Goal: Task Accomplishment & Management: Complete application form

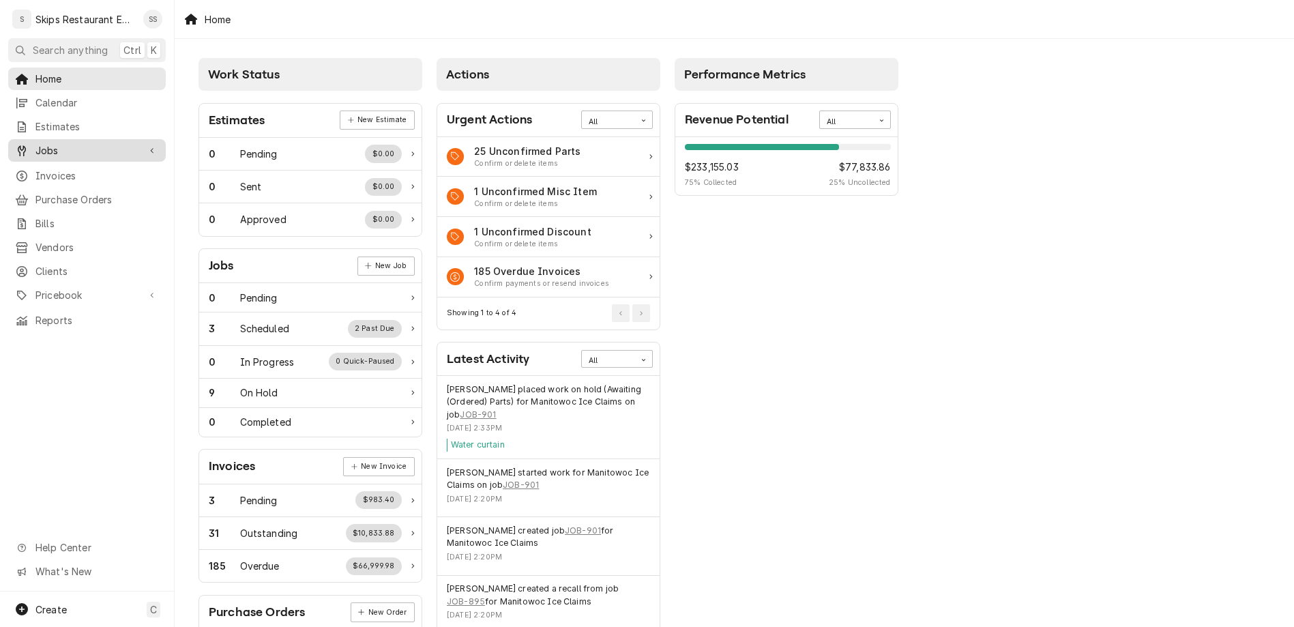
click at [23, 143] on div "Jobs" at bounding box center [76, 150] width 123 height 14
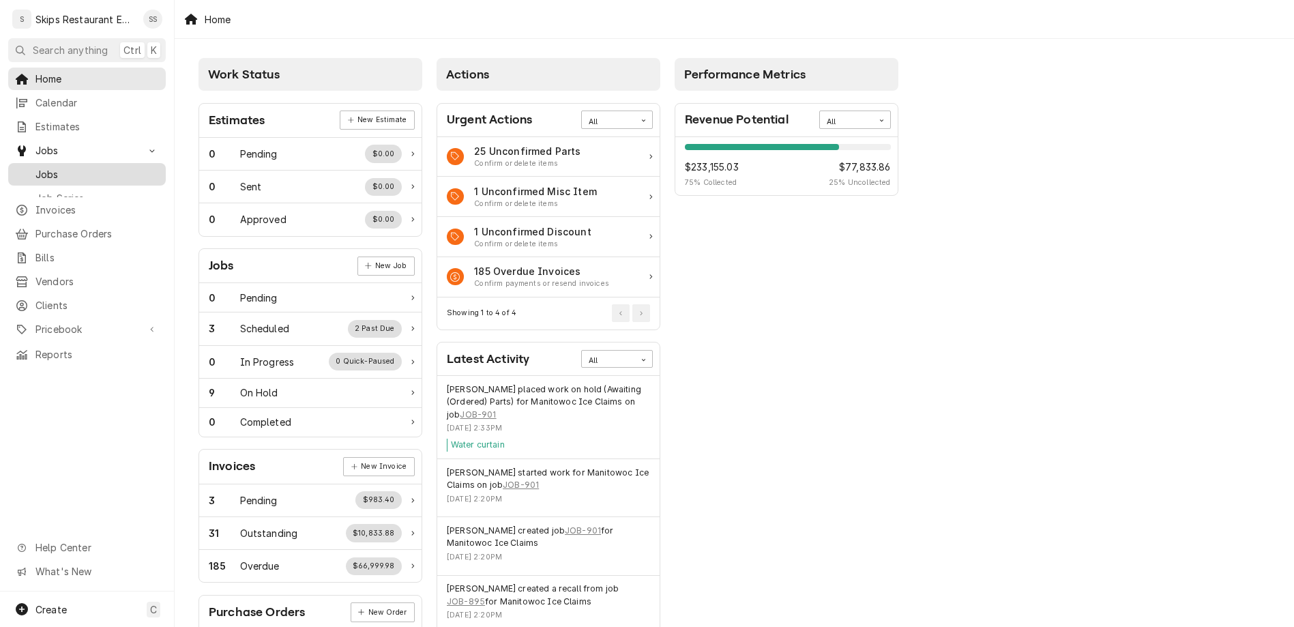
click at [35, 167] on span "Jobs" at bounding box center [96, 174] width 123 height 14
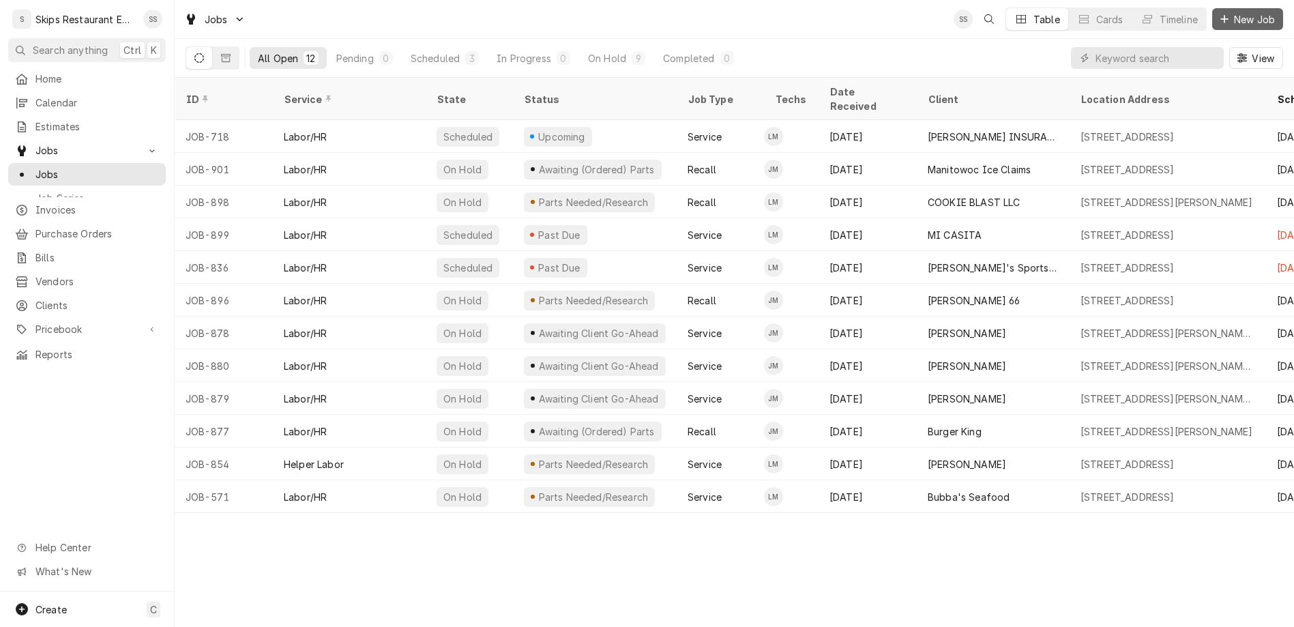
click at [1249, 16] on span "New Job" at bounding box center [1254, 19] width 46 height 14
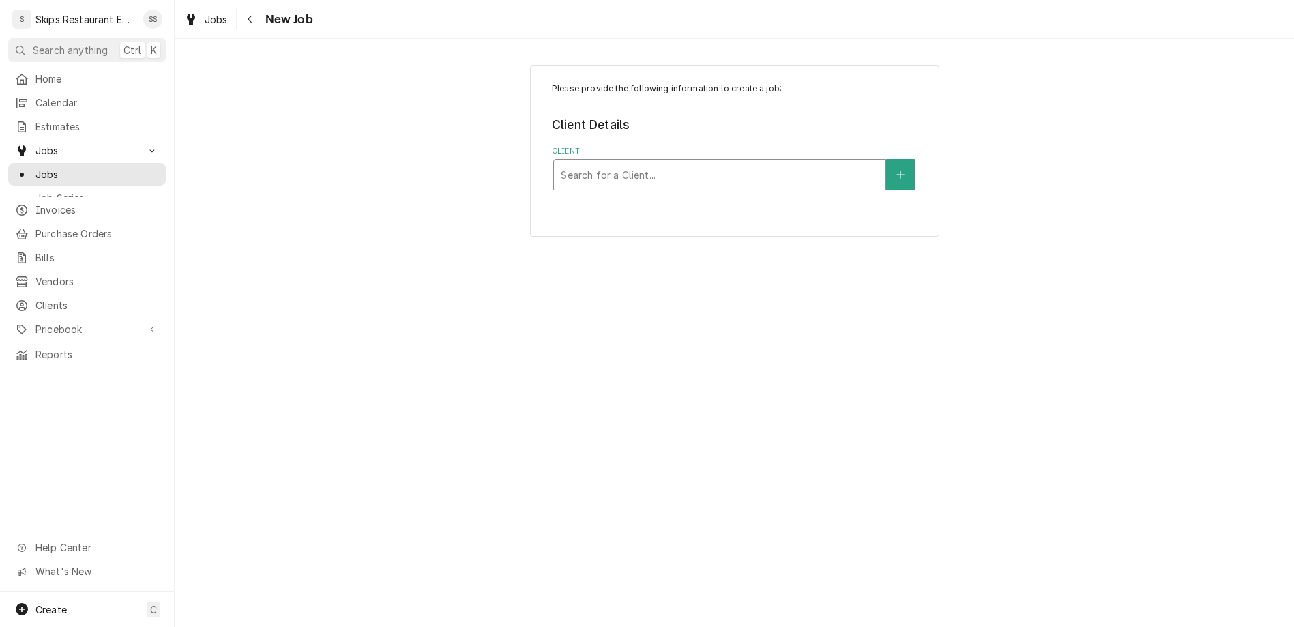
click at [653, 162] on div "Client" at bounding box center [720, 174] width 318 height 25
type input "victoria county"
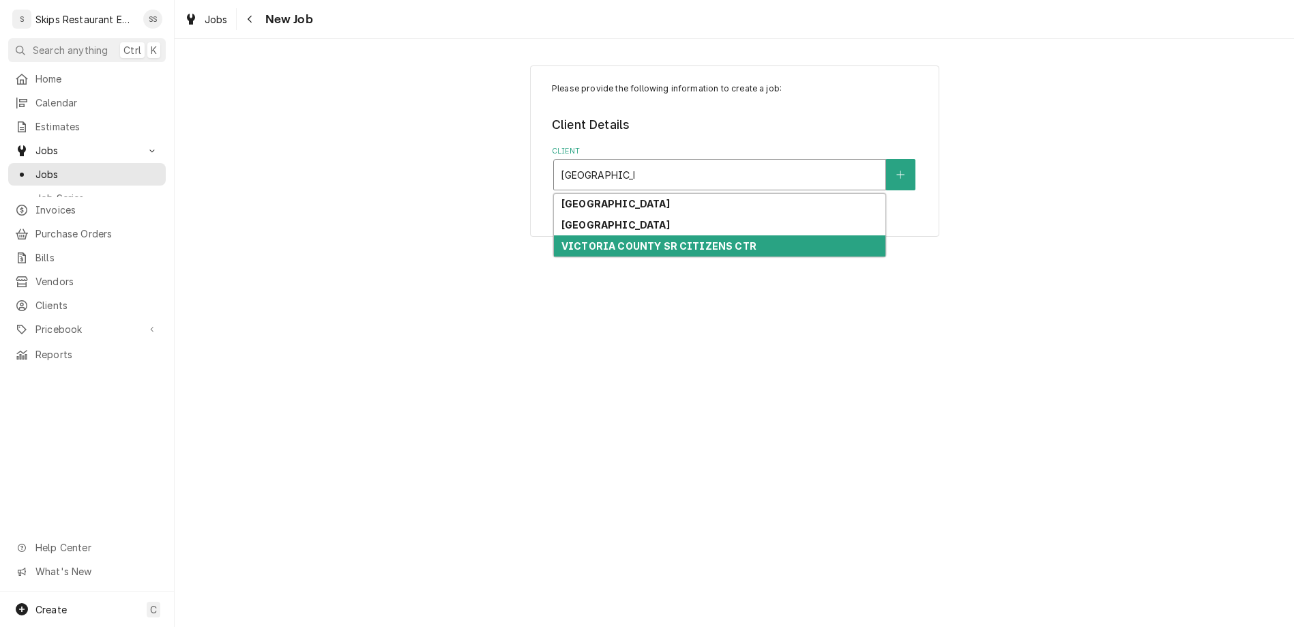
click at [625, 240] on strong "VICTORIA COUNTY SR CITIZENS CTR" at bounding box center [658, 246] width 195 height 12
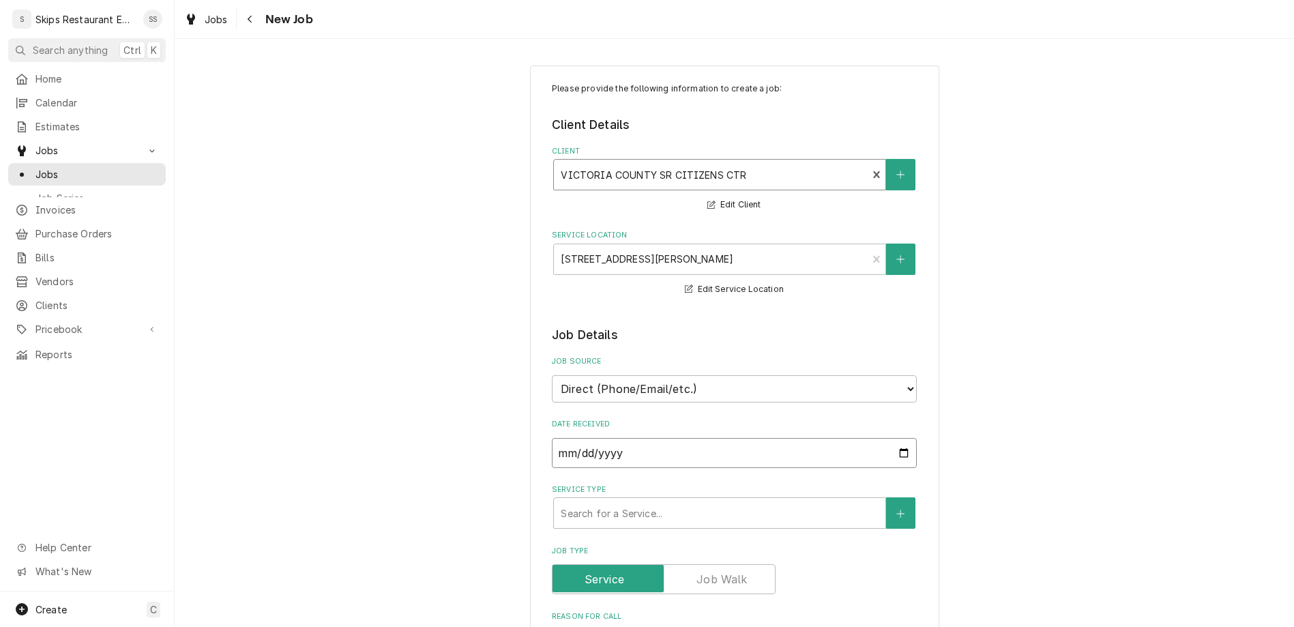
click at [831, 438] on input "2025-09-09" at bounding box center [734, 453] width 365 height 30
type input "2025-09-05"
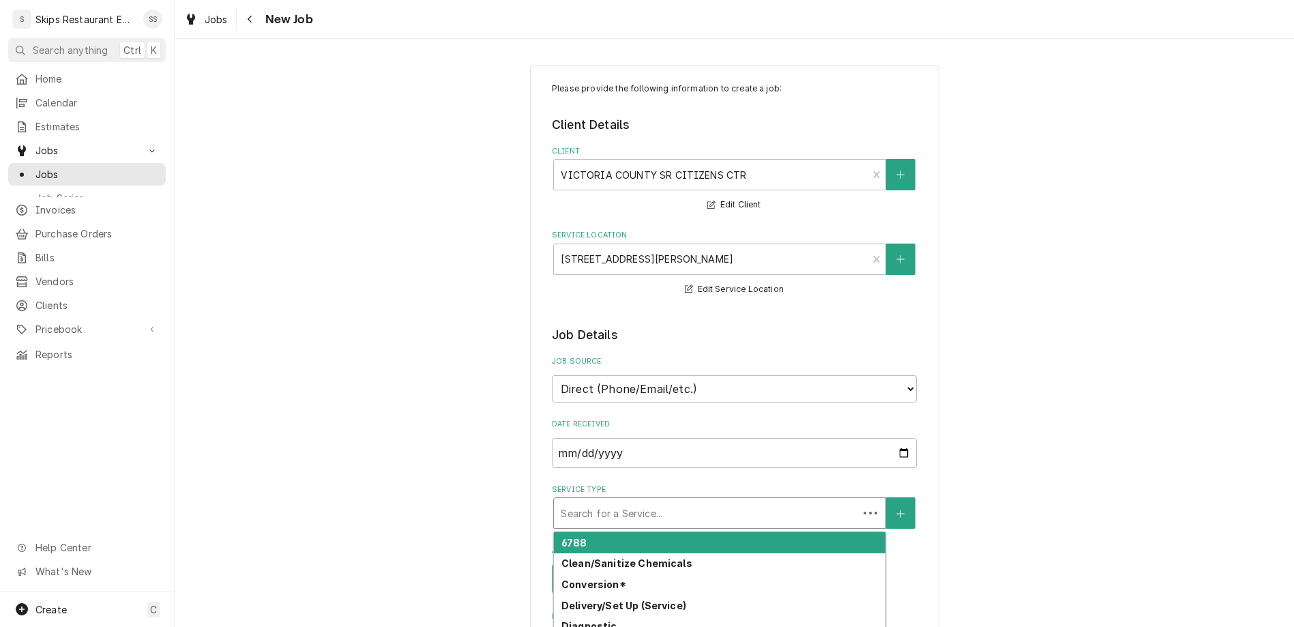
click at [611, 501] on div "Service Type" at bounding box center [706, 513] width 291 height 25
type textarea "x"
type input "l"
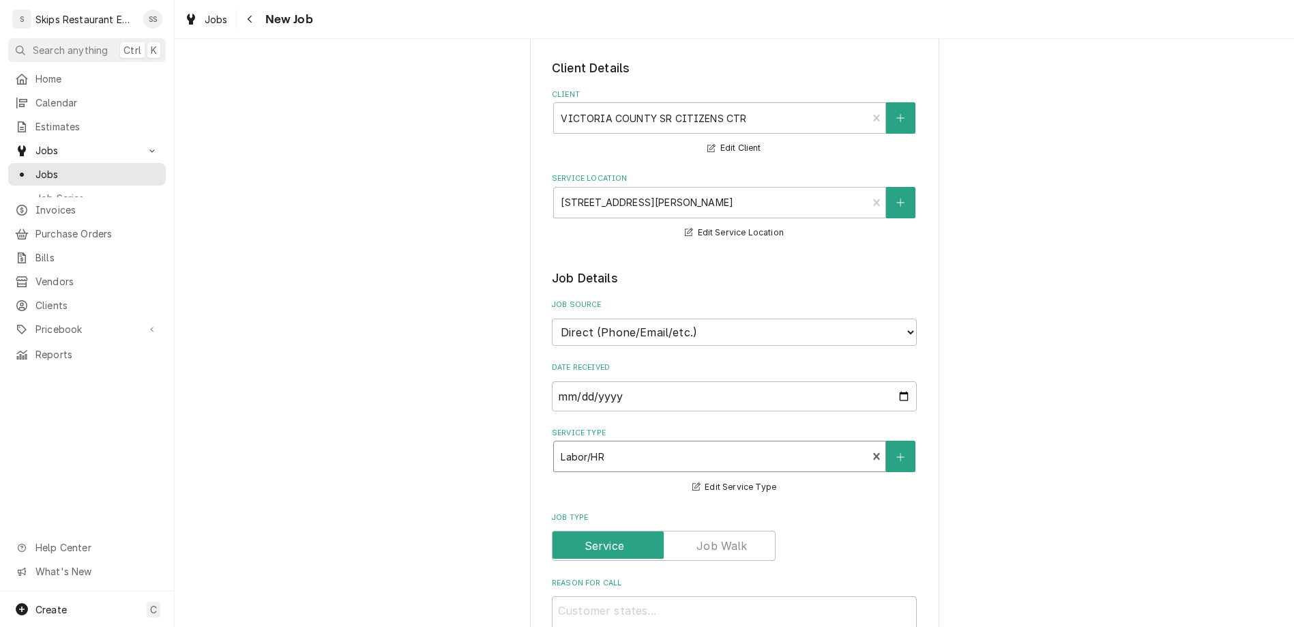
scroll to position [106, 0]
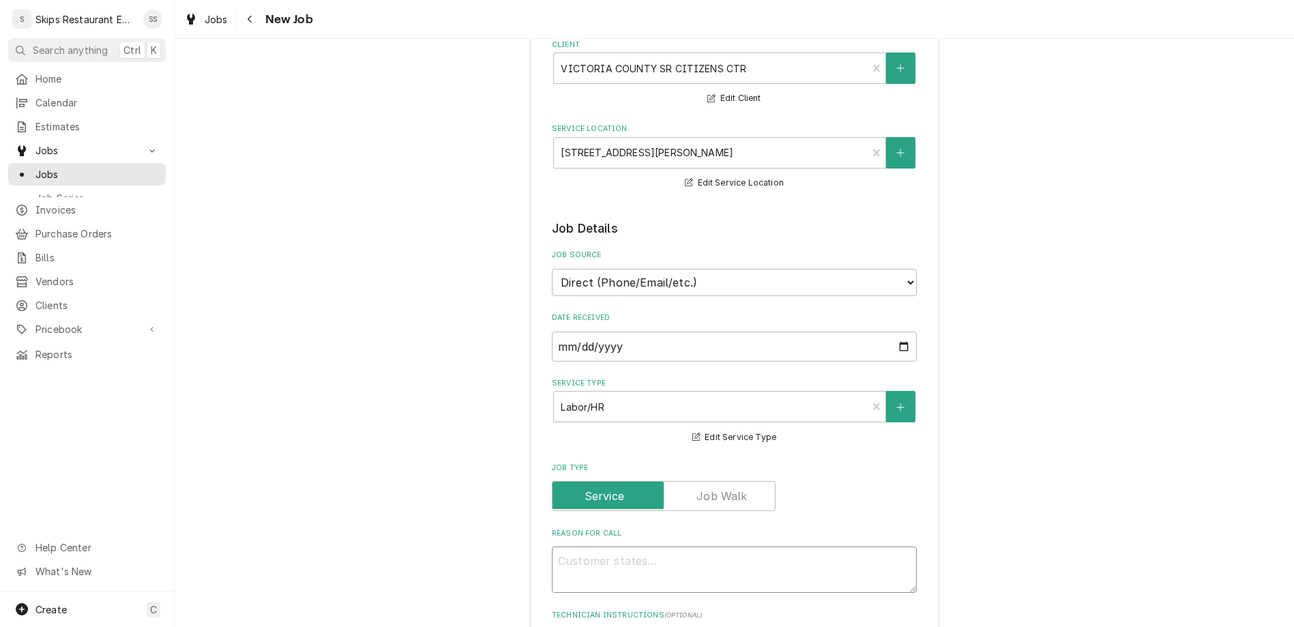
click at [588, 546] on textarea "Reason For Call" at bounding box center [734, 569] width 365 height 46
type textarea "x"
type textarea "W"
type textarea "x"
type textarea "Wa"
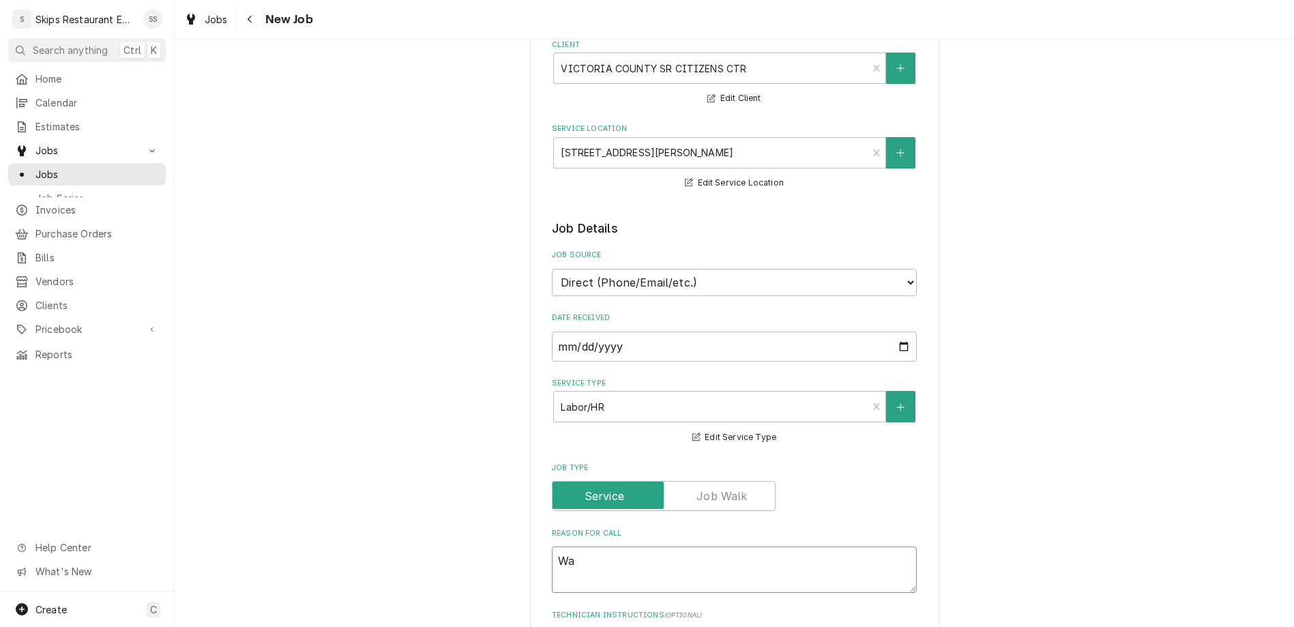
type textarea "x"
type textarea "Wal"
type textarea "x"
type textarea "Walk"
type textarea "x"
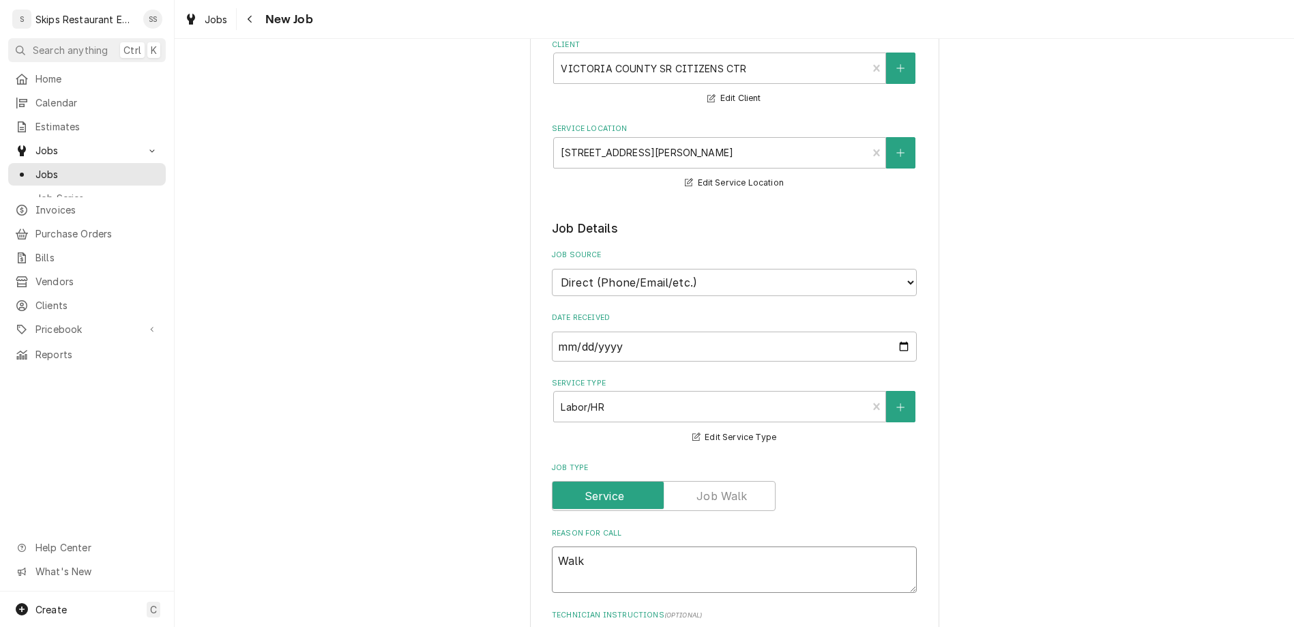
type textarea "Walk"
type textarea "x"
type textarea "Walk I"
type textarea "x"
type textarea "Walk In"
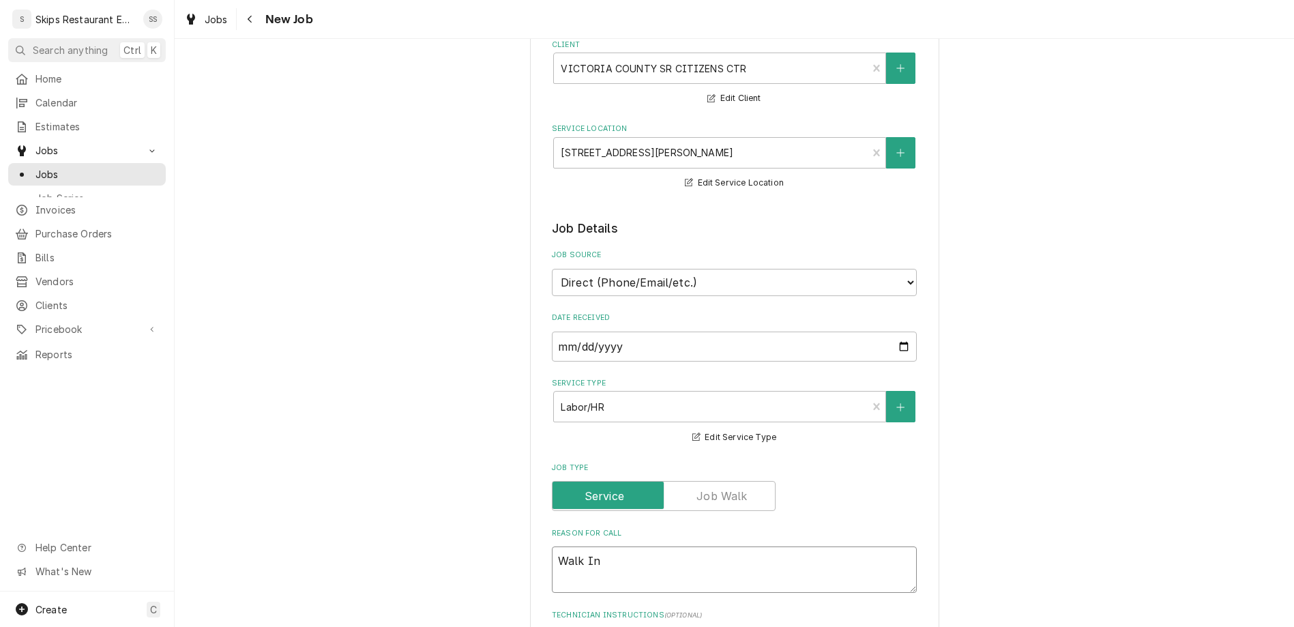
type textarea "x"
type textarea "Walk In"
type textarea "x"
type textarea "Walk In D"
type textarea "x"
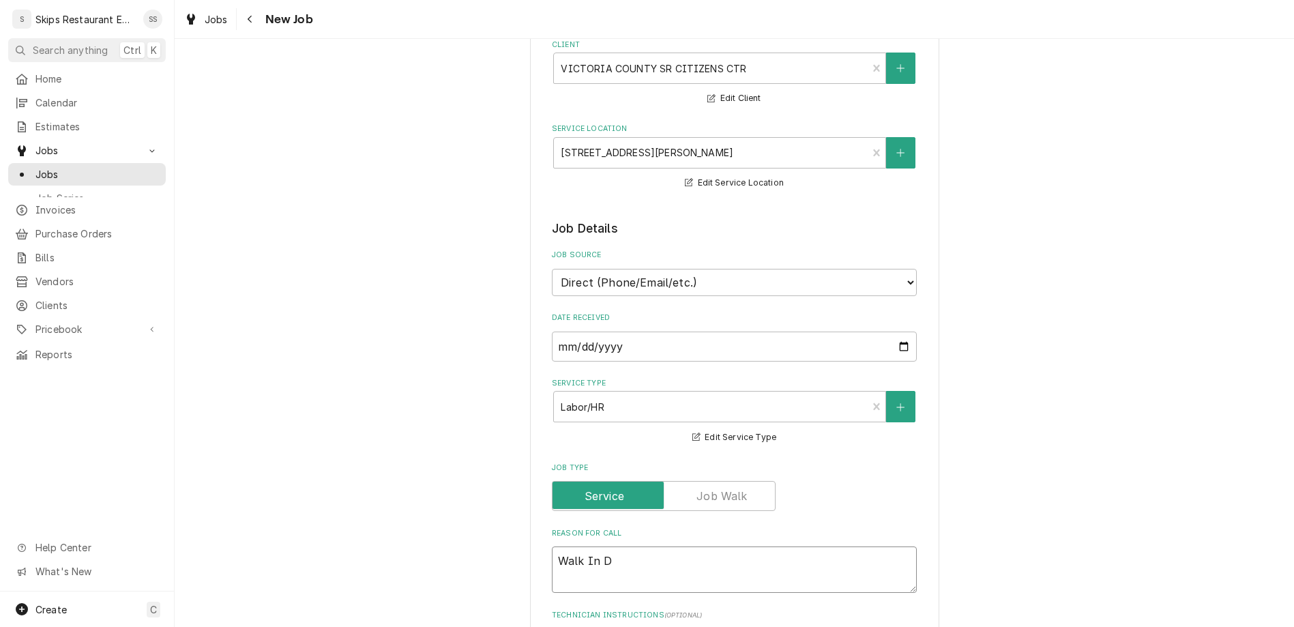
type textarea "Walk In Do"
type textarea "x"
type textarea "Walk In Dow"
type textarea "x"
type textarea "Walk In Down"
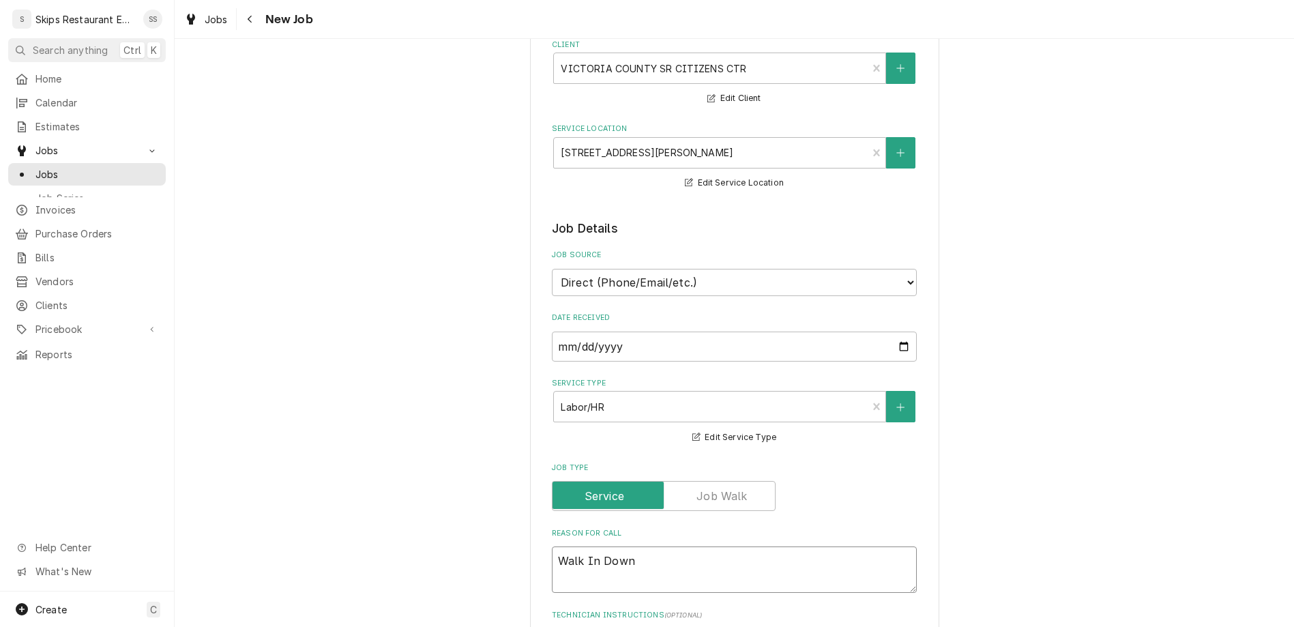
type textarea "x"
type textarea "Walk In Down"
type textarea "x"
type textarea "Walk In Down -"
type textarea "x"
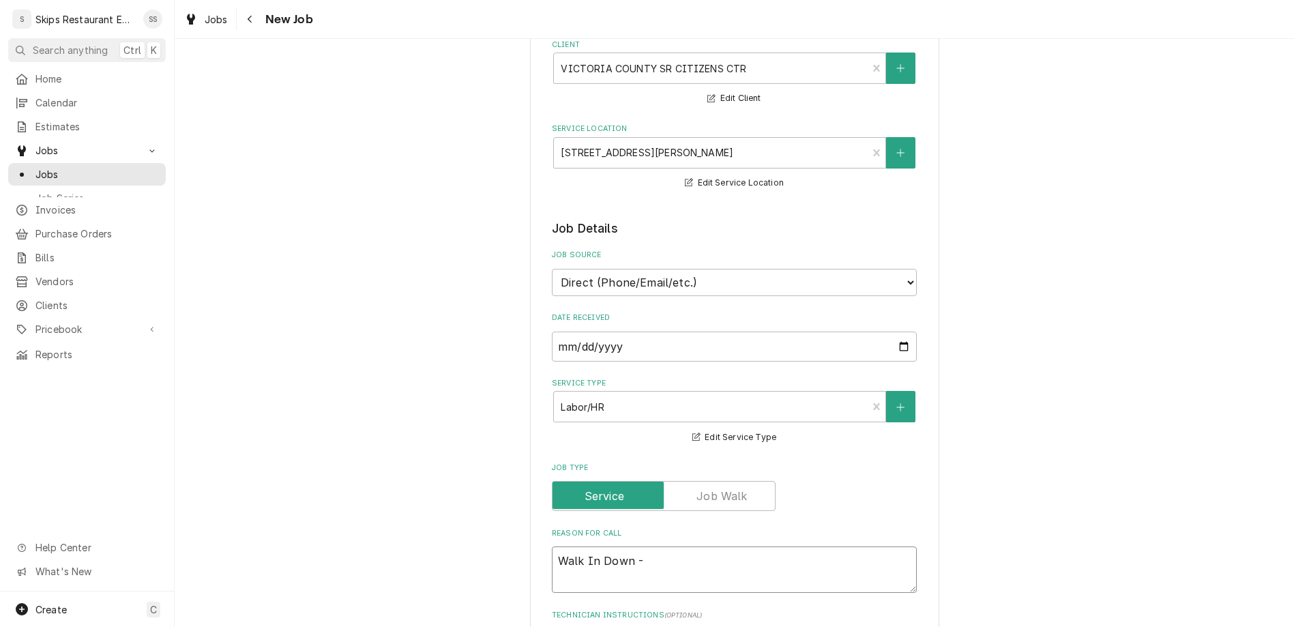
type textarea "Walk In Down -"
type textarea "x"
type textarea "Walk In Down - C"
type textarea "x"
type textarea "Walk In Down - Ch"
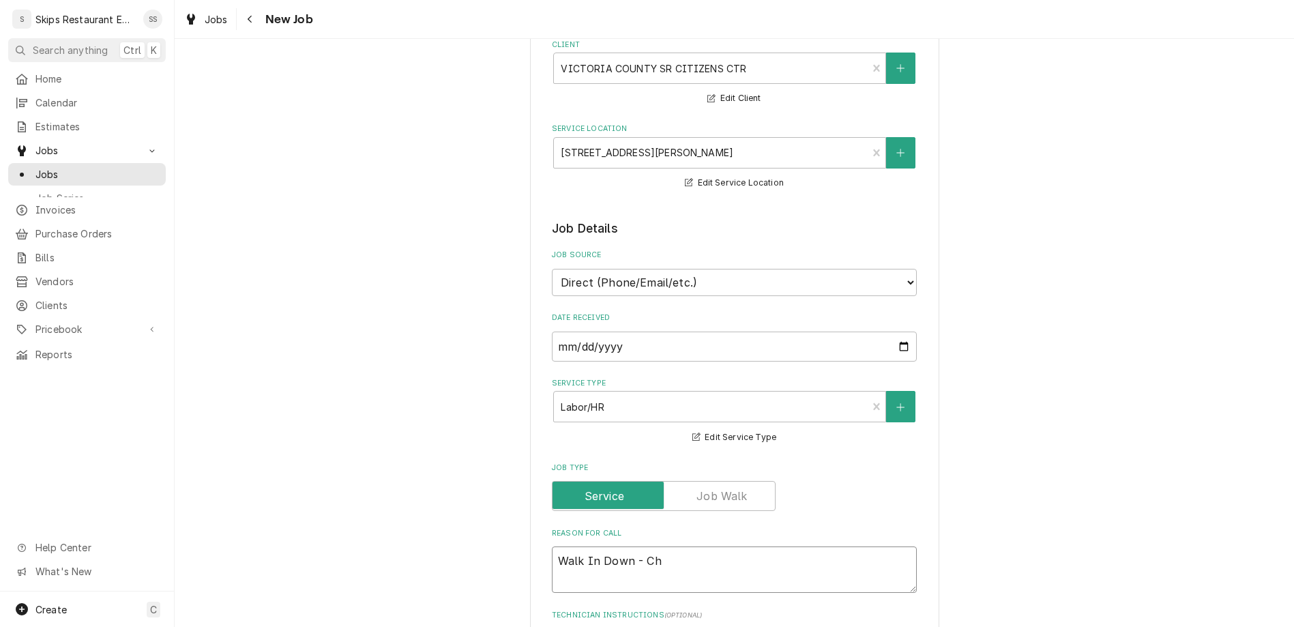
type textarea "x"
type textarea "Walk In Down - Cha"
type textarea "x"
type textarea "Walk In Down - Chan"
type textarea "x"
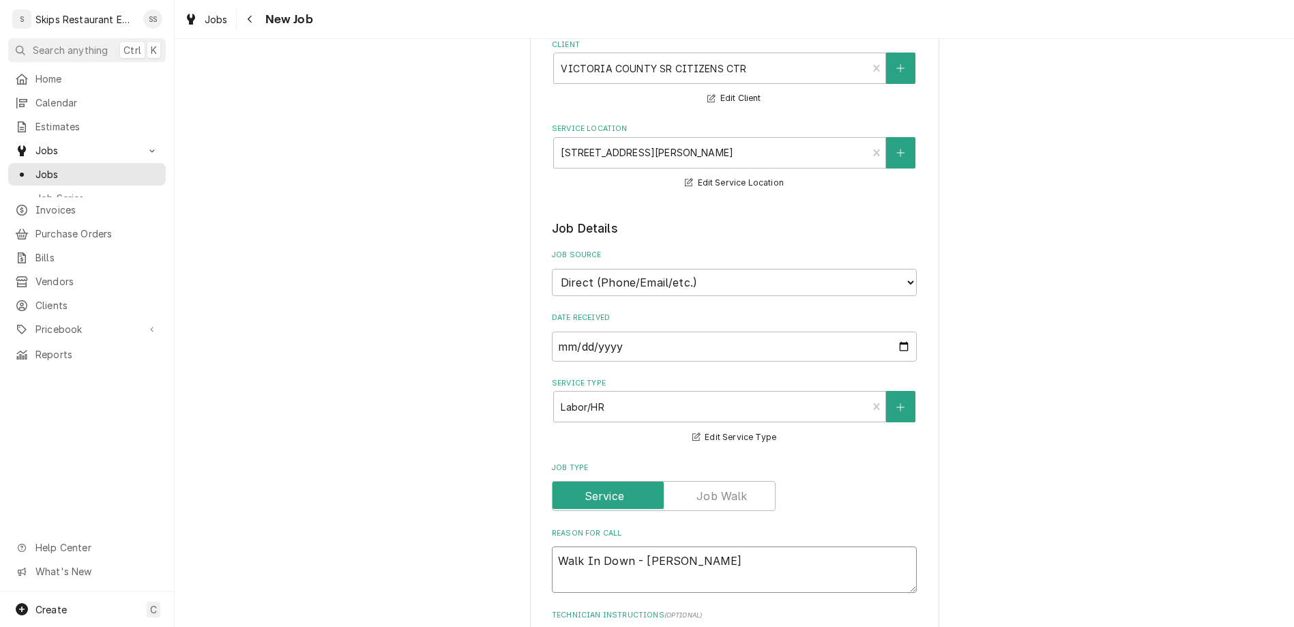
type textarea "Walk In Down - Chang"
type textarea "x"
type textarea "Walk In Down - Change"
type textarea "x"
type textarea "Walk In Down - Change"
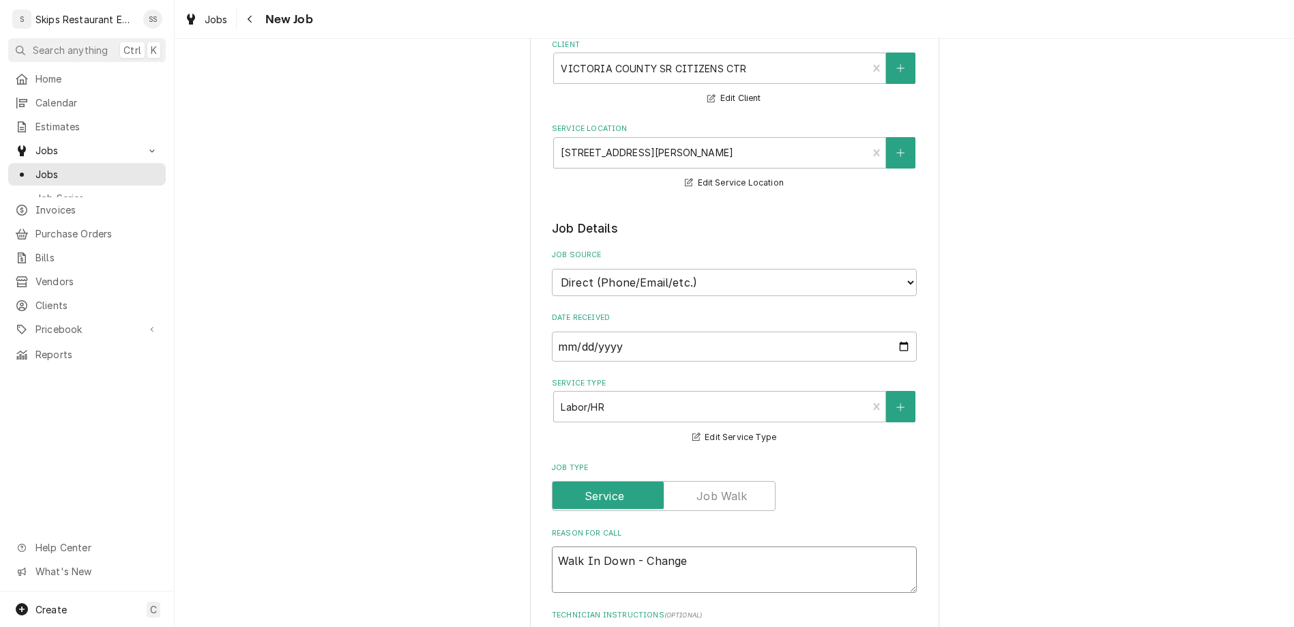
type textarea "x"
type textarea "Walk In Down - Change o"
type textarea "x"
type textarea "Walk In Down - Change ou"
type textarea "x"
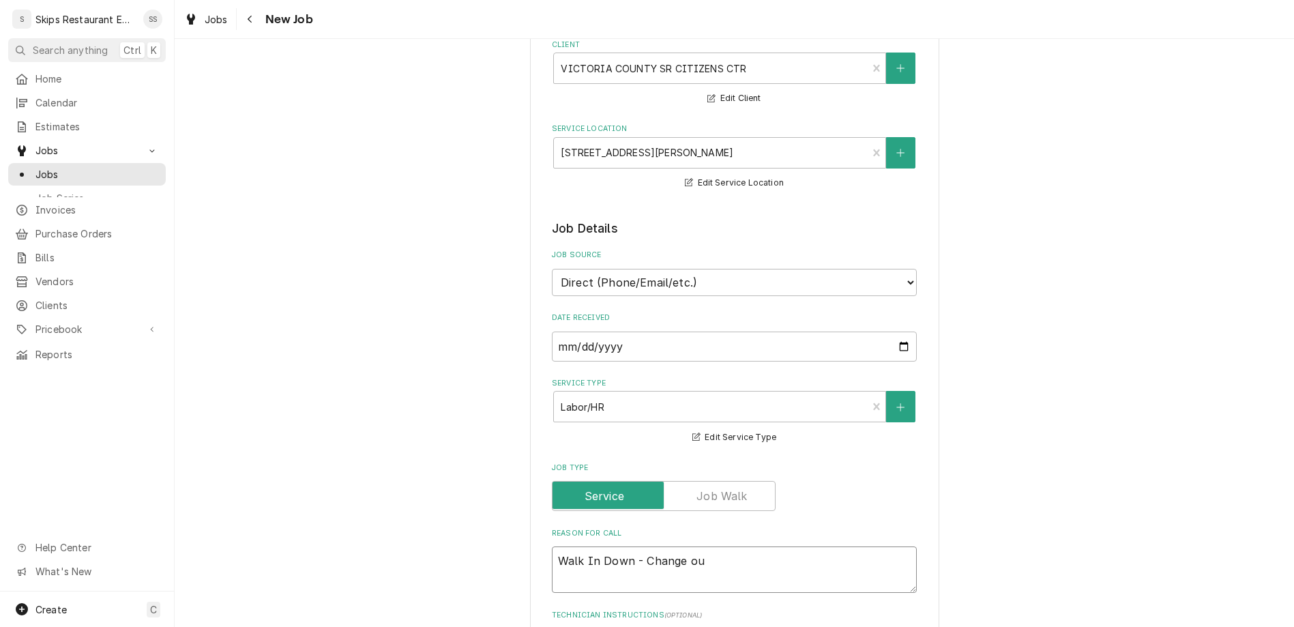
type textarea "Walk In Down - Change out"
type textarea "x"
type textarea "Walk In Down - Change out c"
type textarea "x"
type textarea "Walk In Down - Change out com"
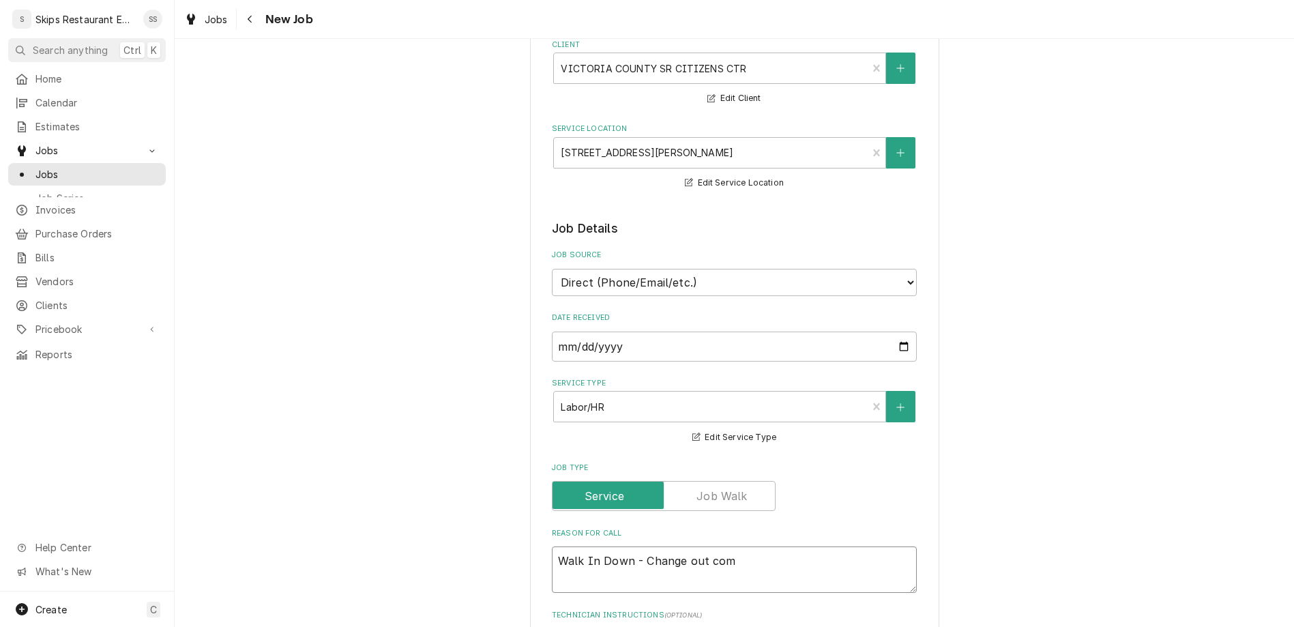
type textarea "x"
type textarea "Walk In Down - Change out comp"
type textarea "x"
type textarea "Walk In Down - Change out compr"
type textarea "x"
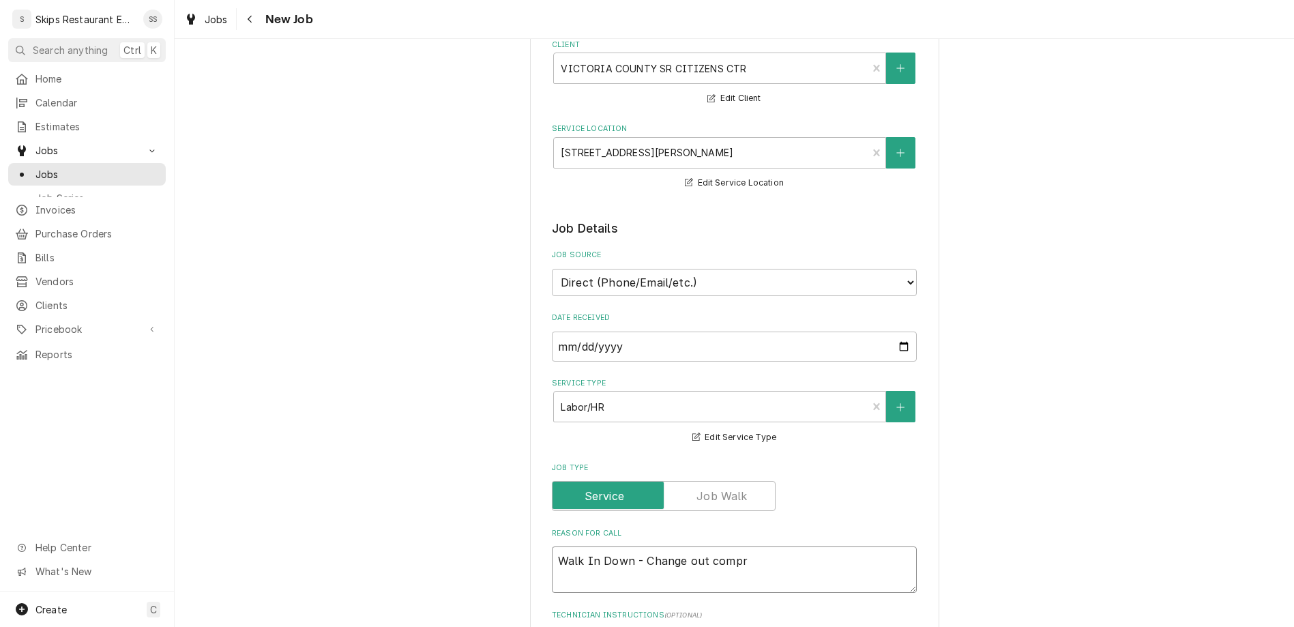
type textarea "Walk In Down - Change out compre"
type textarea "x"
type textarea "Walk In Down - Change out compres"
type textarea "x"
type textarea "Walk In Down - Change out compress"
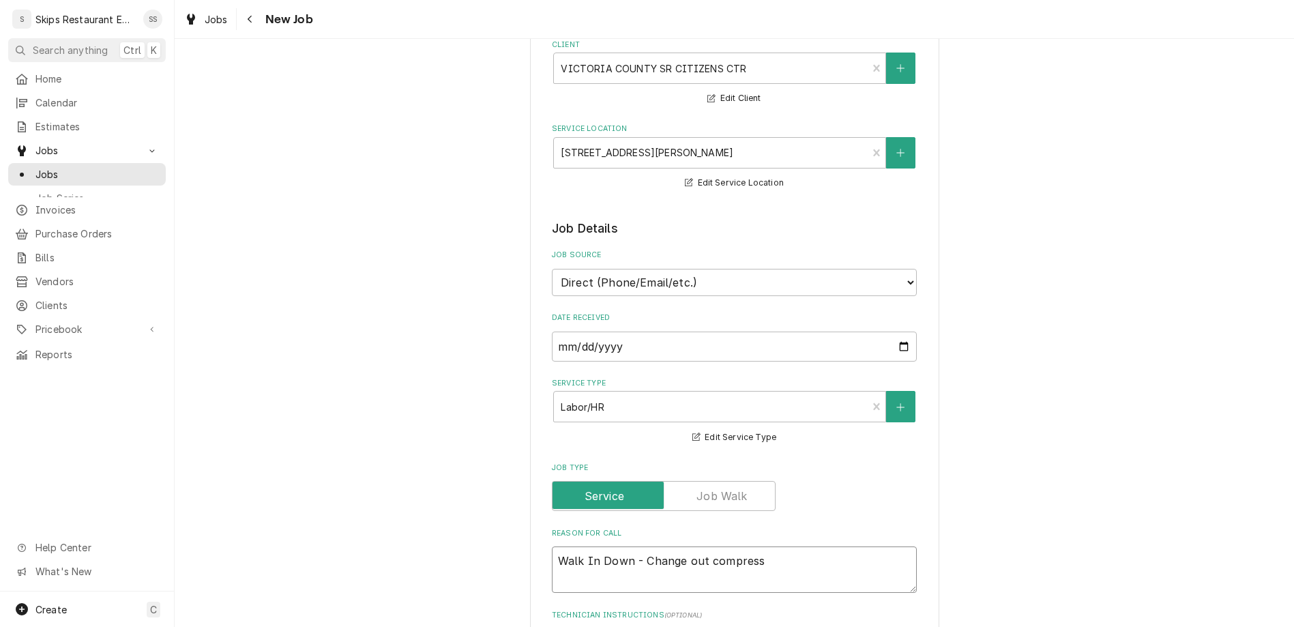
type textarea "x"
type textarea "Walk In Down - Change out compresso"
type textarea "x"
type textarea "Walk In Down - Change out compressor"
type textarea "x"
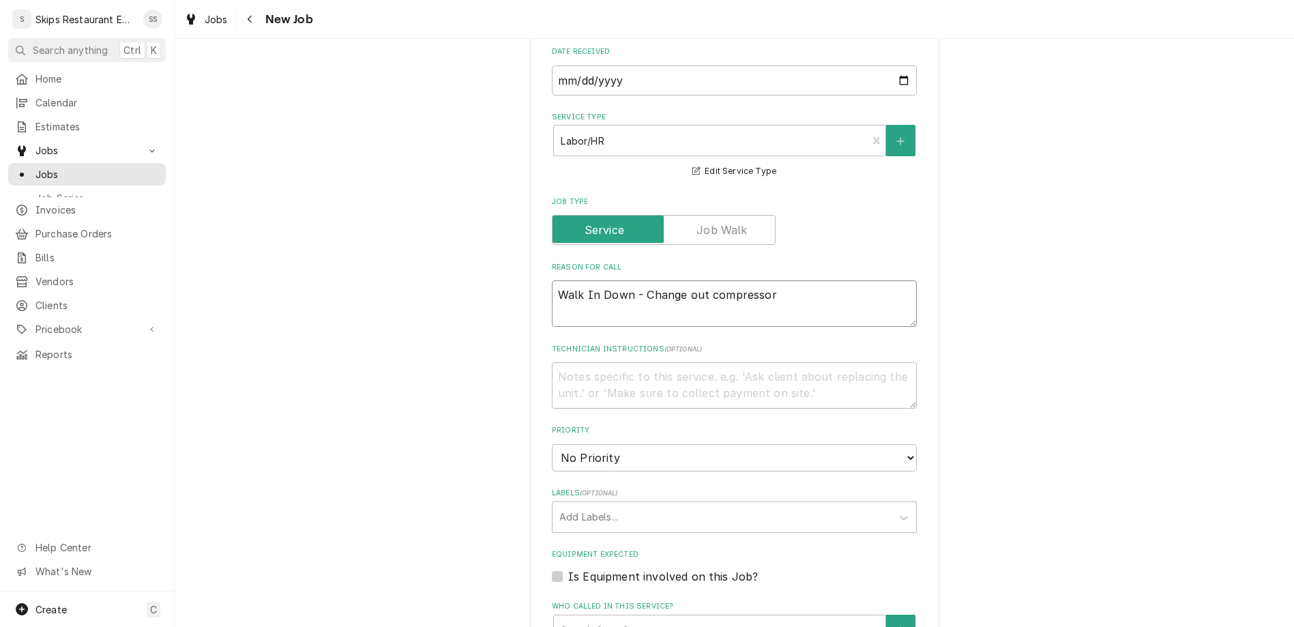
scroll to position [426, 0]
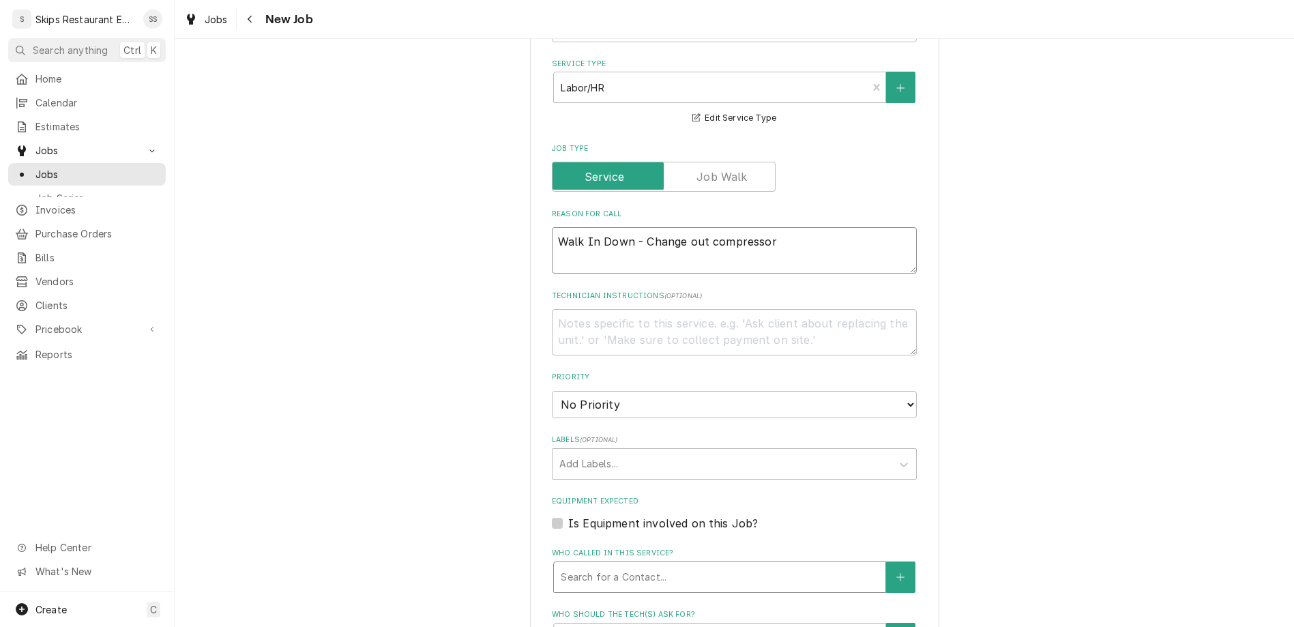
type textarea "Walk In Down - Change out compressor"
click at [609, 565] on div "Who called in this service?" at bounding box center [720, 577] width 318 height 25
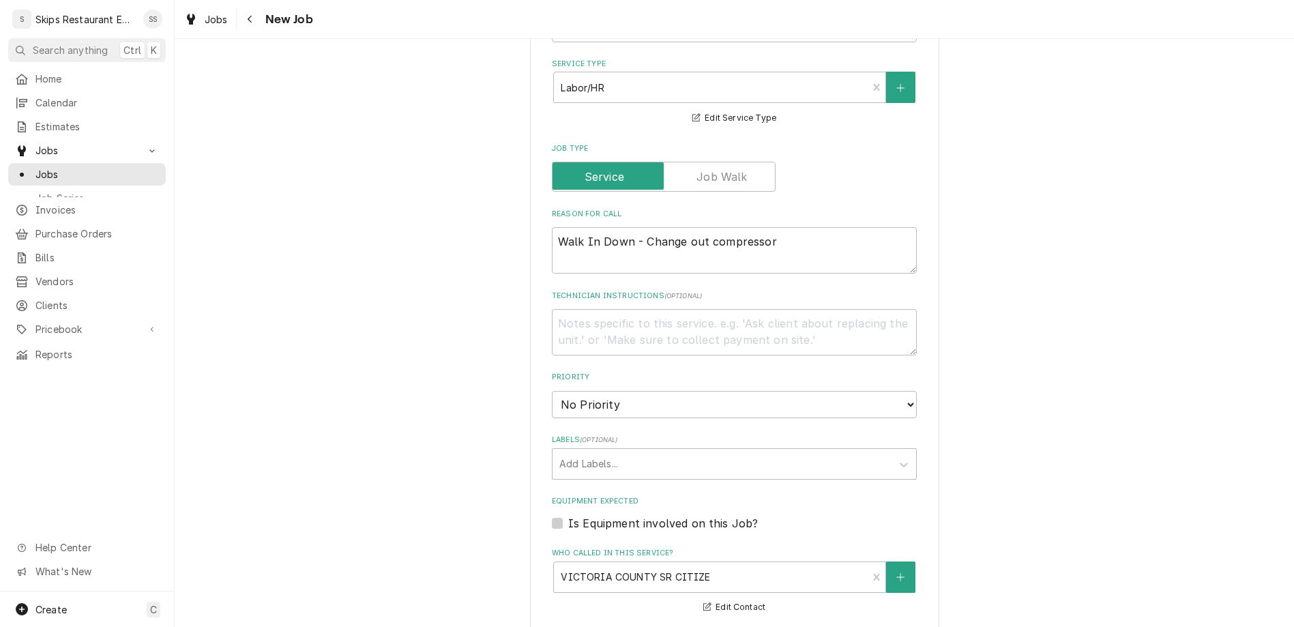
type textarea "x"
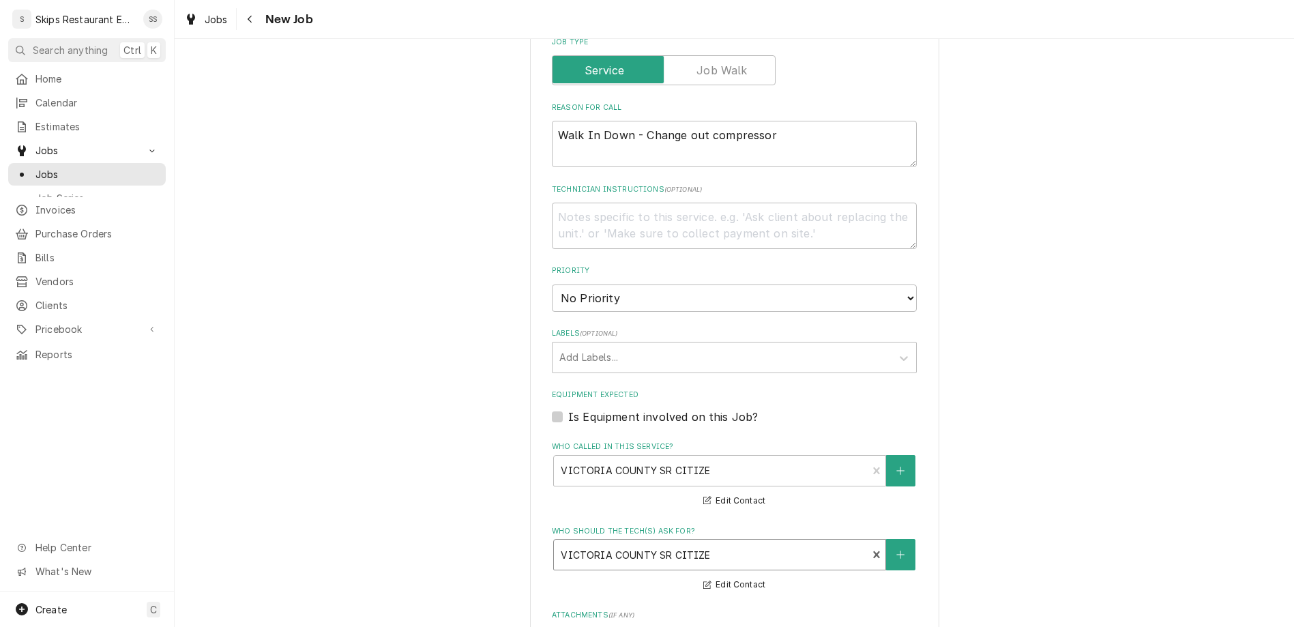
type input "2025-09-06"
type textarea "x"
select select "10:00:00"
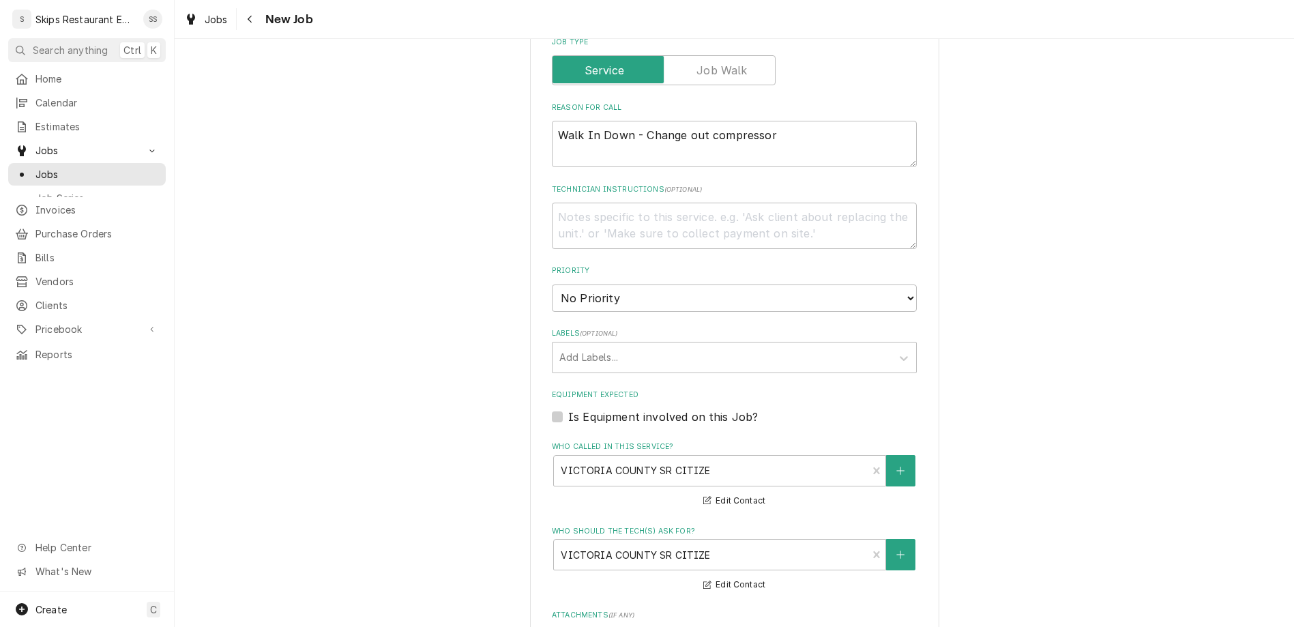
click option "10:00 AM" at bounding box center [0, 0] width 0 height 0
type textarea "x"
type input "6"
type textarea "x"
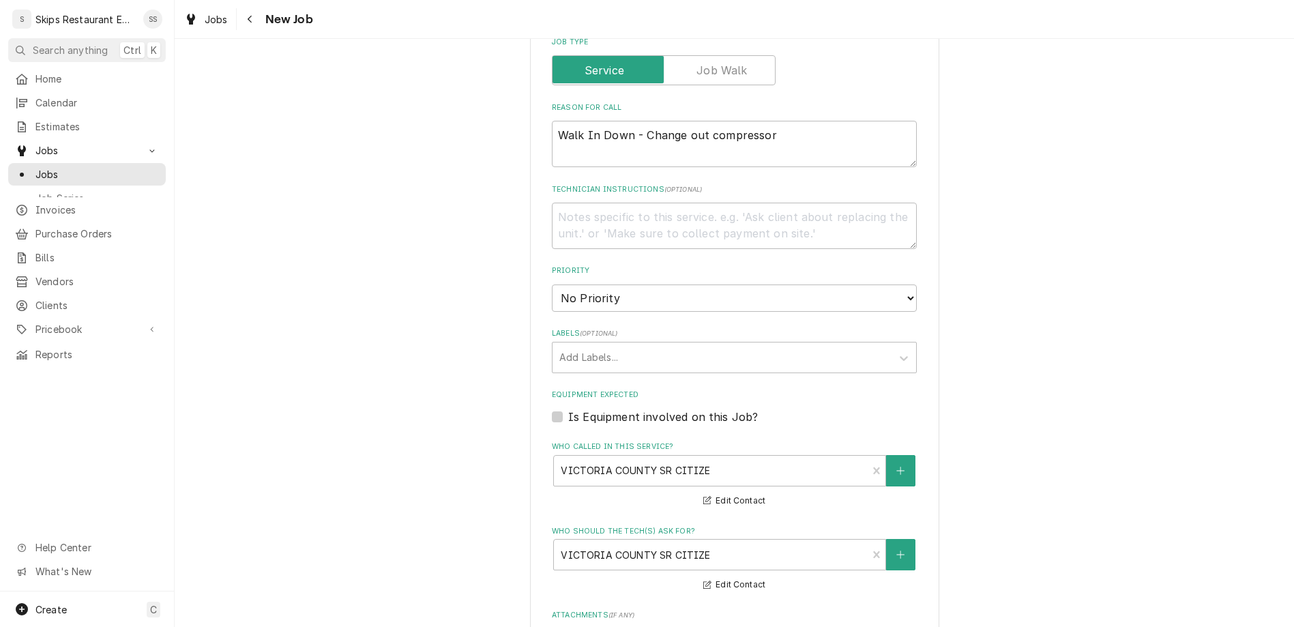
type input "6"
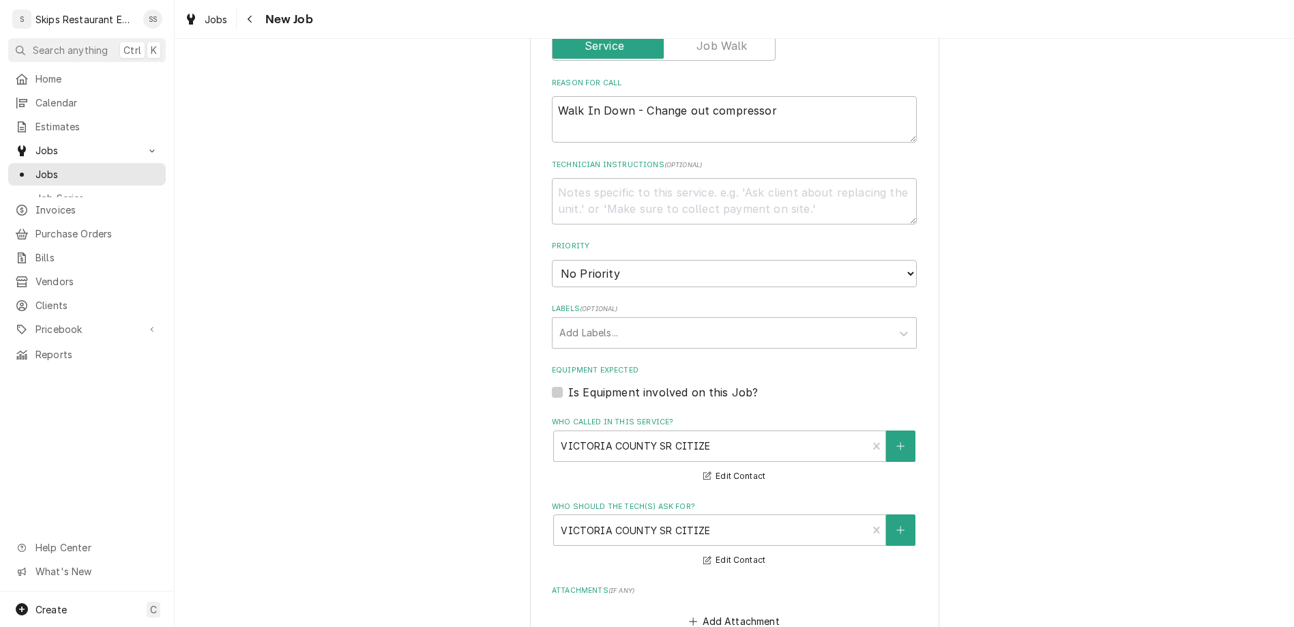
type textarea "x"
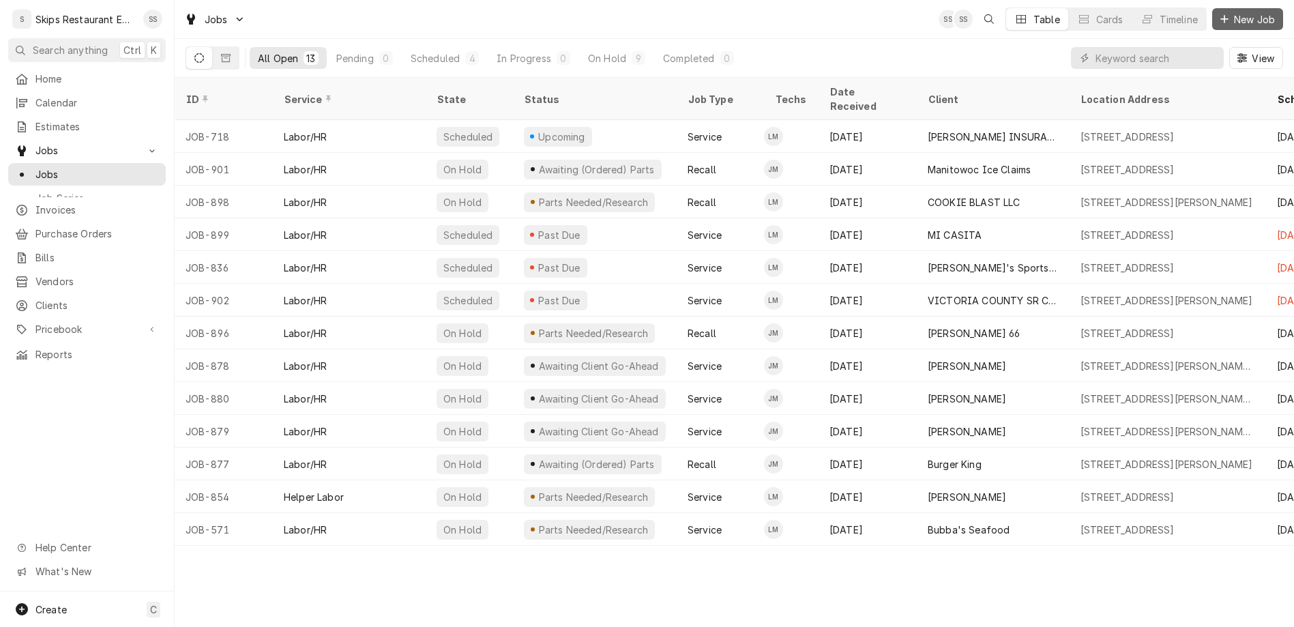
click at [1252, 16] on span "New Job" at bounding box center [1254, 19] width 46 height 14
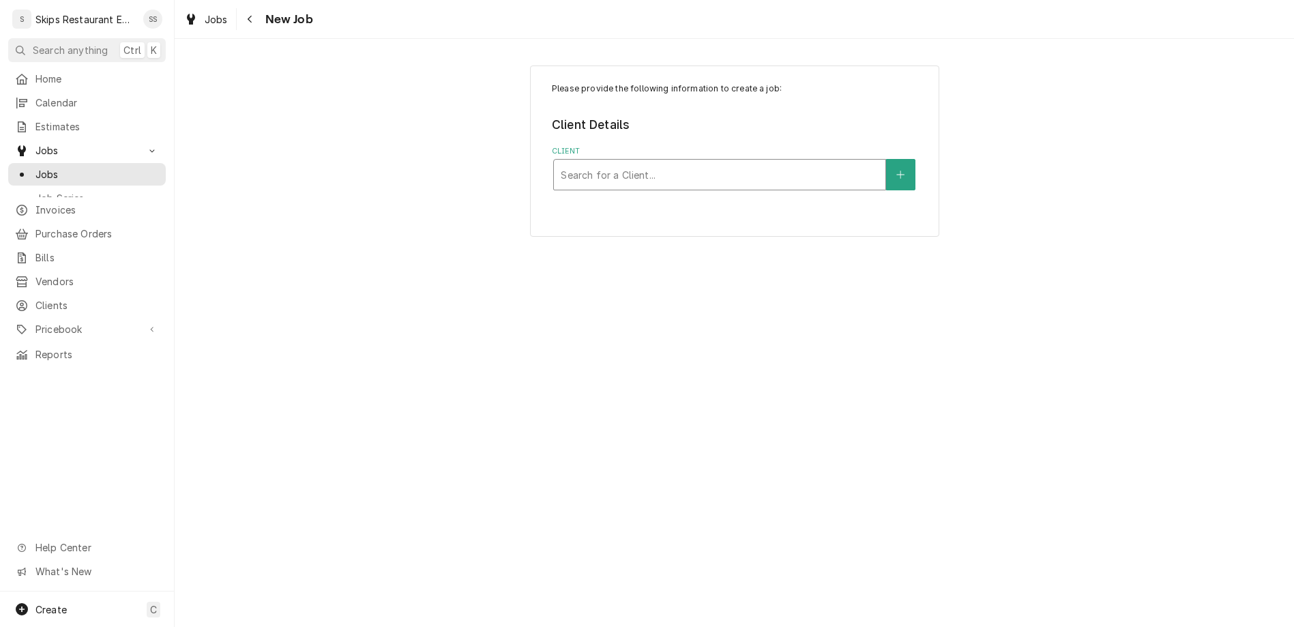
click at [759, 162] on div "Client" at bounding box center [720, 174] width 318 height 25
type input "court"
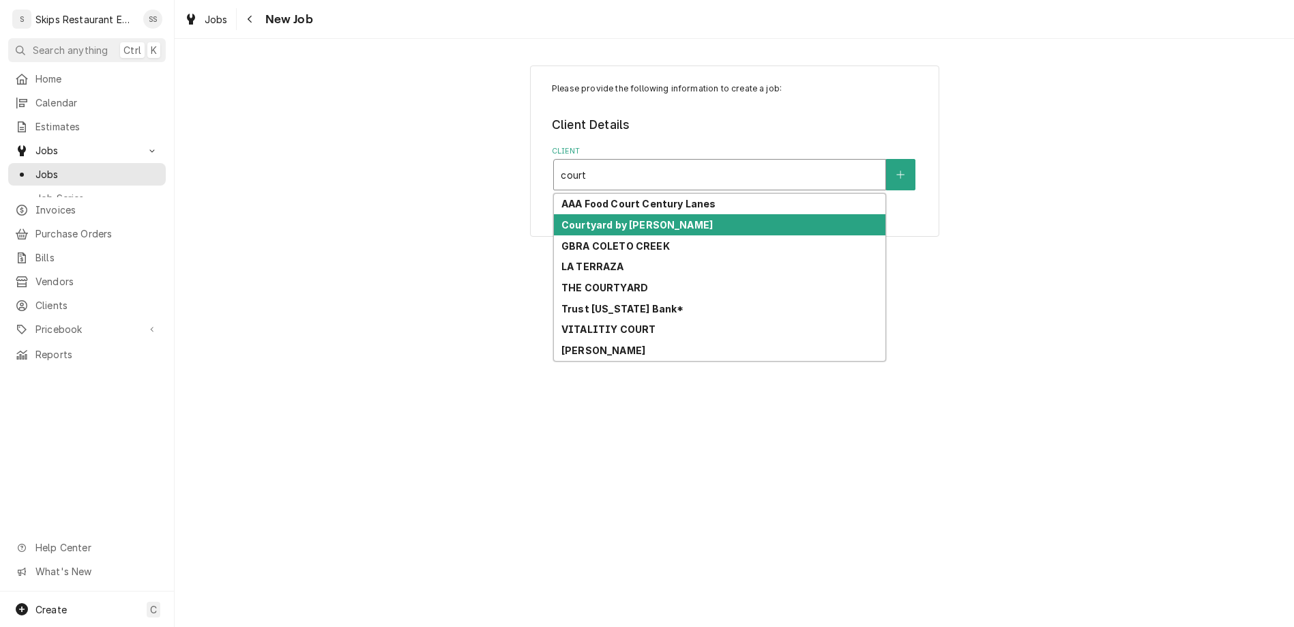
click at [628, 219] on strong "Courtyard by [PERSON_NAME]" at bounding box center [636, 225] width 151 height 12
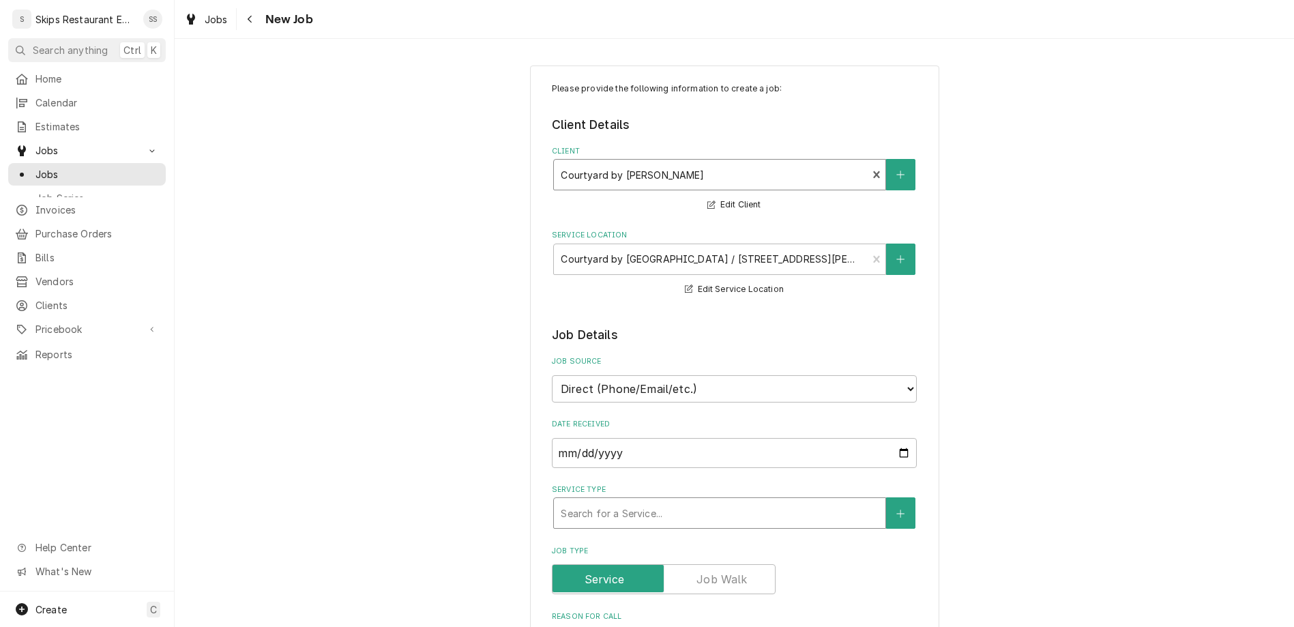
click at [649, 501] on div "Service Type" at bounding box center [720, 513] width 318 height 25
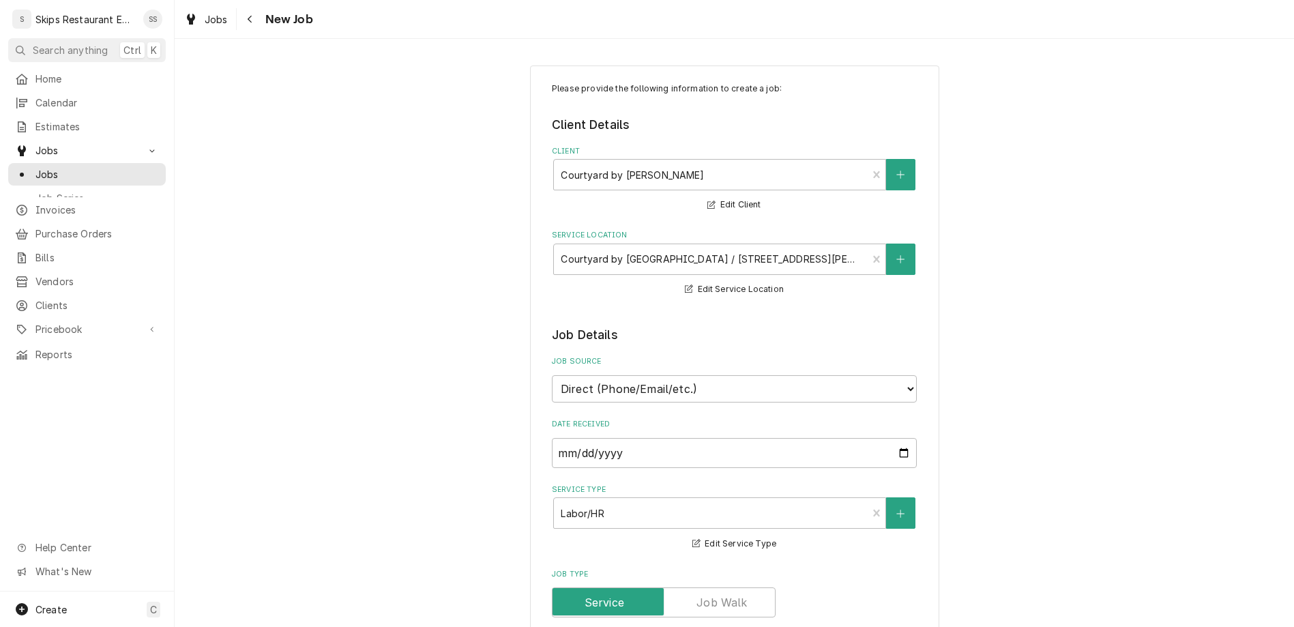
type textarea "x"
type textarea "C"
type textarea "x"
type textarea "Ch"
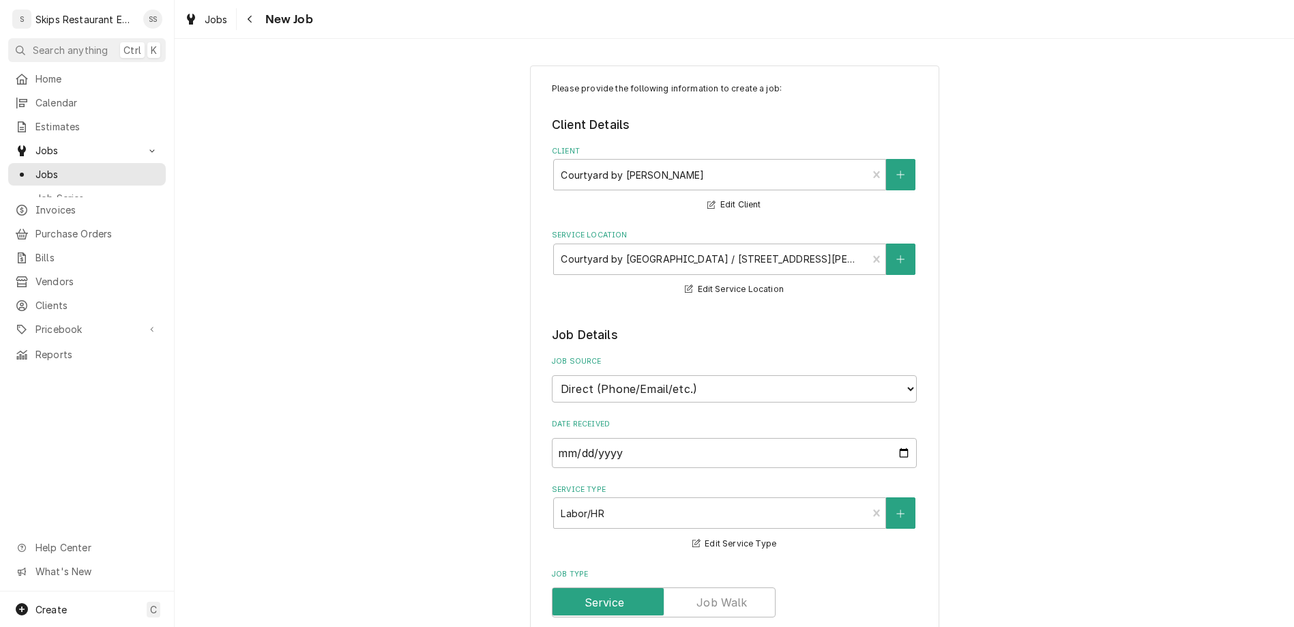
type textarea "x"
type textarea "Che"
type textarea "x"
type textarea "Chef"
type textarea "x"
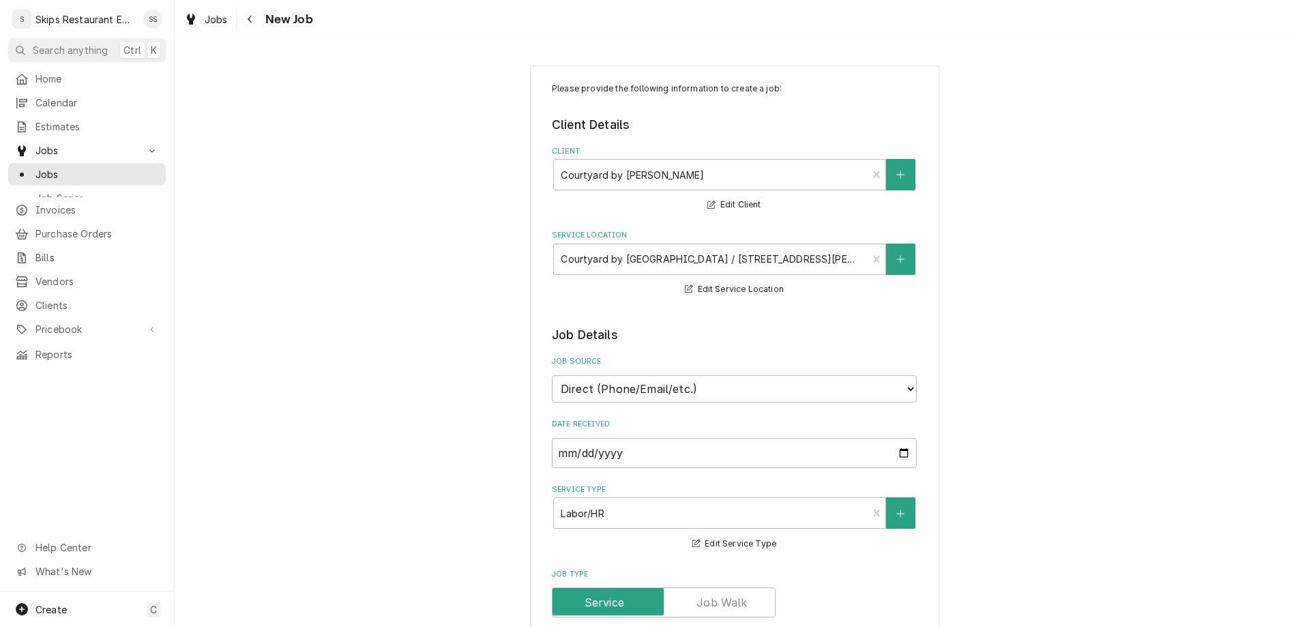
type textarea "Chefs"
type textarea "x"
type textarea "Chefs"
type textarea "x"
type textarea "Chefs b"
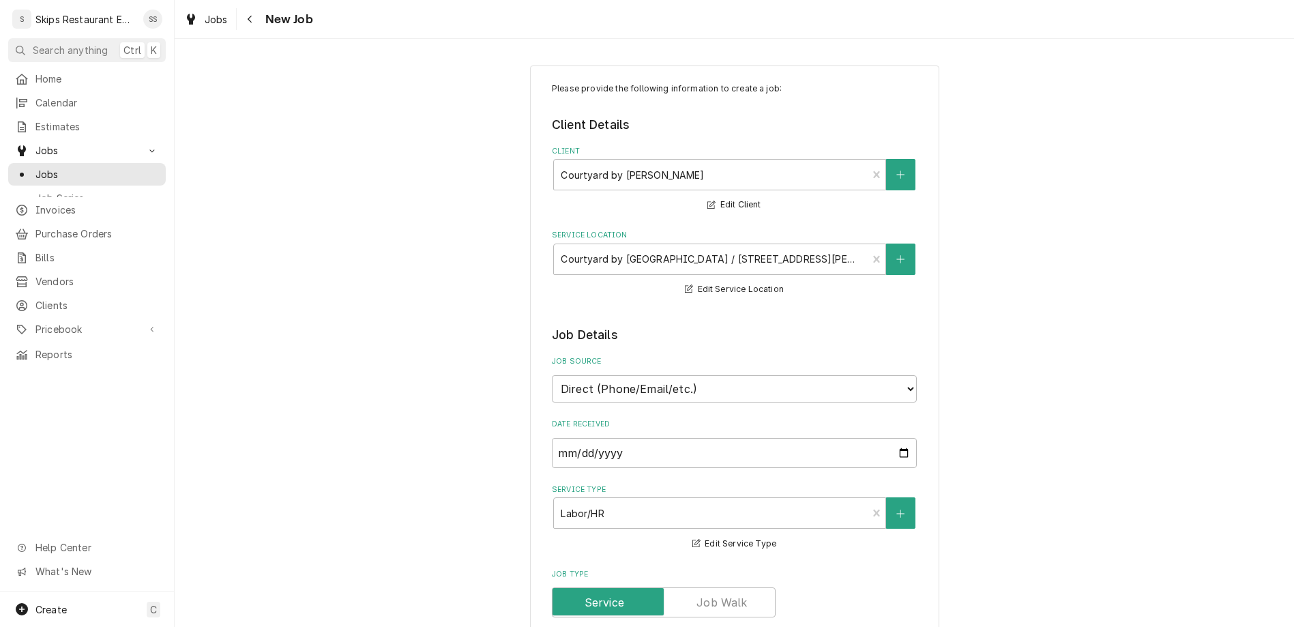
type textarea "x"
type textarea "Chefs ba"
type textarea "x"
type textarea "Chefs bas"
type textarea "x"
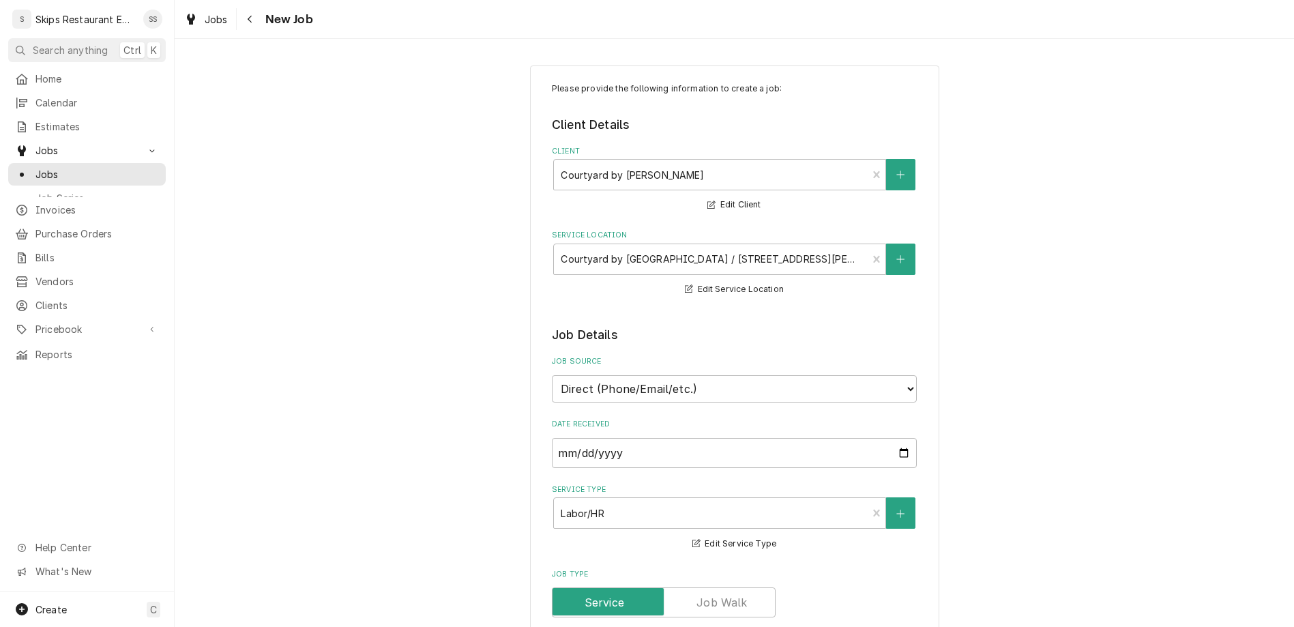
type textarea "Chefs base"
type textarea "x"
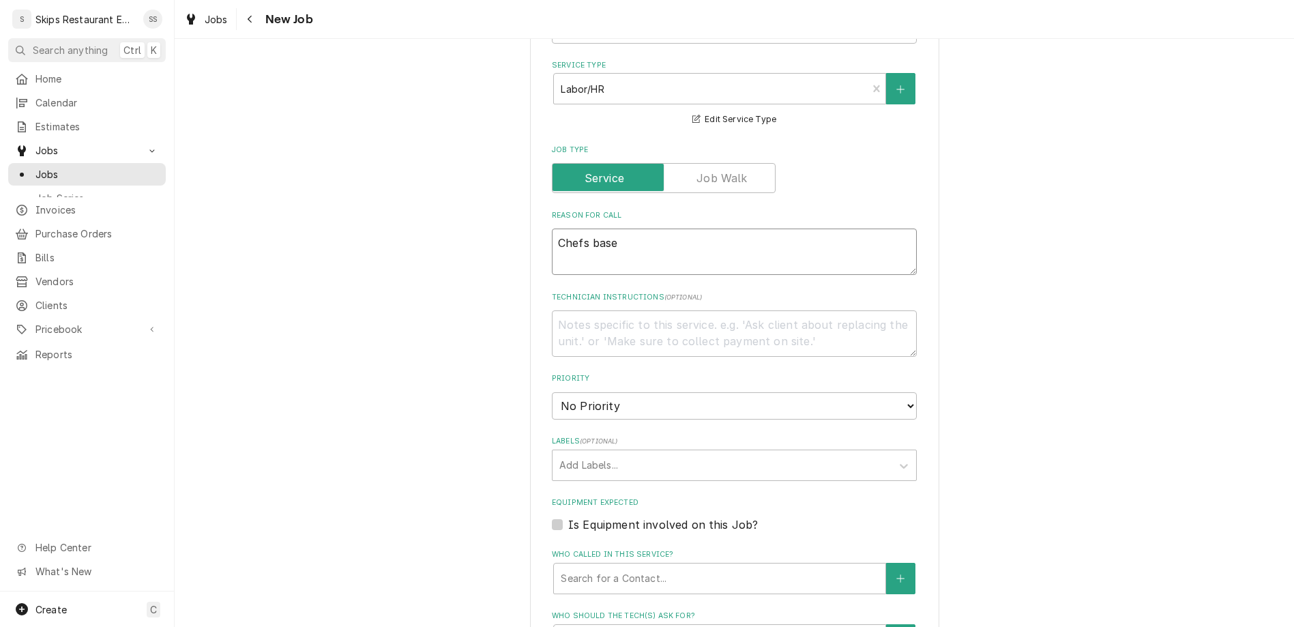
scroll to position [426, 0]
type textarea "Chefs base"
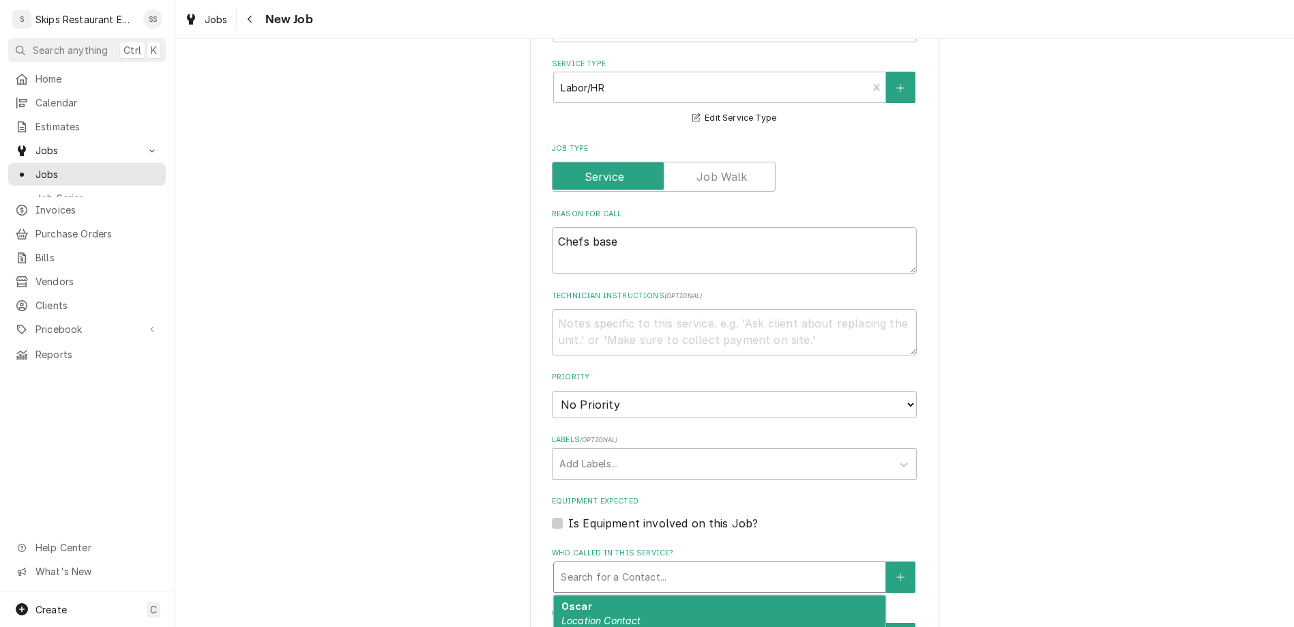
click at [685, 565] on div "Who called in this service?" at bounding box center [720, 577] width 318 height 25
click at [637, 615] on em "Location Contact" at bounding box center [601, 621] width 80 height 12
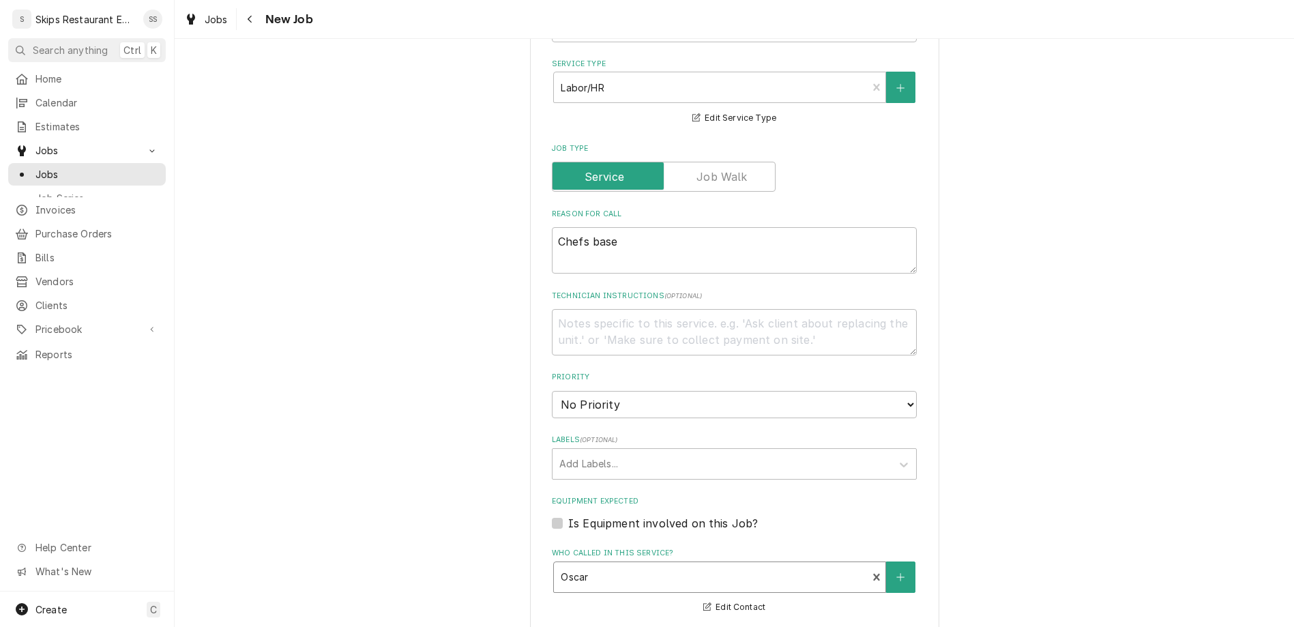
click at [637, 227] on textarea "Chefs base" at bounding box center [734, 250] width 365 height 46
type textarea "x"
type textarea "Chefs base"
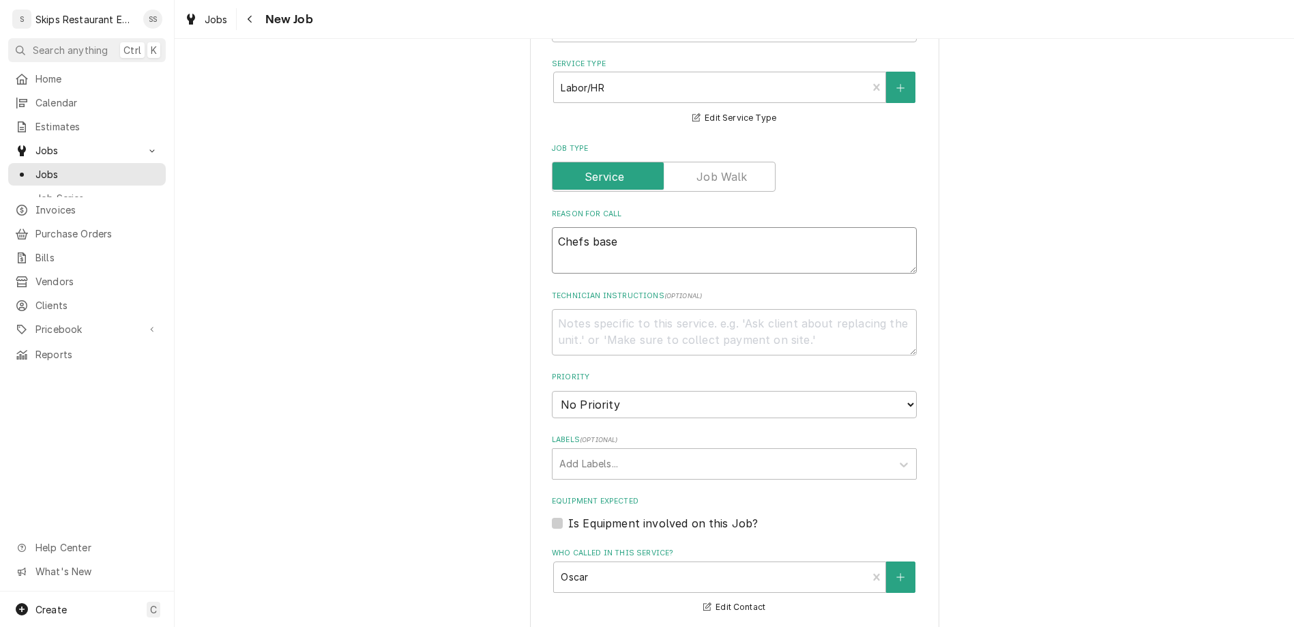
type textarea "x"
type textarea "Chefs base -"
type textarea "x"
type textarea "Chefs base -"
type textarea "x"
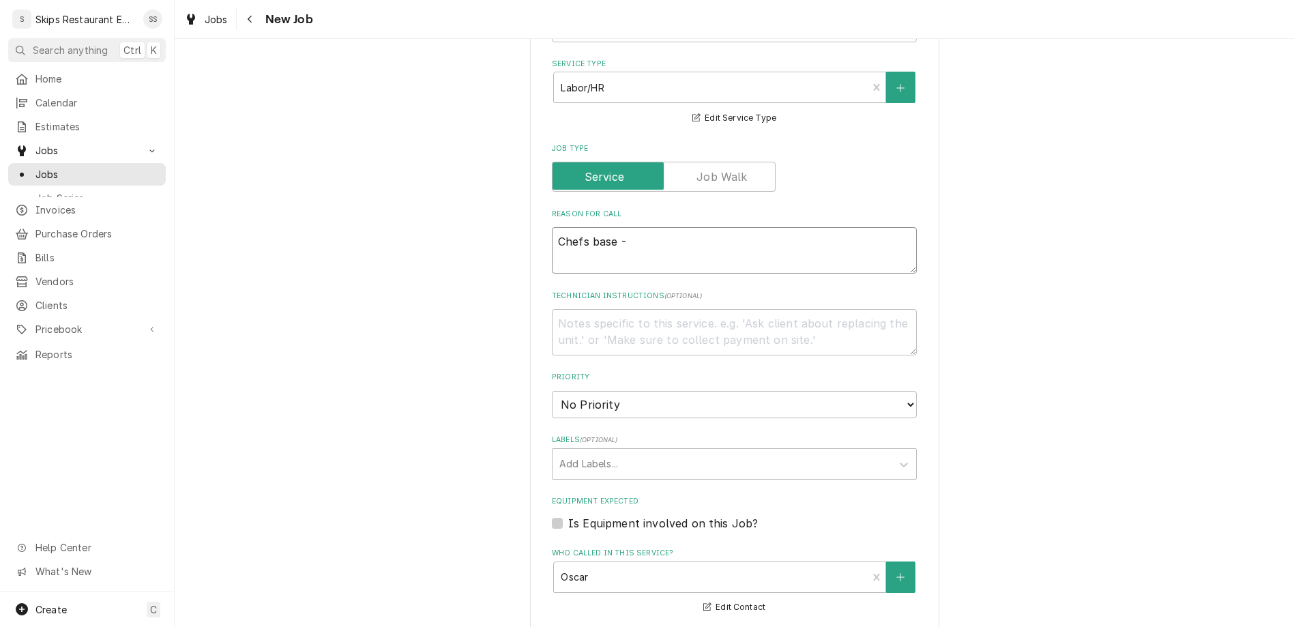
type textarea "Chefs base - n"
type textarea "x"
type textarea "Chefs base - ne"
type textarea "x"
type textarea "Chefs base - nee"
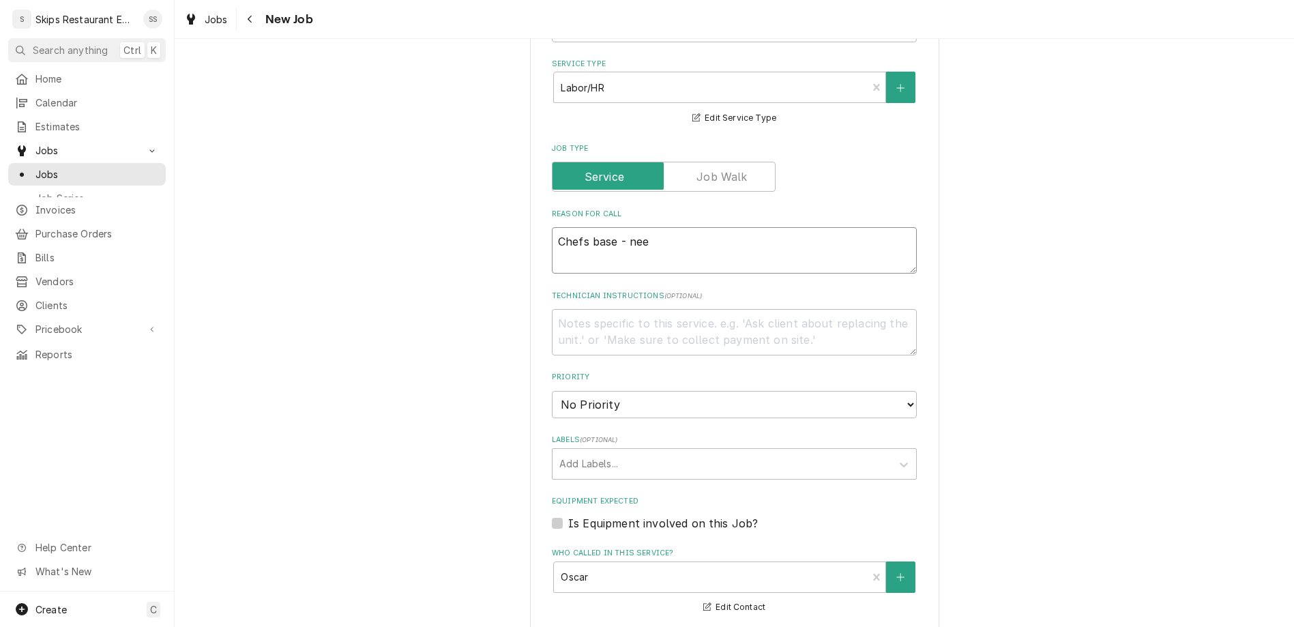
type textarea "x"
type textarea "Chefs base - needs"
type textarea "x"
type textarea "Chefs base - needs"
type textarea "x"
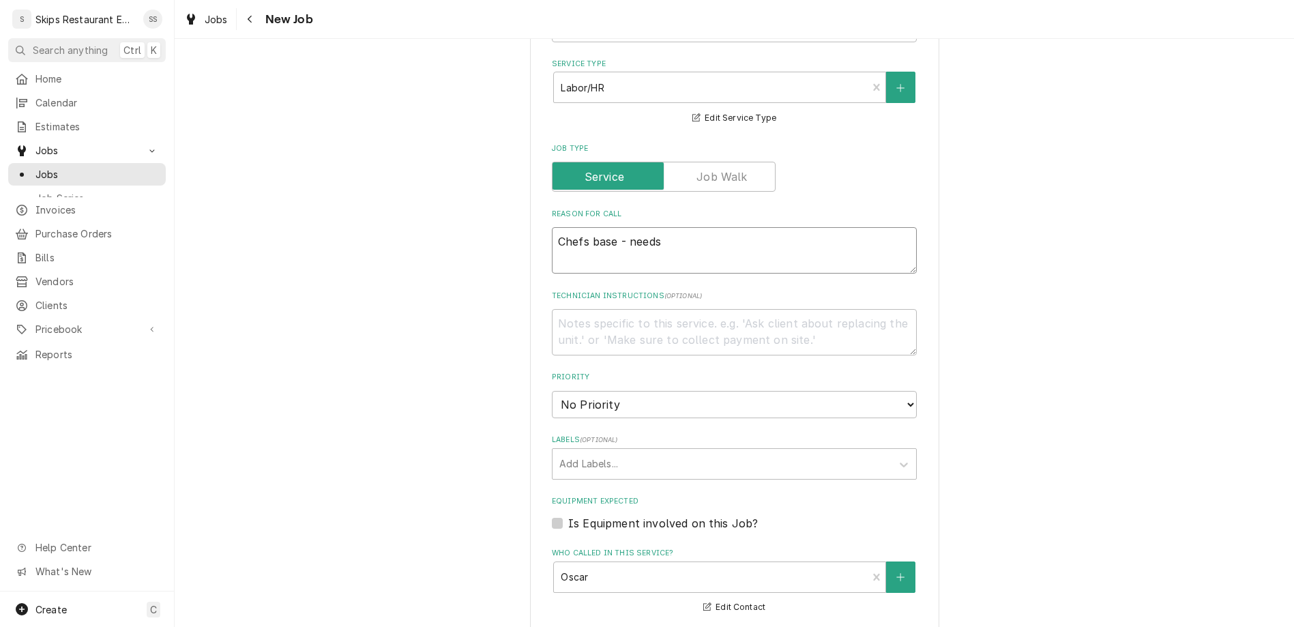
type textarea "Chefs base - needs t"
type textarea "x"
type textarea "Chefs base - needs th"
type textarea "x"
type textarea "Chefs base - needs the"
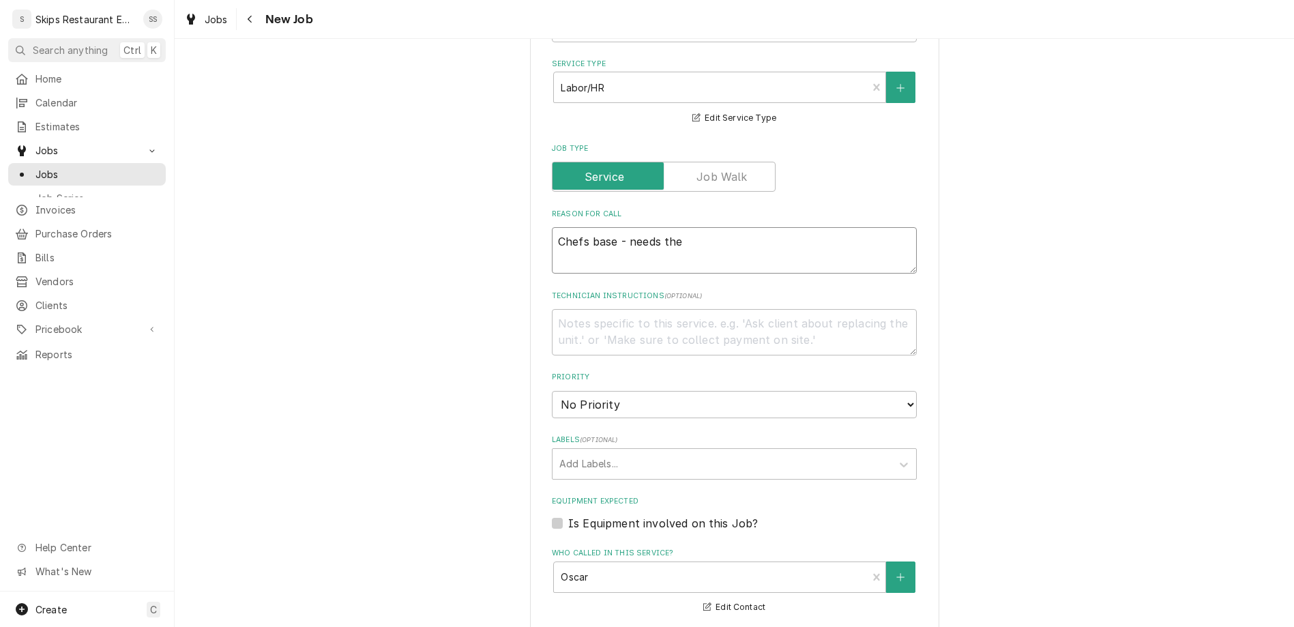
type textarea "x"
type textarea "Chefs base - needs ther"
type textarea "x"
type textarea "Chefs base - needs therm"
type textarea "x"
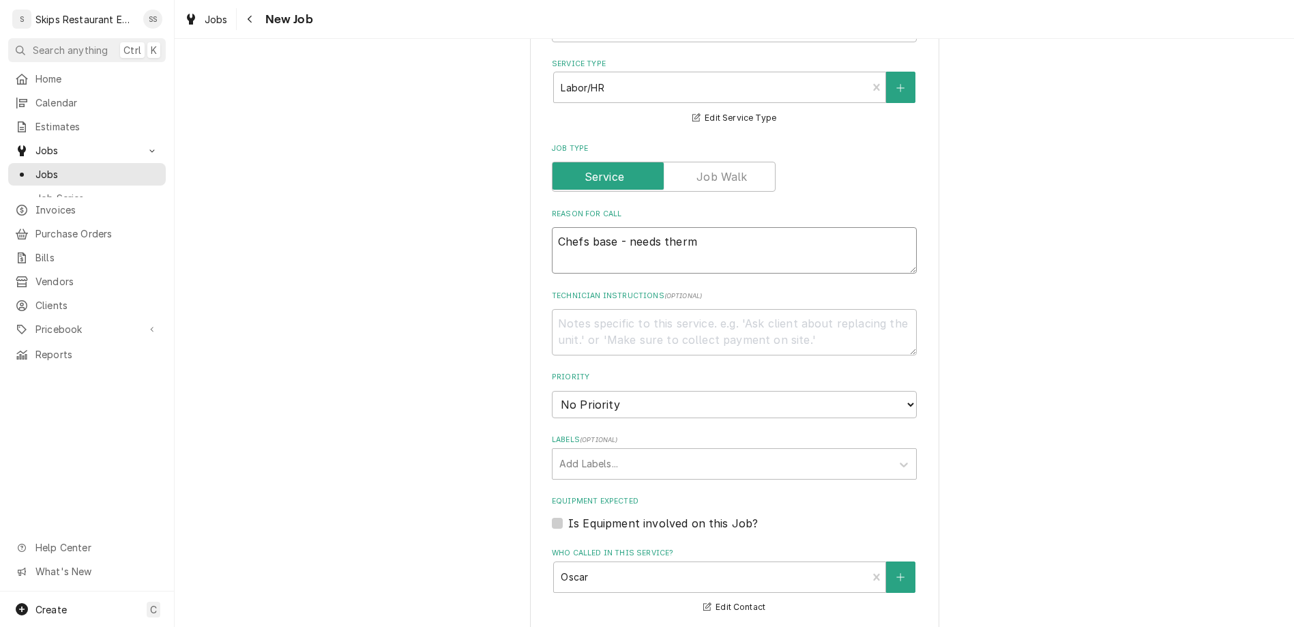
type textarea "Chefs base - needs thermo"
type textarea "x"
type textarea "Chefs base - needs thermos"
type textarea "x"
type textarea "Chefs base - needs thermost"
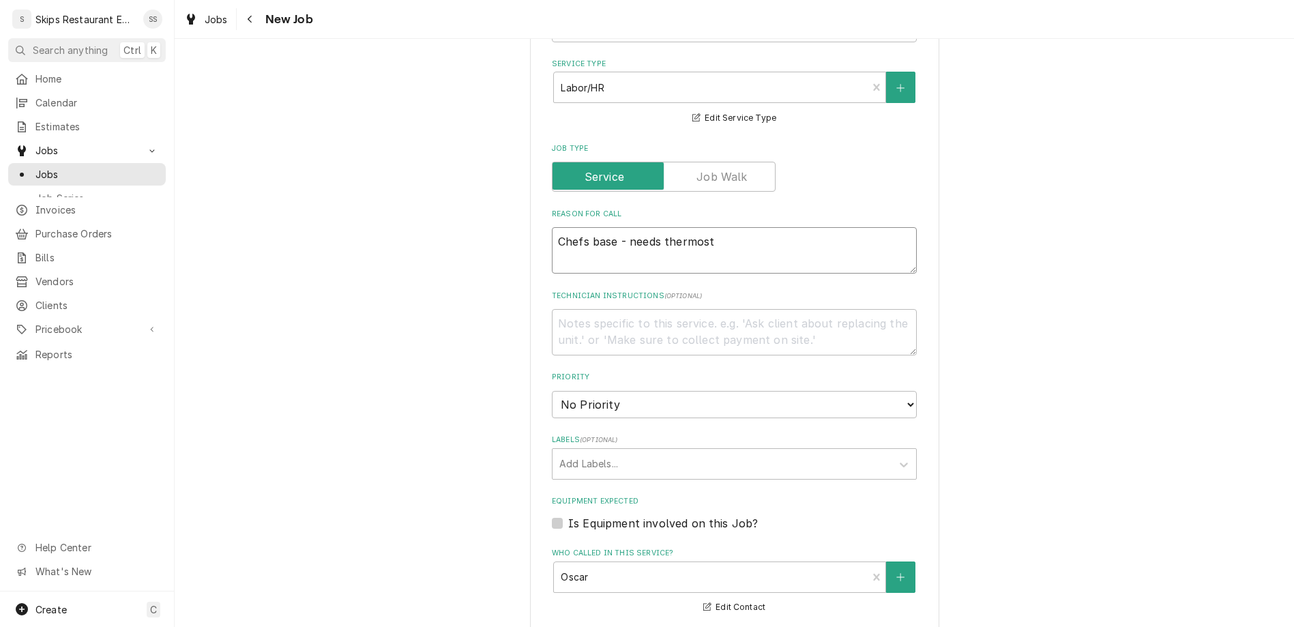
type textarea "x"
type textarea "Chefs base - needs thermosta"
type textarea "x"
type textarea "Chefs base - needs thermostat"
type textarea "x"
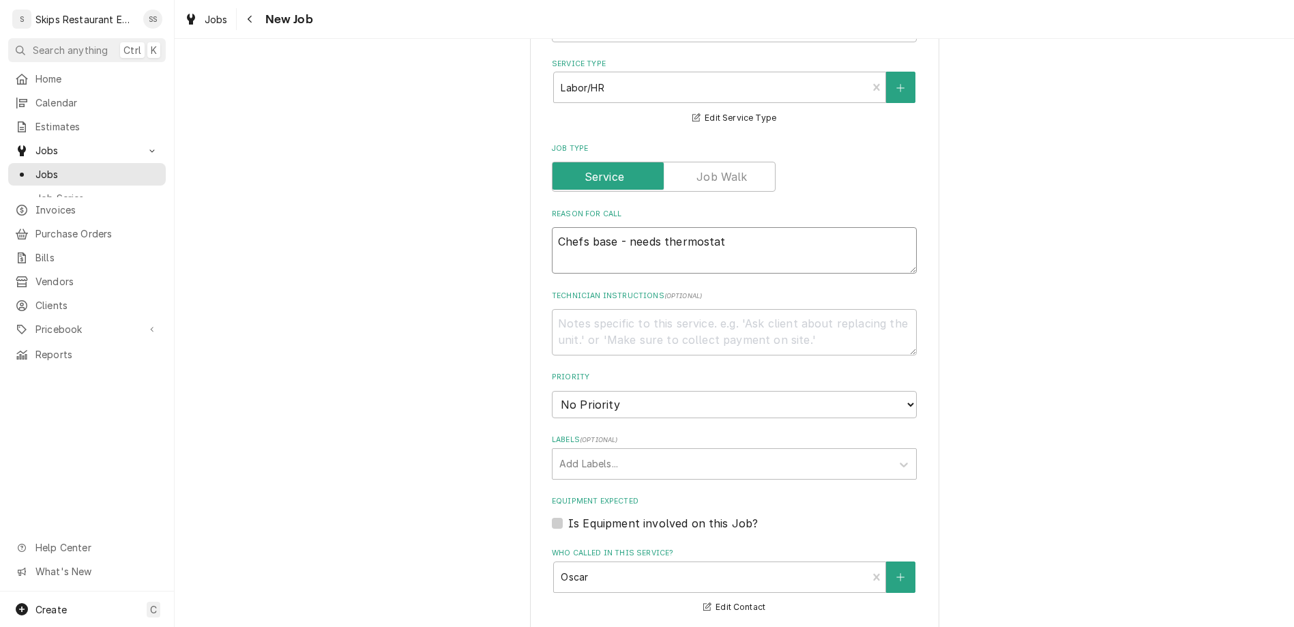
type textarea "Chefs base - needs thermostat"
type textarea "x"
type textarea "Chefs base - needs thermostat n"
type textarea "x"
type textarea "Chefs base - needs thermostat no"
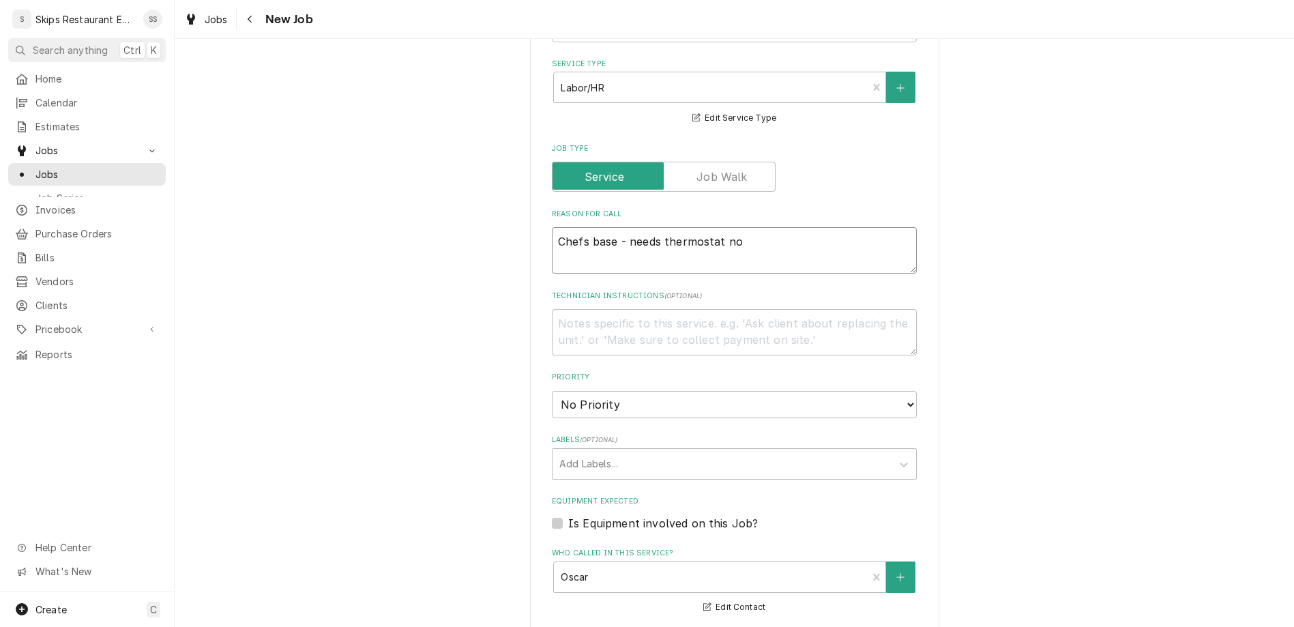
type textarea "x"
type textarea "Chefs base - needs thermostat not"
type textarea "x"
type textarea "Chefs base - needs thermostat not"
type textarea "x"
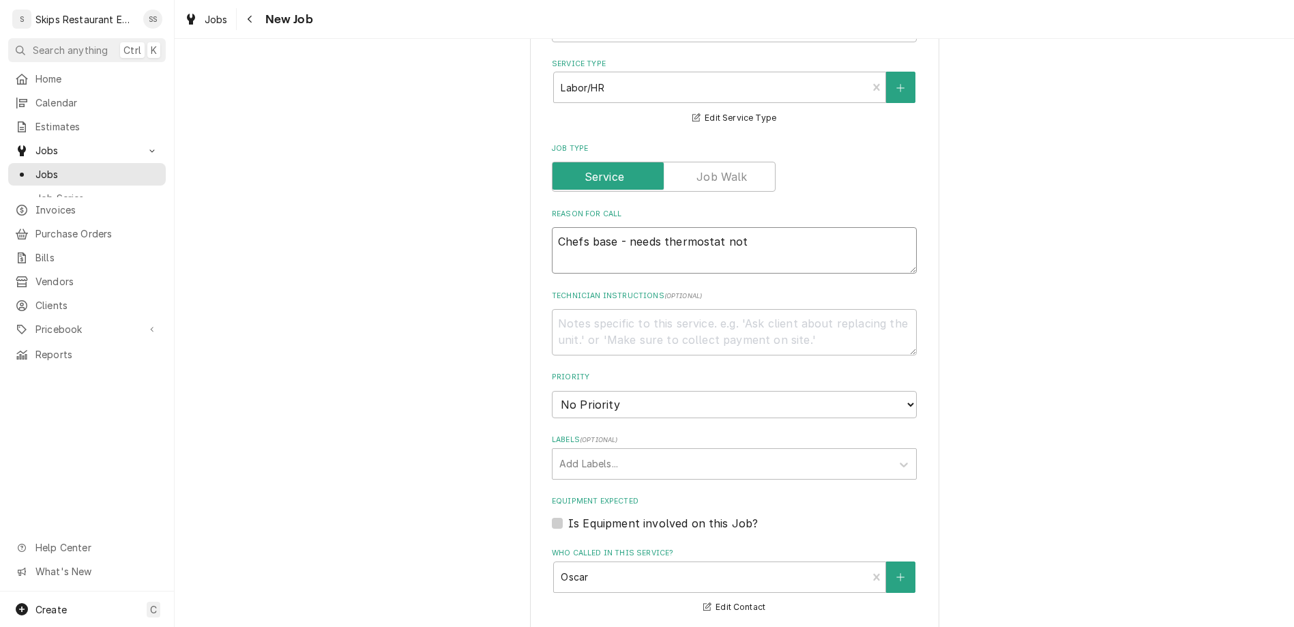
type textarea "Chefs base - needs thermostat not s"
type textarea "x"
type textarea "Chefs base - needs thermostat not sy"
type textarea "x"
type textarea "Chefs base - needs thermostat not sys"
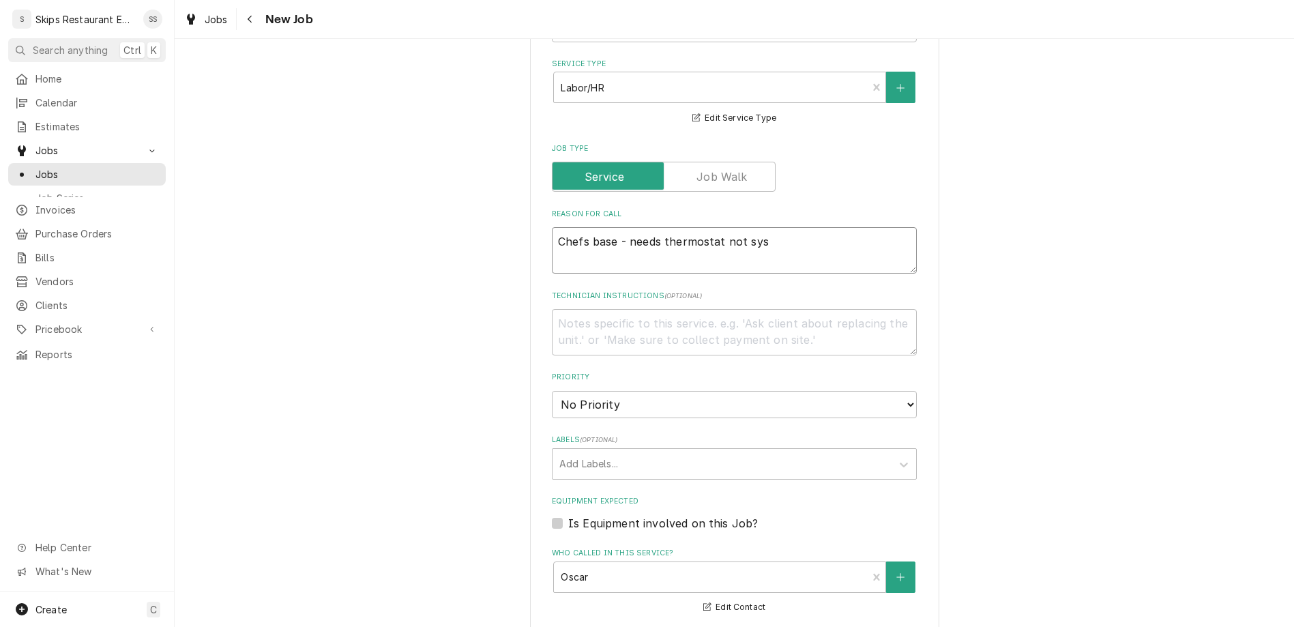
type textarea "x"
type textarea "Chefs base - needs thermostat not sy"
type textarea "x"
type textarea "Chefs base - needs thermostat not"
type textarea "x"
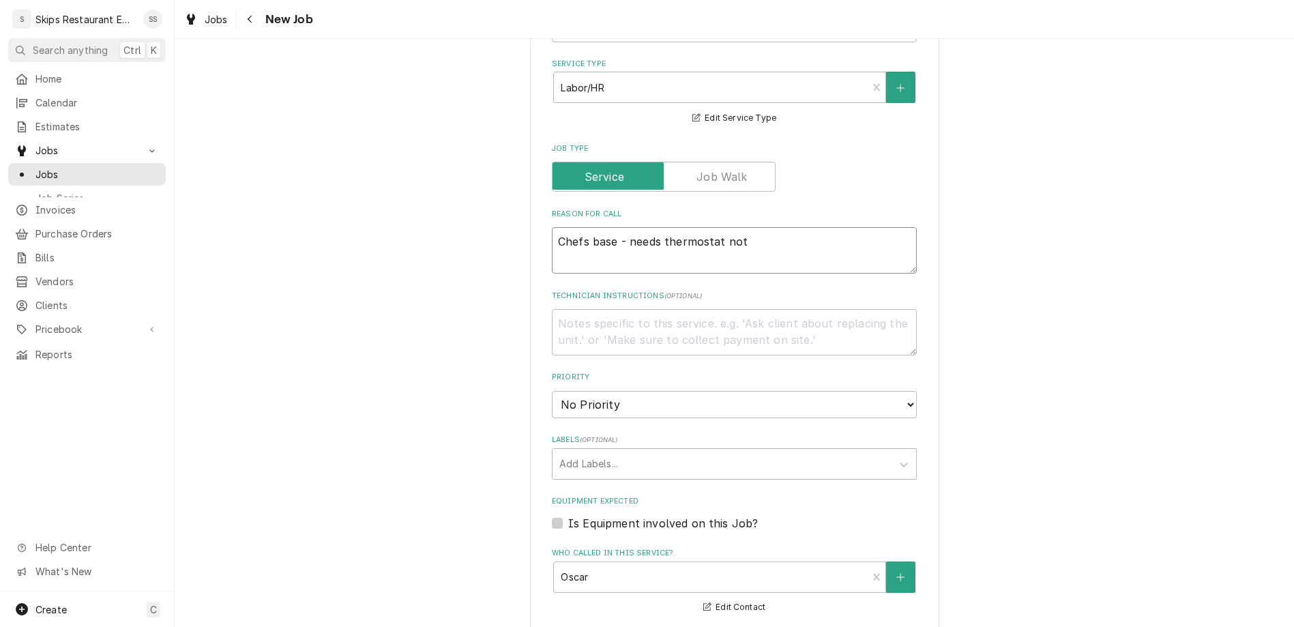
type textarea "Chefs base - needs thermostat not c"
type textarea "x"
type textarea "Chefs base - needs thermostat not cy"
type textarea "x"
type textarea "Chefs base - needs thermostat not cycl"
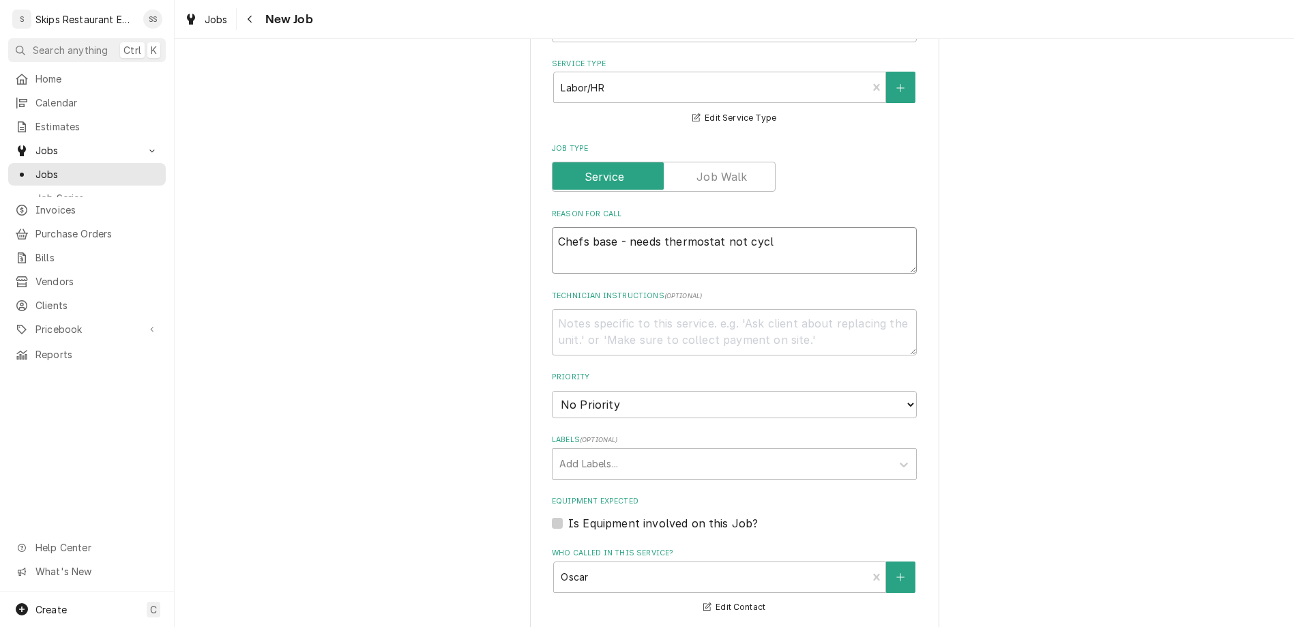
type textarea "x"
type textarea "Chefs base - needs thermostat not cycli"
type textarea "x"
type textarea "Chefs base - needs thermostat not cyclin"
type textarea "x"
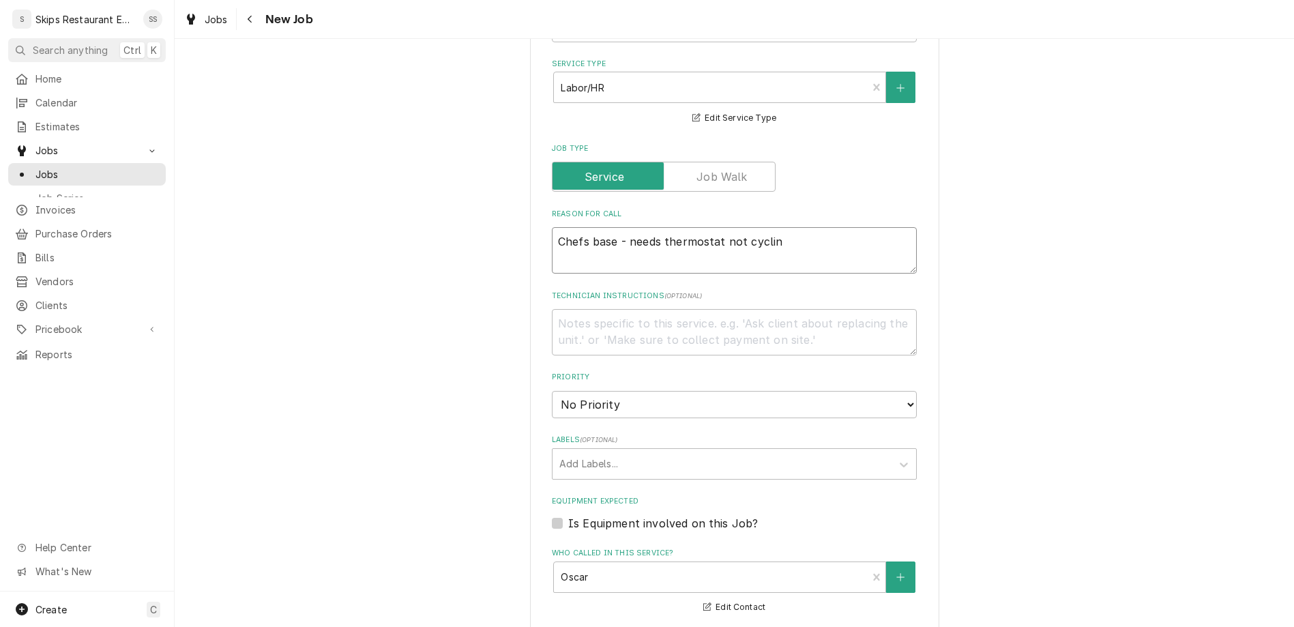
type textarea "Chefs base - needs thermostat not cycling"
type textarea "x"
type textarea "Chefs base - needs thermostat not cycling"
type textarea "x"
type textarea "Chefs base - needs thermostat not cycling o"
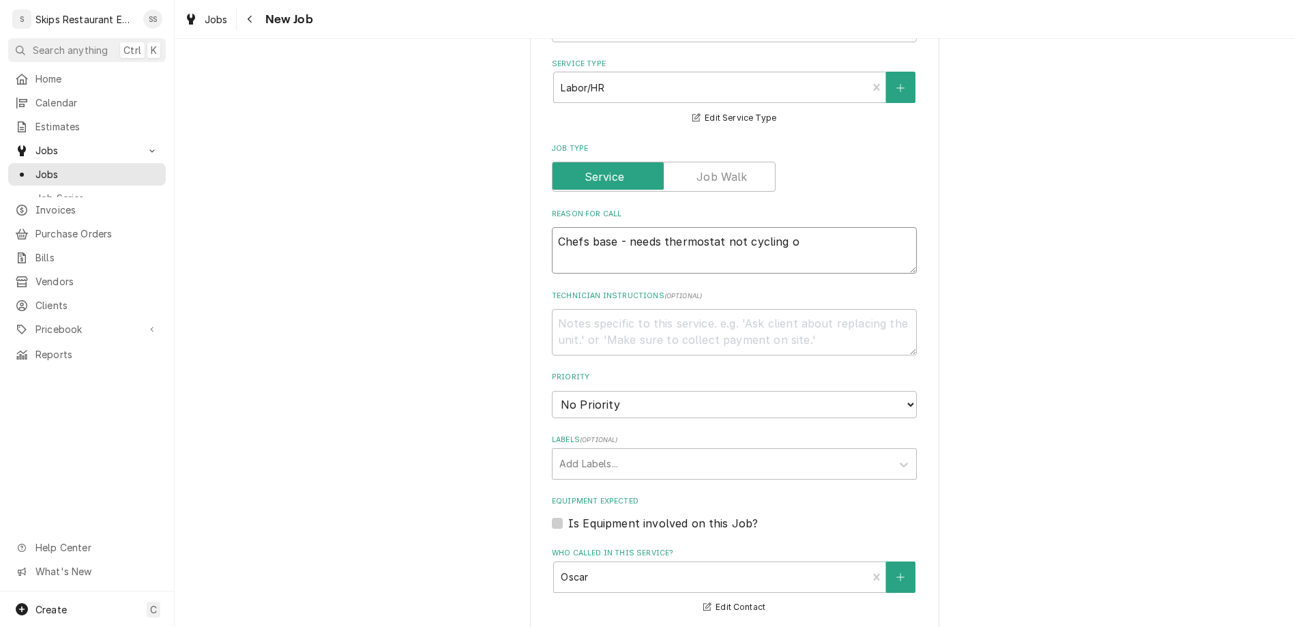
type textarea "x"
type textarea "Chefs base - needs thermostat not cycling of"
type textarea "x"
type textarea "Chefs base - needs thermostat not cycling off"
type textarea "x"
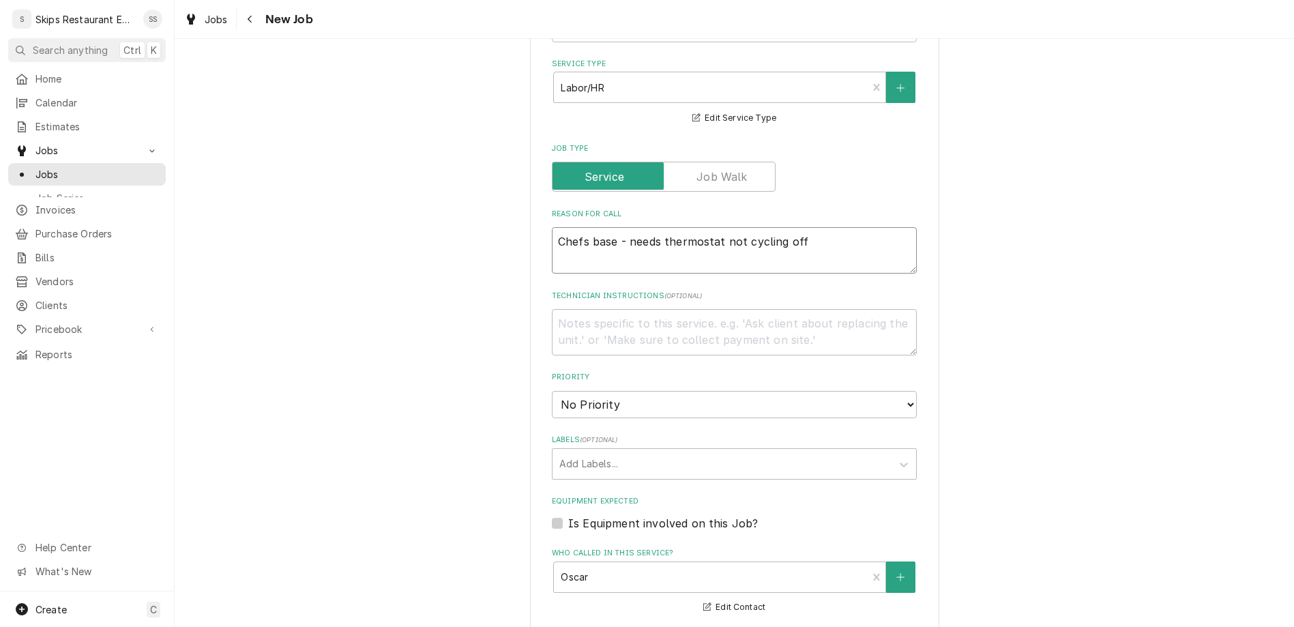
type textarea "Chefs base - needs thermostat not cycling off."
type textarea "x"
type textarea "Chefs base - needs thermostat not cycling off."
type textarea "x"
type textarea "Chefs base - needs thermostat not cycling off. I"
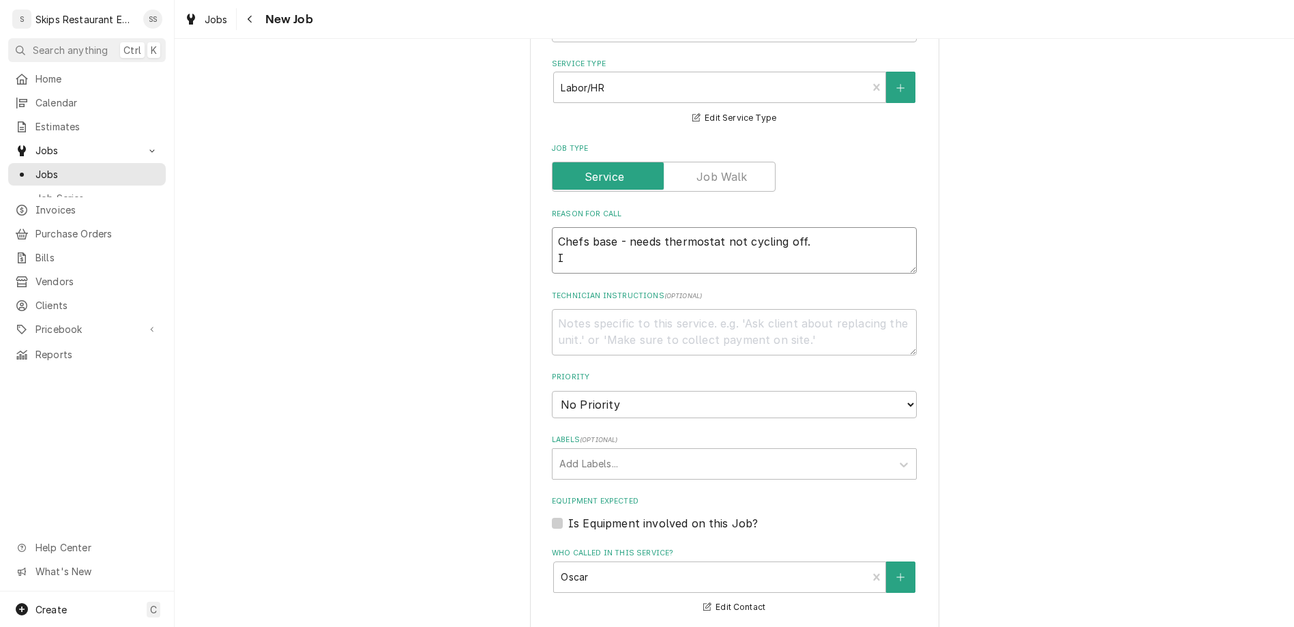
type textarea "x"
type textarea "Chefs base - needs thermostat not cycling off. Ic"
type textarea "x"
type textarea "Chefs base - needs thermostat not cycling off. Ice"
type textarea "x"
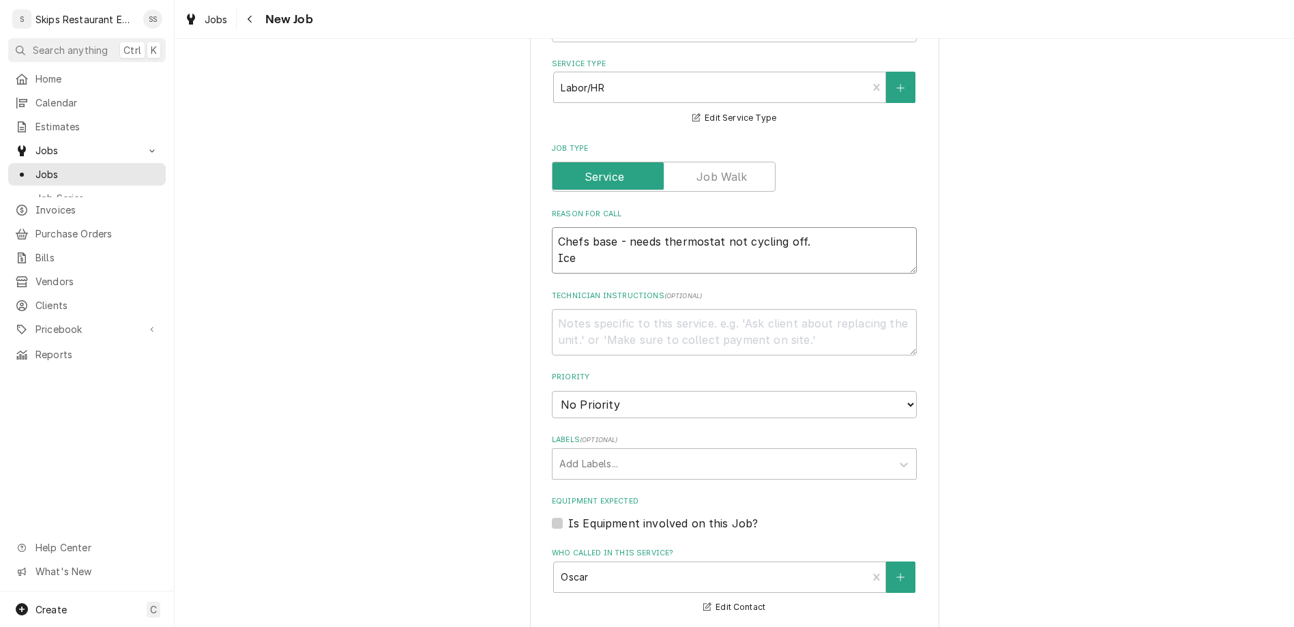
type textarea "Chefs base - needs thermostat not cycling off. Ice"
type textarea "x"
type textarea "Chefs base - needs thermostat not cycling off. Ice M"
type textarea "x"
type textarea "Chefs base - needs thermostat not cycling off. Ice Ma"
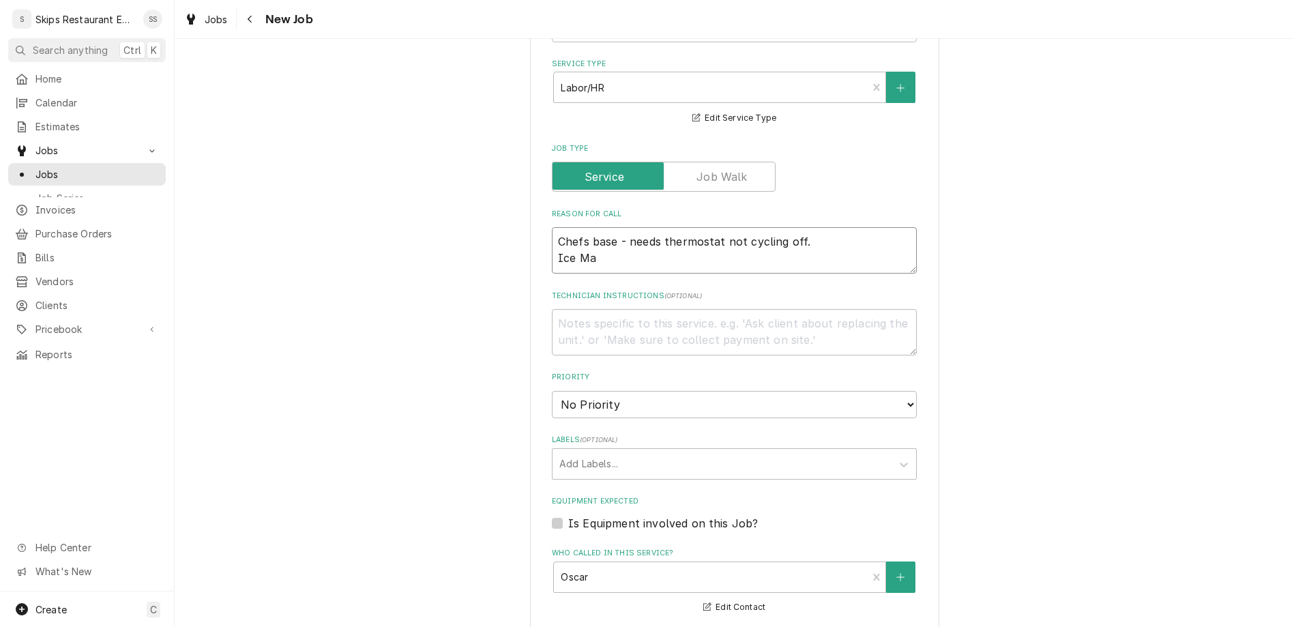
type textarea "x"
type textarea "Chefs base - needs thermostat not cycling off. Ice Man"
type textarea "x"
type textarea "Chefs base - needs thermostat not cycling off. Ice Ma"
type textarea "x"
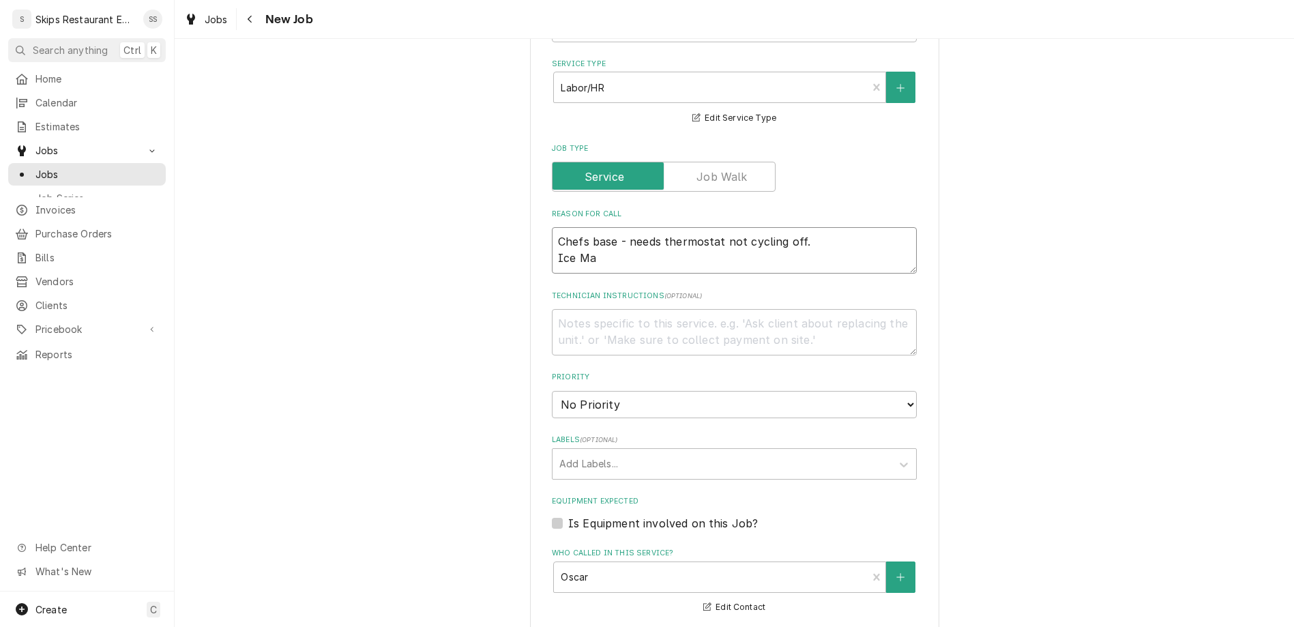
type textarea "Chefs base - needs thermostat not cycling off. Ice Mac"
type textarea "x"
type textarea "Chefs base - needs thermostat not cycling off. Ice Mach"
type textarea "x"
type textarea "Chefs base - needs thermostat not cycling off. Ice Machi"
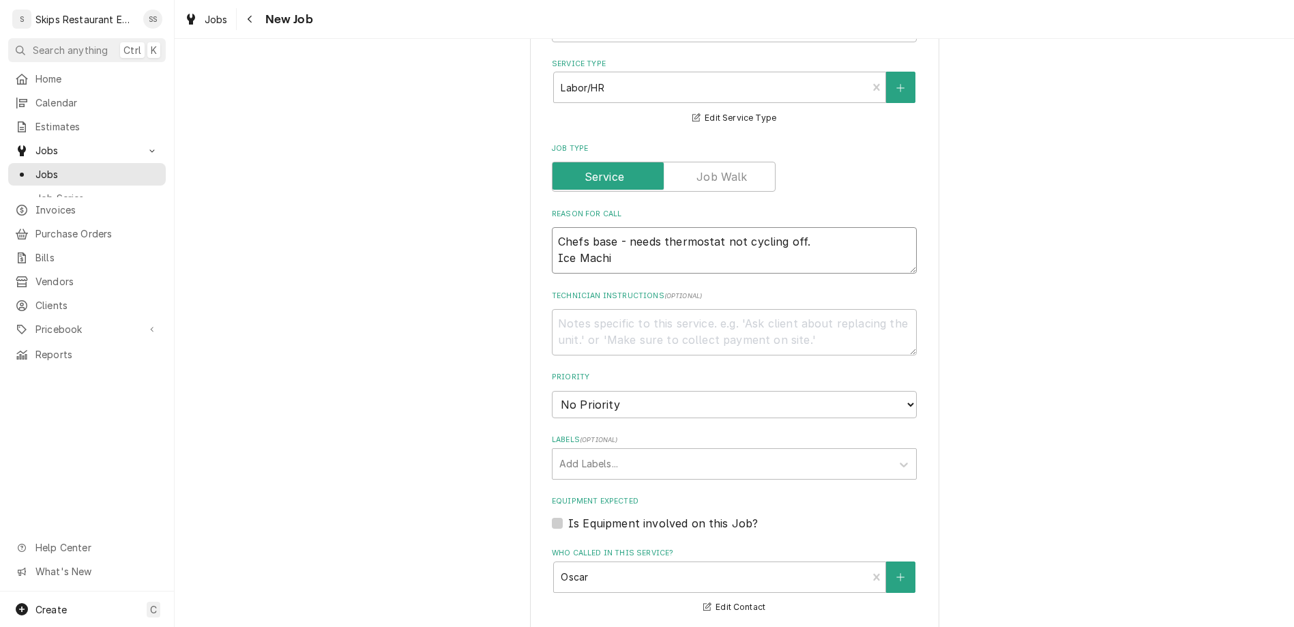
type textarea "x"
type textarea "Chefs base - needs thermostat not cycling off. Ice Machin"
type textarea "x"
type textarea "Chefs base - needs thermostat not cycling off. Ice Machine"
type textarea "x"
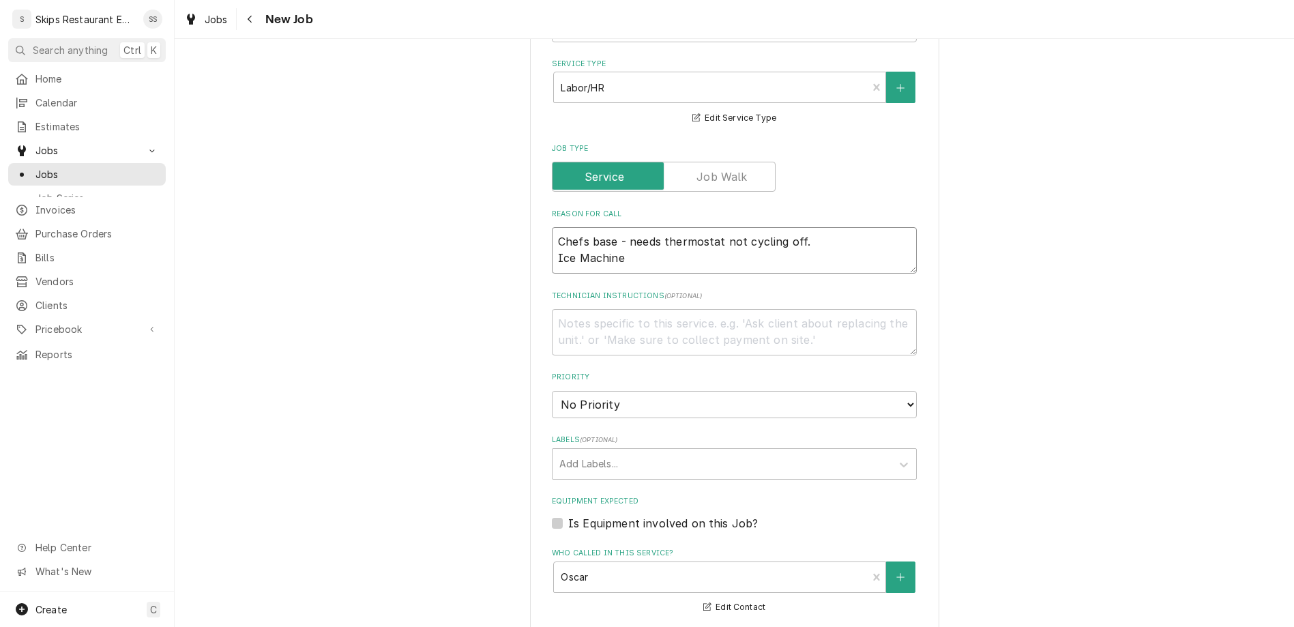
type textarea "Chefs base - needs thermostat not cycling off. Ice Machine"
type textarea "x"
type textarea "Chefs base - needs thermostat not cycling off. Ice Machine 1"
type textarea "x"
type textarea "Chefs base - needs thermostat not cycling off. Ice Machine 1"
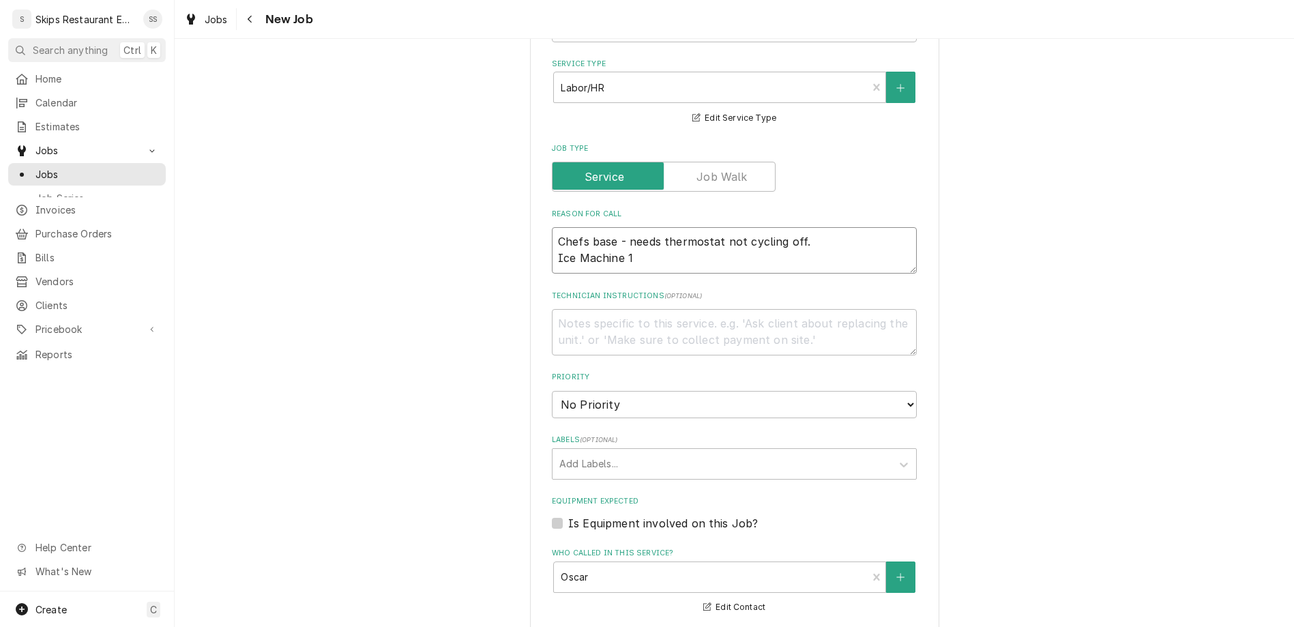
type textarea "x"
type textarea "Chefs base - needs thermostat not cycling off. Ice Machine 1 -"
type textarea "x"
type textarea "Chefs base - needs thermostat not cycling off. Ice Machine 1 -"
type textarea "x"
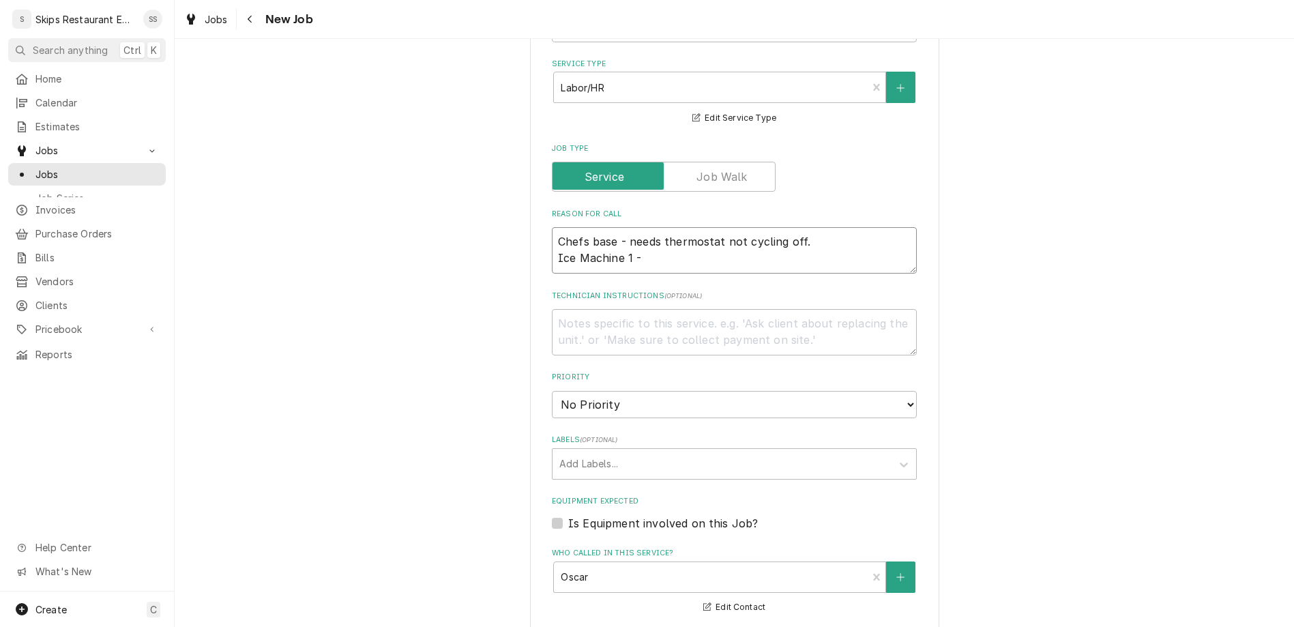
type textarea "Chefs base - needs thermostat not cycling off. Ice Machine 1 - n"
type textarea "x"
type textarea "Chefs base - needs thermostat not cycling off. Ice Machine 1 - not"
type textarea "x"
type textarea "Chefs base - needs thermostat not cycling off. Ice Machine 1 - not"
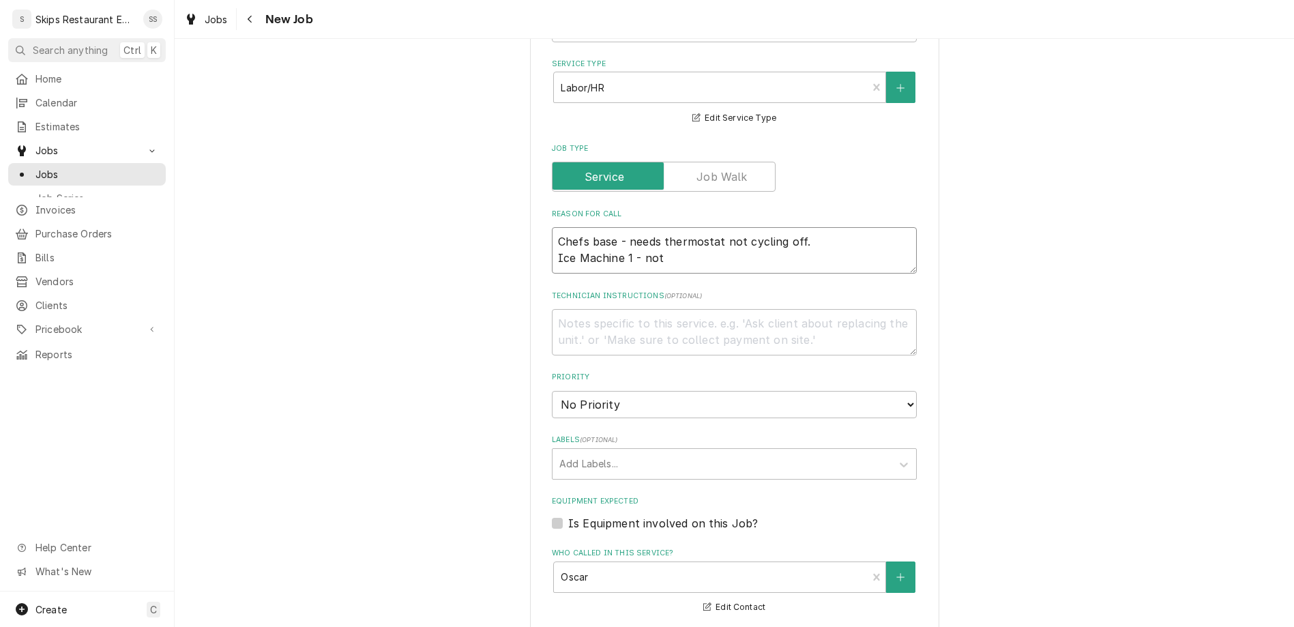
type textarea "x"
type textarea "Chefs base - needs thermostat not cycling off. Ice Machine 1 - not m"
type textarea "x"
type textarea "Chefs base - needs thermostat not cycling off. Ice Machine 1 - not ma"
type textarea "x"
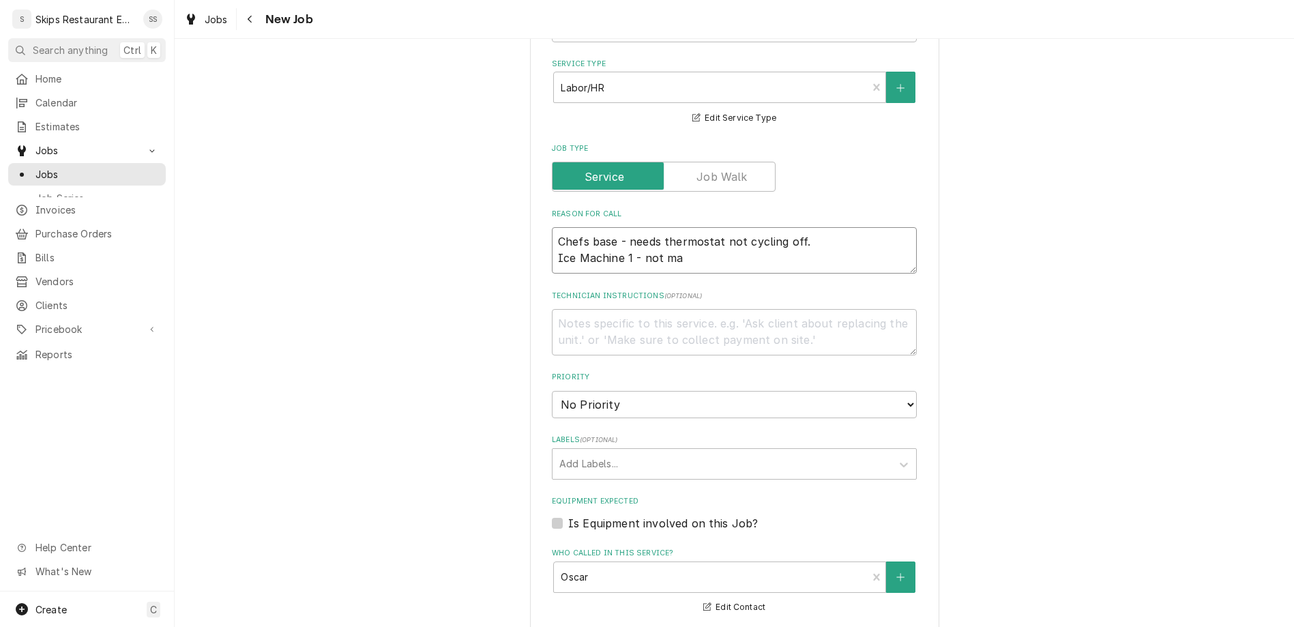
type textarea "Chefs base - needs thermostat not cycling off. Ice Machine 1 - not mak"
type textarea "x"
type textarea "Chefs base - needs thermostat not cycling off. Ice Machine 1 - not maki"
type textarea "x"
type textarea "Chefs base - needs thermostat not cycling off. Ice Machine 1 - not makin"
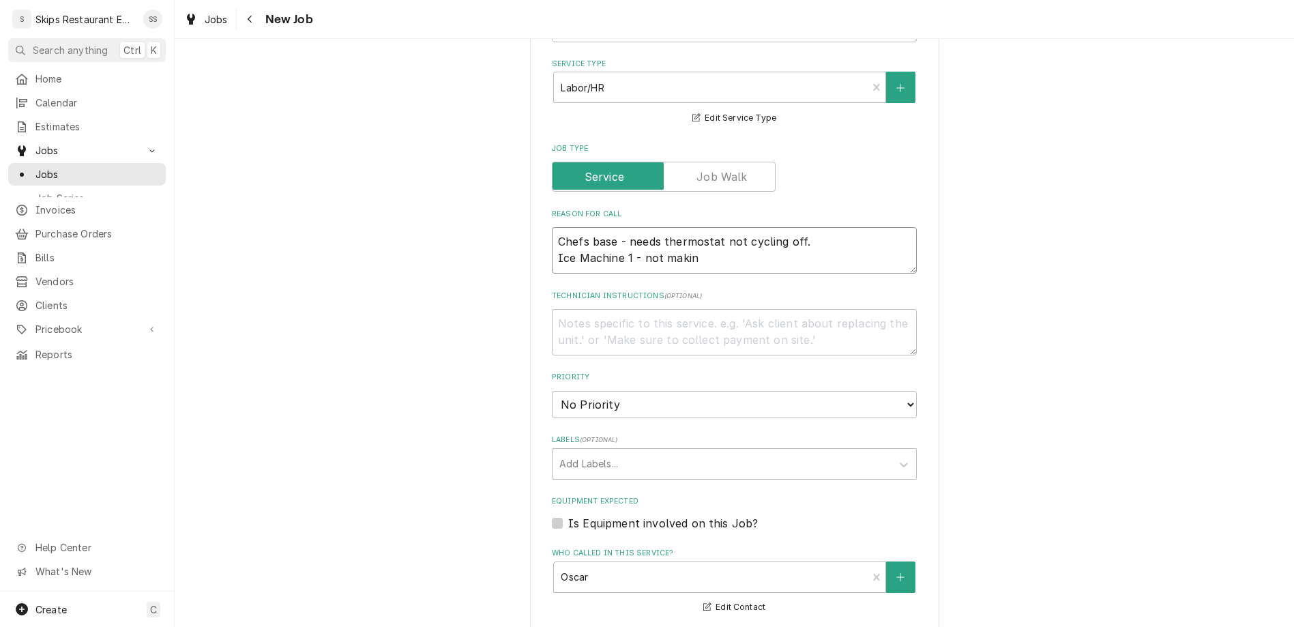
type textarea "x"
type textarea "Chefs base - needs thermostat not cycling off. Ice Machine 1 - not making"
type textarea "x"
type textarea "Chefs base - needs thermostat not cycling off. Ice Machine 1 - not making i"
type textarea "x"
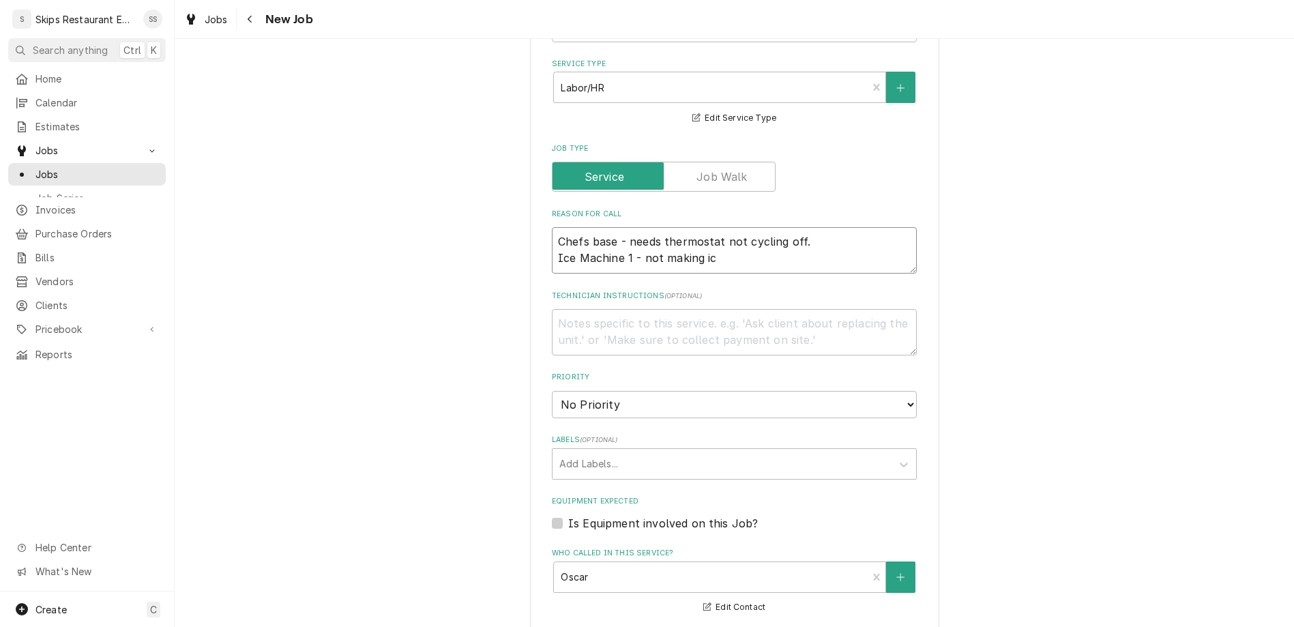
type textarea "Chefs base - needs thermostat not cycling off. Ice Machine 1 - not making ice"
type textarea "x"
type textarea "Chefs base - needs thermostat not cycling off. Ice Machine 1 - not making ice"
type textarea "x"
type textarea "Chefs base - needs thermostat not cycling off. Ice Machine 1 - not making ice I"
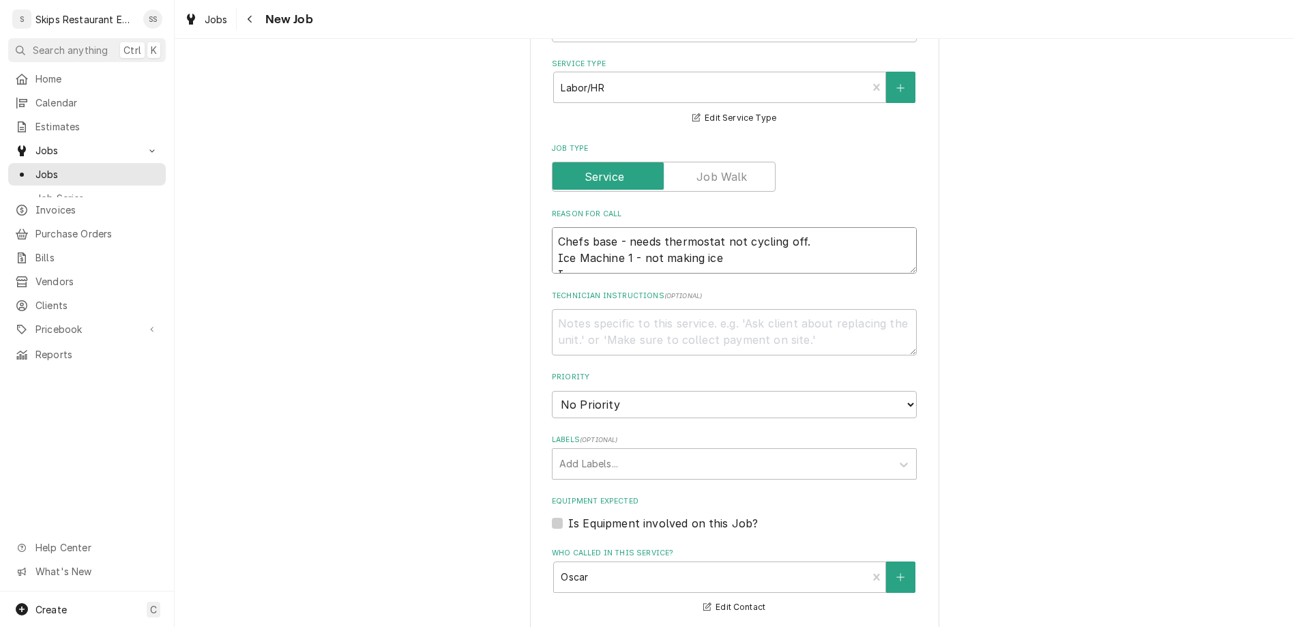
type textarea "x"
type textarea "Chefs base - needs thermostat not cycling off. Ice Machine 1 - not making ice Ic"
type textarea "x"
type textarea "Chefs base - needs thermostat not cycling off. Ice Machine 1 - not making ice I…"
type textarea "x"
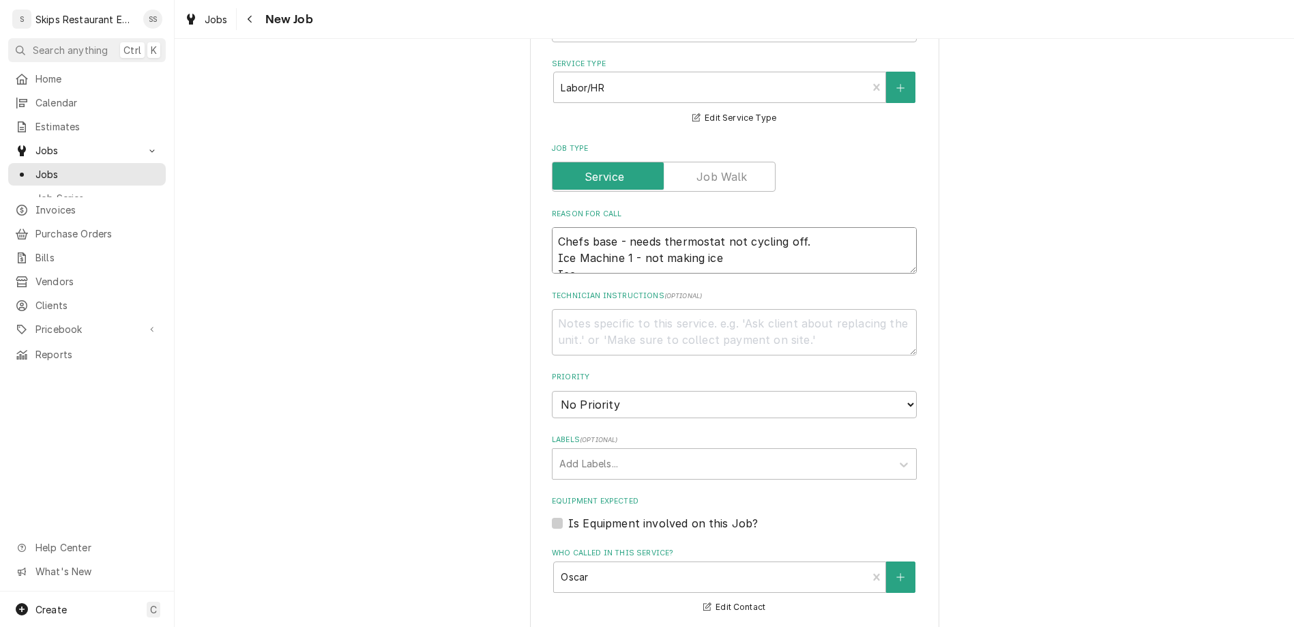
type textarea "Chefs base - needs thermostat not cycling off. Ice Machine 1 - not making ice I…"
type textarea "x"
type textarea "Chefs base - needs thermostat not cycling off. Ice Machine 1 - not making ice I…"
type textarea "x"
type textarea "Chefs base - needs thermostat not cycling off. Ice Machine 1 - not making ice I…"
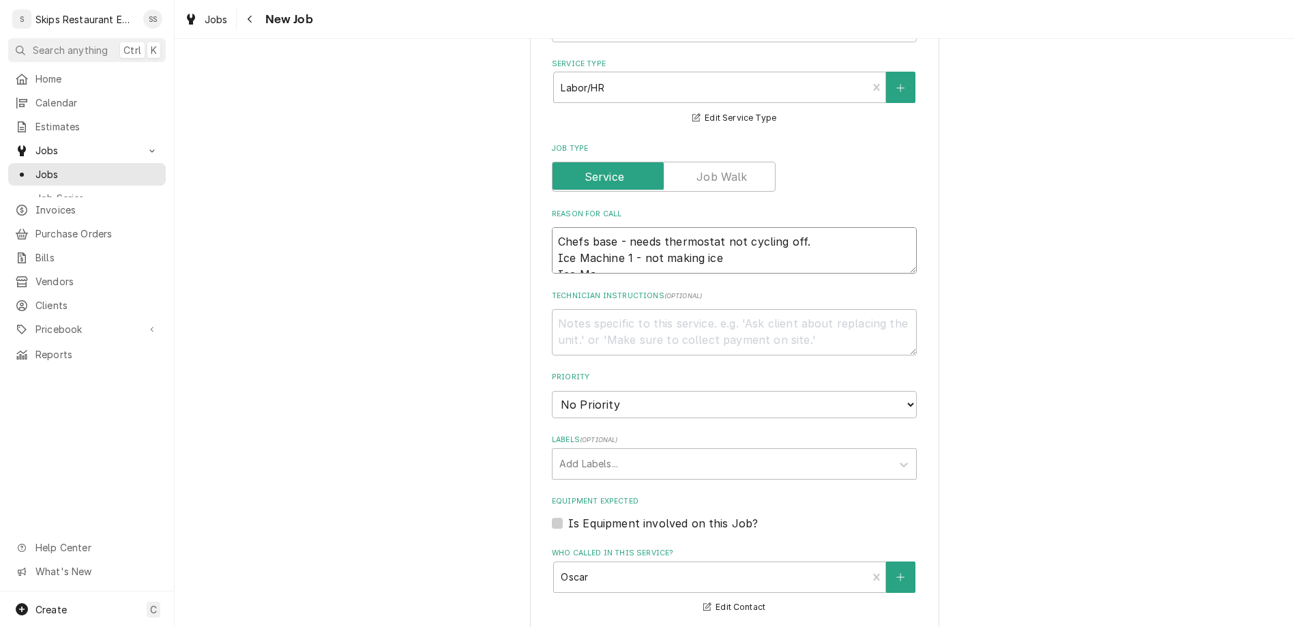
type textarea "x"
type textarea "Chefs base - needs thermostat not cycling off. Ice Machine 1 - not making ice I…"
type textarea "x"
type textarea "Chefs base - needs thermostat not cycling off. Ice Machine 1 - not making ice I…"
type textarea "x"
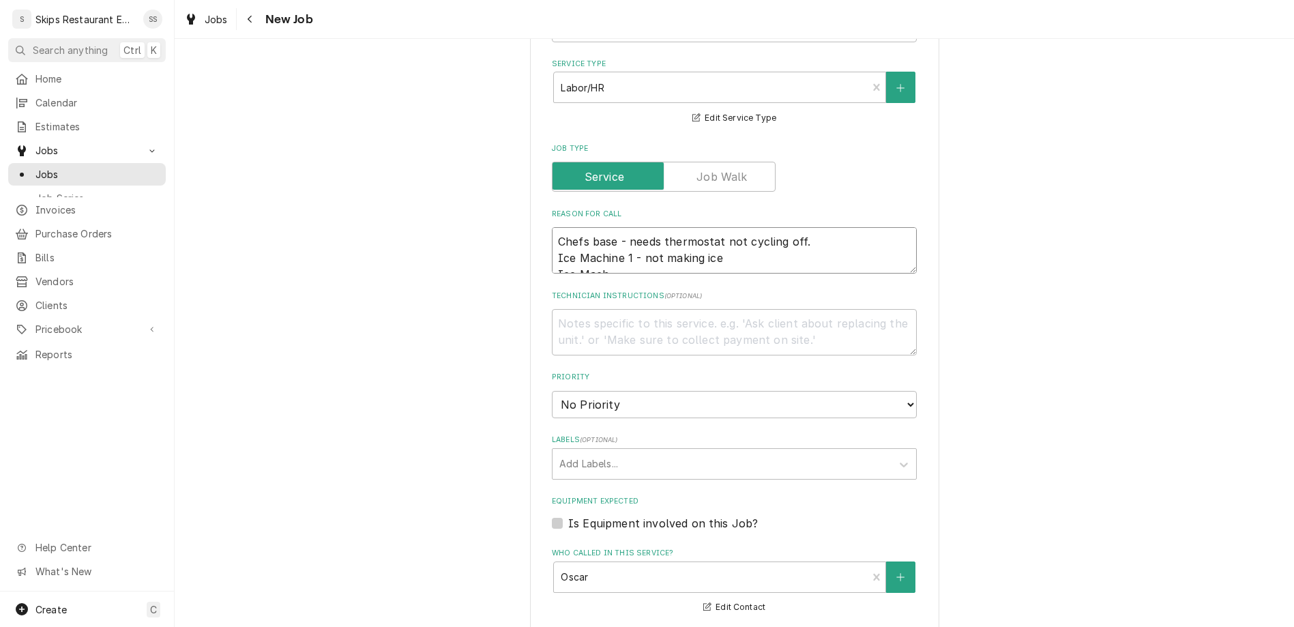
type textarea "Chefs base - needs thermostat not cycling off. Ice Machine 1 - not making ice I…"
type textarea "x"
type textarea "Chefs base - needs thermostat not cycling off. Ice Machine 1 - not making ice I…"
type textarea "x"
type textarea "Chefs base - needs thermostat not cycling off. Ice Machine 1 - not making ice I…"
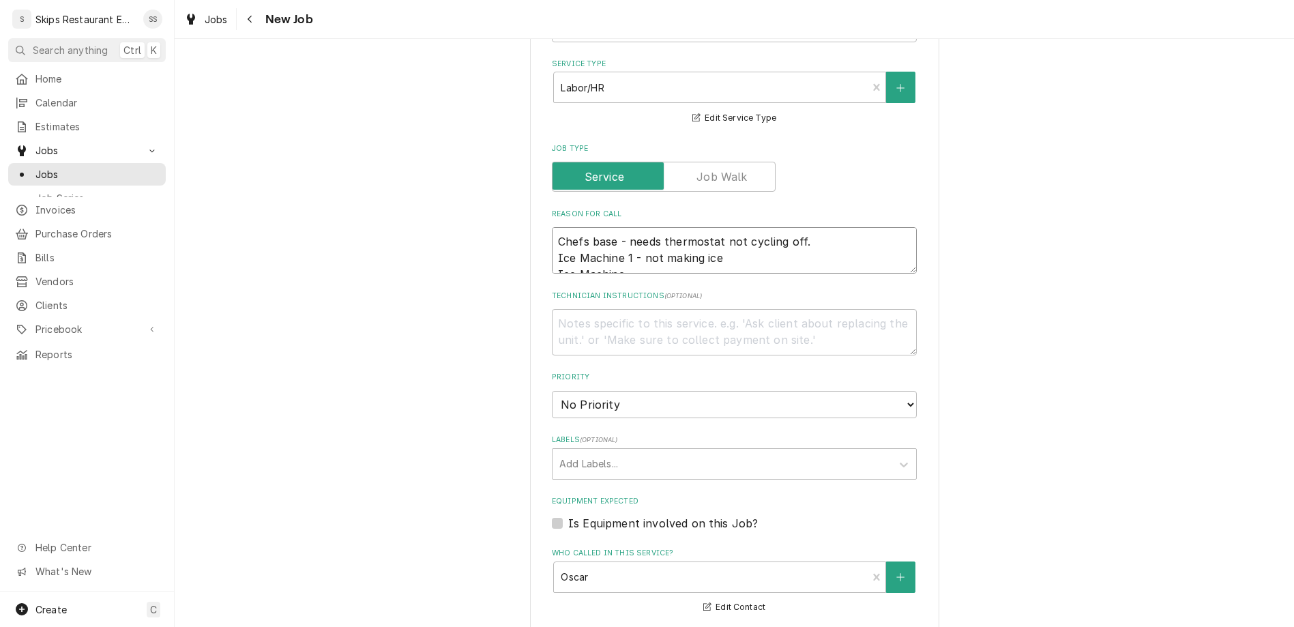
type textarea "x"
type textarea "Chefs base - needs thermostat not cycling off. Ice Machine 1 - not making ice I…"
type textarea "x"
type textarea "Chefs base - needs thermostat not cycling off. Ice Machine 1 - not making ice I…"
type textarea "x"
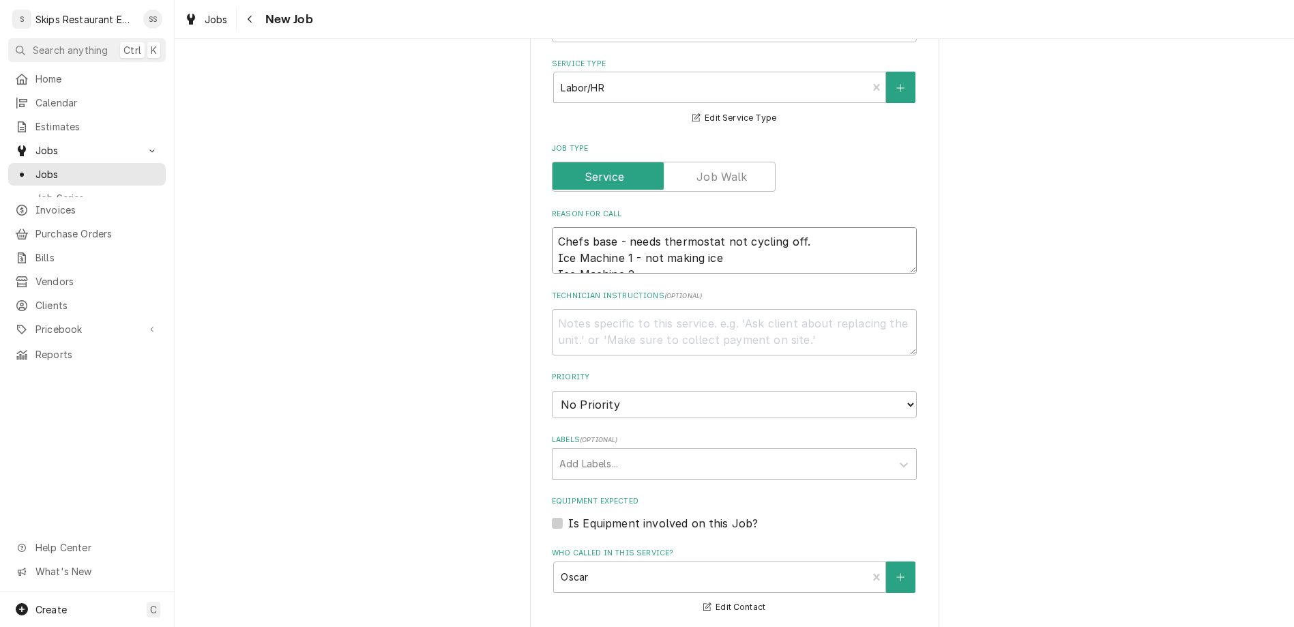
type textarea "Chefs base - needs thermostat not cycling off. Ice Machine 1 - not making ice I…"
type textarea "x"
type textarea "Chefs base - needs thermostat not cycling off. Ice Machine 1 - not making ice I…"
type textarea "x"
type textarea "Chefs base - needs thermostat not cycling off. Ice Machine 1 - not making ice I…"
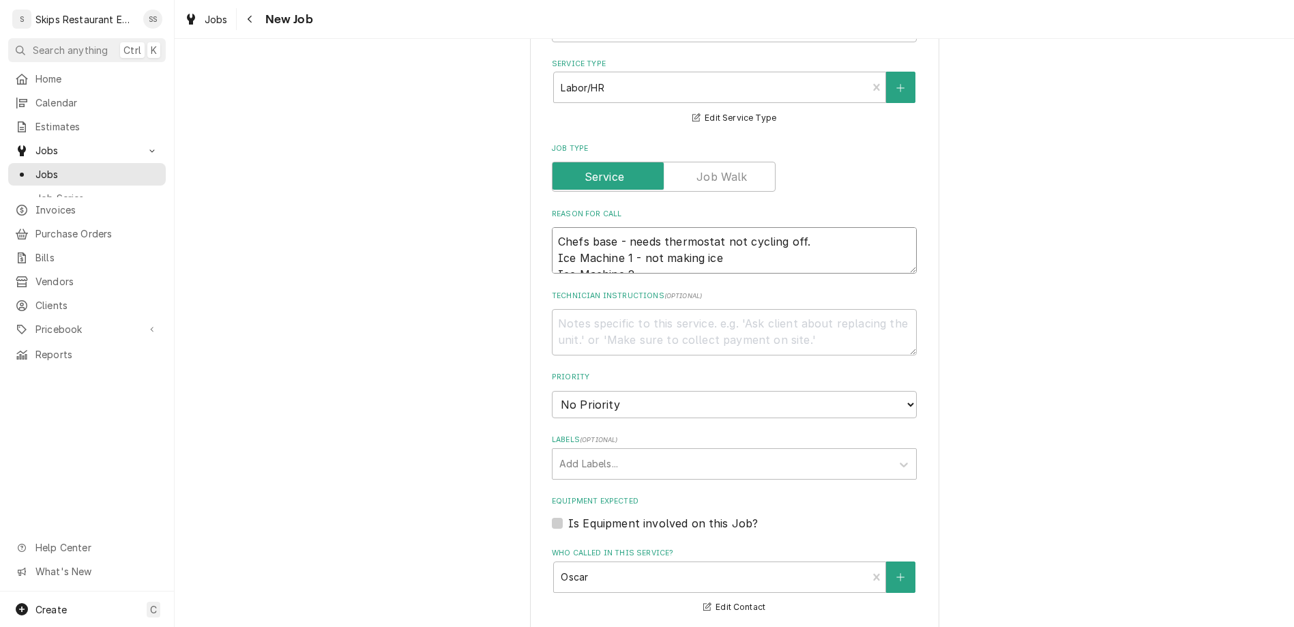
type textarea "x"
type textarea "Chefs base - needs thermostat not cycling off. Ice Machine 1 - not making ice I…"
type textarea "x"
type textarea "Chefs base - needs thermostat not cycling off. Ice Machine 1 - not making ice I…"
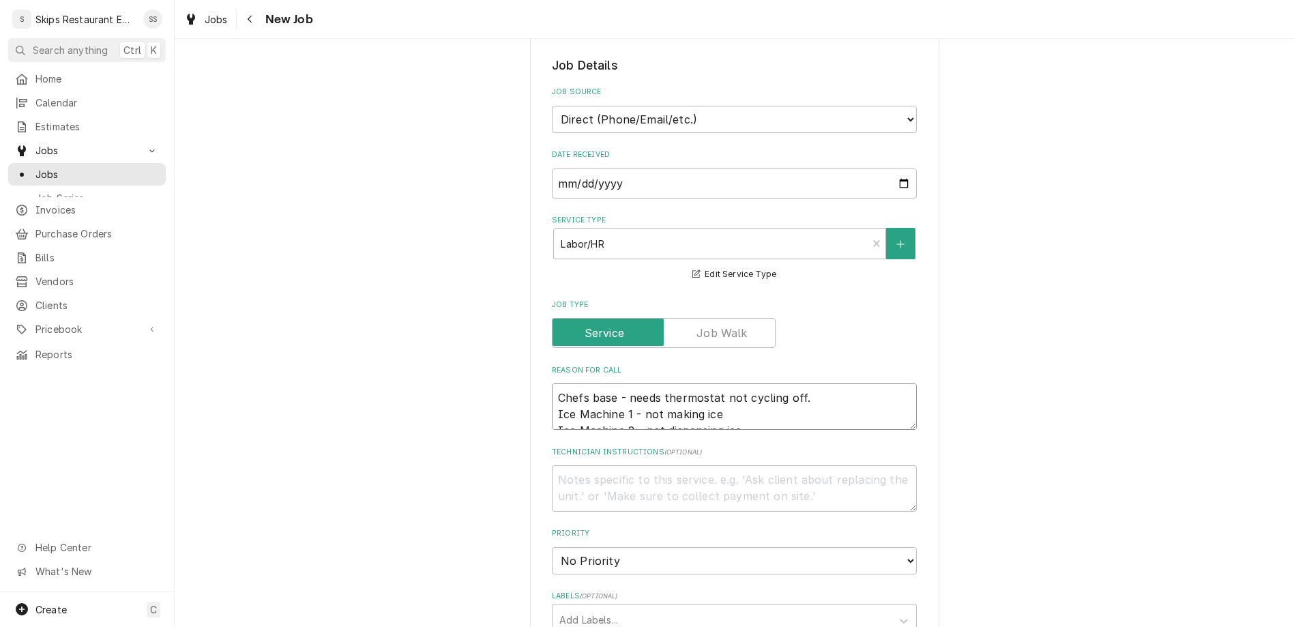
scroll to position [270, 0]
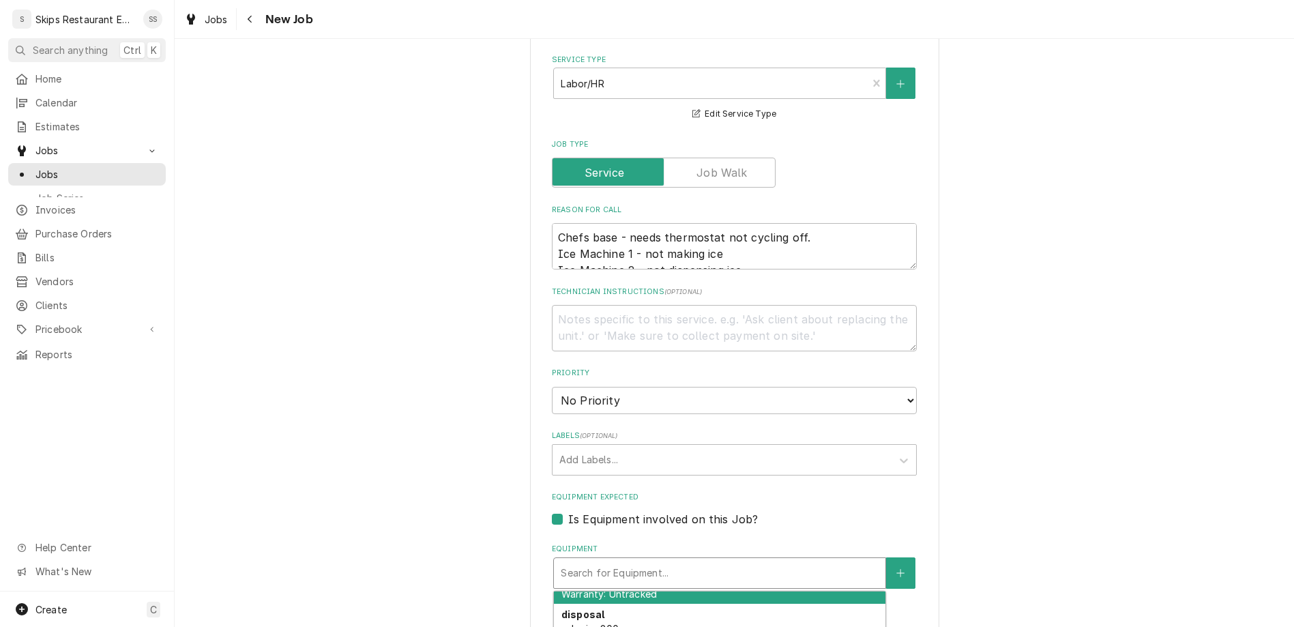
scroll to position [173, 0]
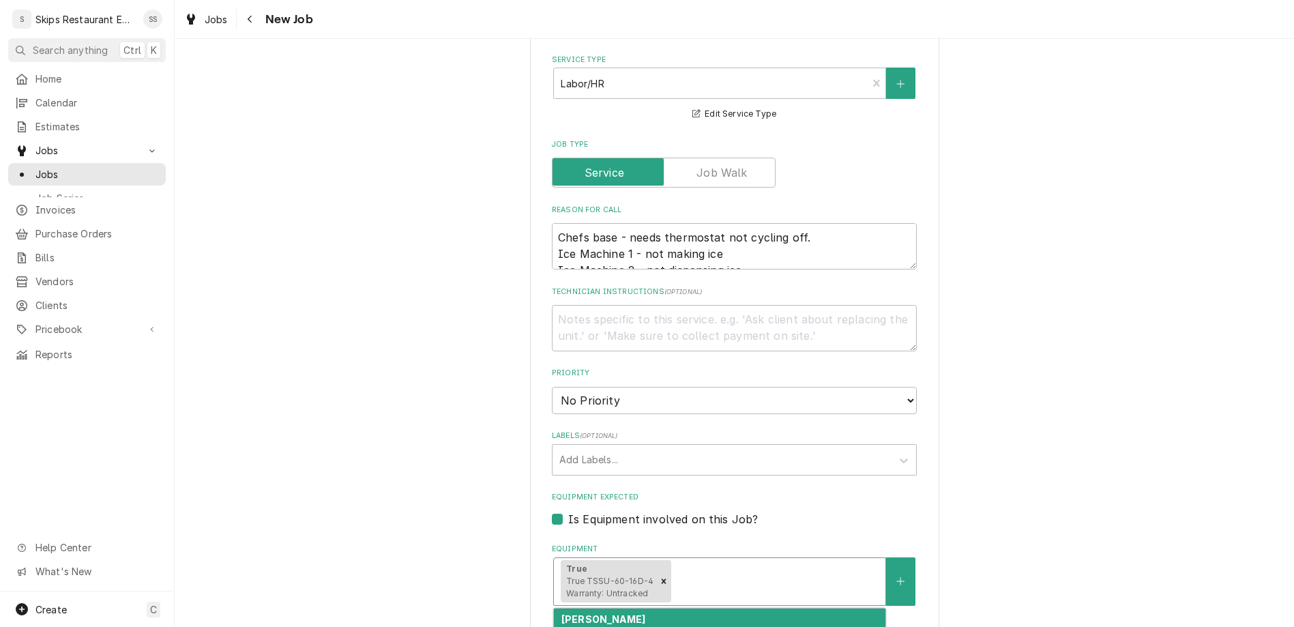
click at [726, 569] on div "Equipment" at bounding box center [776, 581] width 205 height 25
click at [886, 557] on button "Equipment" at bounding box center [900, 581] width 29 height 48
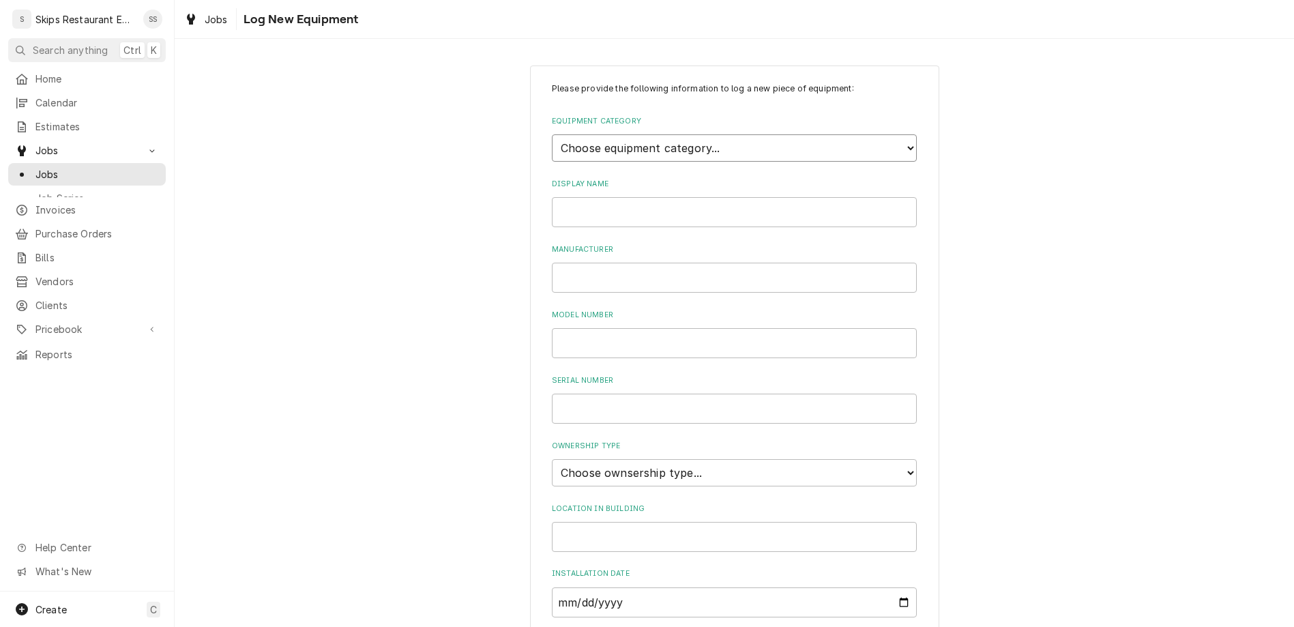
click at [552, 134] on select "Choose equipment category... Cooking Equipment Fryers Ice Machines Ovens and Ra…" at bounding box center [734, 147] width 365 height 27
click option "Ice Machines" at bounding box center [0, 0] width 0 height 0
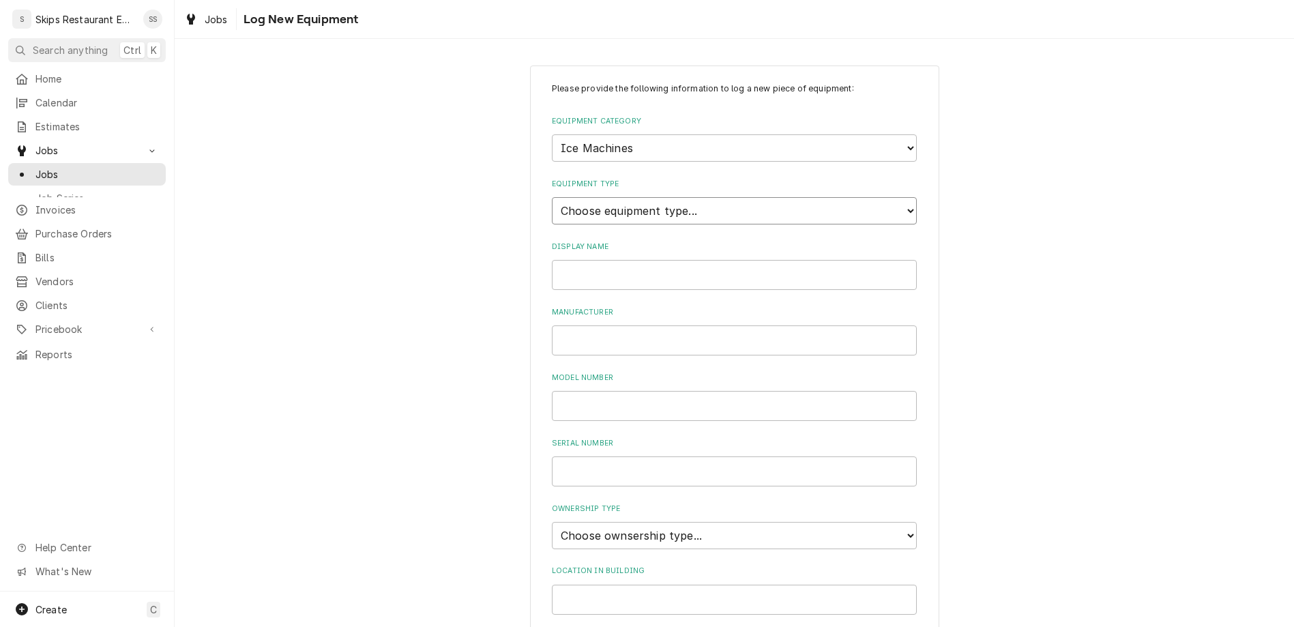
click at [552, 197] on select "Choose equipment type... Ice Bin Ice Dispenser Ice Maker Ice Merchandiser" at bounding box center [734, 210] width 365 height 27
click option "Ice Maker" at bounding box center [0, 0] width 0 height 0
click at [615, 260] on input "Display Name" at bounding box center [734, 275] width 365 height 30
click at [552, 522] on select "Choose ownsership type... Unknown Owned Leased Rented" at bounding box center [734, 535] width 365 height 27
click option "Owned" at bounding box center [0, 0] width 0 height 0
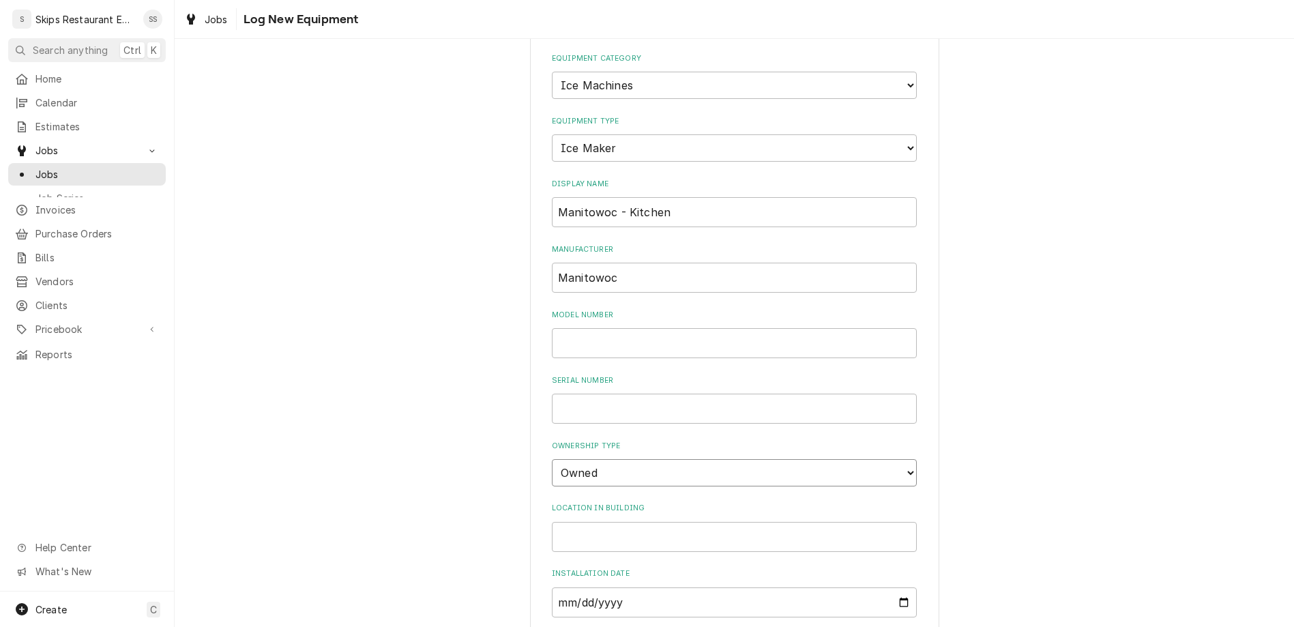
scroll to position [63, 0]
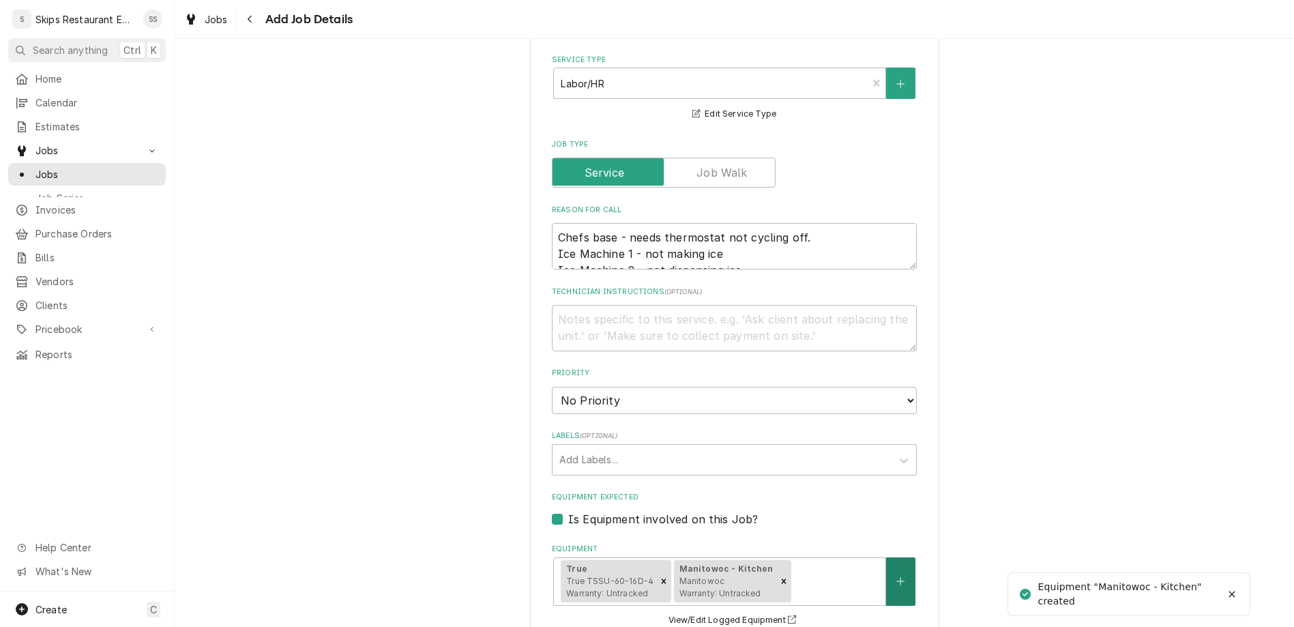
click at [896, 576] on icon "Create New Equipment" at bounding box center [900, 581] width 8 height 10
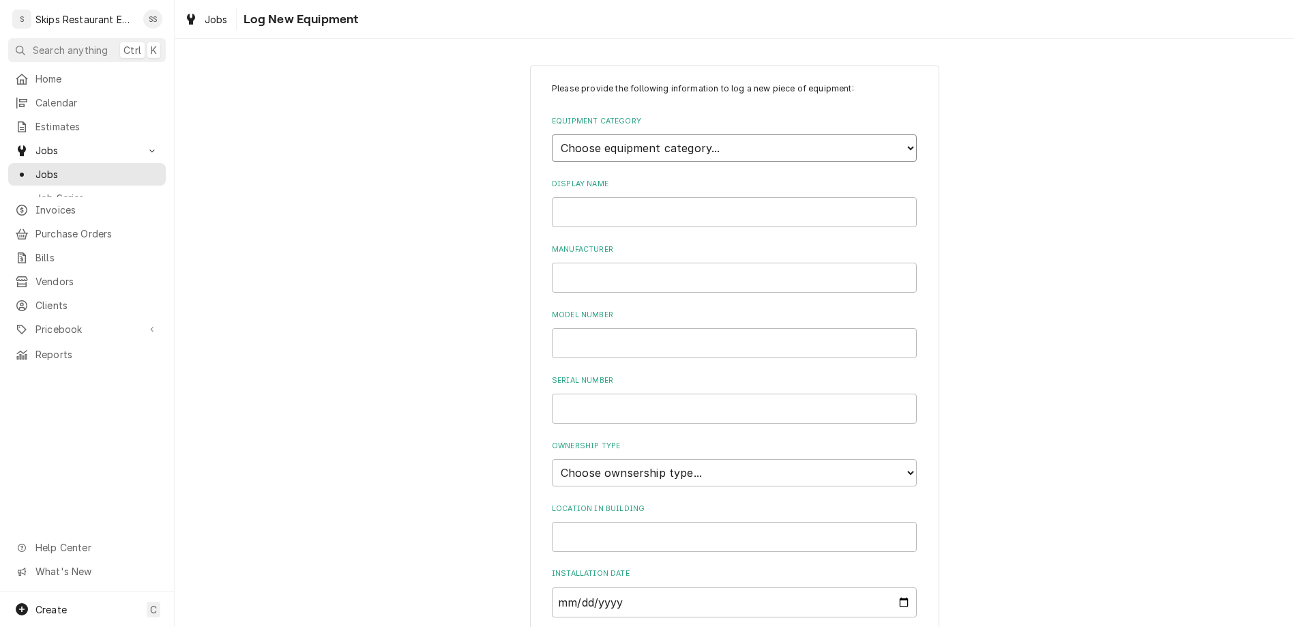
click at [552, 134] on select "Choose equipment category... Cooking Equipment Fryers Ice Machines Ovens and Ra…" at bounding box center [734, 147] width 365 height 27
click option "Ice Machines" at bounding box center [0, 0] width 0 height 0
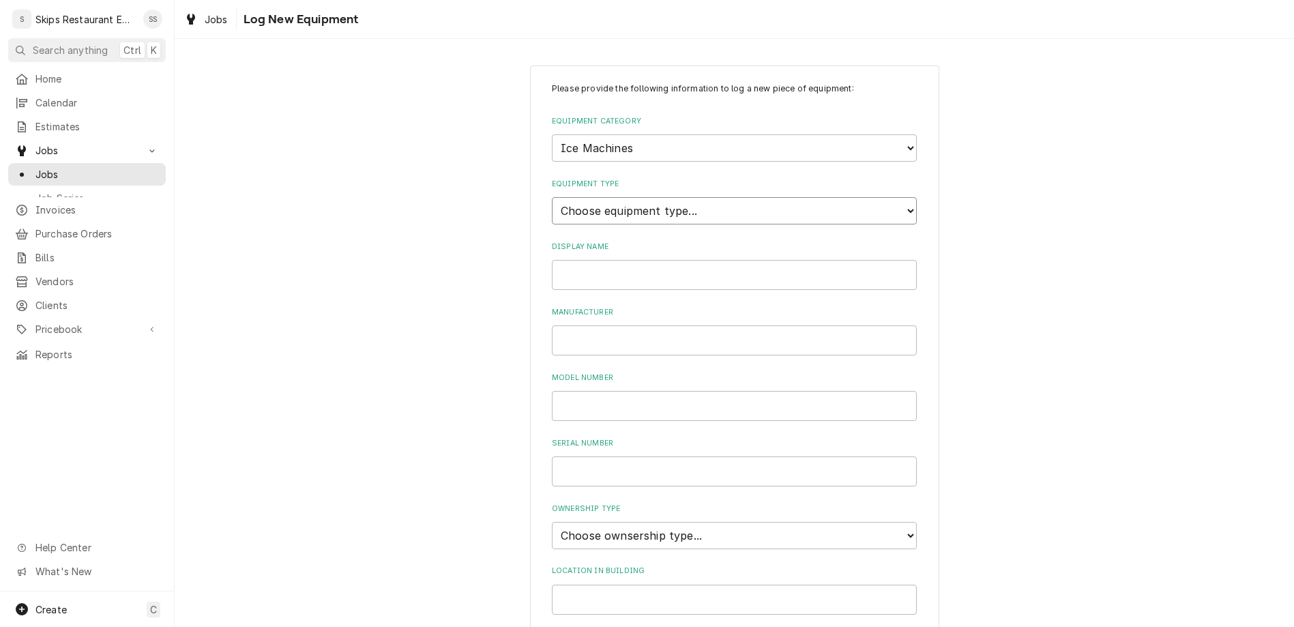
click at [552, 197] on select "Choose equipment type... Ice Bin Ice Dispenser Ice Maker Ice Merchandiser" at bounding box center [734, 210] width 365 height 27
click option "Ice Dispenser" at bounding box center [0, 0] width 0 height 0
click at [595, 260] on input "Display Name" at bounding box center [734, 275] width 365 height 30
click at [615, 325] on input "Manufacturer" at bounding box center [734, 340] width 365 height 30
click at [552, 522] on select "Choose ownsership type... Unknown Owned Leased Rented" at bounding box center [734, 535] width 365 height 27
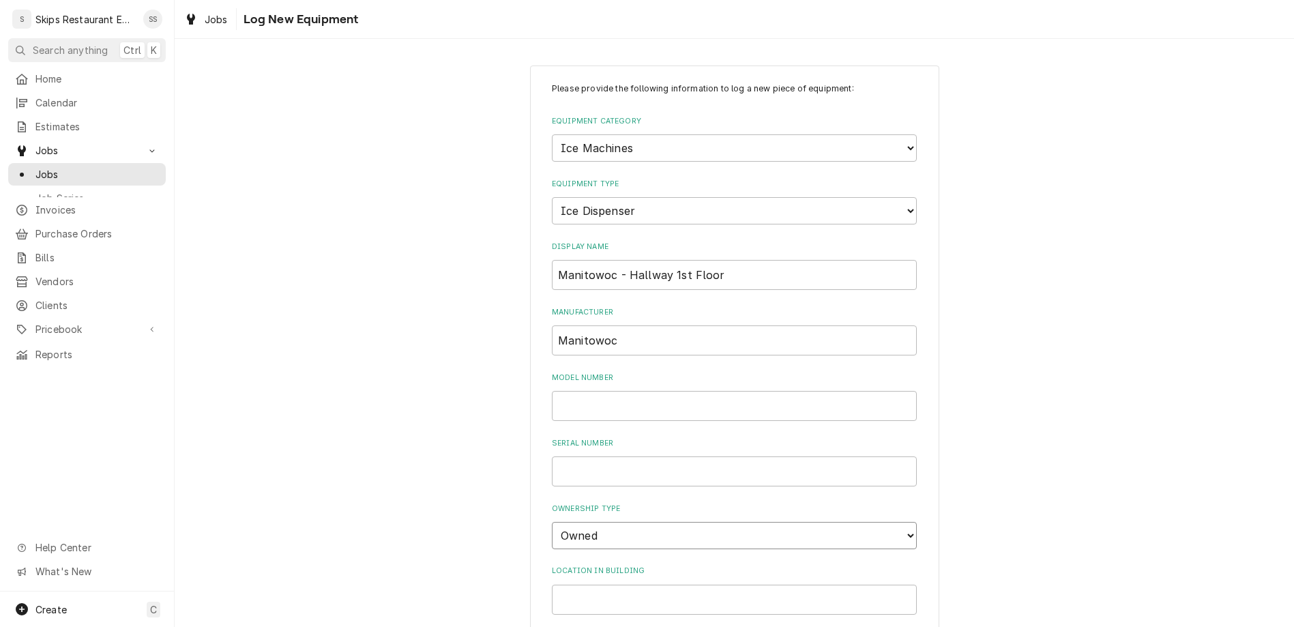
click option "Owned" at bounding box center [0, 0] width 0 height 0
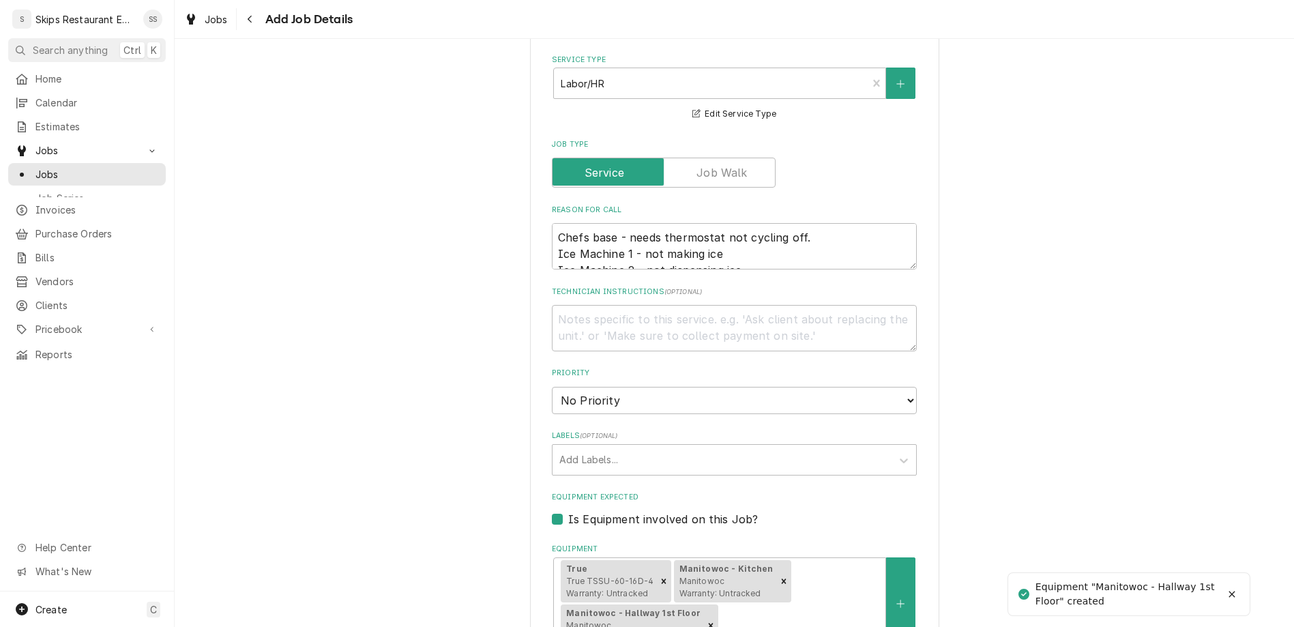
scroll to position [647, 0]
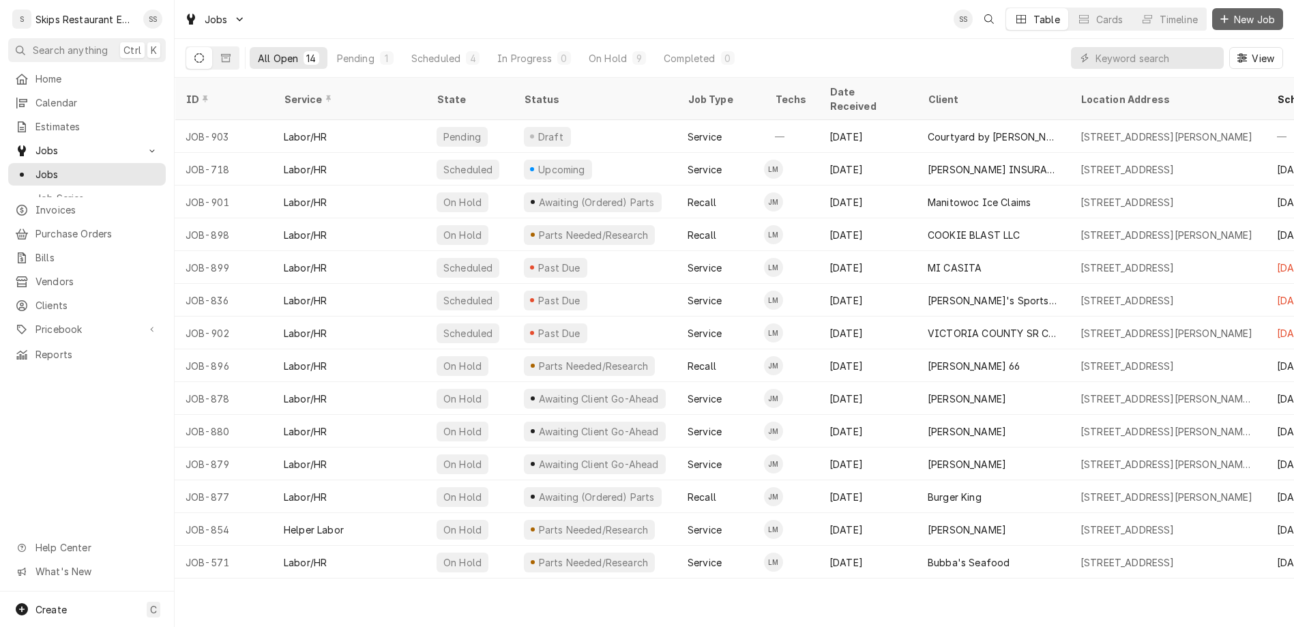
click at [1260, 12] on span "New Job" at bounding box center [1254, 19] width 46 height 14
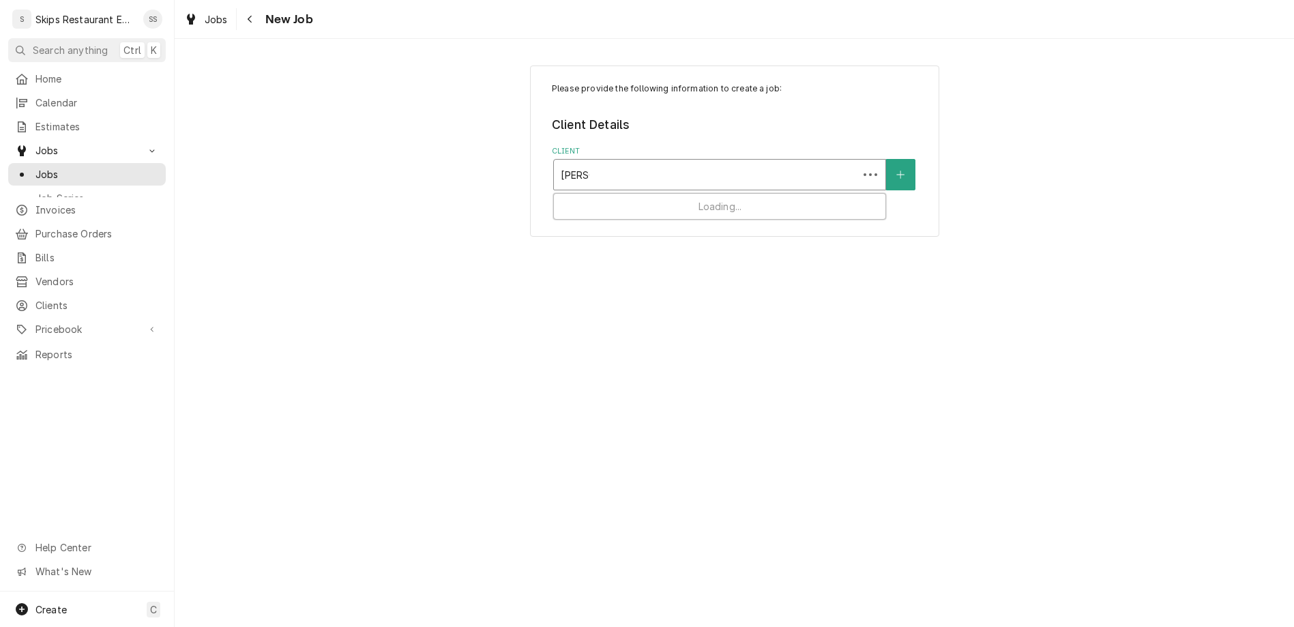
type input "[PERSON_NAME]"
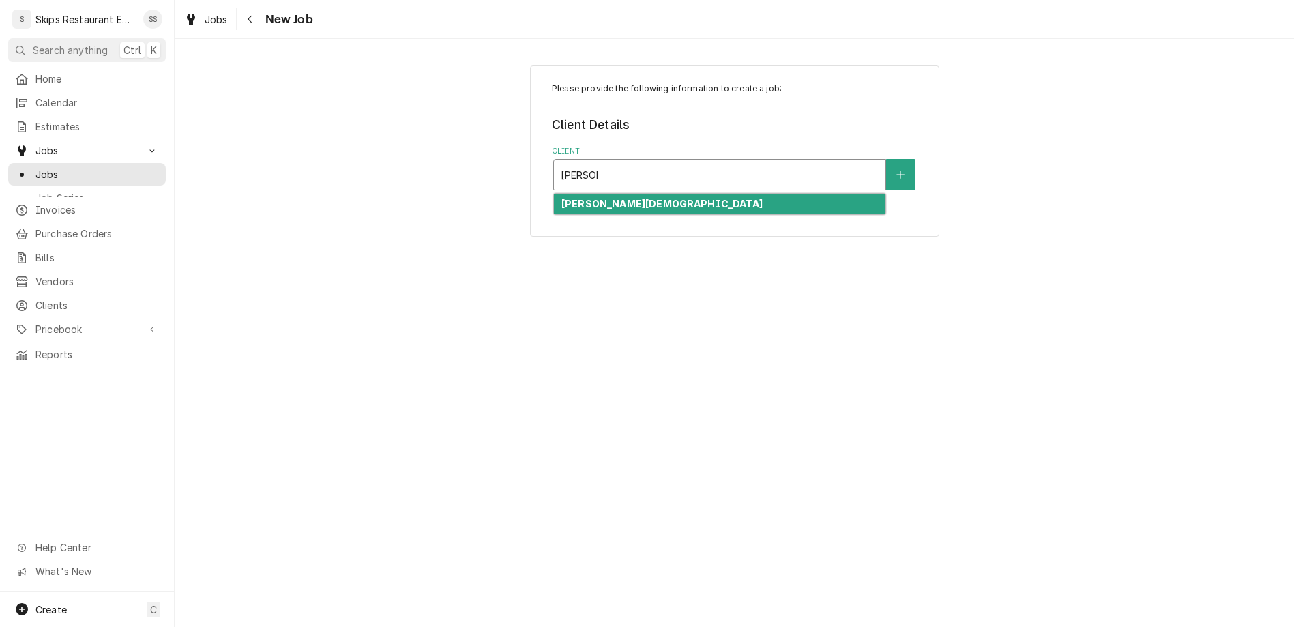
click at [662, 198] on strong "[PERSON_NAME][DEMOGRAPHIC_DATA]" at bounding box center [661, 204] width 201 height 12
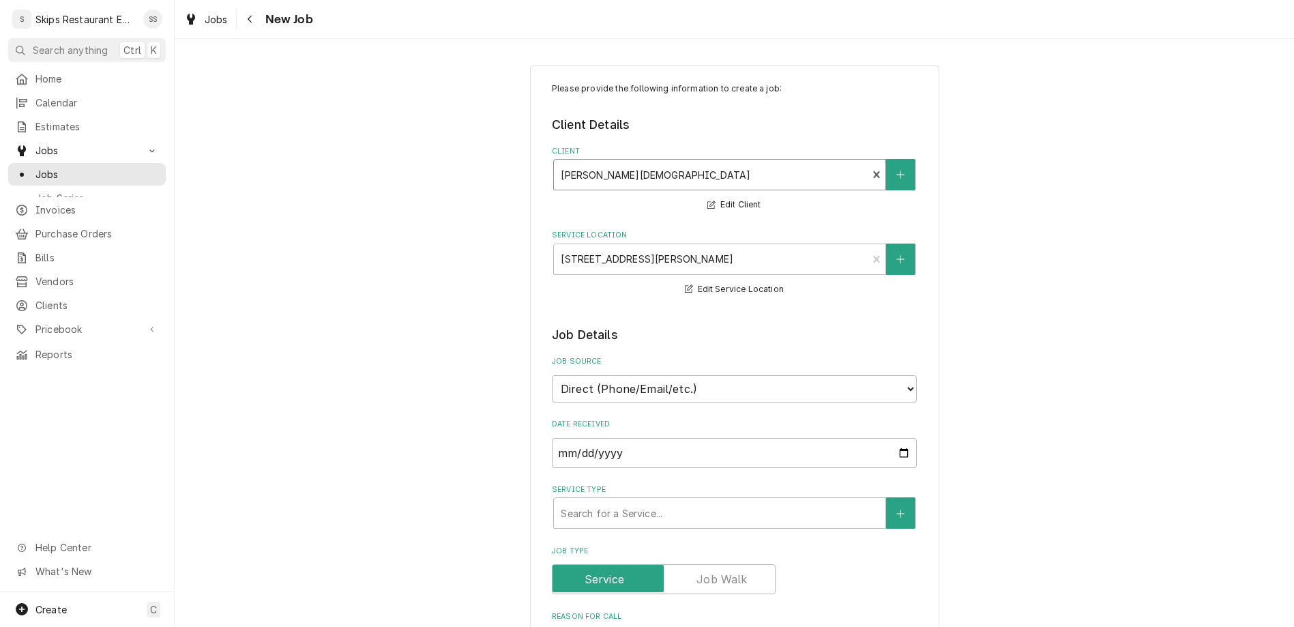
scroll to position [213, 0]
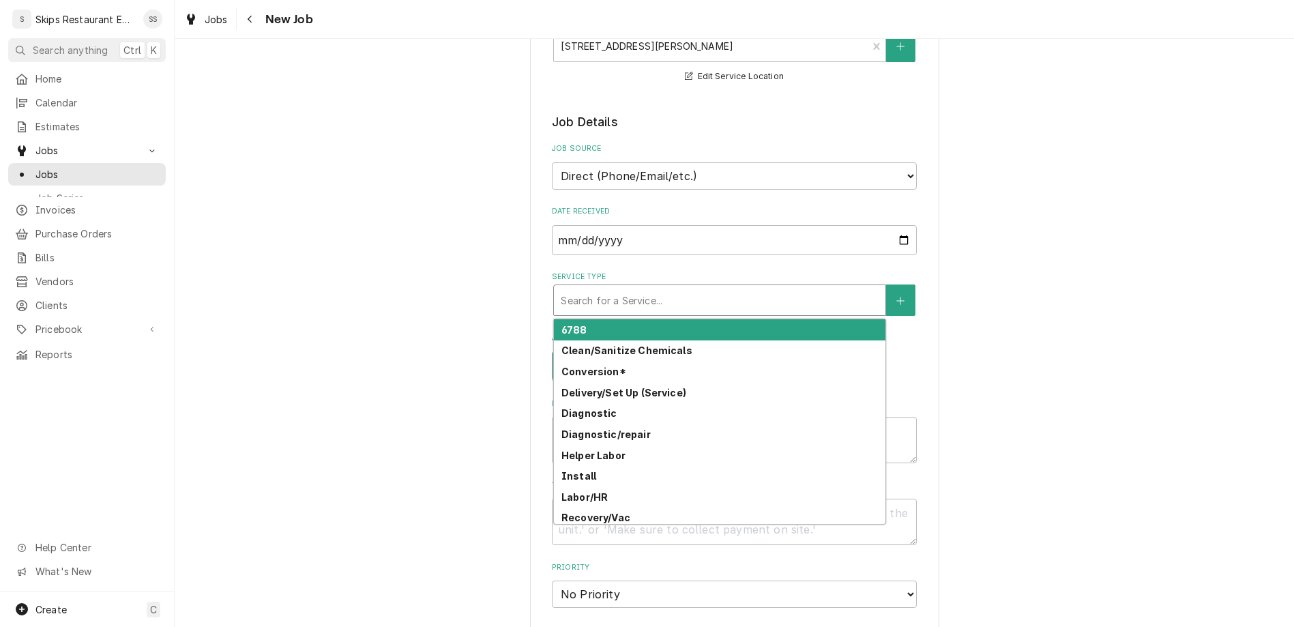
click at [636, 288] on div "Service Type" at bounding box center [720, 300] width 318 height 25
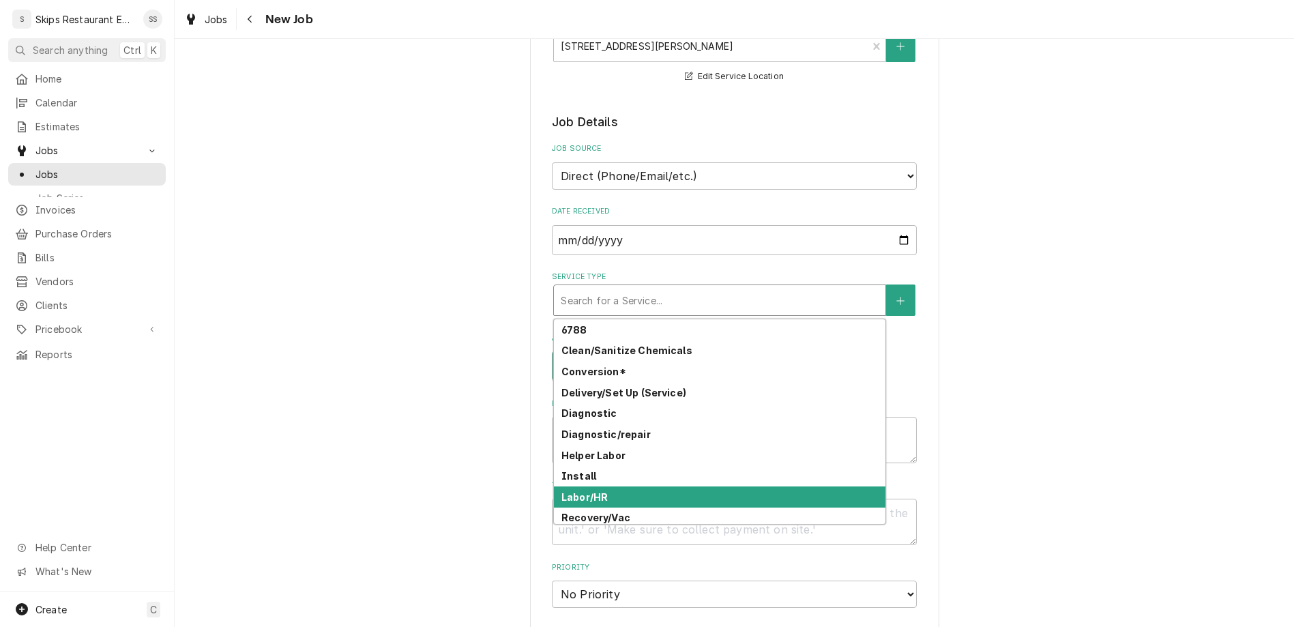
click at [580, 486] on div "Labor/HR" at bounding box center [719, 496] width 331 height 21
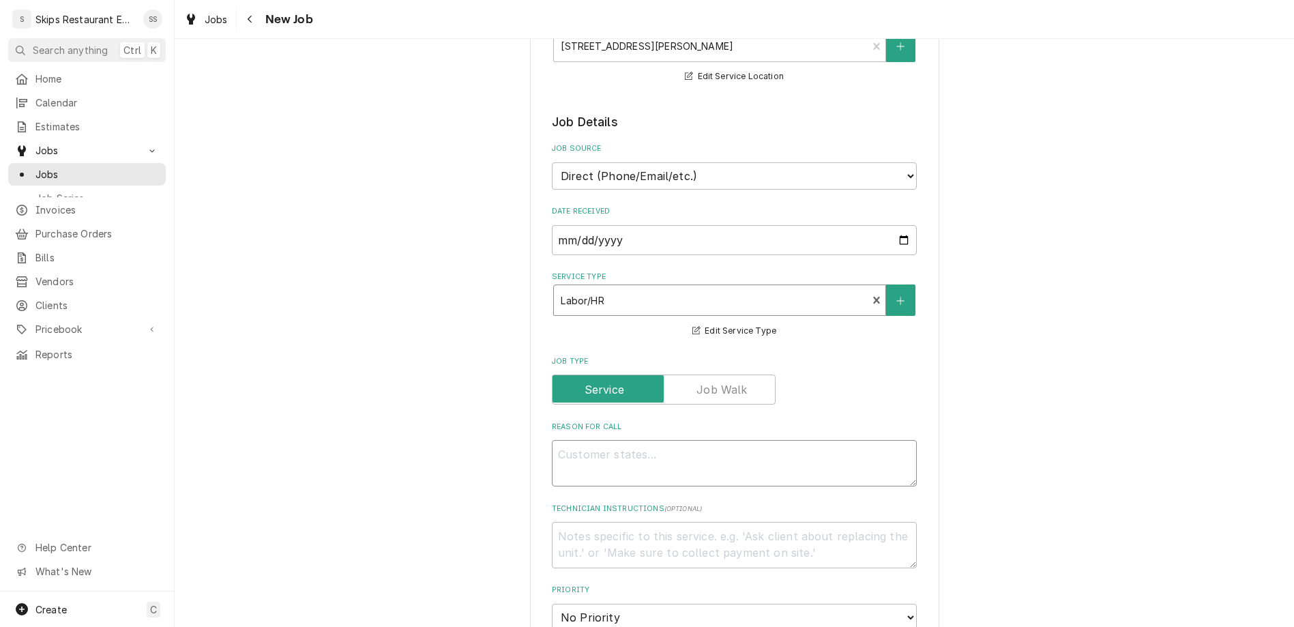
click at [591, 440] on textarea "Reason For Call" at bounding box center [734, 463] width 365 height 46
type textarea "x"
type textarea "R"
type textarea "x"
type textarea "Re"
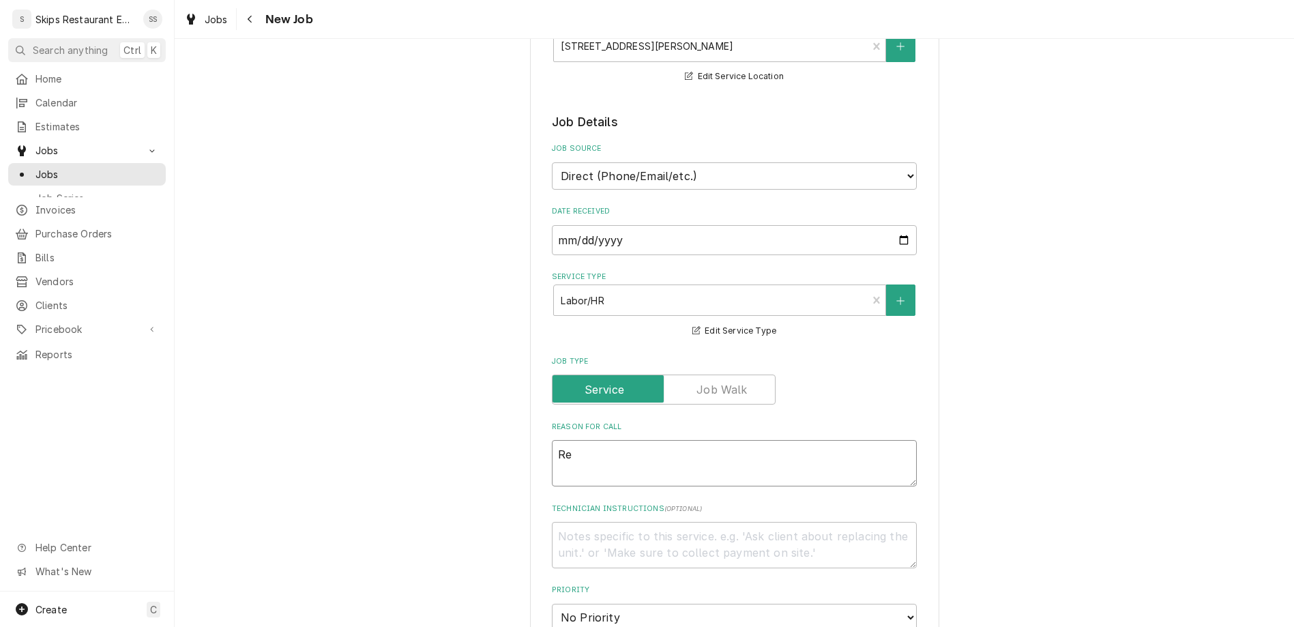
type textarea "x"
type textarea "Rea"
type textarea "x"
type textarea "Reac"
type textarea "x"
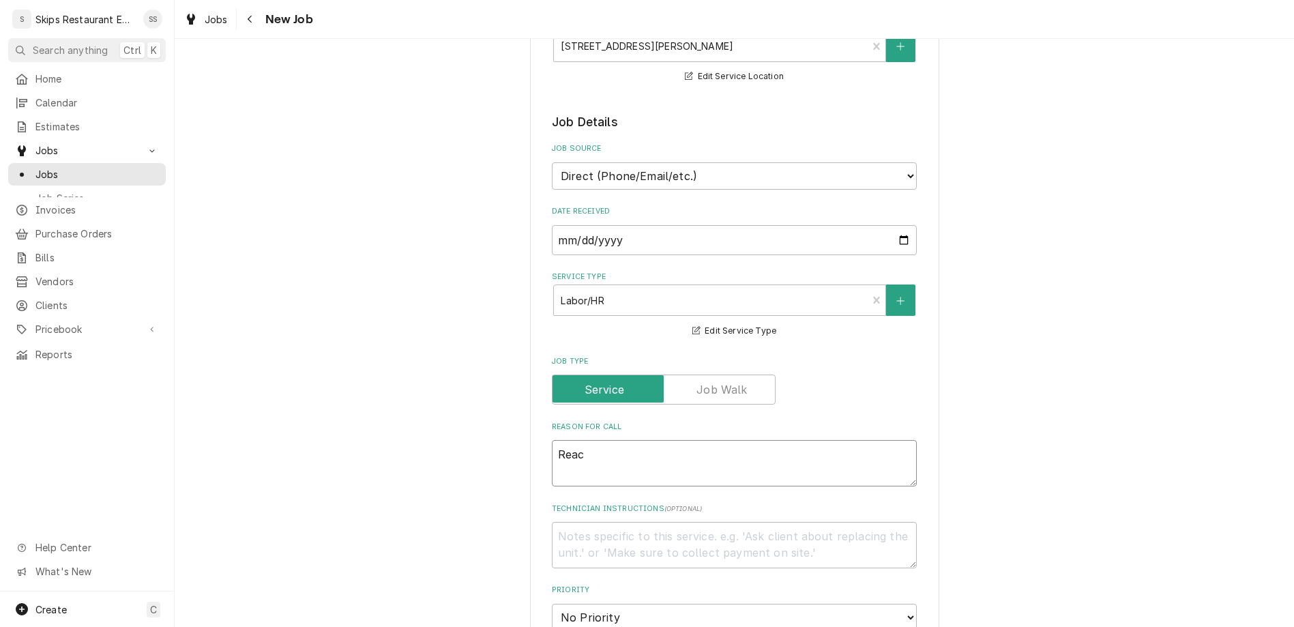
type textarea "Reach"
type textarea "x"
type textarea "Reach"
type textarea "x"
type textarea "Reach i"
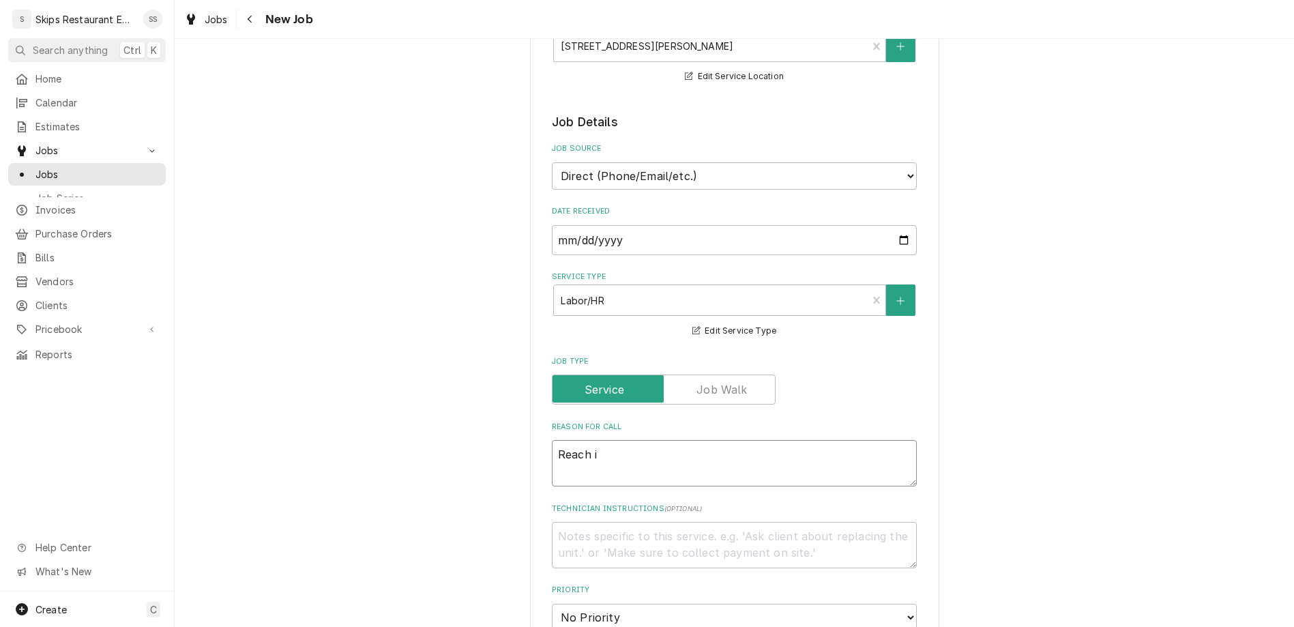
type textarea "x"
type textarea "Reach in"
type textarea "x"
type textarea "Reach in"
type textarea "x"
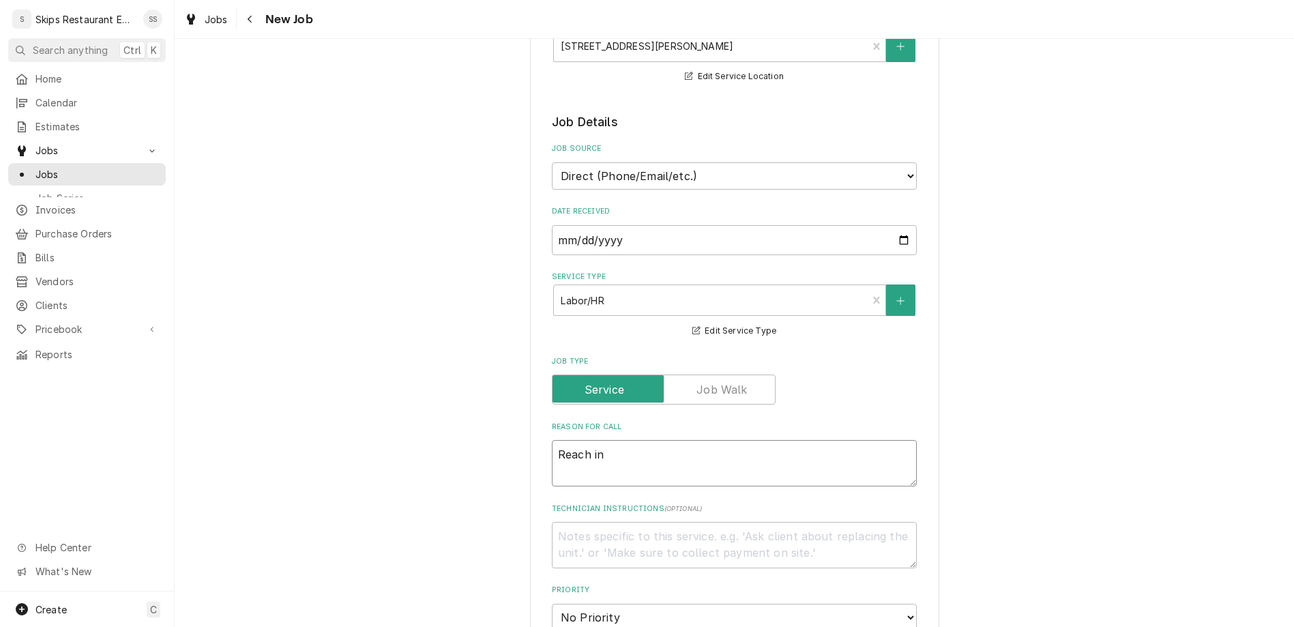
type textarea "Reach in R"
type textarea "x"
type textarea "Reach in Re"
type textarea "x"
type textarea "Reach in Refr"
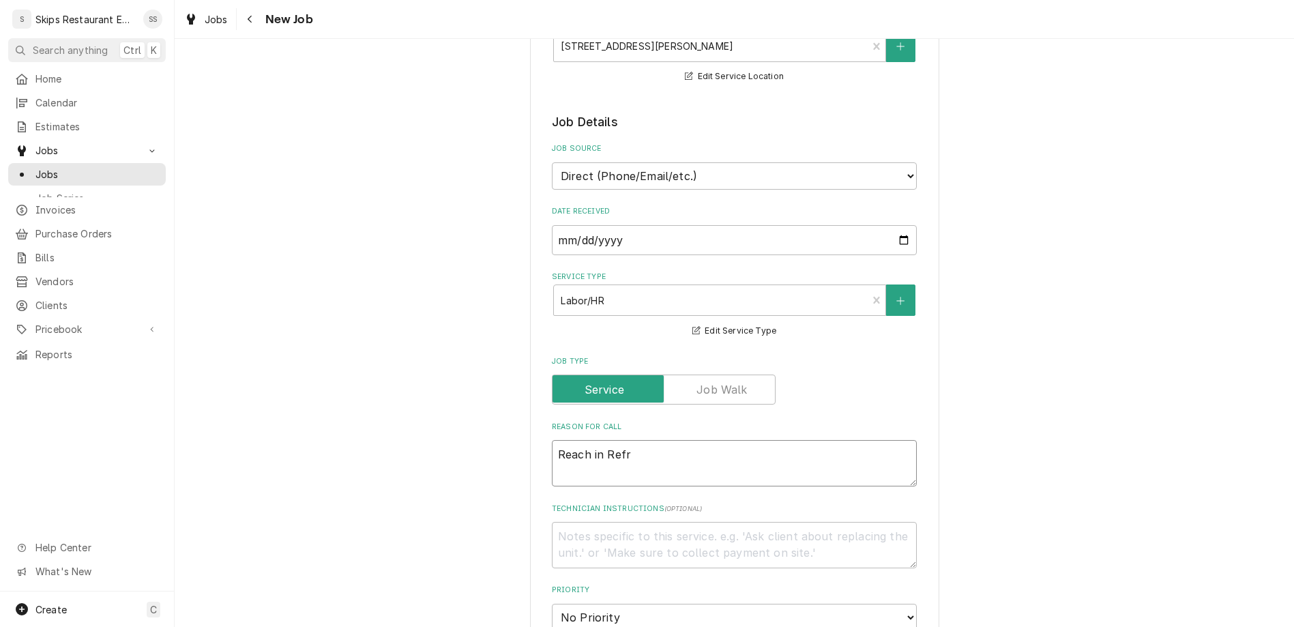
type textarea "x"
type textarea "Reach in Refri"
type textarea "x"
type textarea "Reach in Refrig"
type textarea "x"
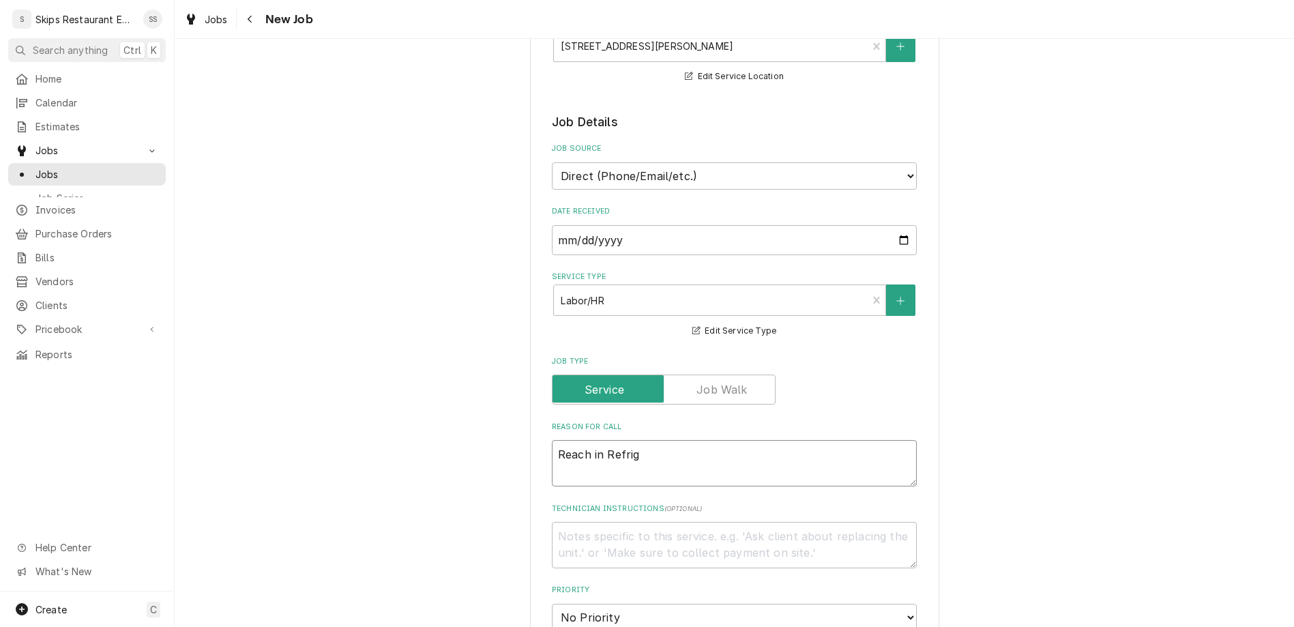
type textarea "Reach in Refrige"
type textarea "x"
type textarea "Reach in Refriger"
type textarea "x"
type textarea "Reach in Refrigera"
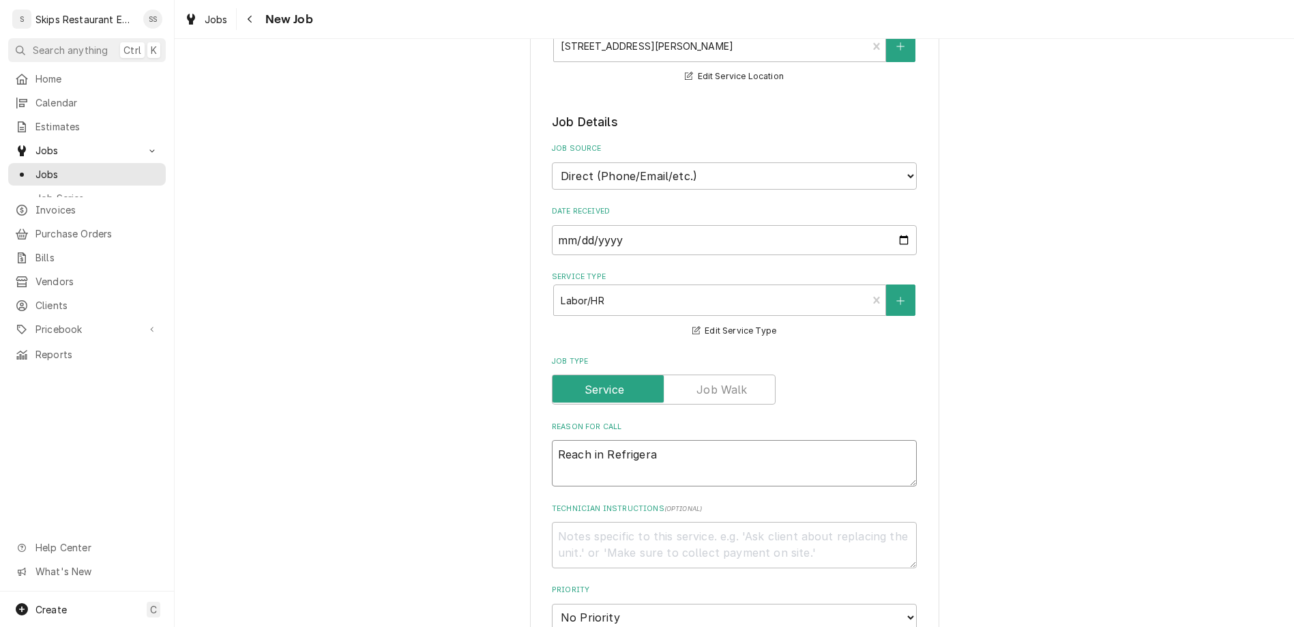
type textarea "x"
type textarea "Reach in Refrigerat"
type textarea "x"
type textarea "Reach in Refrigerato"
type textarea "x"
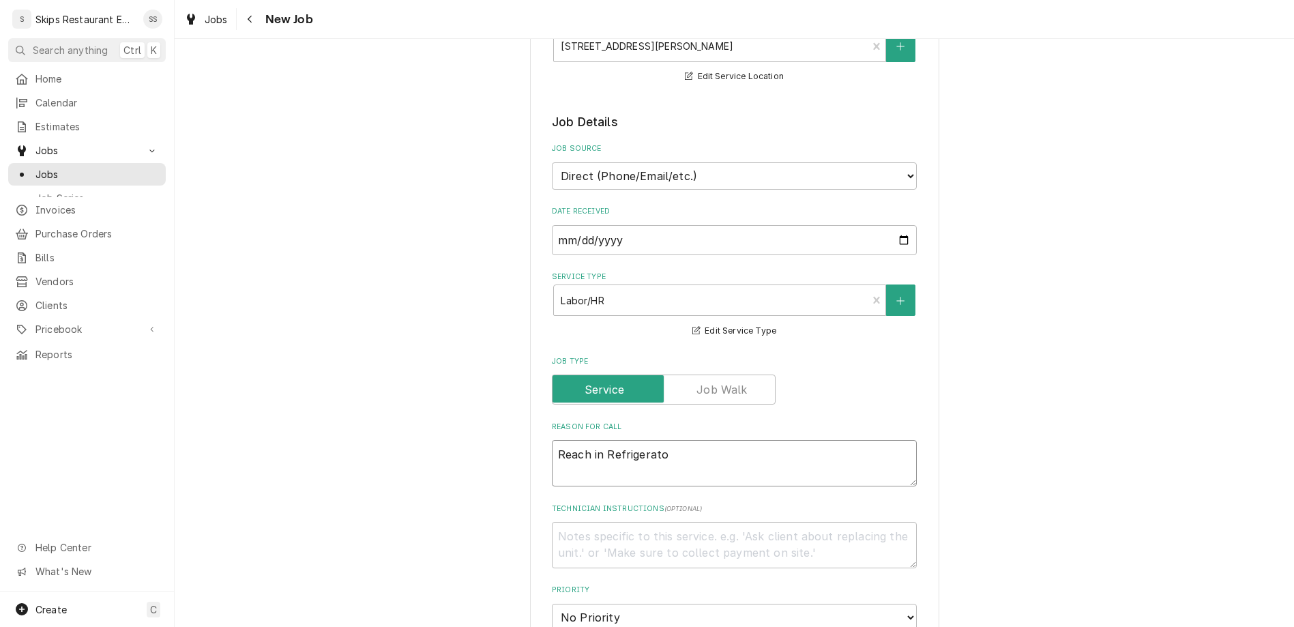
type textarea "Reach in Refrigerator"
type textarea "x"
type textarea "Reach in Refrigerators"
type textarea "x"
type textarea "Reach in Refrigerator"
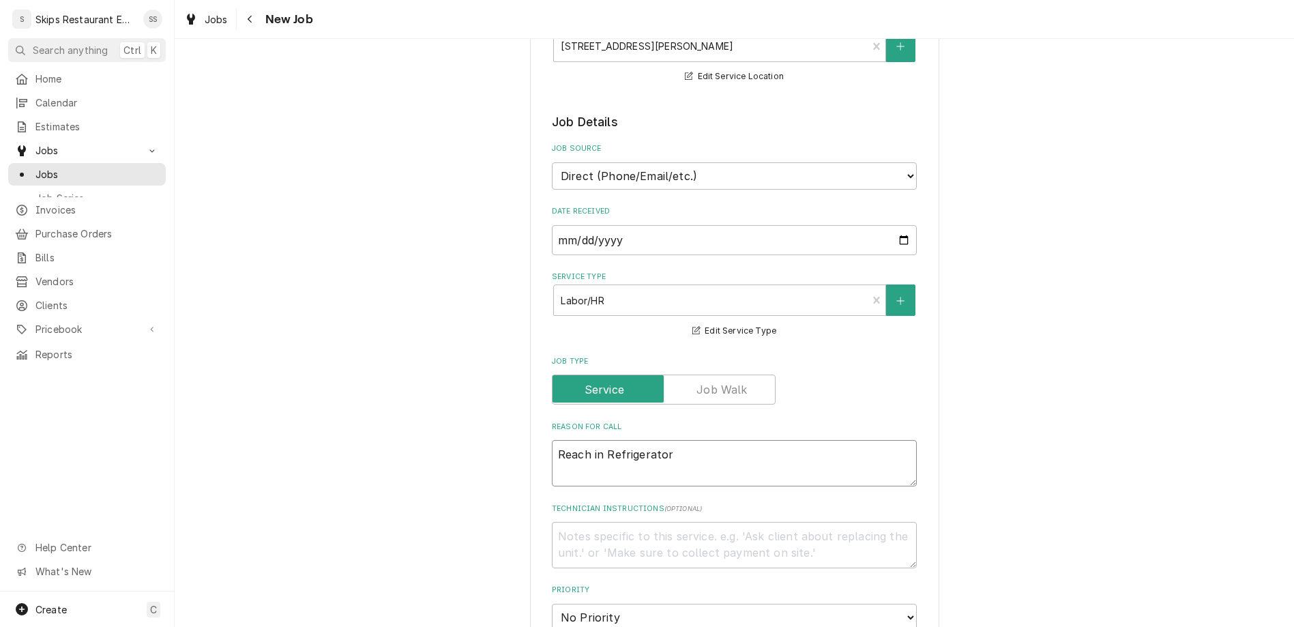
type textarea "x"
type textarea "Reach in Refrigerator"
type textarea "x"
type textarea "Reach in Refrigerator -"
type textarea "x"
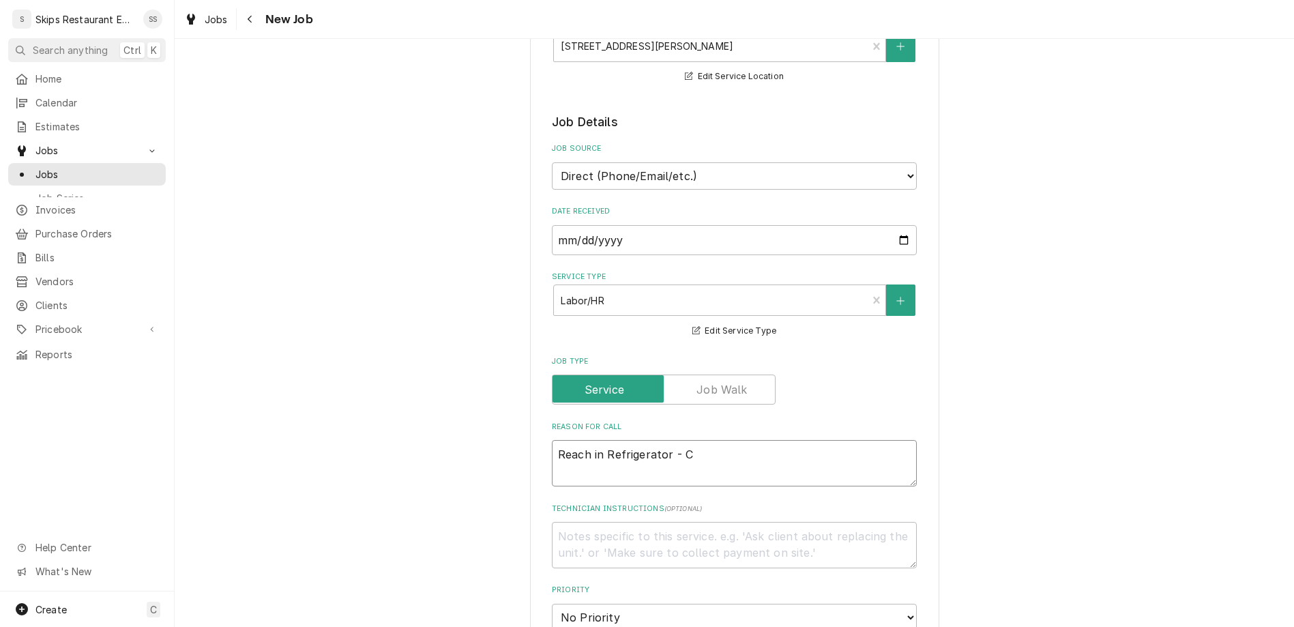
type textarea "Reach in Refrigerator - Cl"
type textarea "x"
type textarea "Reach in Refrigerator - Cle"
type textarea "x"
type textarea "Reach in Refrigerator - Clea"
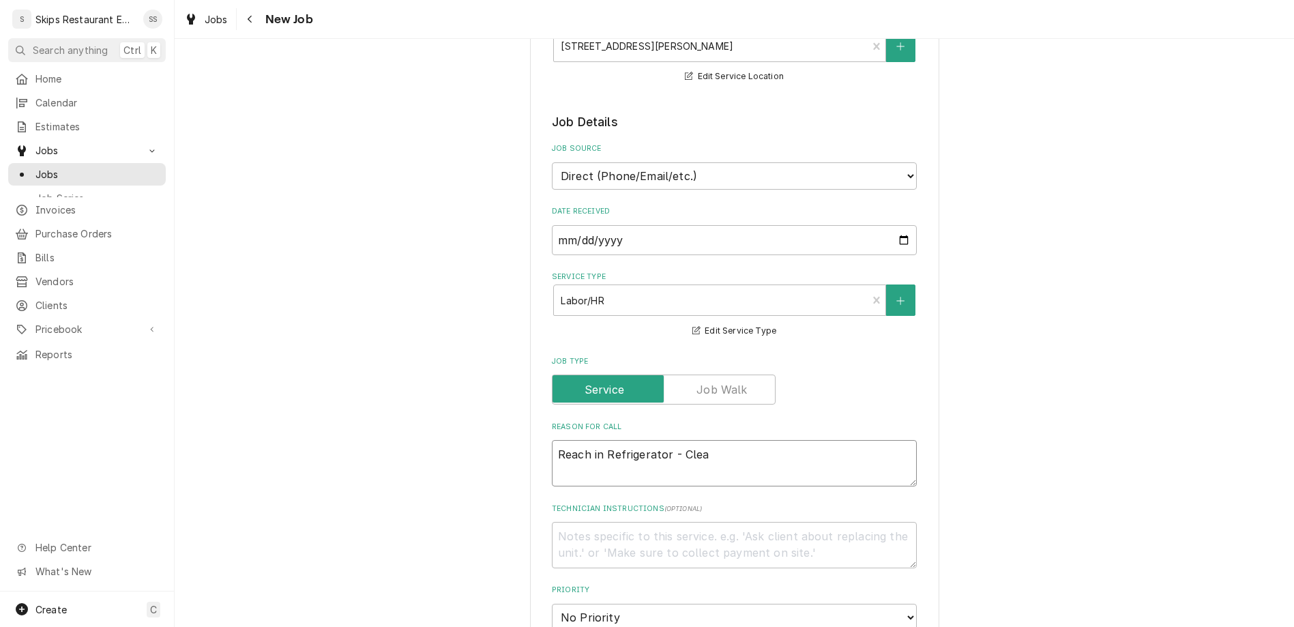
type textarea "x"
type textarea "Reach in Refrigerator - Clean"
type textarea "x"
type textarea "Reach in Refrigerator - Cleani"
type textarea "x"
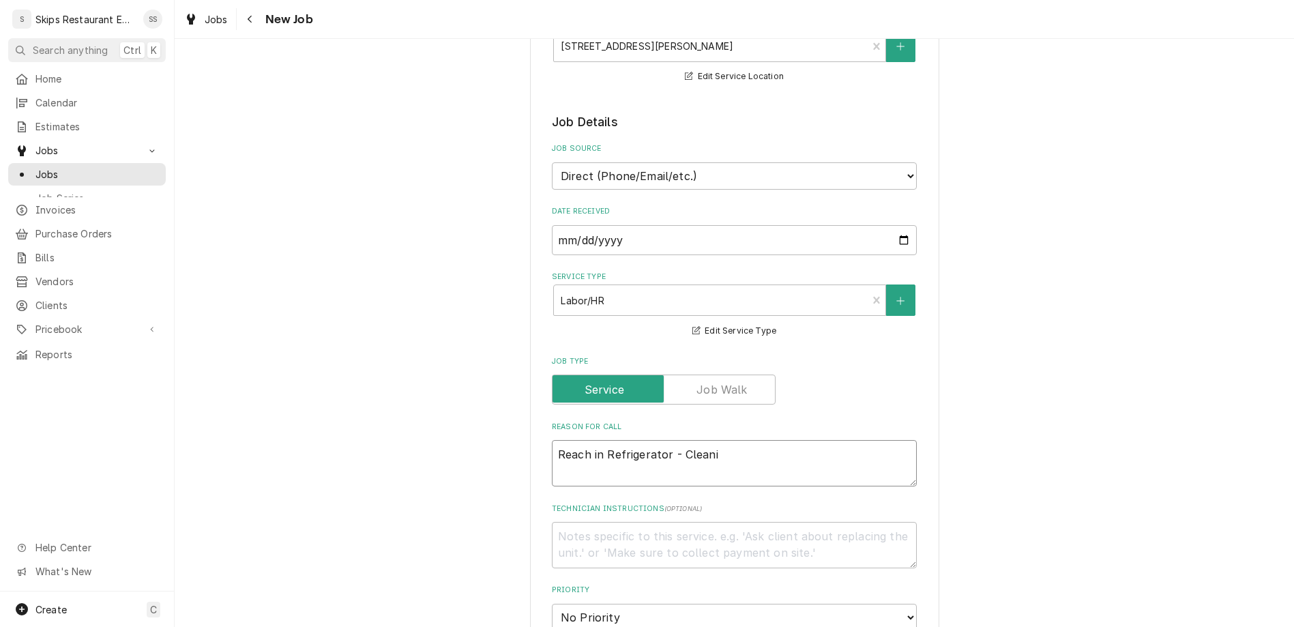
type textarea "Reach in Refrigerator - Cleanin"
type textarea "x"
type textarea "Reach in Refrigerator - Cleaning"
type textarea "x"
type textarea "Reach in Refrigerator - Cleaning"
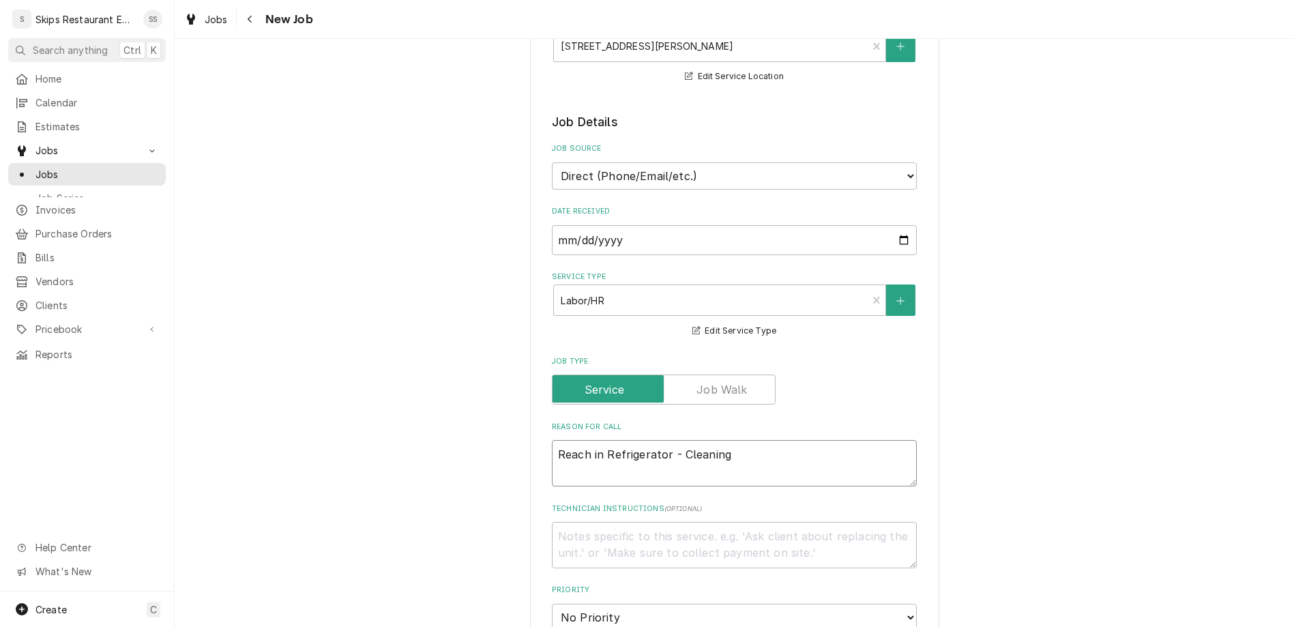
type textarea "x"
type textarea "Reach in Refrigerator - Cleaning c"
type textarea "x"
type textarea "Reach in Refrigerator - Cleaning co"
type textarea "x"
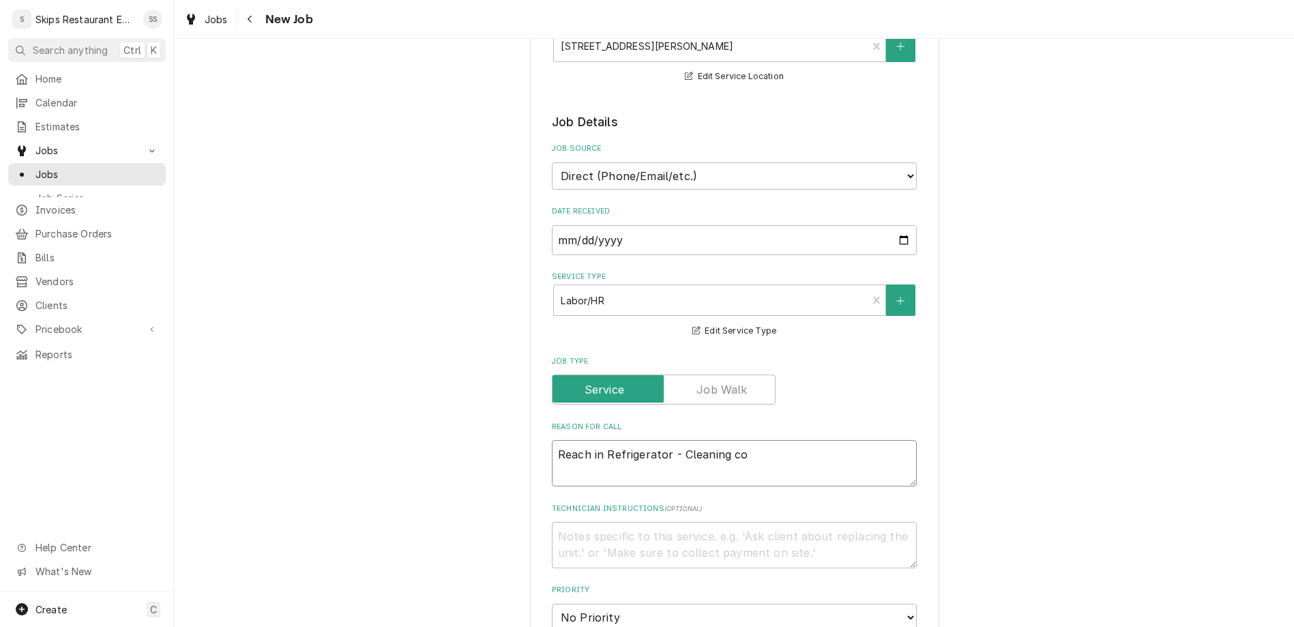
type textarea "Reach in Refrigerator - Cleaning con"
type textarea "x"
type textarea "Reach in Refrigerator - Cleaning cond"
type textarea "x"
type textarea "Reach in Refrigerator - Cleaning conde"
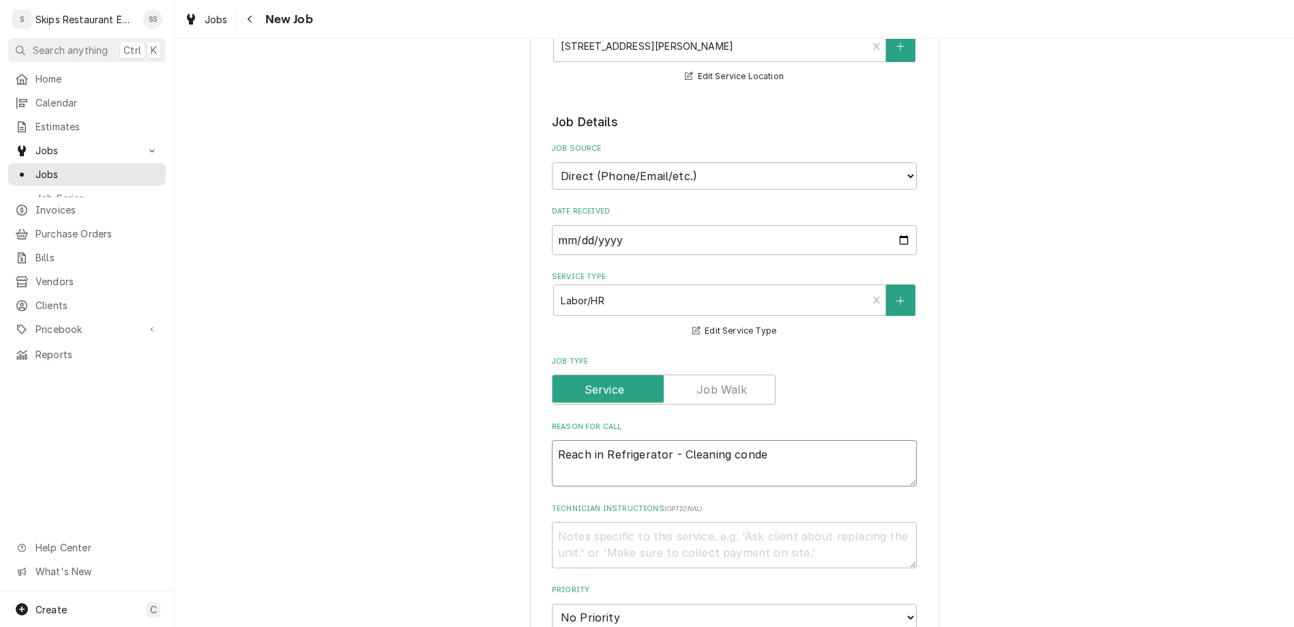
type textarea "x"
type textarea "Reach in Refrigerator - Cleaning condes"
type textarea "x"
type textarea "Reach in Refrigerator - Cleaning conde"
type textarea "x"
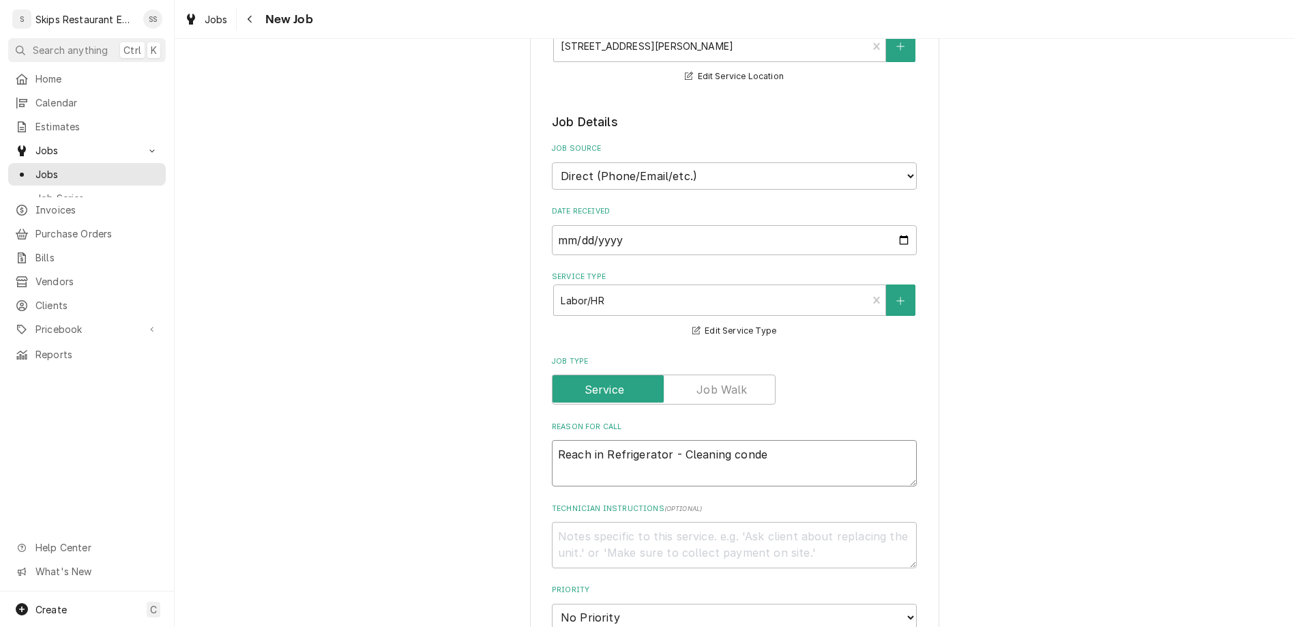
type textarea "Reach in Refrigerator - Cleaning conden"
type textarea "x"
type textarea "Reach in Refrigerator - Cleaning condens"
type textarea "x"
type textarea "Reach in Refrigerator - Cleaning condense"
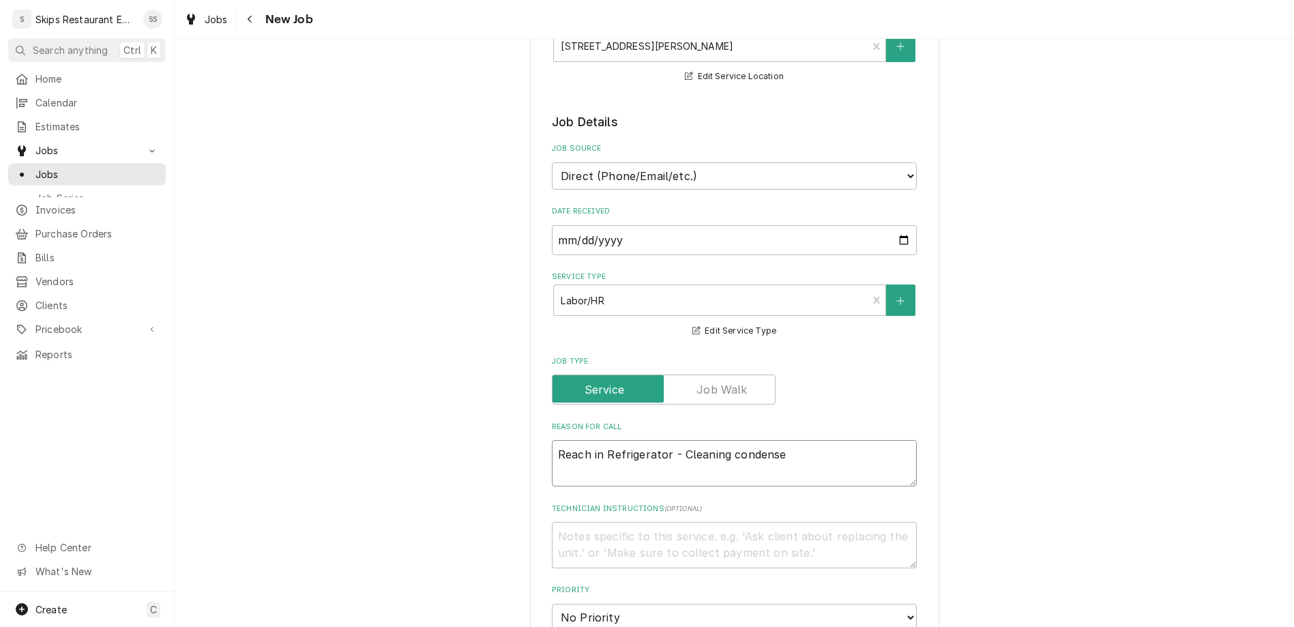
type textarea "x"
type textarea "Reach in Refrigerator - Cleaning condenser"
type textarea "x"
type textarea "Reach in Refrigerator - Cleaning condenser"
type textarea "x"
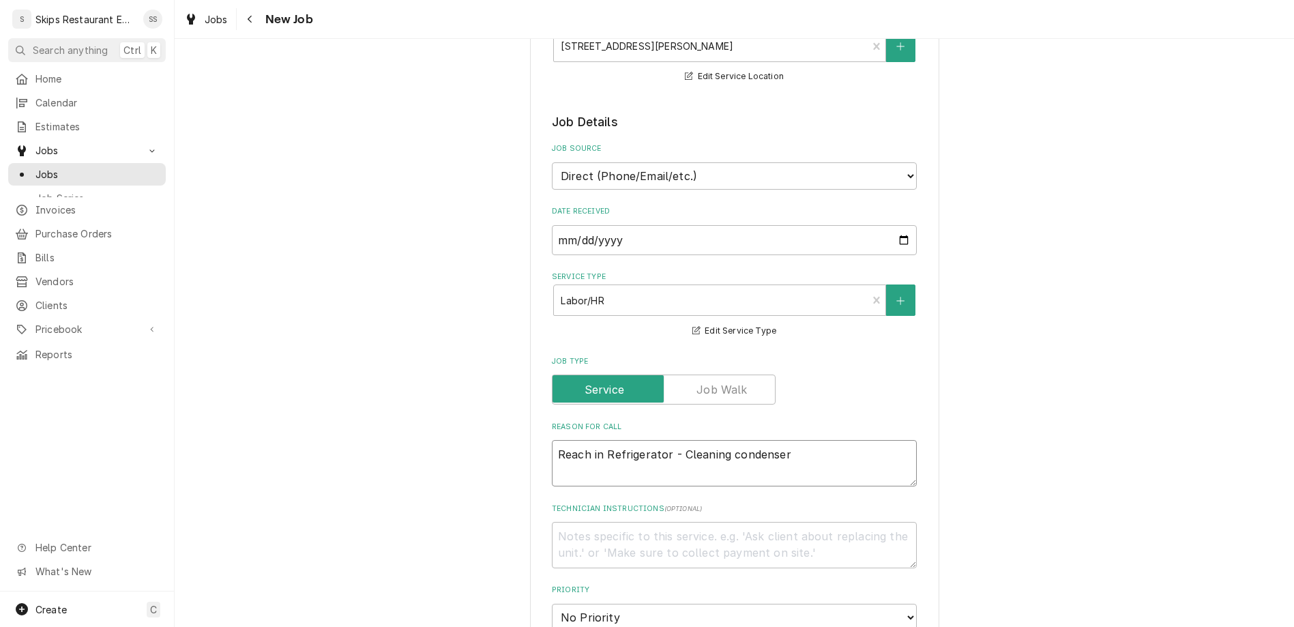
type textarea "Reach in Refrigerator - Cleaning condenser a"
type textarea "x"
type textarea "Reach in Refrigerator - Cleaning condenser an"
type textarea "x"
type textarea "Reach in Refrigerator - Cleaning condenser and"
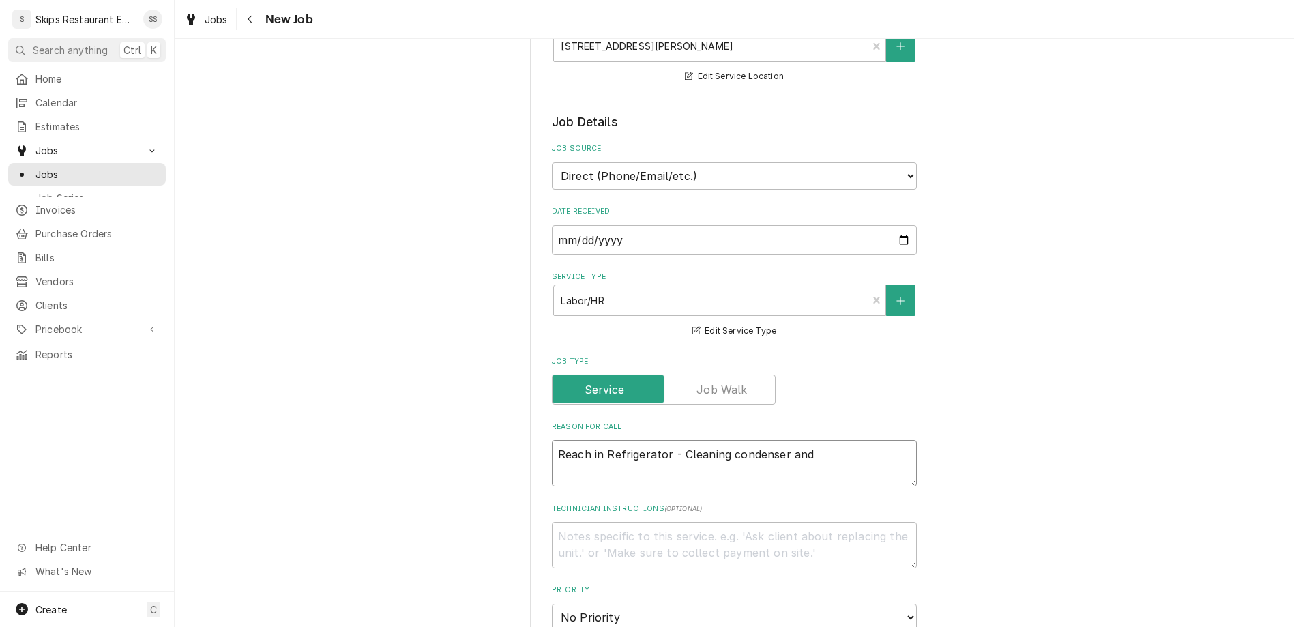
type textarea "x"
type textarea "Reach in Refrigerator - Cleaning condenser and"
type textarea "x"
type textarea "Reach in Refrigerator - Cleaning condenser and e"
type textarea "x"
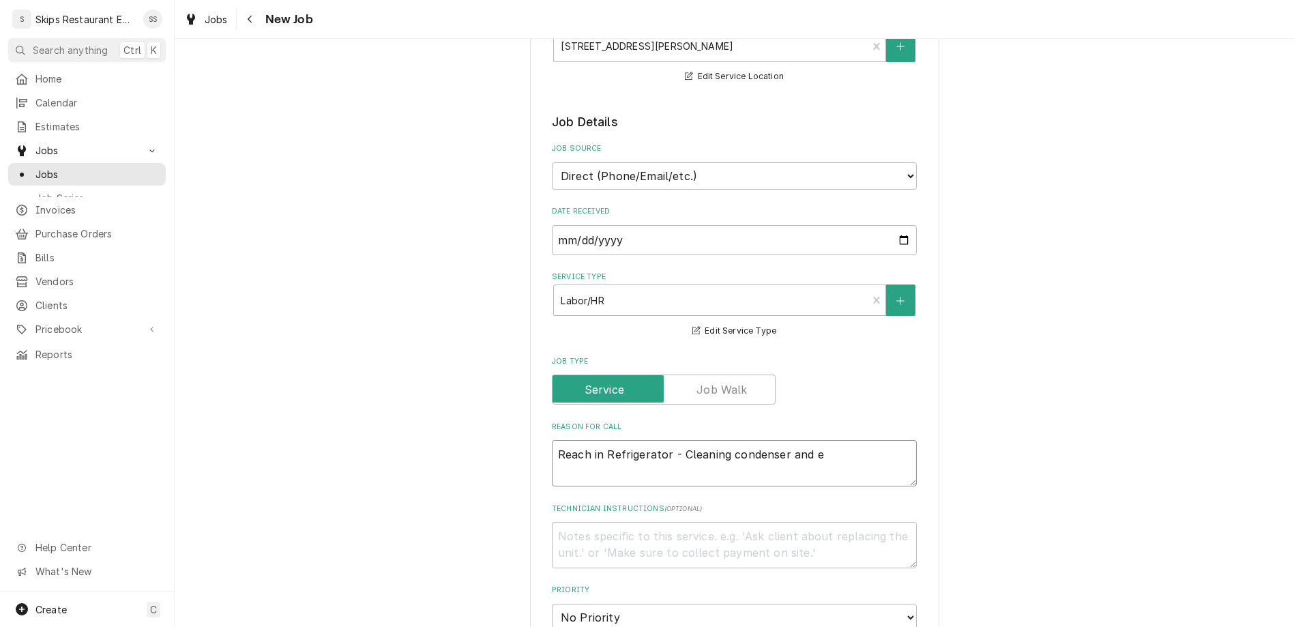
type textarea "Reach in Refrigerator - Cleaning condenser and ev"
type textarea "x"
type textarea "Reach in Refrigerator - Cleaning condenser and eva"
type textarea "x"
type textarea "Reach in Refrigerator - Cleaning condenser and evap"
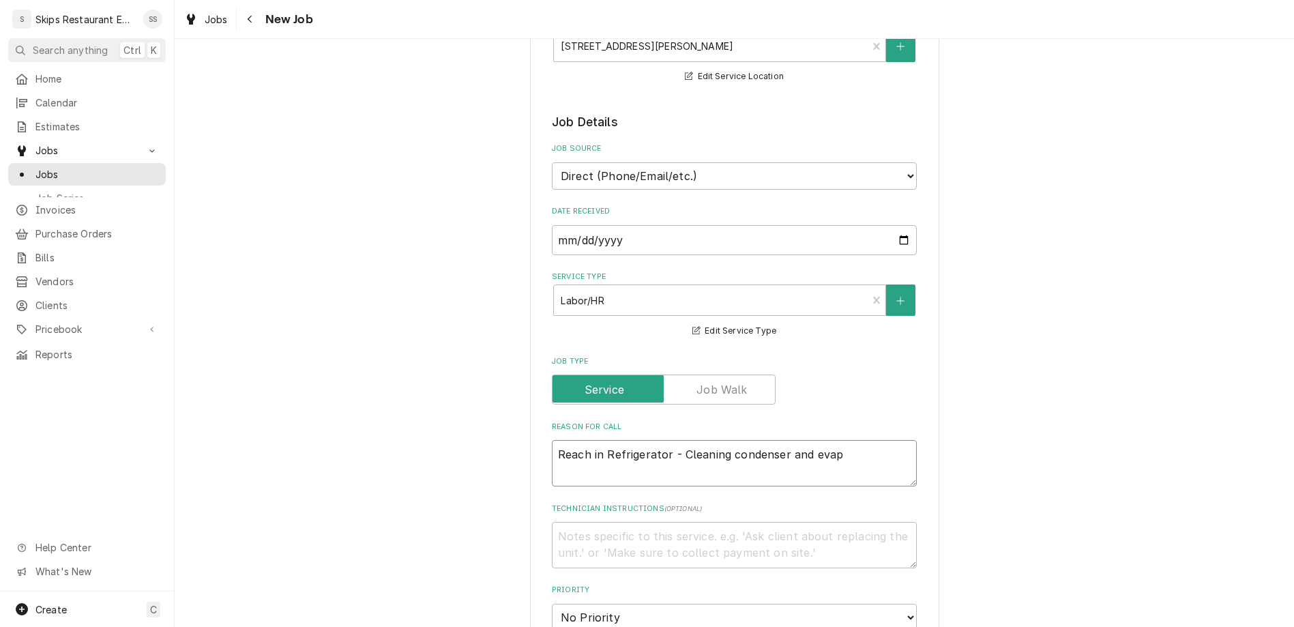
type textarea "x"
type textarea "Reach in Refrigerator - Cleaning condenser and evapo"
type textarea "x"
type textarea "Reach in Refrigerator - Cleaning condenser and evapor"
type textarea "x"
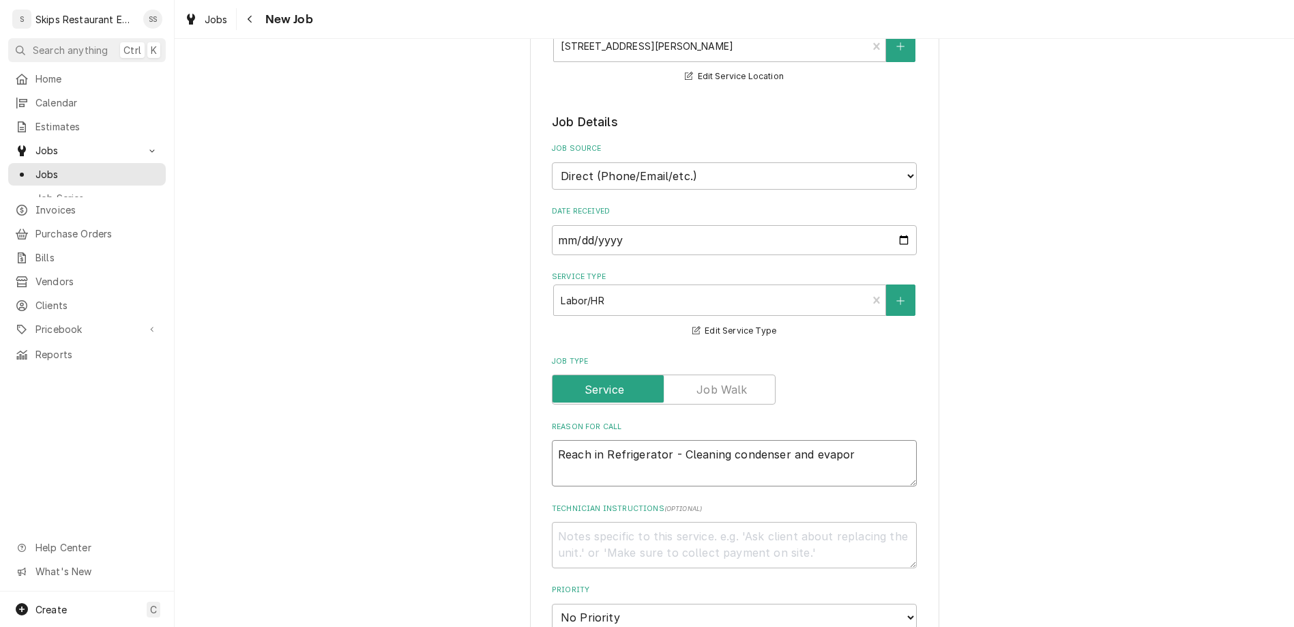
type textarea "Reach in Refrigerator - Cleaning condenser and evapora"
type textarea "x"
type textarea "Reach in Refrigerator - Cleaning condenser and evaporat"
type textarea "x"
type textarea "Reach in Refrigerator - Cleaning condenser and evaporato"
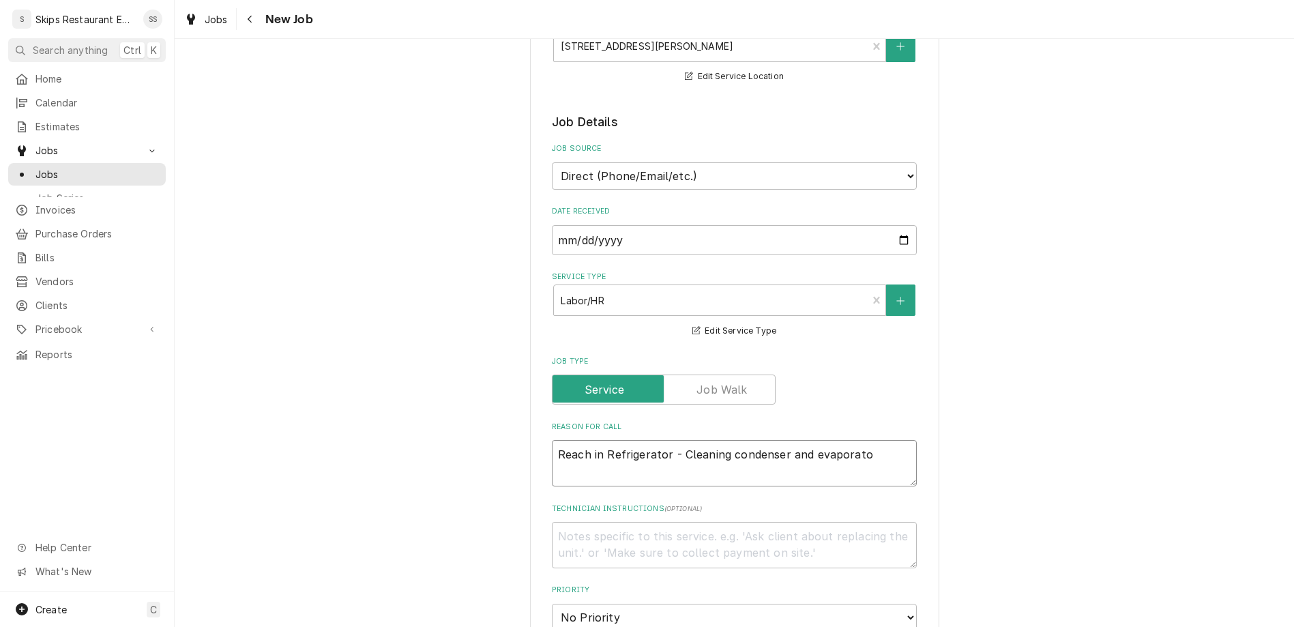
type textarea "x"
type textarea "Reach in Refrigerator - Cleaning condenser and evaporator"
type textarea "x"
type textarea "Reach in Refrigerator - Cleaning condenser and evaporator"
type textarea "x"
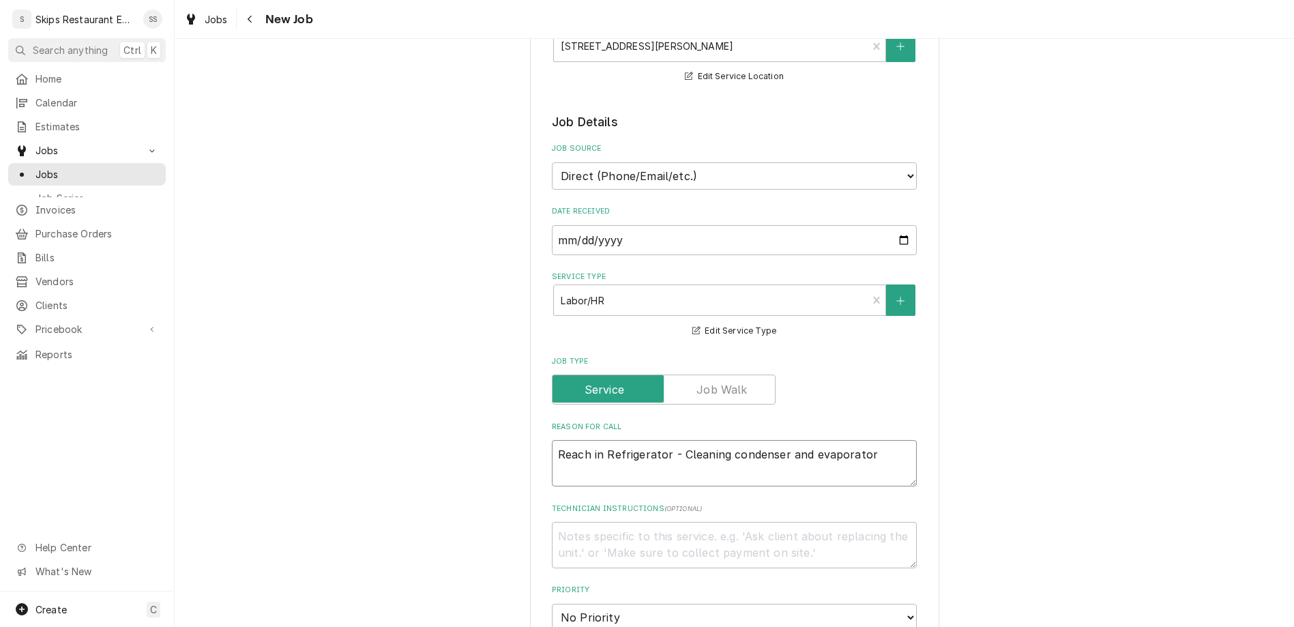
type textarea "Reach in Refrigerator - Cleaning condenser and evaporator R"
type textarea "x"
type textarea "Reach in Refrigerator - Cleaning condenser and evaporator Re"
type textarea "x"
type textarea "Reach in Refrigerator - Cleaning condenser and evaporator Reac"
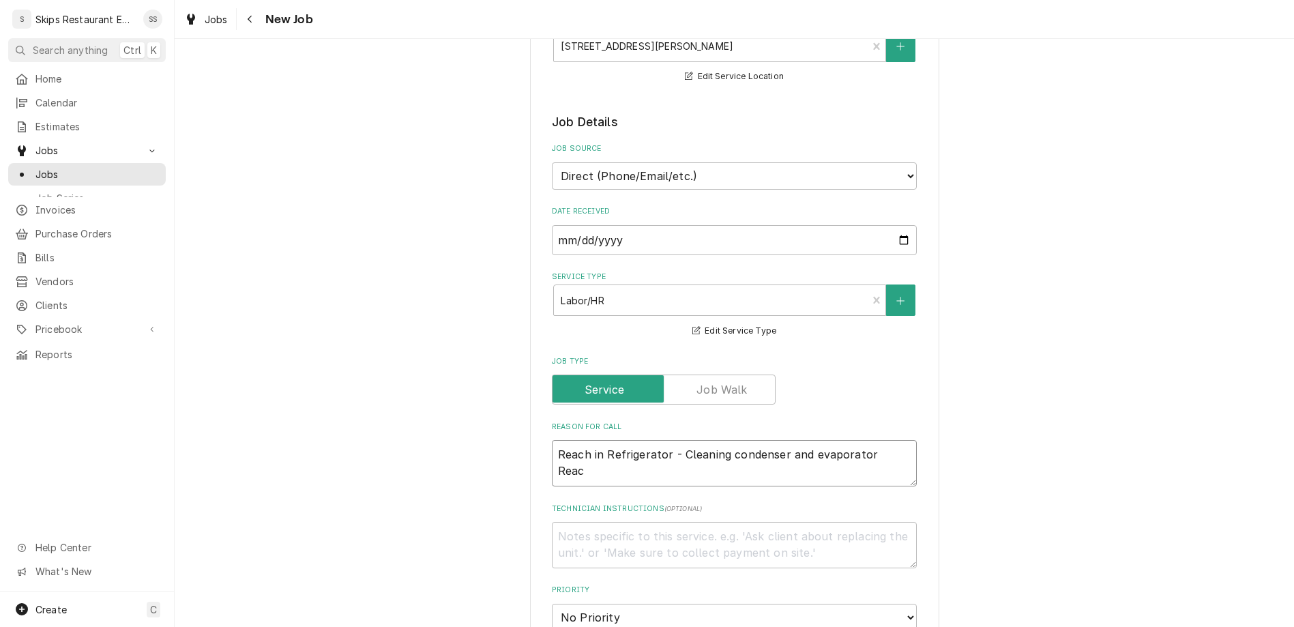
type textarea "x"
type textarea "Reach in Refrigerator - Cleaning condenser and evaporator Reach"
type textarea "x"
type textarea "Reach in Refrigerator - Cleaning condenser and evaporator Reach"
type textarea "x"
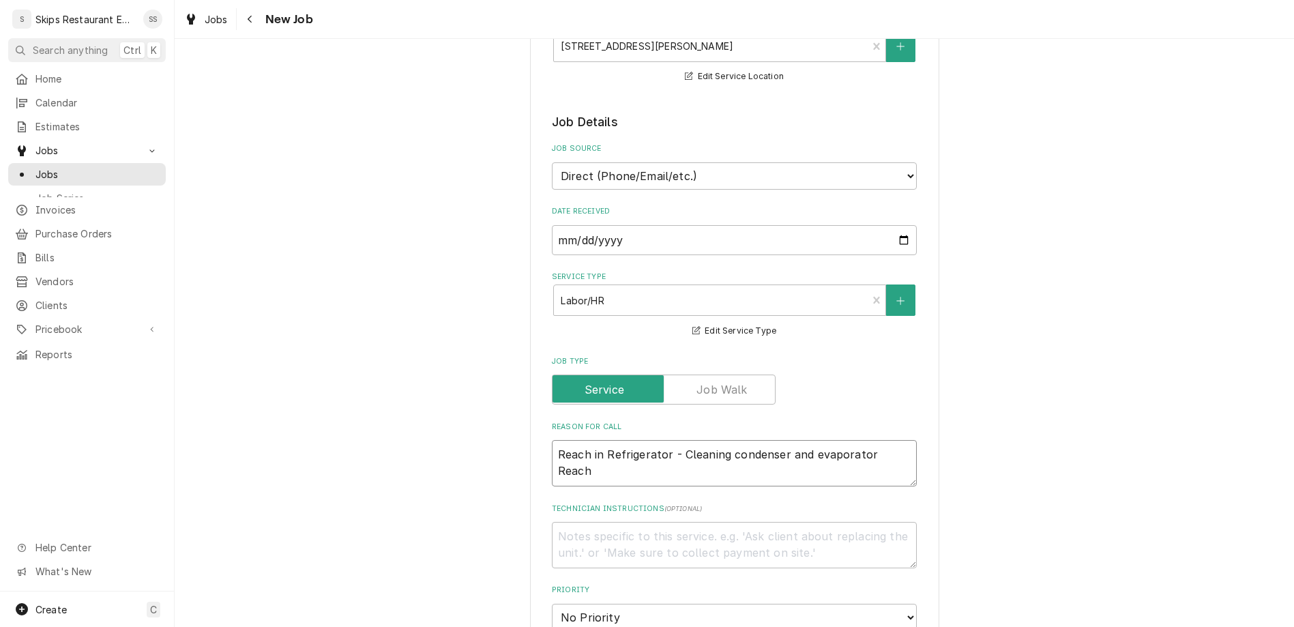
type textarea "Reach in Refrigerator - Cleaning condenser and evaporator Reach i"
type textarea "x"
type textarea "Reach in Refrigerator - Cleaning condenser and evaporator Reach in"
type textarea "x"
type textarea "Reach in Refrigerator - Cleaning condenser and evaporator Reach in"
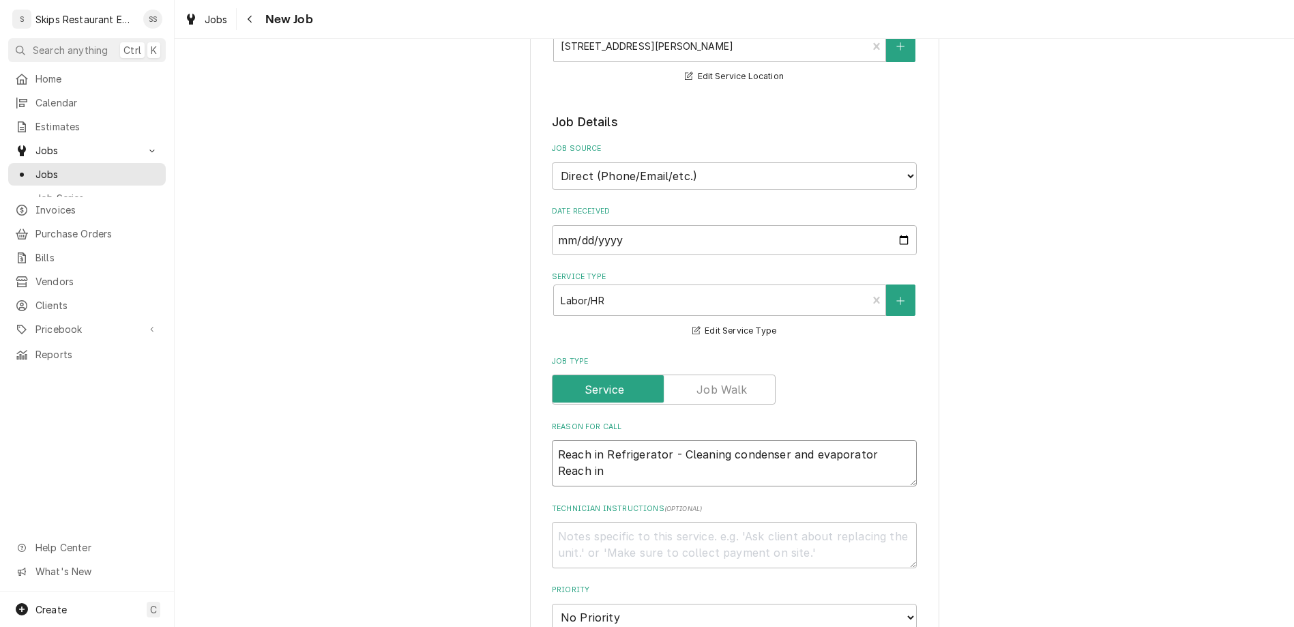
type textarea "x"
type textarea "Reach in Refrigerator - Cleaning condenser and evaporator Reach in F"
type textarea "x"
type textarea "Reach in Refrigerator - Cleaning condenser and evaporator Reach in Fr"
type textarea "x"
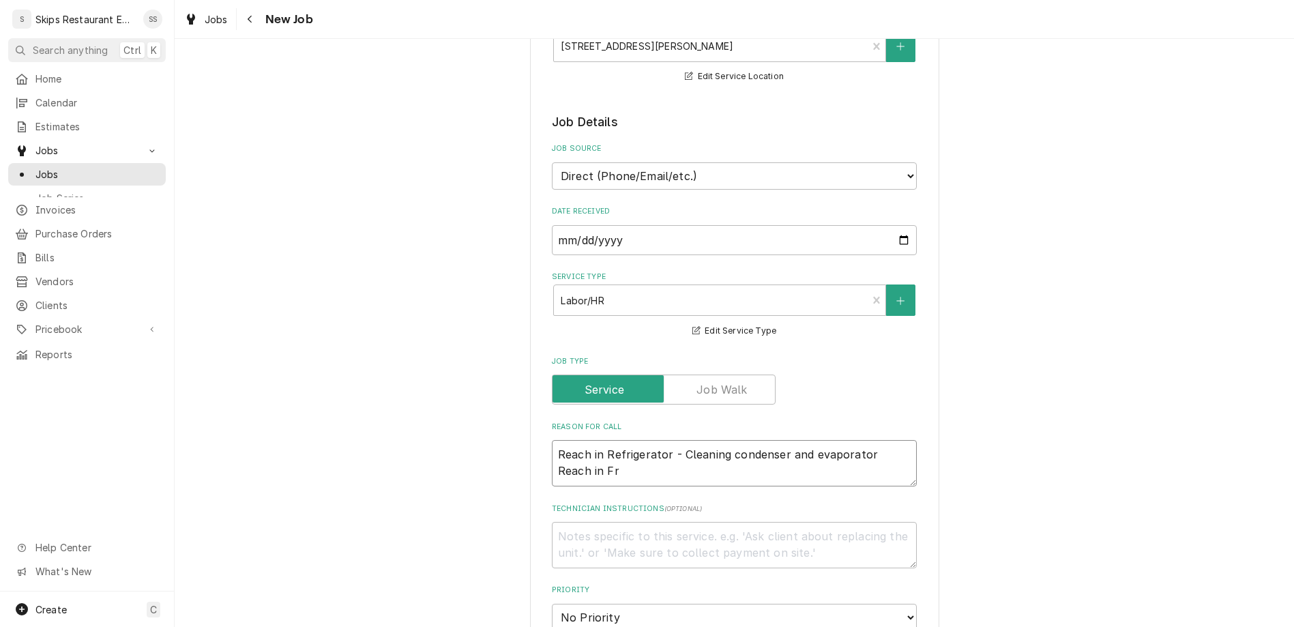
type textarea "Reach in Refrigerator - Cleaning condenser and evaporator Reach in Fre"
type textarea "x"
type textarea "Reach in Refrigerator - Cleaning condenser and evaporator Reach in Free"
type textarea "x"
type textarea "Reach in Refrigerator - Cleaning condenser and evaporator Reach in Freez"
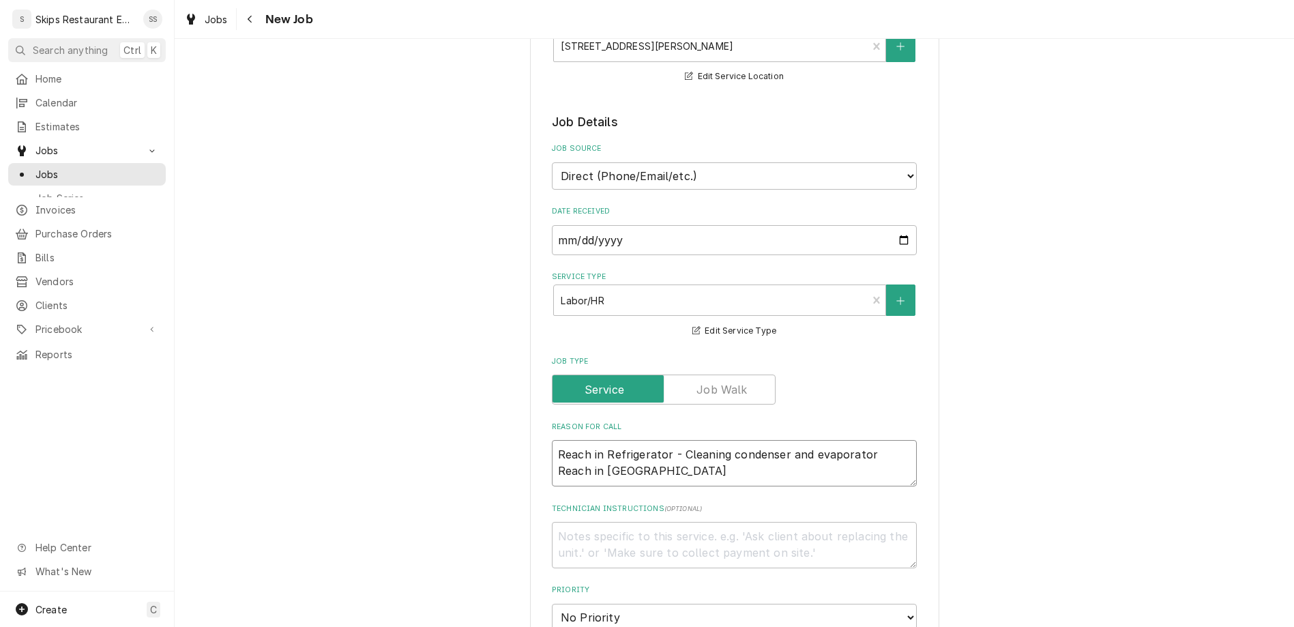
type textarea "x"
type textarea "Reach in Refrigerator - Cleaning condenser and evaporator Reach in Freezer"
type textarea "x"
type textarea "Reach in Refrigerator - Cleaning condenser and evaporator Reach in Freezer"
type textarea "x"
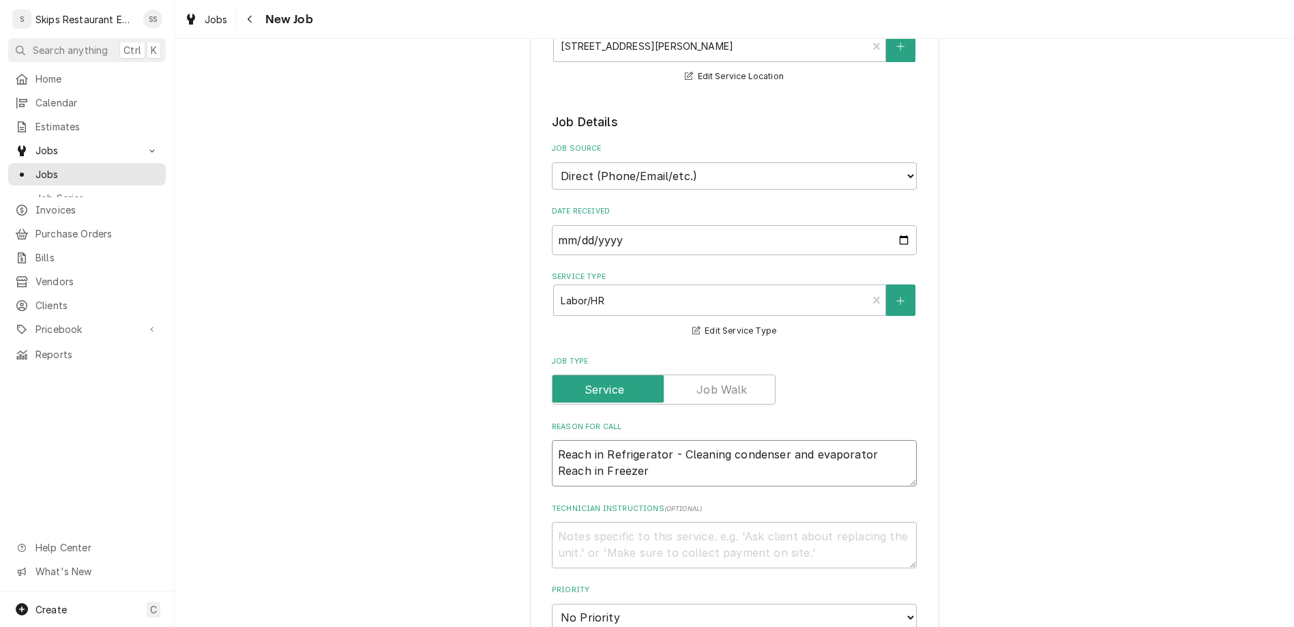
type textarea "Reach in Refrigerator - Cleaning condenser and evaporator Reach in Freezer -"
type textarea "x"
type textarea "Reach in Refrigerator - Cleaning condenser and evaporator Reach in Freezer -"
type textarea "x"
type textarea "Reach in Refrigerator - Cleaning condenser and evaporator Reach in Freezer - C"
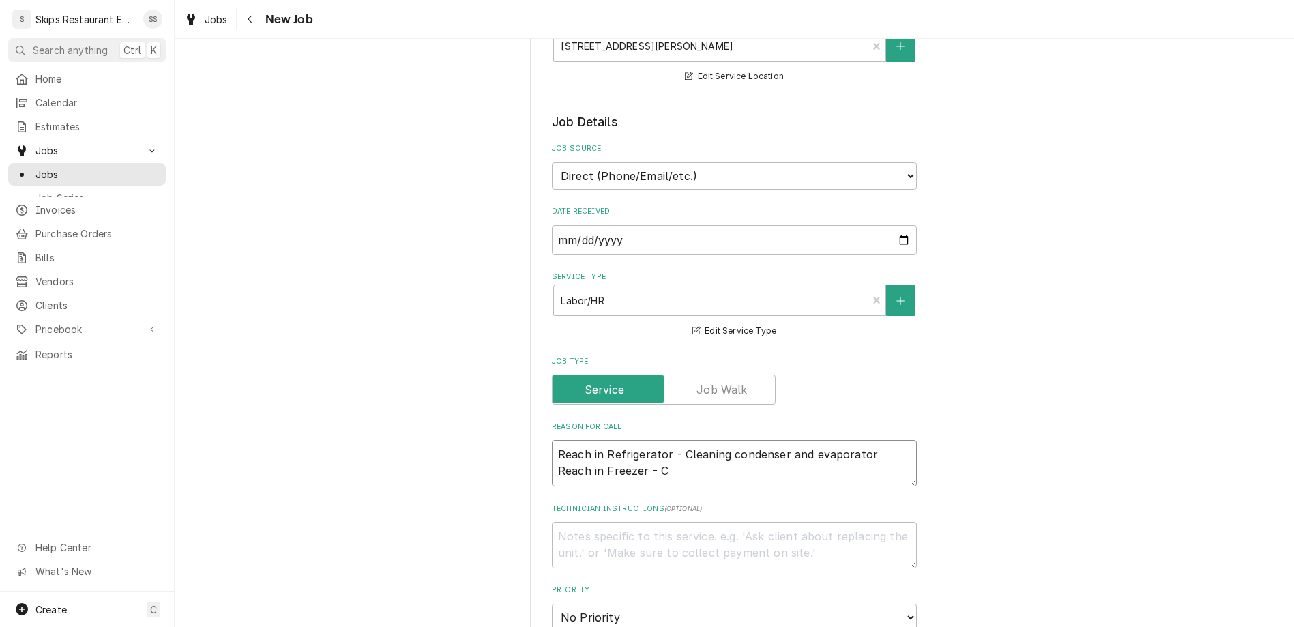
type textarea "x"
type textarea "Reach in Refrigerator - Cleaning condenser and evaporator Reach in Freezer - Ch"
type textarea "x"
type textarea "Reach in Refrigerator - Cleaning condenser and evaporator Reach in Freezer - Che"
type textarea "x"
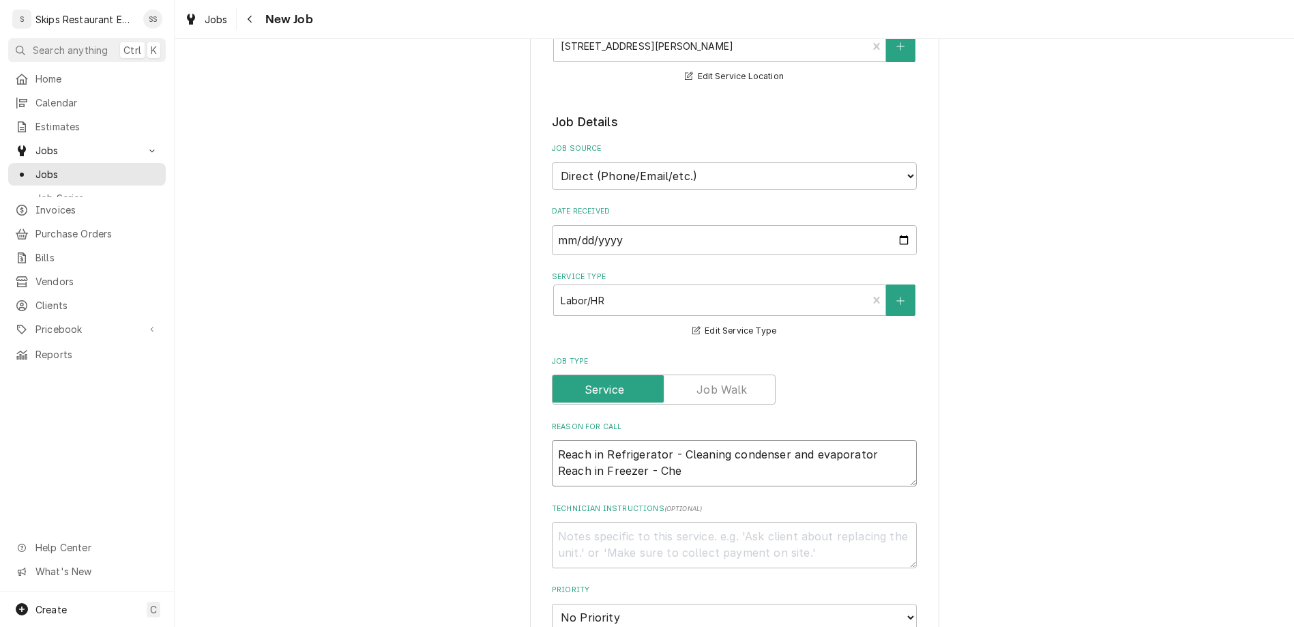
type textarea "Reach in Refrigerator - Cleaning condenser and evaporator Reach in Freezer - Ch…"
type textarea "x"
type textarea "Reach in Refrigerator - Cleaning condenser and evaporator Reach in Freezer - Ch…"
type textarea "x"
type textarea "Reach in Refrigerator - Cleaning condenser and evaporator Reach in Freezer - Ch…"
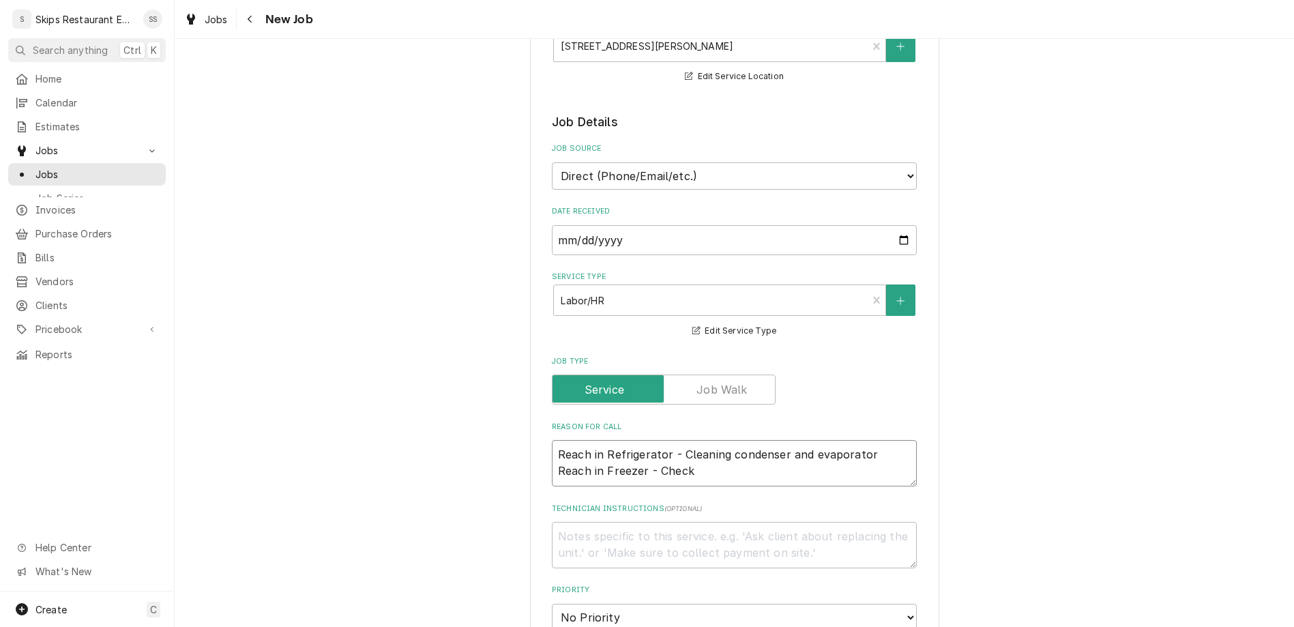
type textarea "x"
type textarea "Reach in Refrigerator - Cleaning condenser and evaporator Reach in Freezer - Ch…"
type textarea "x"
type textarea "Reach in Refrigerator - Cleaning condenser and evaporator Reach in Freezer - Ch…"
type textarea "x"
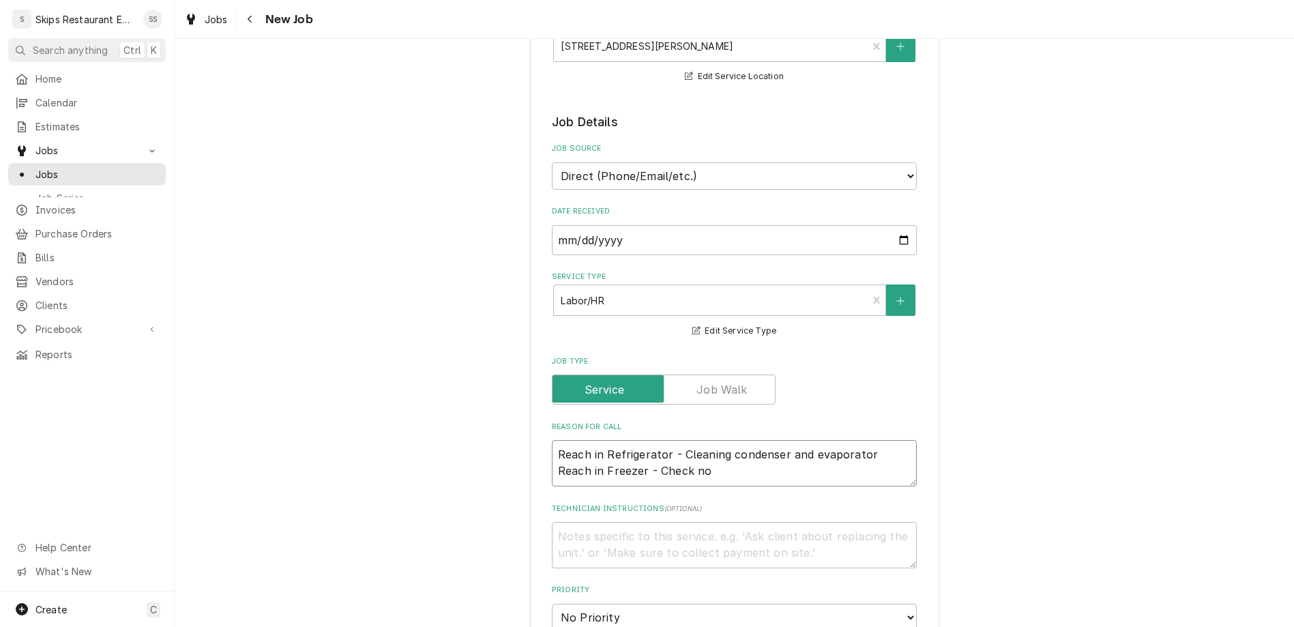
type textarea "Reach in Refrigerator - Cleaning condenser and evaporator Reach in Freezer - Ch…"
type textarea "x"
type textarea "Reach in Refrigerator - Cleaning condenser and evaporator Reach in Freezer - Ch…"
type textarea "x"
type textarea "Reach in Refrigerator - Cleaning condenser and evaporator Reach in Freezer - Ch…"
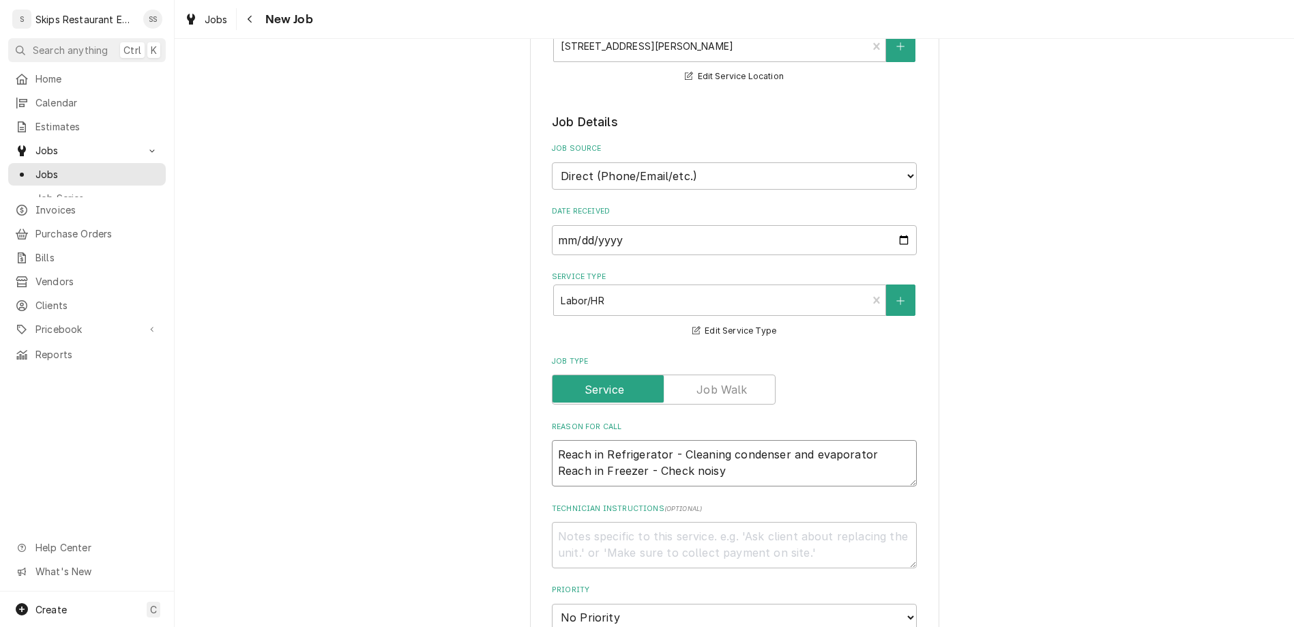
type textarea "x"
type textarea "Reach in Refrigerator - Cleaning condenser and evaporator Reach in Freezer - Ch…"
type textarea "x"
type textarea "Reach in Refrigerator - Cleaning condenser and evaporator Reach in Freezer - Ch…"
type textarea "x"
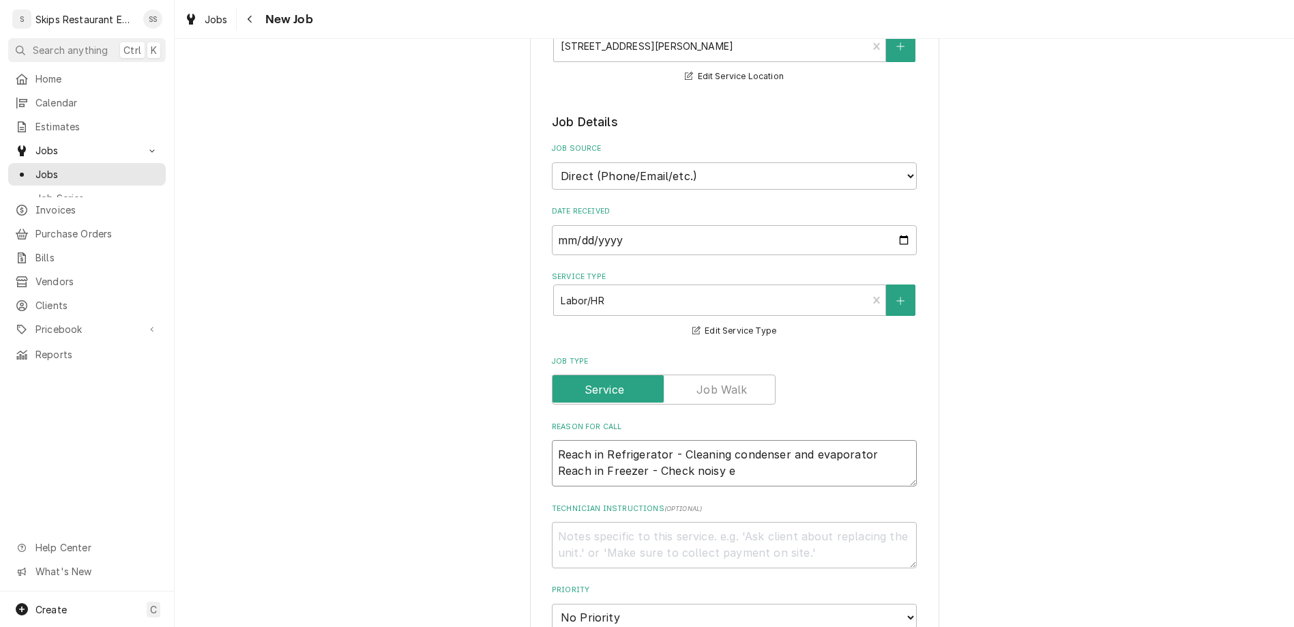
type textarea "Reach in Refrigerator - Cleaning condenser and evaporator Reach in Freezer - Ch…"
type textarea "x"
type textarea "Reach in Refrigerator - Cleaning condenser and evaporator Reach in Freezer - Ch…"
type textarea "x"
type textarea "Reach in Refrigerator - Cleaning condenser and evaporator Reach in Freezer - Ch…"
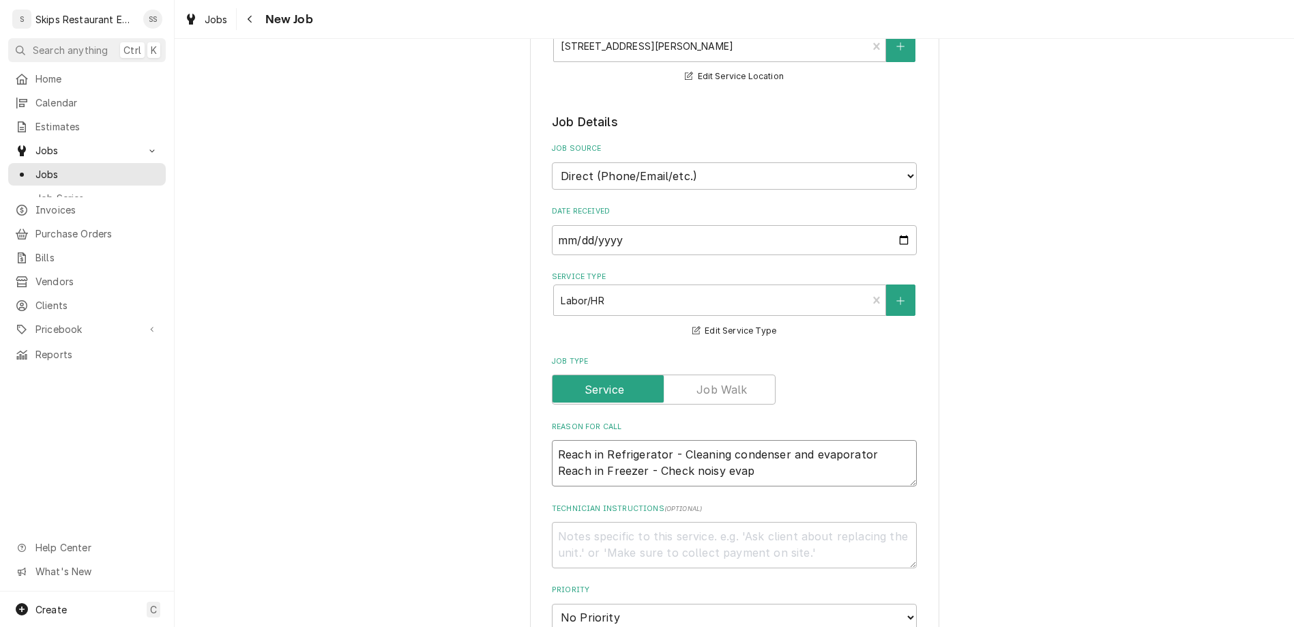
type textarea "x"
type textarea "Reach in Refrigerator - Cleaning condenser and evaporator Reach in Freezer - Ch…"
type textarea "x"
type textarea "Reach in Refrigerator - Cleaning condenser and evaporator Reach in Freezer - Ch…"
type textarea "x"
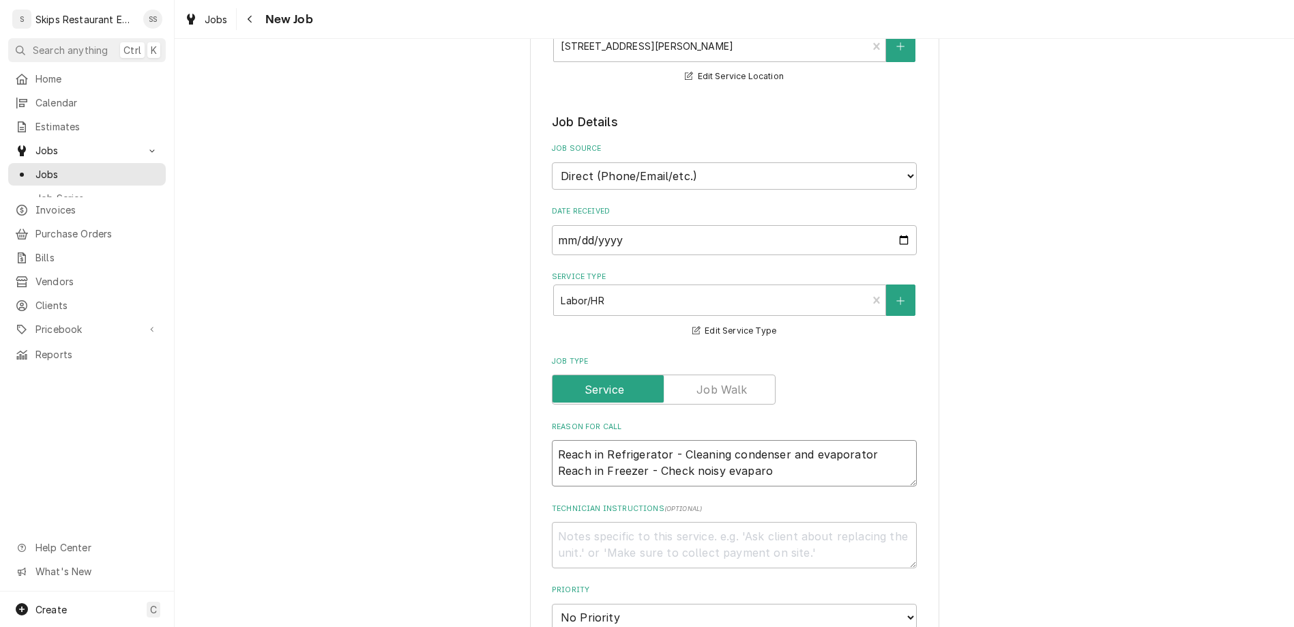
type textarea "Reach in Refrigerator - Cleaning condenser and evaporator Reach in Freezer - Ch…"
type textarea "x"
type textarea "Reach in Refrigerator - Cleaning condenser and evaporator Reach in Freezer - Ch…"
type textarea "x"
type textarea "Reach in Refrigerator - Cleaning condenser and evaporator Reach in Freezer - Ch…"
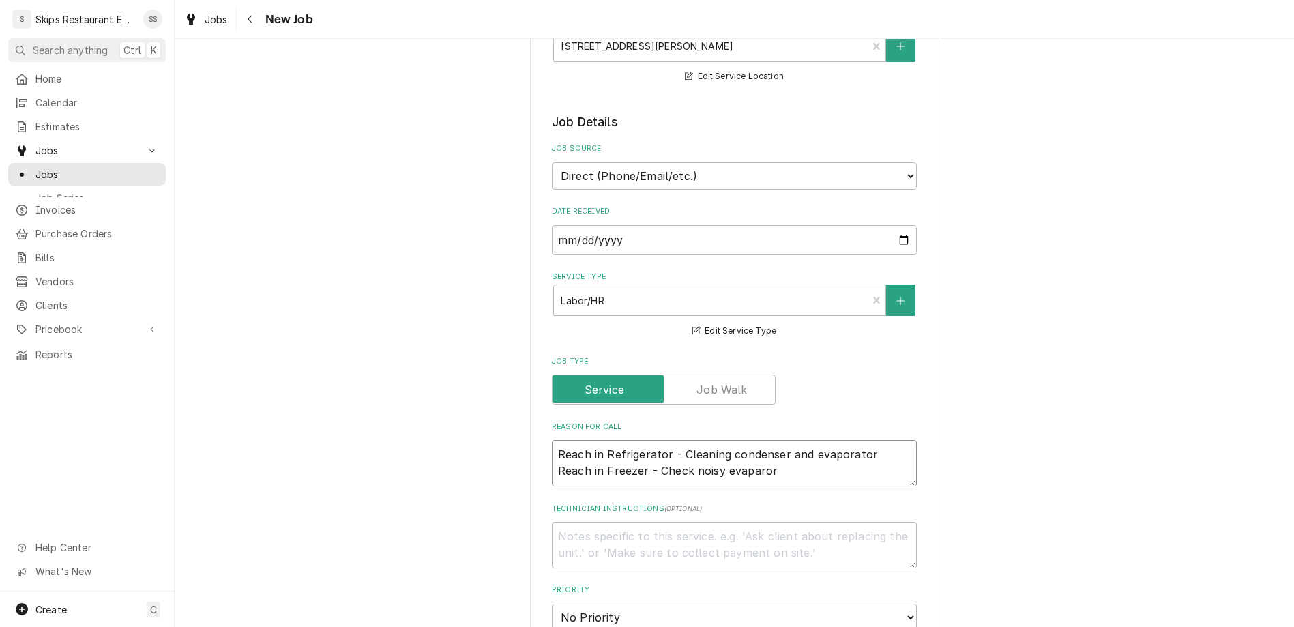
type textarea "x"
type textarea "Reach in Refrigerator - Cleaning condenser and evaporator Reach in Freezer - Ch…"
type textarea "x"
type textarea "Reach in Refrigerator - Cleaning condenser and evaporator Reach in Freezer - Ch…"
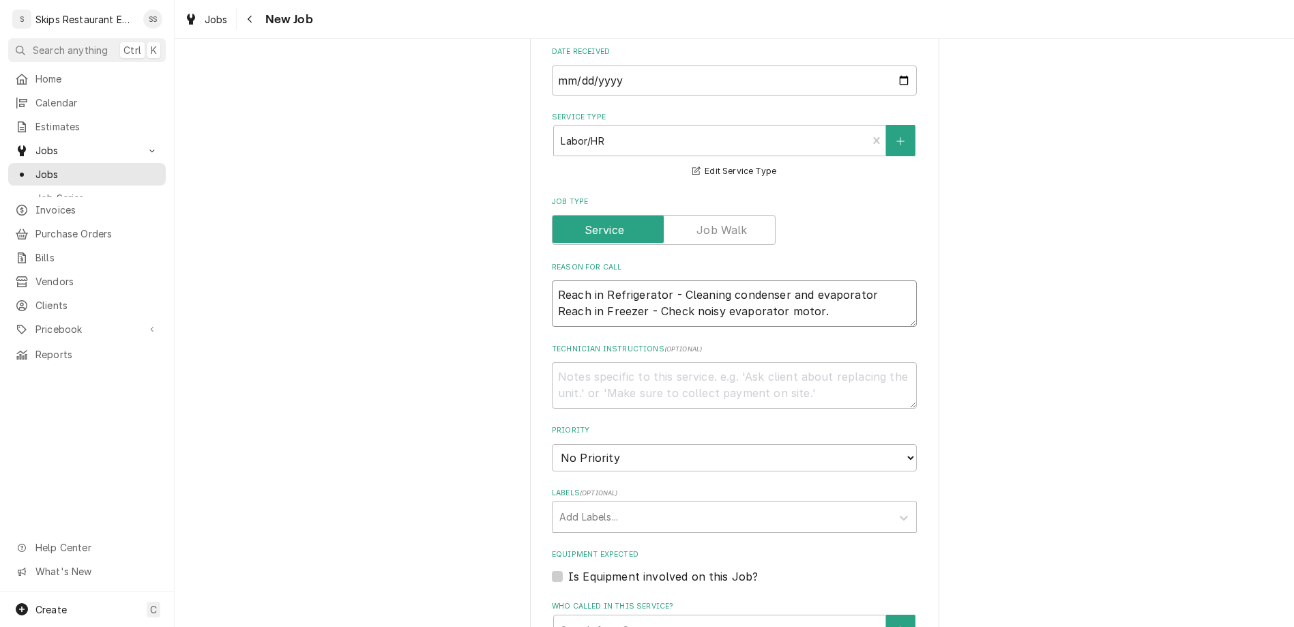
scroll to position [479, 0]
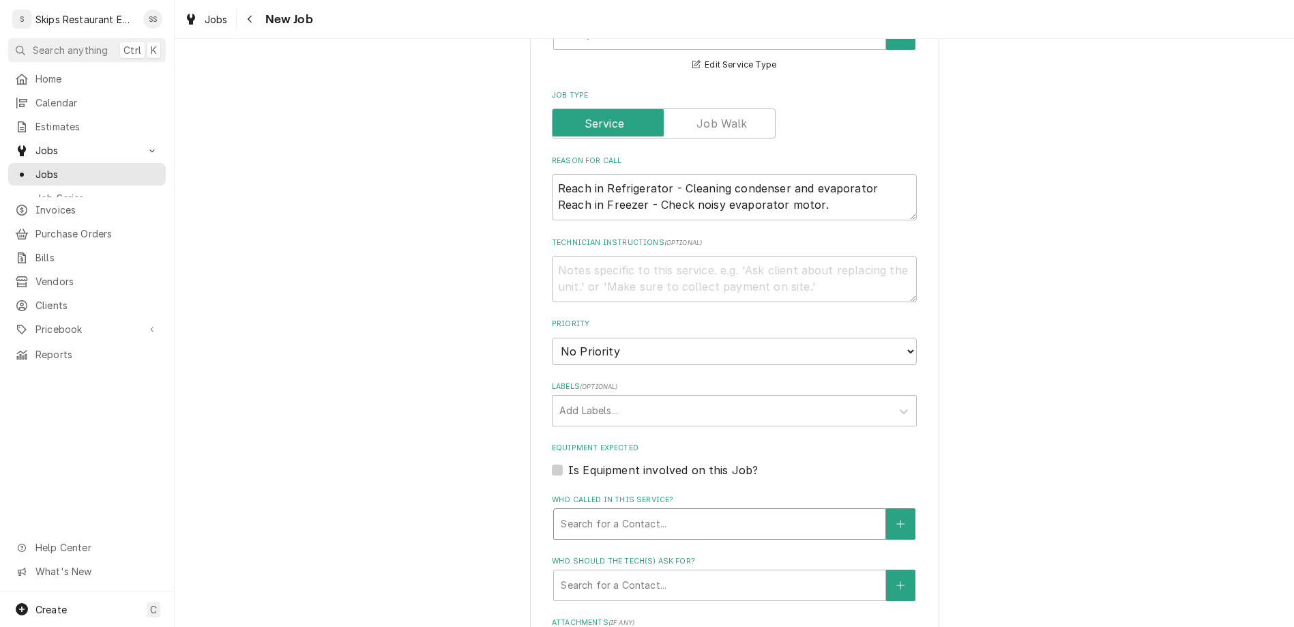
click at [600, 512] on div "Who called in this service?" at bounding box center [720, 524] width 318 height 25
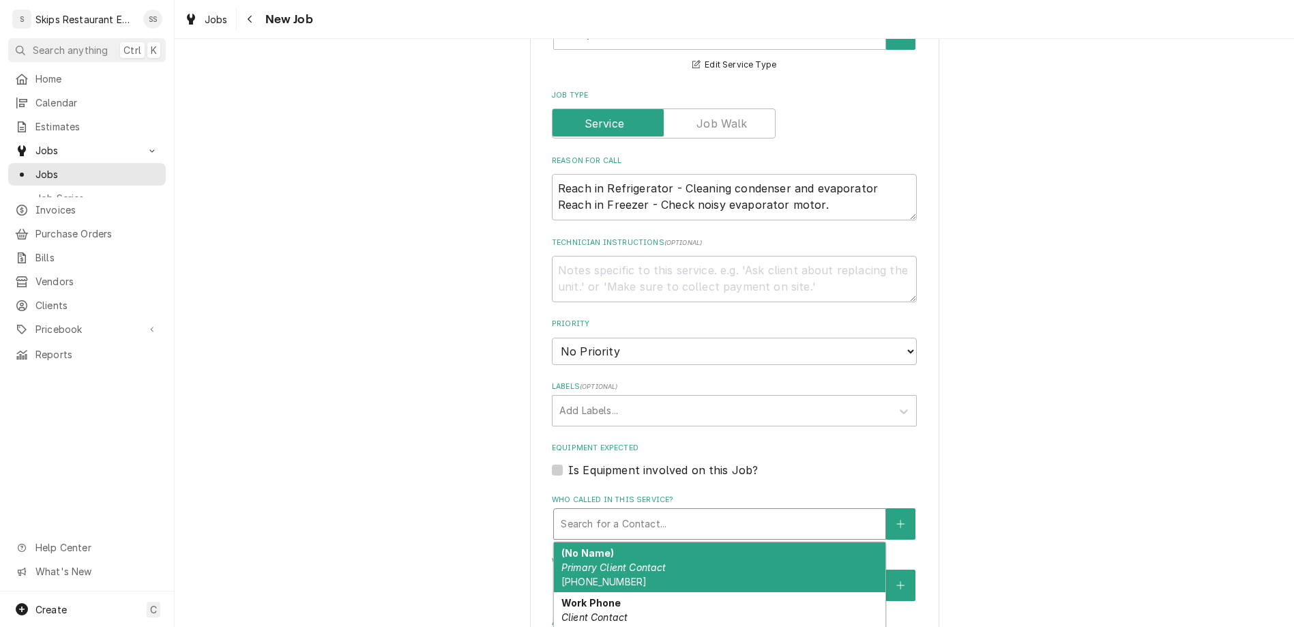
click at [606, 576] on span "(361) 573-2722" at bounding box center [603, 582] width 85 height 12
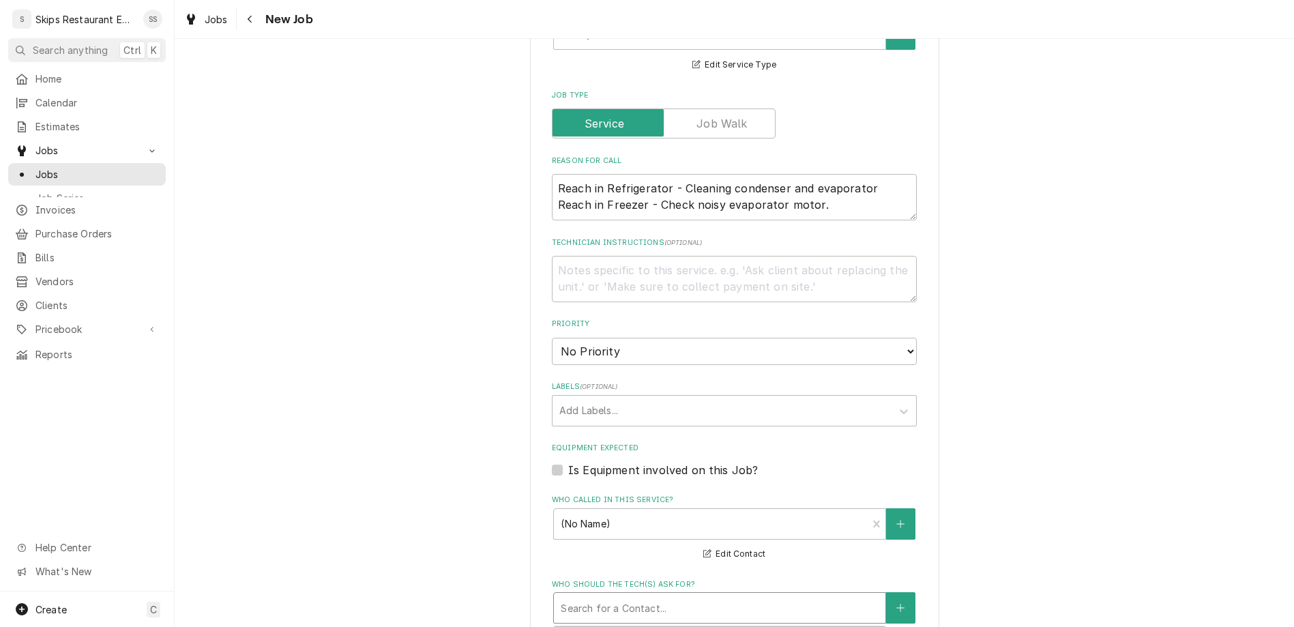
click at [605, 595] on div "Who should the tech(s) ask for?" at bounding box center [720, 607] width 318 height 25
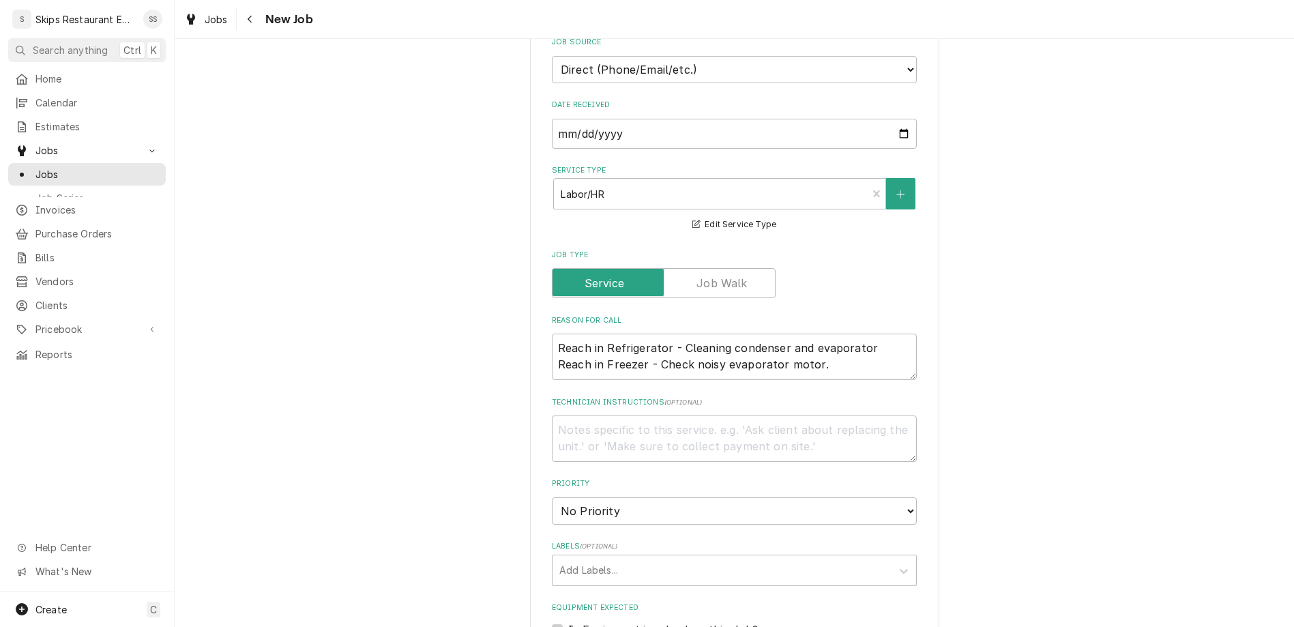
click at [572, 621] on label "Is Equipment involved on this Job?" at bounding box center [663, 629] width 190 height 16
click at [572, 621] on input "Equipment Expected" at bounding box center [750, 636] width 365 height 30
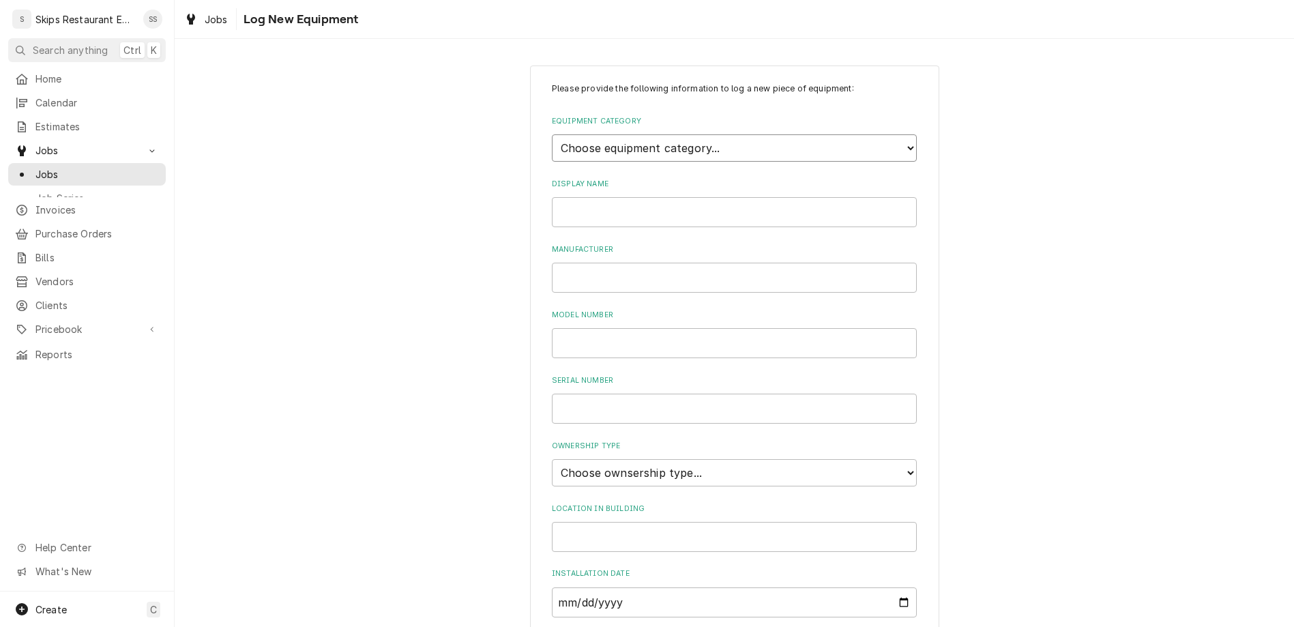
click at [552, 134] on select "Choose equipment category... Cooking Equipment Fryers Ice Machines Ovens and Ra…" at bounding box center [734, 147] width 365 height 27
click option "Refrigeration" at bounding box center [0, 0] width 0 height 0
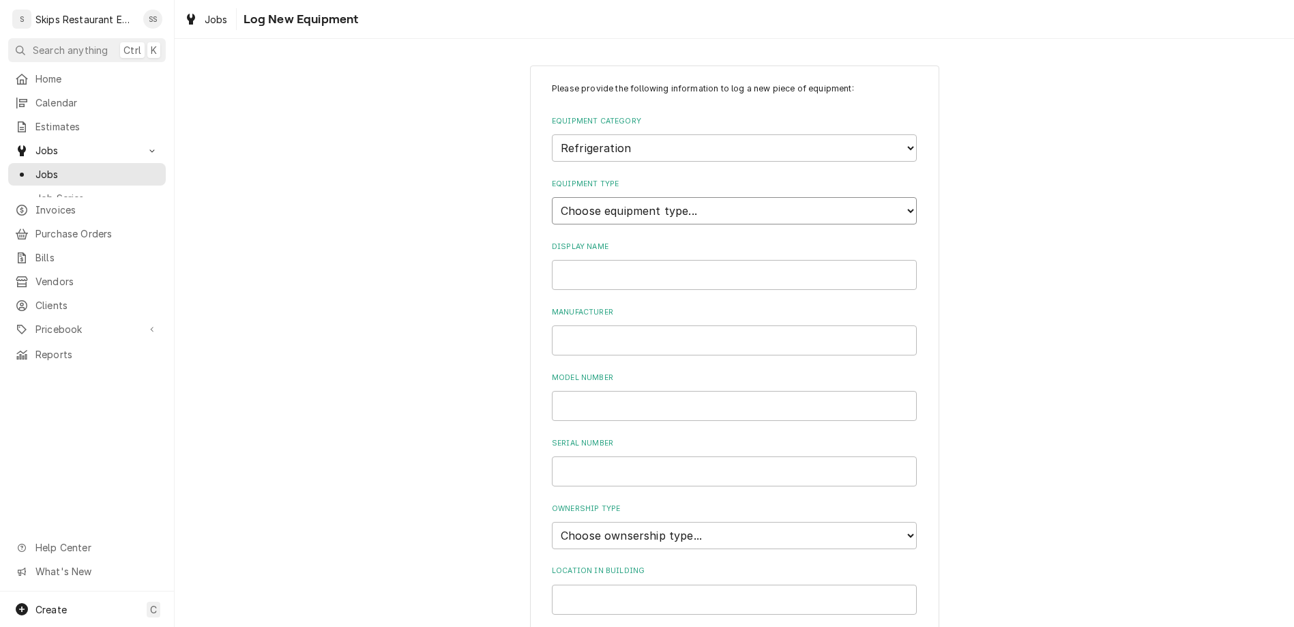
click at [552, 197] on select "Choose equipment type... Bar Refrigeration Blast Chiller Chef Base Freezer Chef…" at bounding box center [734, 210] width 365 height 27
click option "Reach-In Refrigerator" at bounding box center [0, 0] width 0 height 0
click at [607, 260] on input "Display Name" at bounding box center [734, 275] width 365 height 30
click at [613, 456] on input "Serial Number" at bounding box center [734, 471] width 365 height 30
click at [552, 522] on select "Choose ownsership type... Unknown Owned Leased Rented" at bounding box center [734, 535] width 365 height 27
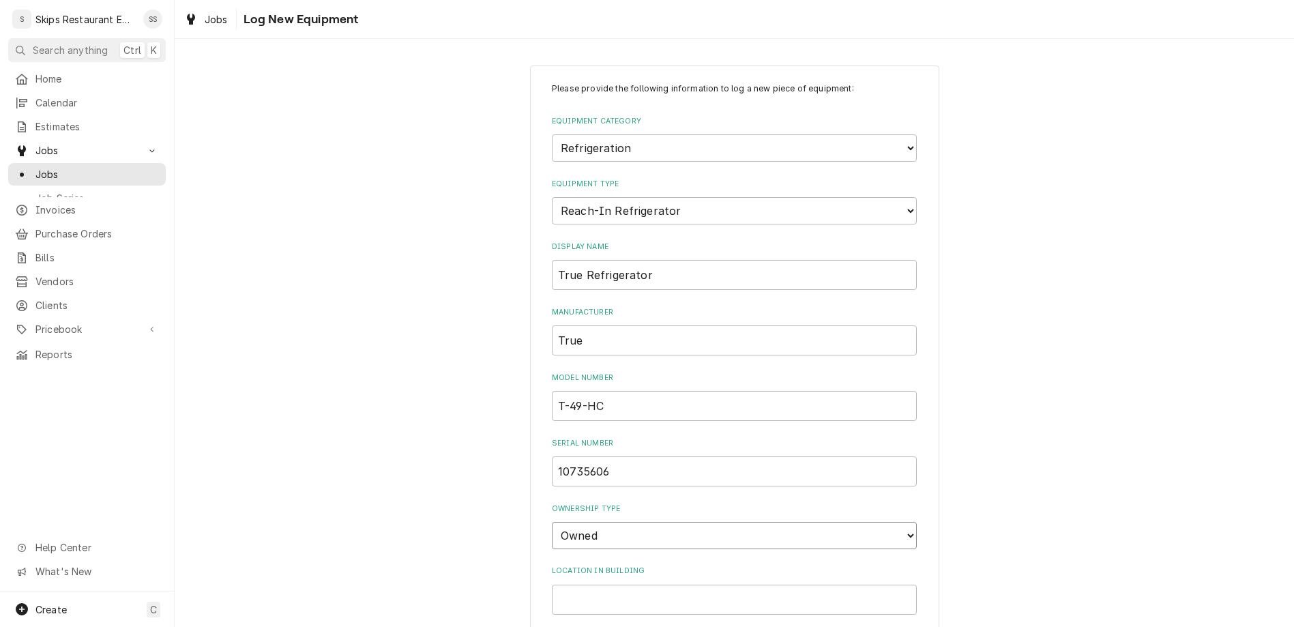
click option "Owned" at bounding box center [0, 0] width 0 height 0
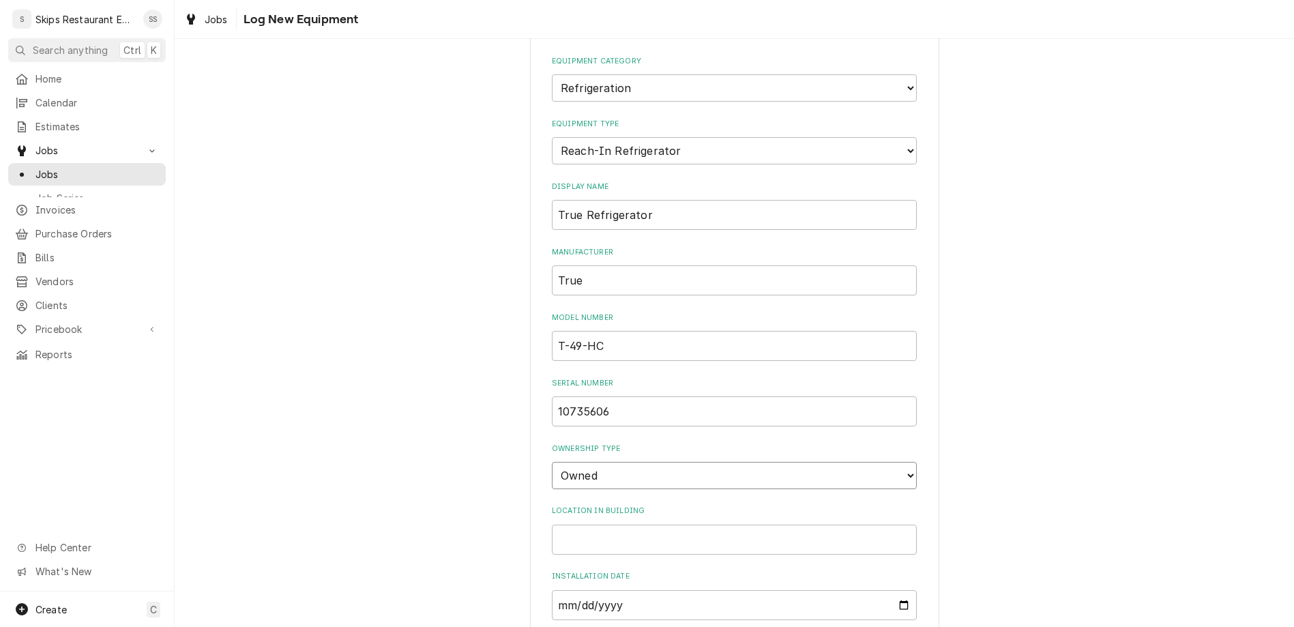
scroll to position [63, 0]
click at [579, 587] on input "Installation Date" at bounding box center [734, 602] width 365 height 30
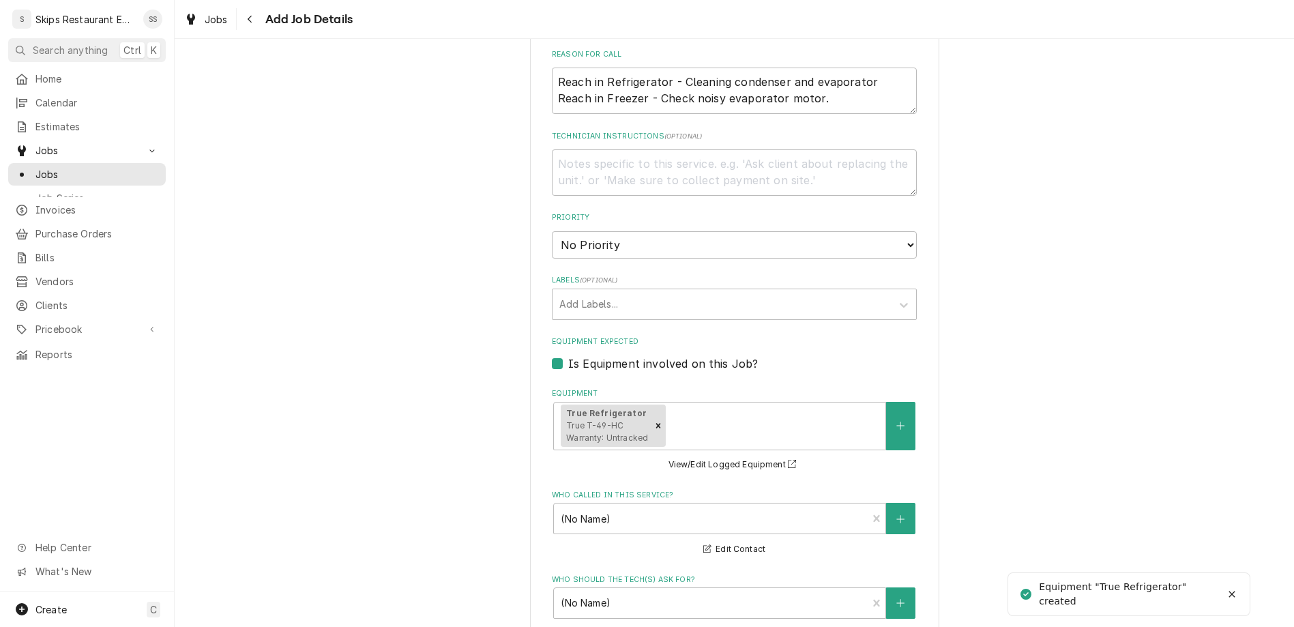
scroll to position [613, 0]
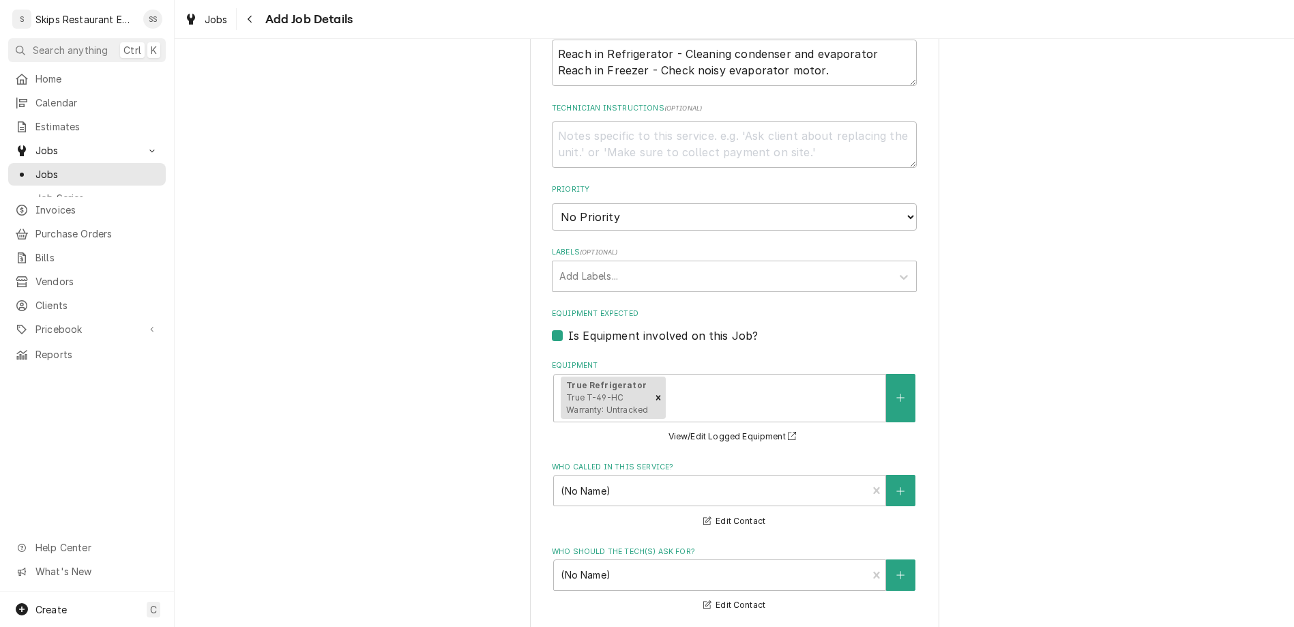
click option "9:00 AM" at bounding box center [0, 0] width 0 height 0
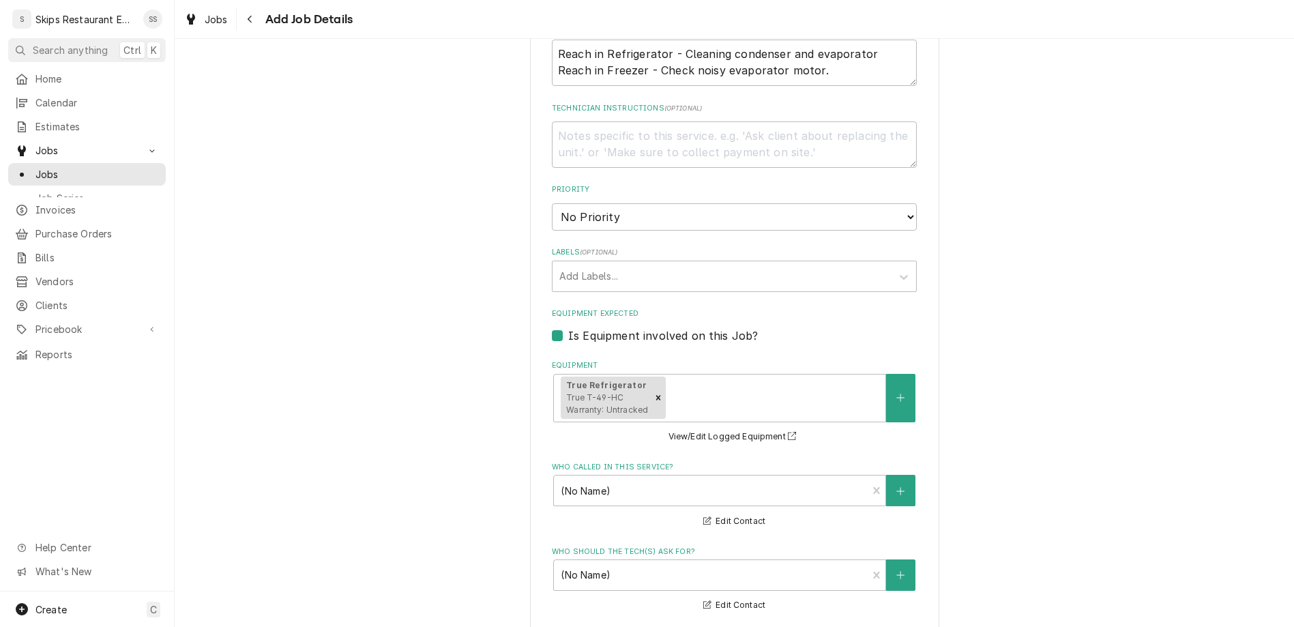
click at [692, 385] on div "Equipment" at bounding box center [773, 397] width 210 height 25
click at [886, 374] on button "Equipment" at bounding box center [900, 398] width 29 height 48
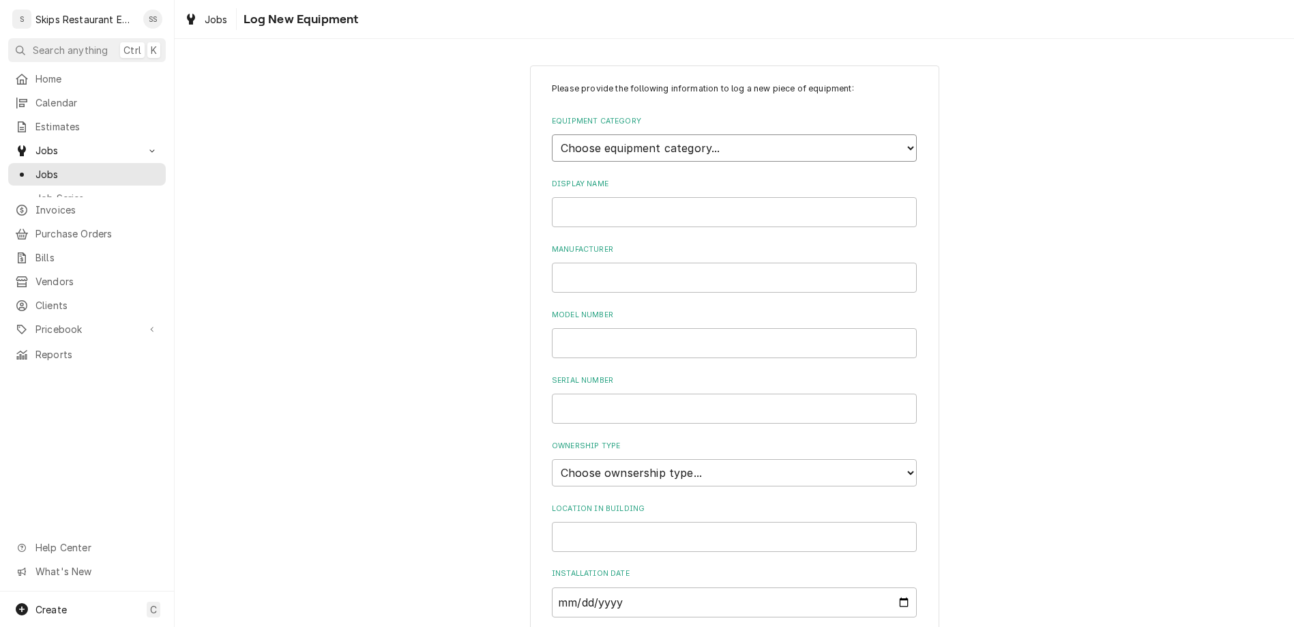
click at [552, 134] on select "Choose equipment category... Cooking Equipment Fryers Ice Machines Ovens and Ra…" at bounding box center [734, 147] width 365 height 27
click option "Refrigeration" at bounding box center [0, 0] width 0 height 0
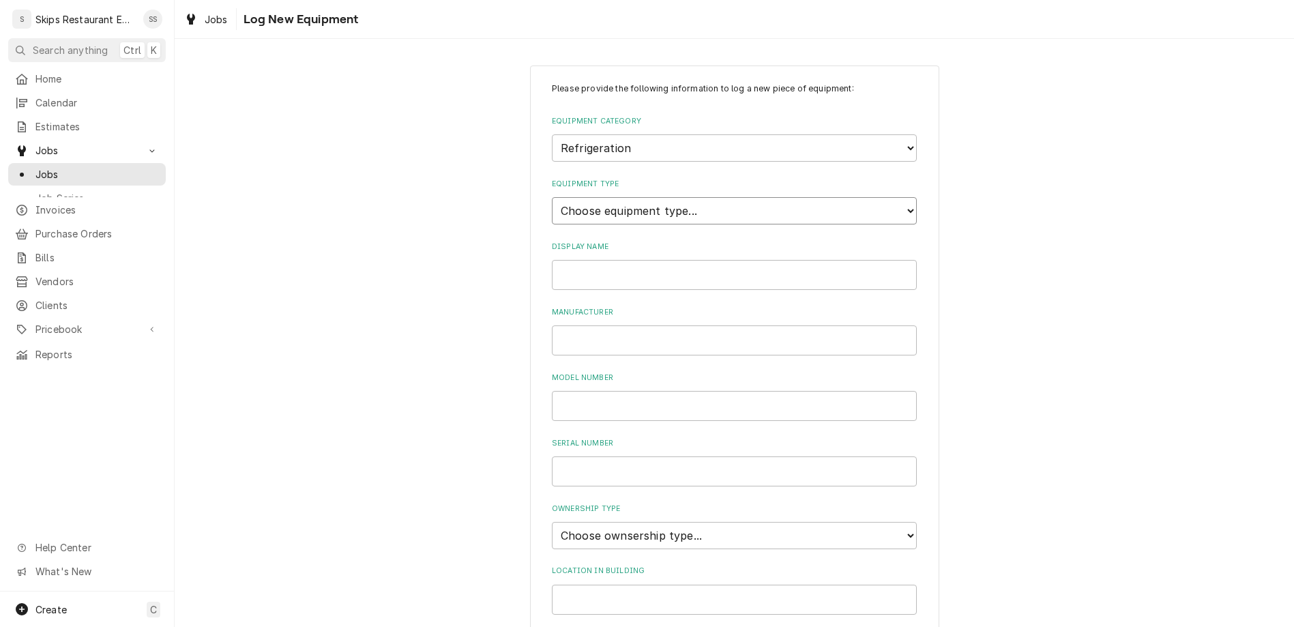
click at [552, 197] on select "Choose equipment type... Bar Refrigeration Blast Chiller Chef Base Freezer Chef…" at bounding box center [734, 210] width 365 height 27
click option "Reach-In Freezer" at bounding box center [0, 0] width 0 height 0
click at [614, 260] on input "Display Name" at bounding box center [734, 275] width 365 height 30
click at [614, 260] on input "True" at bounding box center [734, 275] width 365 height 30
click at [598, 391] on input "Model Number" at bounding box center [734, 406] width 365 height 30
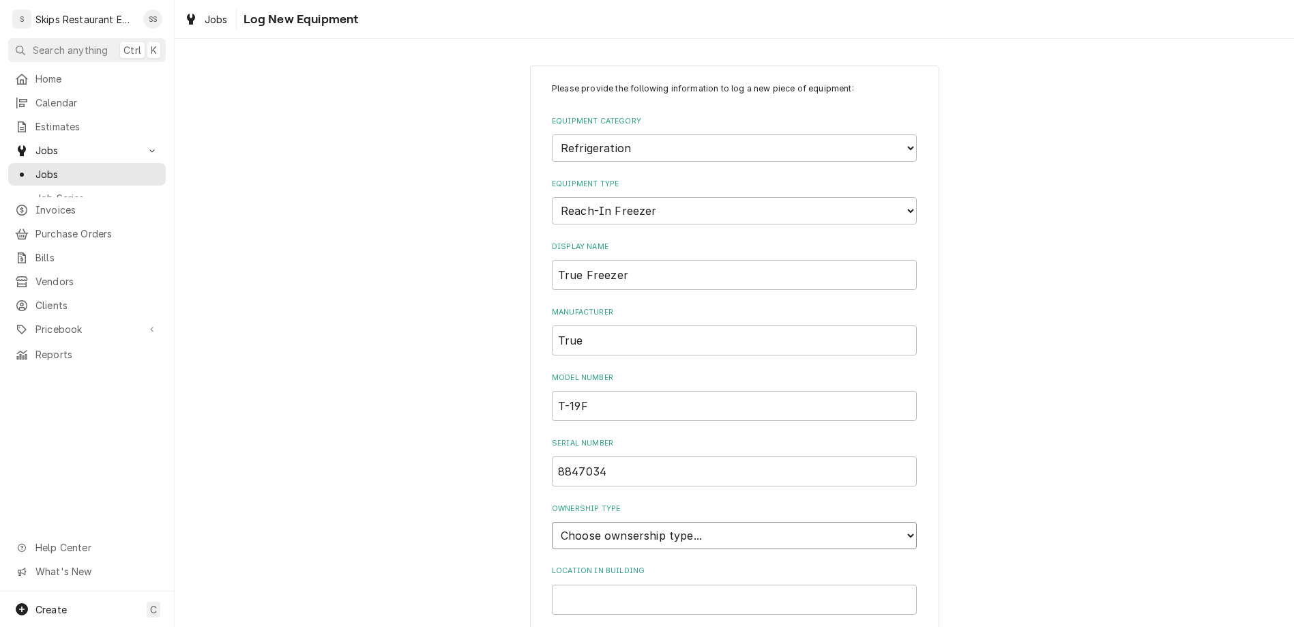
click at [552, 522] on select "Choose ownsership type... Unknown Owned Leased Rented" at bounding box center [734, 535] width 365 height 27
click option "Owned" at bounding box center [0, 0] width 0 height 0
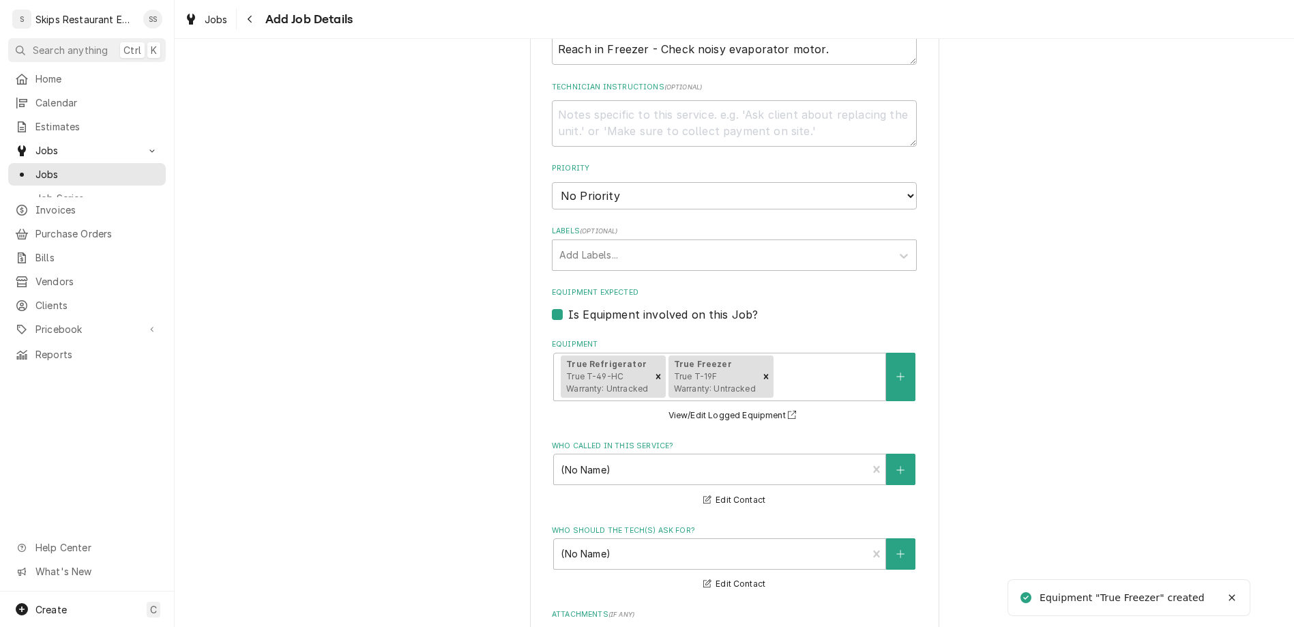
scroll to position [644, 0]
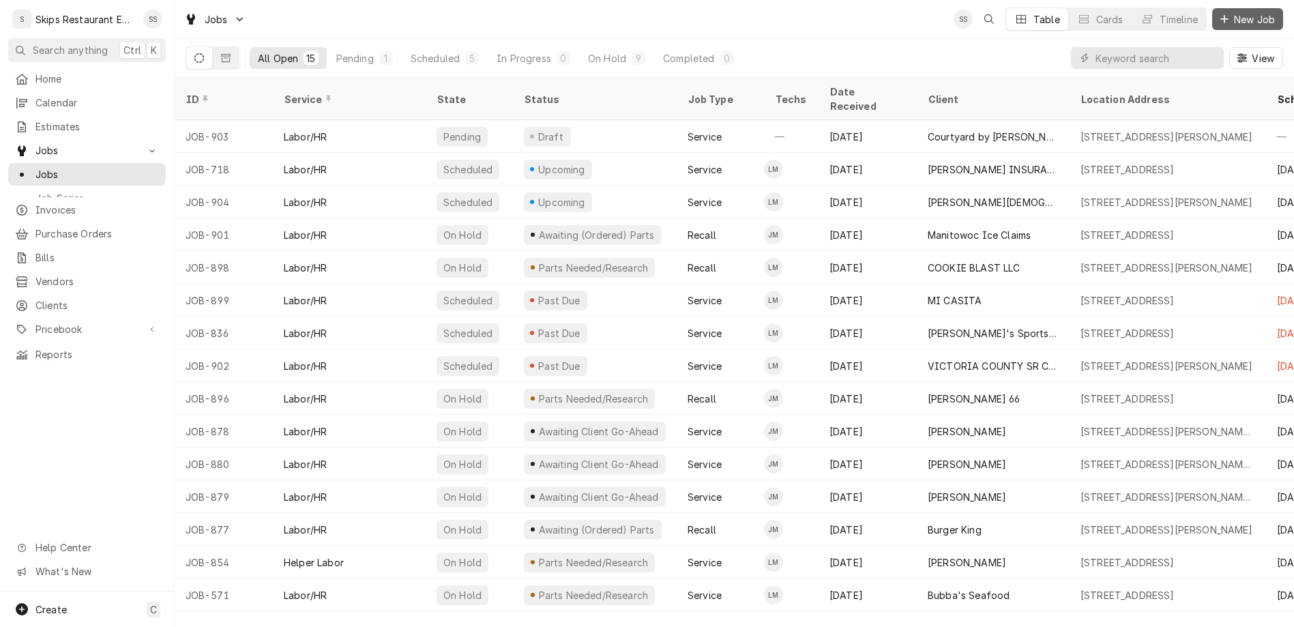
click at [1264, 13] on span "New Job" at bounding box center [1254, 19] width 46 height 14
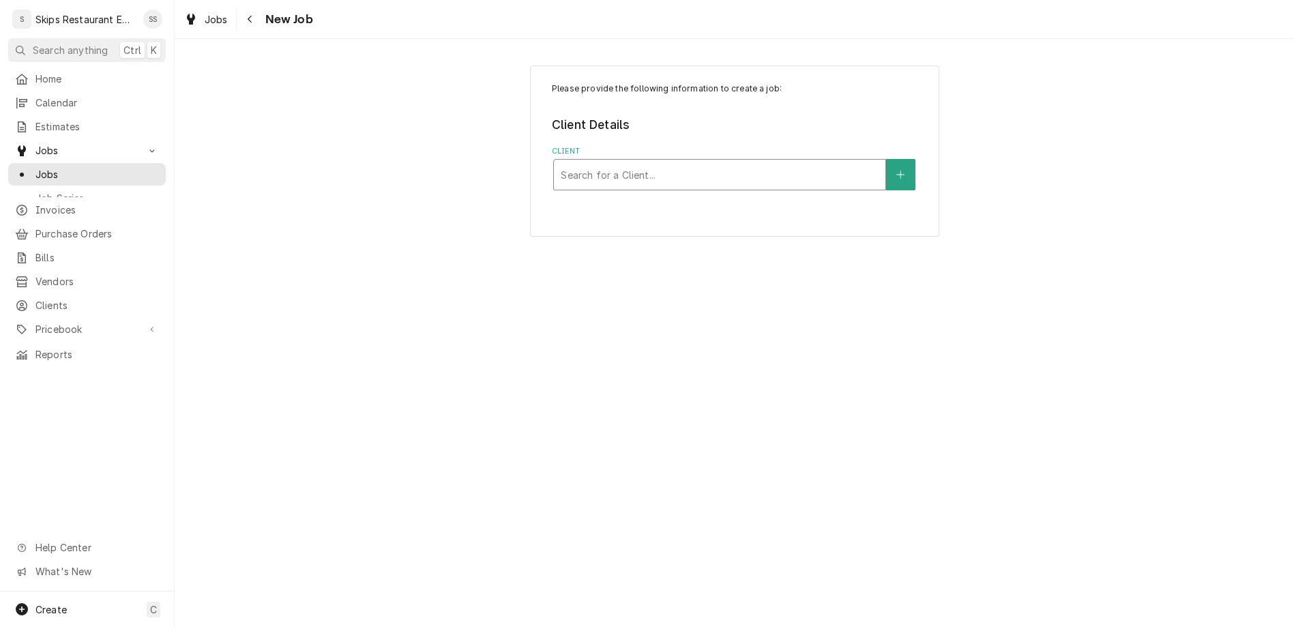
click at [727, 162] on div "Client" at bounding box center [720, 174] width 318 height 25
type input "texas"
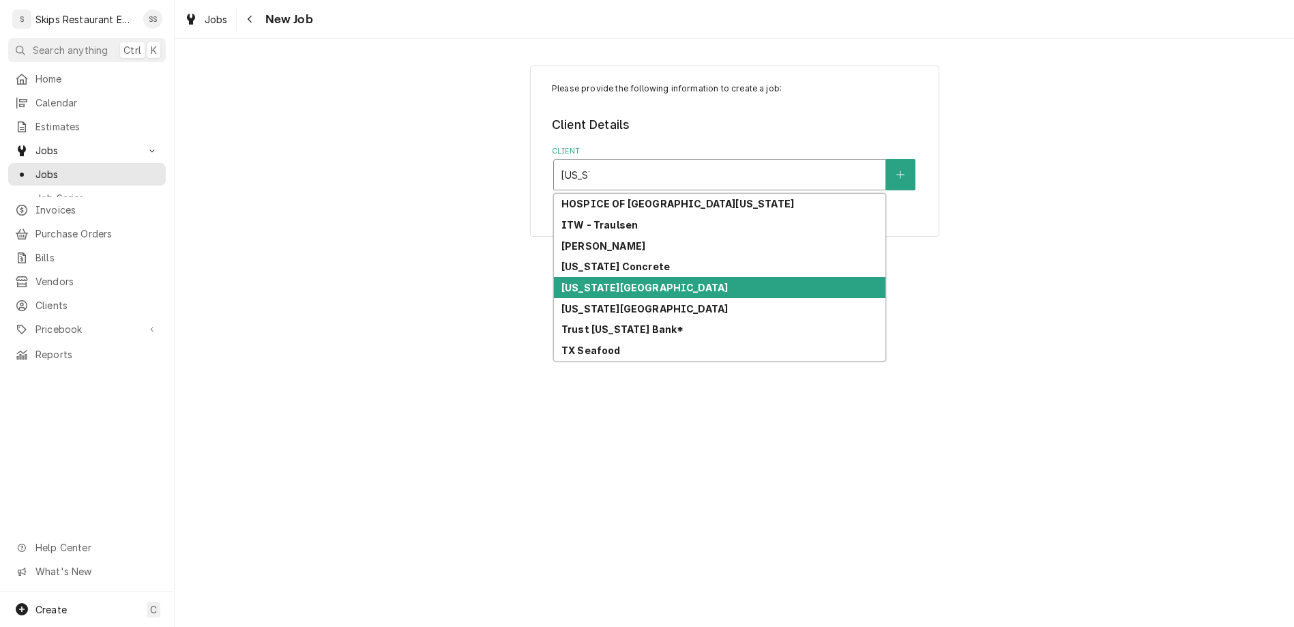
click at [647, 282] on strong "TEXAS ROADHOUSE" at bounding box center [644, 288] width 166 height 12
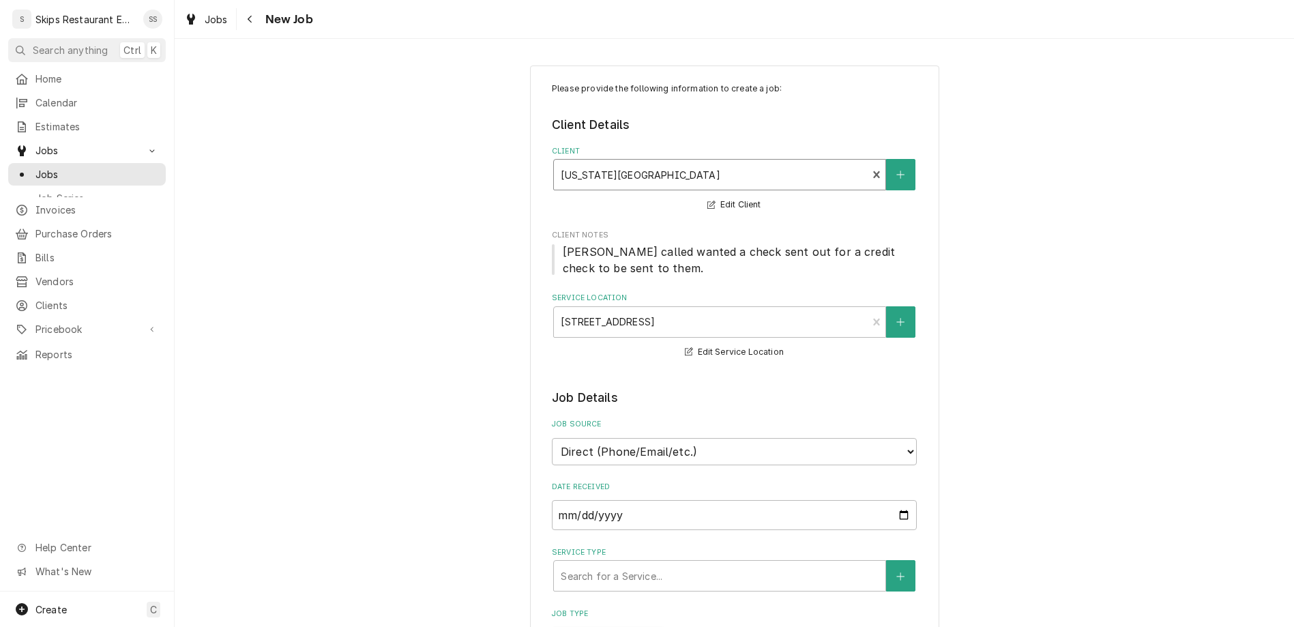
click at [746, 162] on div "Client" at bounding box center [710, 174] width 299 height 25
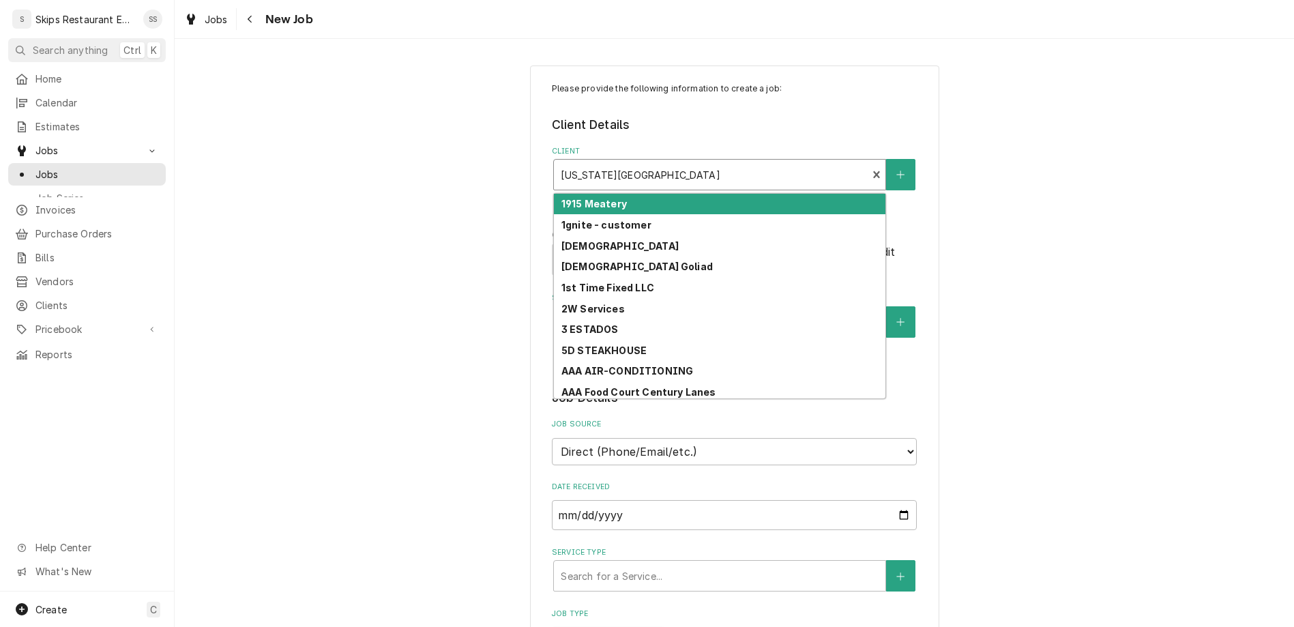
click at [746, 162] on div "Client" at bounding box center [710, 174] width 299 height 25
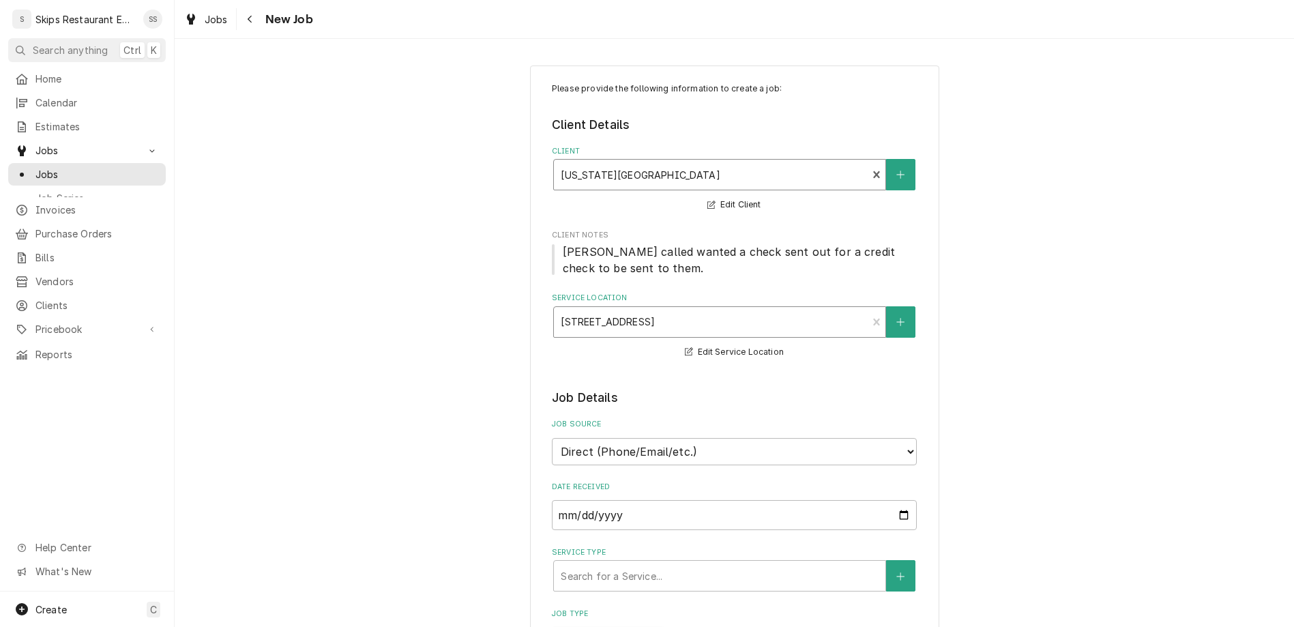
click at [563, 311] on input "Service Location" at bounding box center [562, 322] width 3 height 22
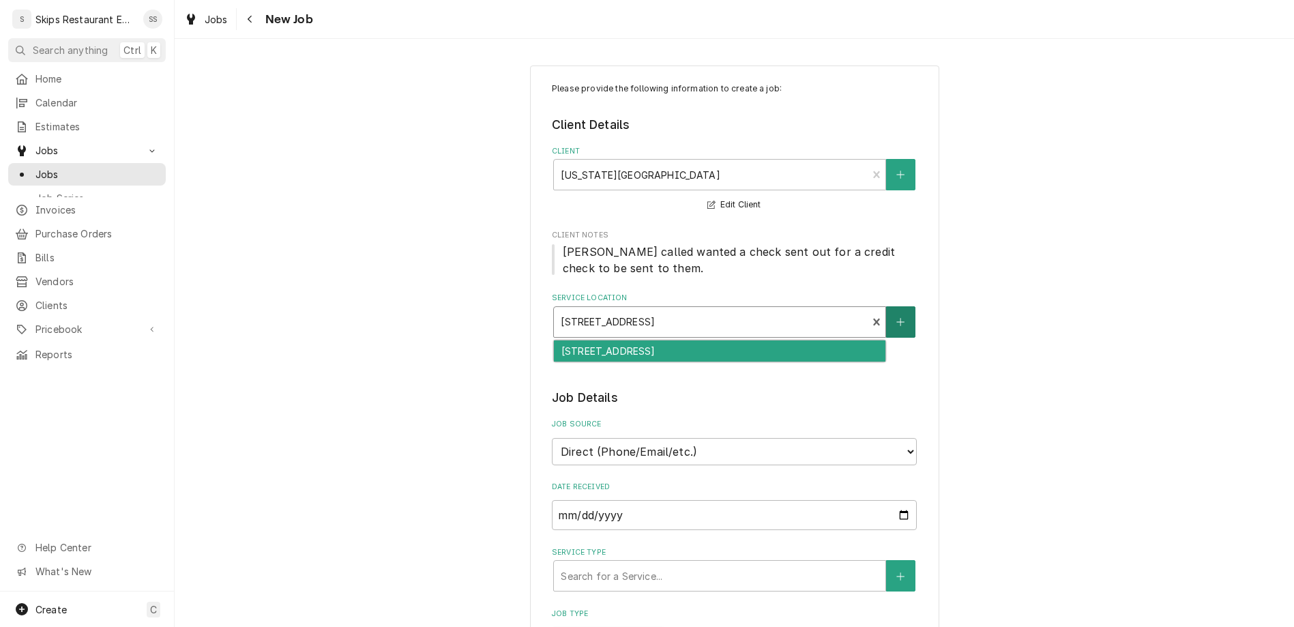
click at [886, 306] on button "Service Location" at bounding box center [900, 321] width 29 height 31
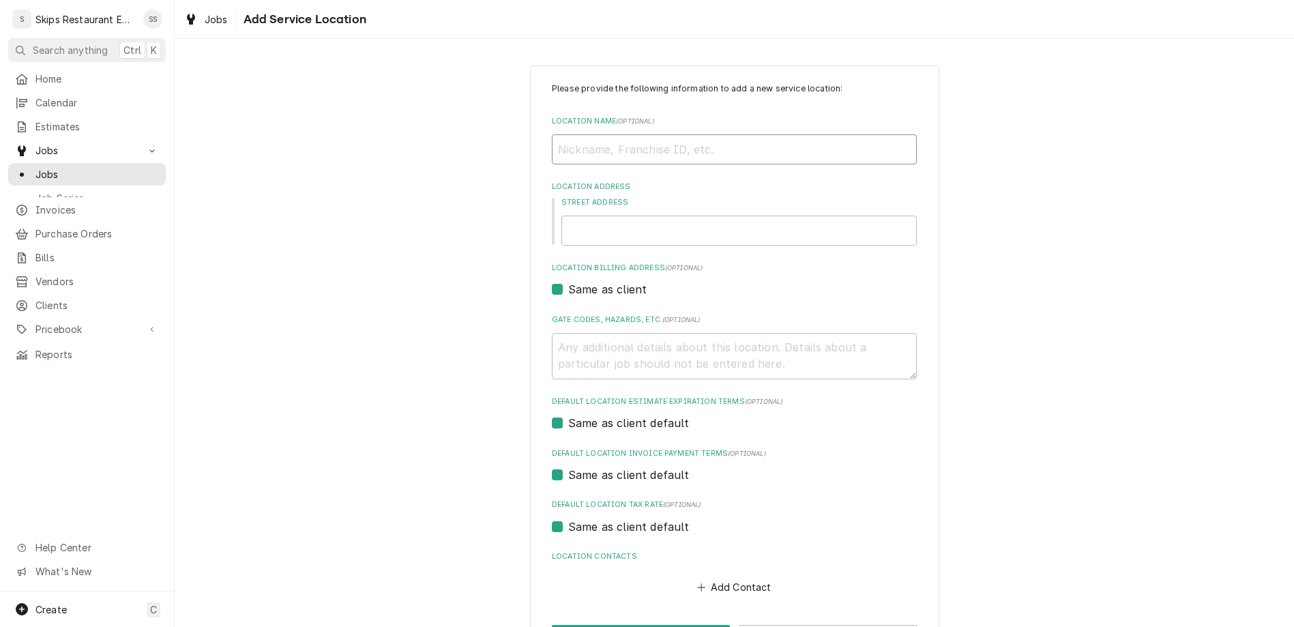
click at [636, 134] on input "Location Name ( optional )" at bounding box center [734, 149] width 365 height 30
type textarea "x"
type input "4"
type textarea "x"
type input "49"
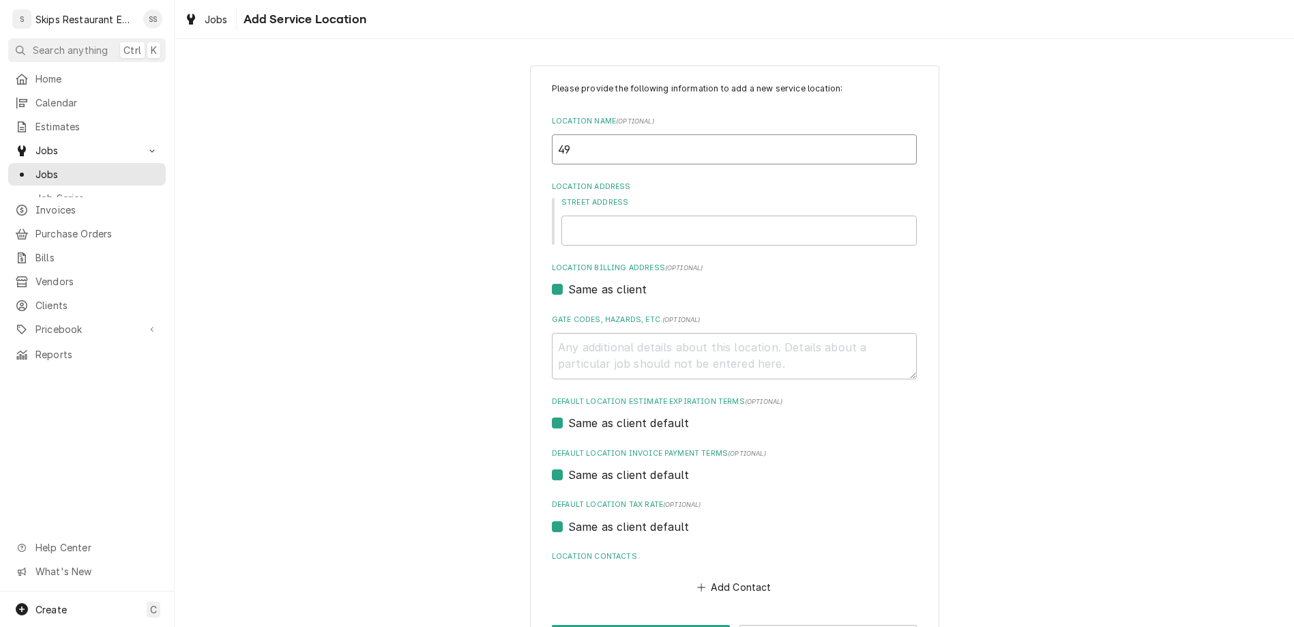
type textarea "x"
type input "490"
type textarea "x"
type input "4908"
type textarea "x"
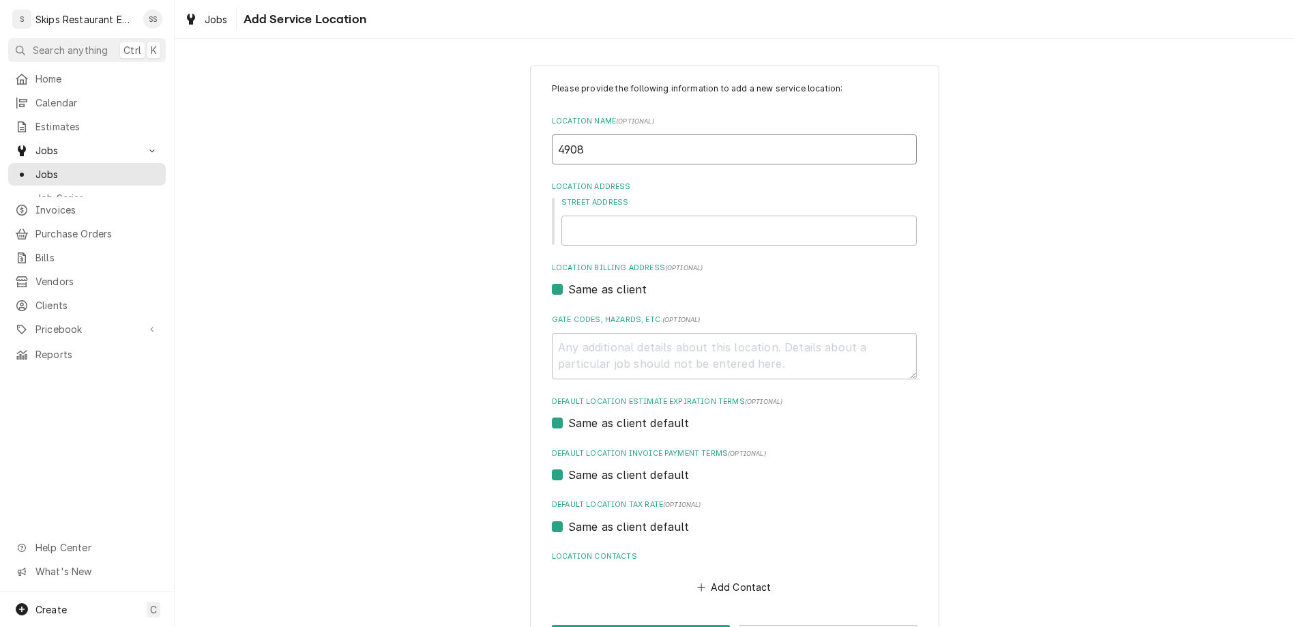
type input "4908"
type textarea "x"
type input "4908 N"
type textarea "x"
type input "4908 N"
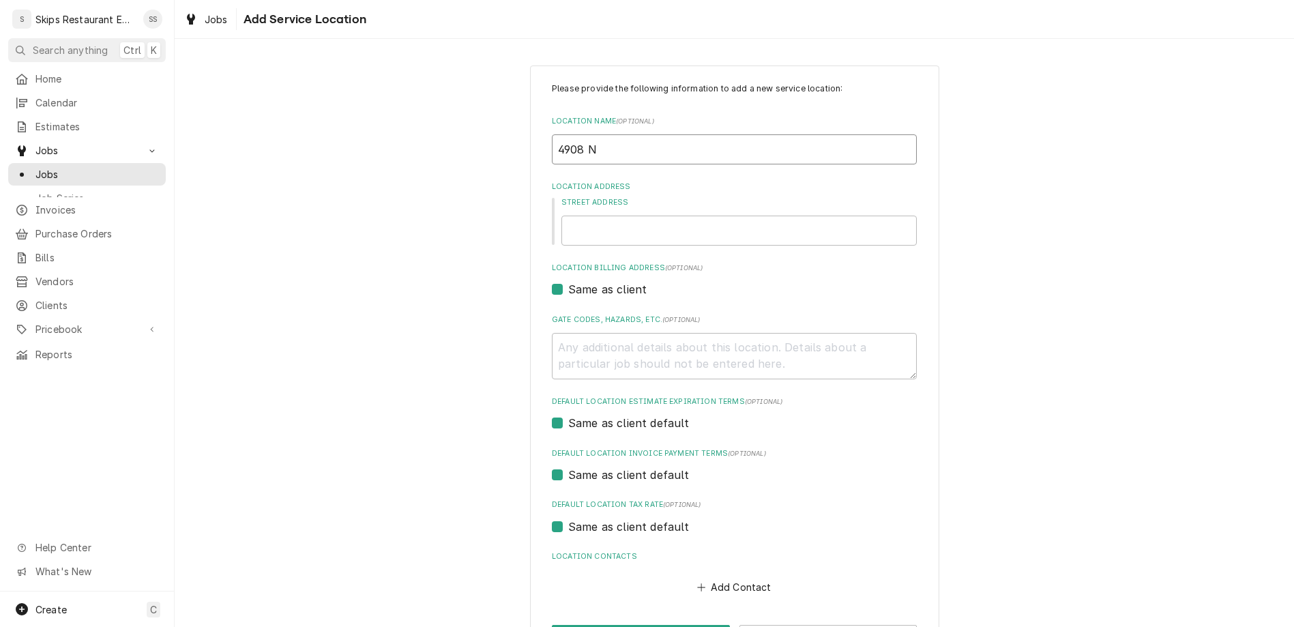
type textarea "x"
type input "4908 N N"
type textarea "x"
type input "4908 N Na"
type textarea "x"
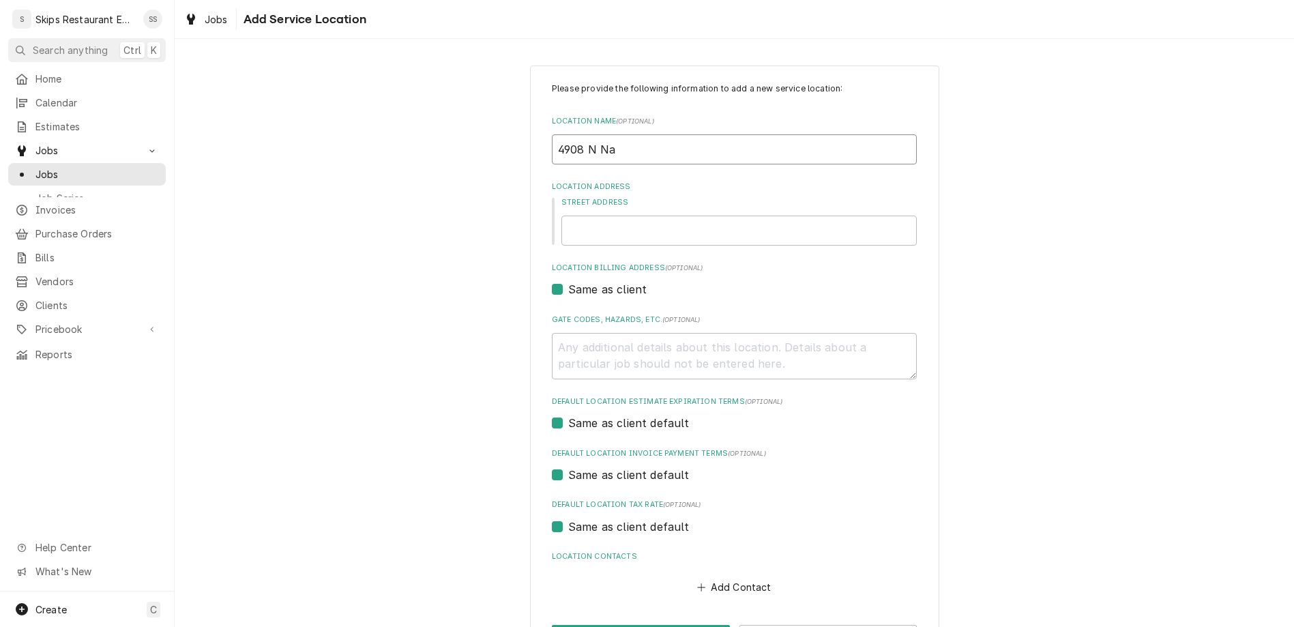
type input "4908 N Nav"
type textarea "x"
type input "4908 N Nava"
type textarea "x"
type input "4908 N Navar"
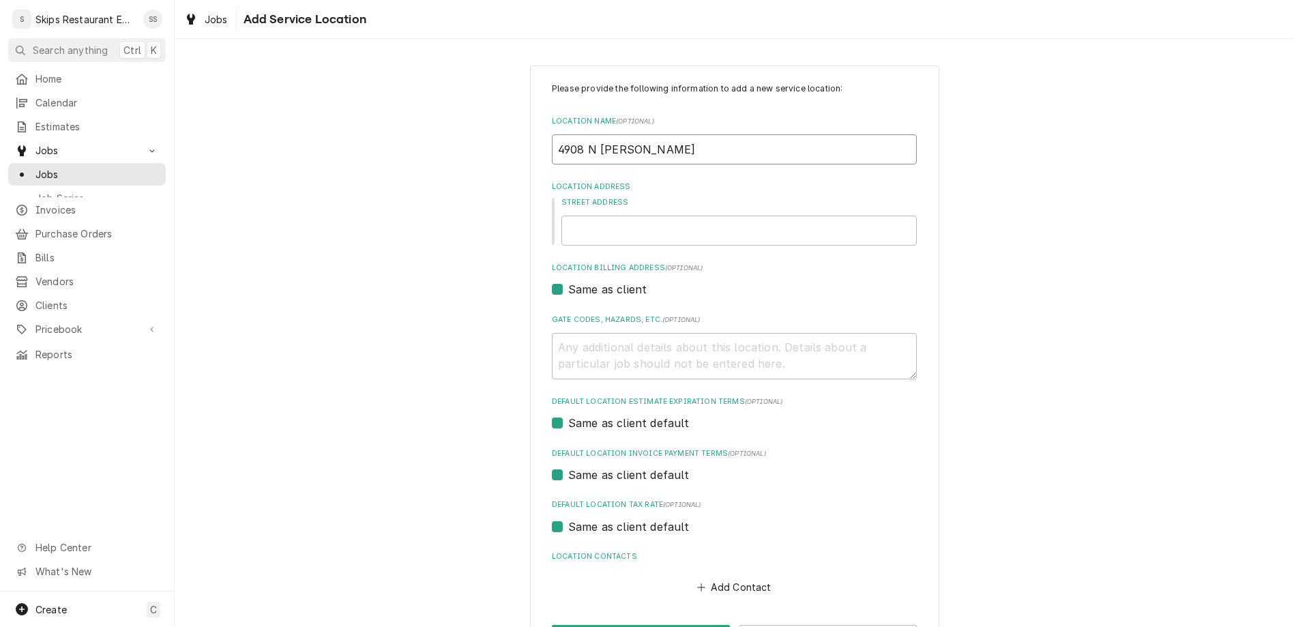
type textarea "x"
type input "4908 N Navarr"
type textarea "x"
type input "4908 N Navarro"
type textarea "x"
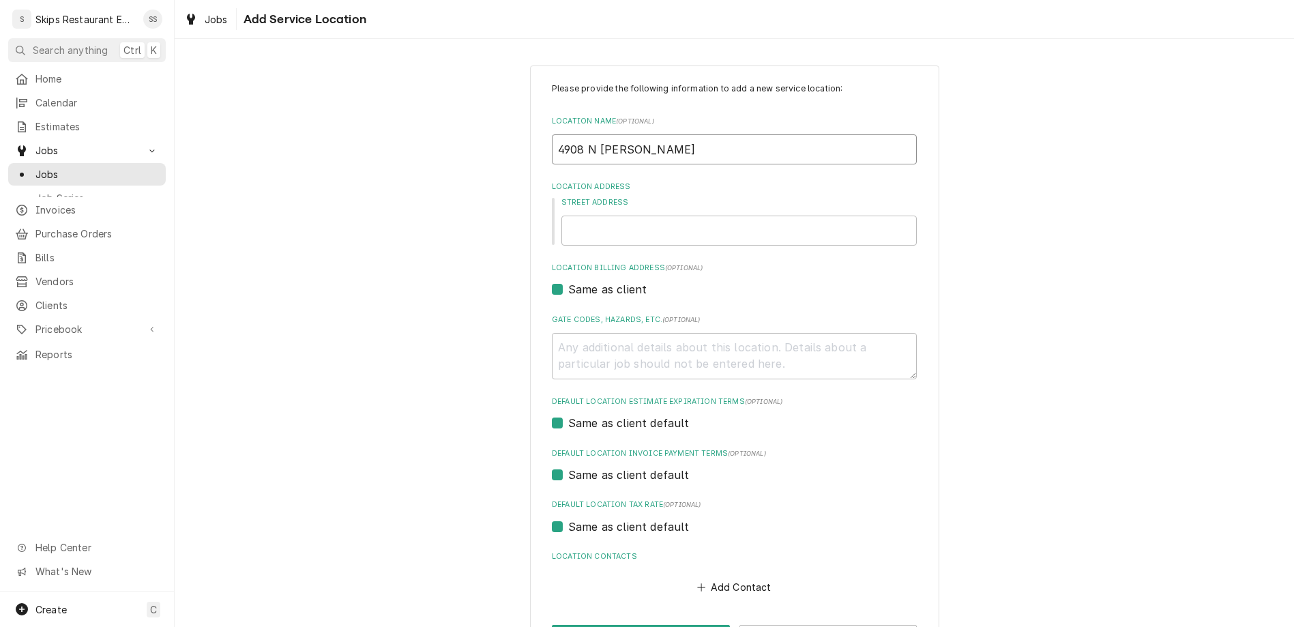
type input "4908 N Navarro"
type textarea "x"
type input "4908 N Navarro S"
type textarea "x"
type input "4908 N Navarro St"
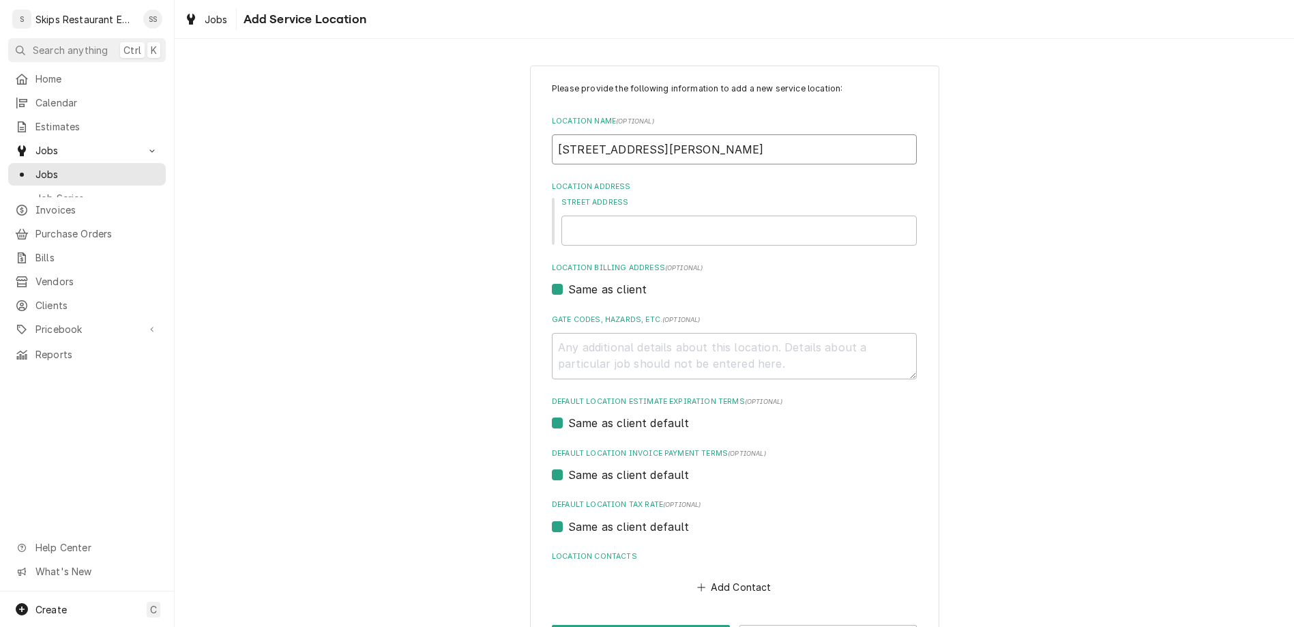
drag, startPoint x: 667, startPoint y: 117, endPoint x: 566, endPoint y: 108, distance: 101.3
click at [565, 134] on input "4908 N Navarro St" at bounding box center [734, 149] width 365 height 30
type textarea "x"
click at [617, 216] on input "Street Address" at bounding box center [738, 231] width 355 height 30
paste input "4908 N Navarro St"
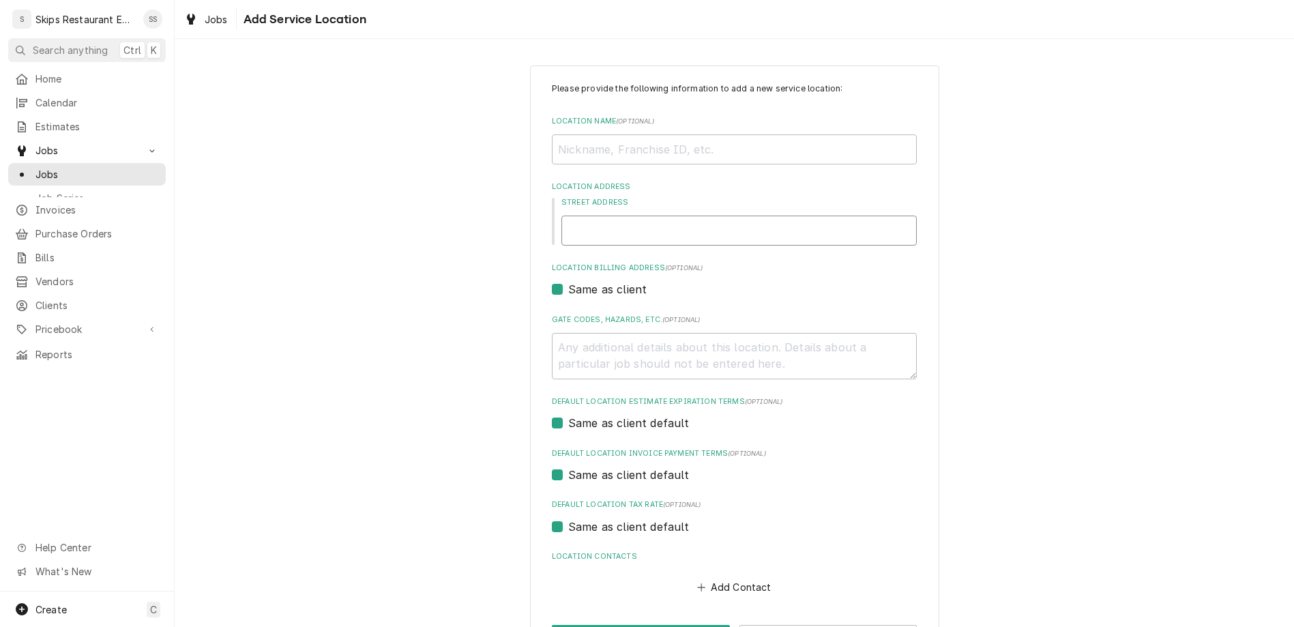
type textarea "x"
type input "4908 N Navarro St"
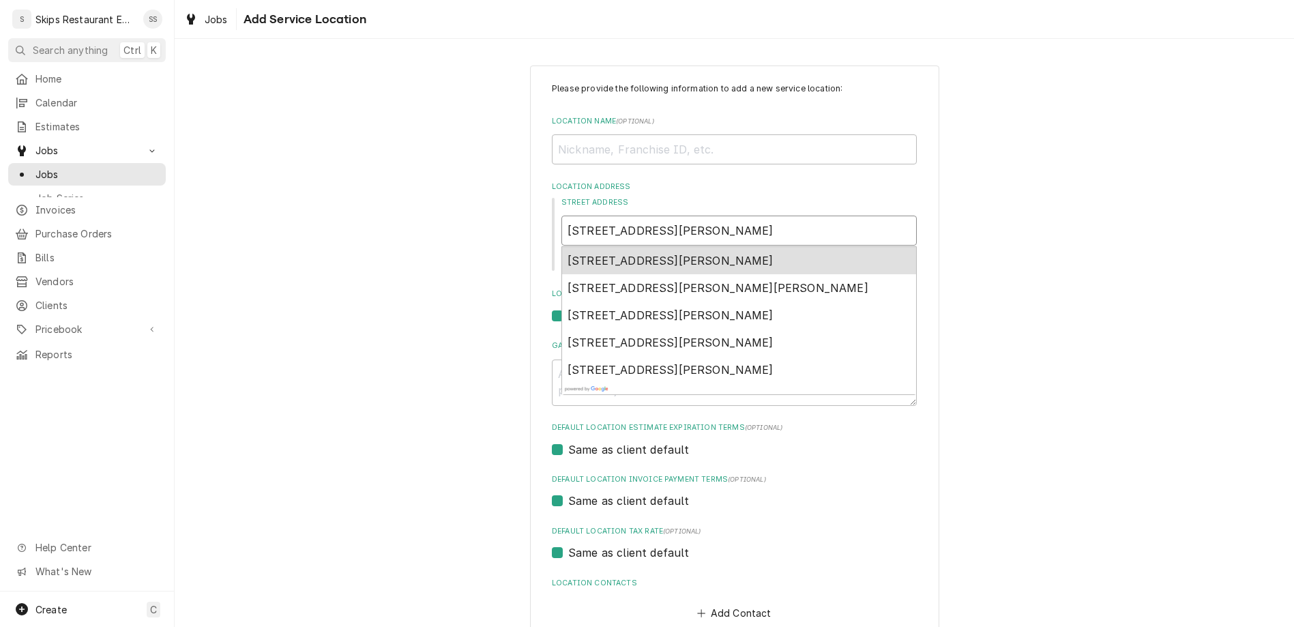
click at [642, 254] on span "4908 North Navarro Street, Victoria, TX, USA" at bounding box center [670, 261] width 206 height 14
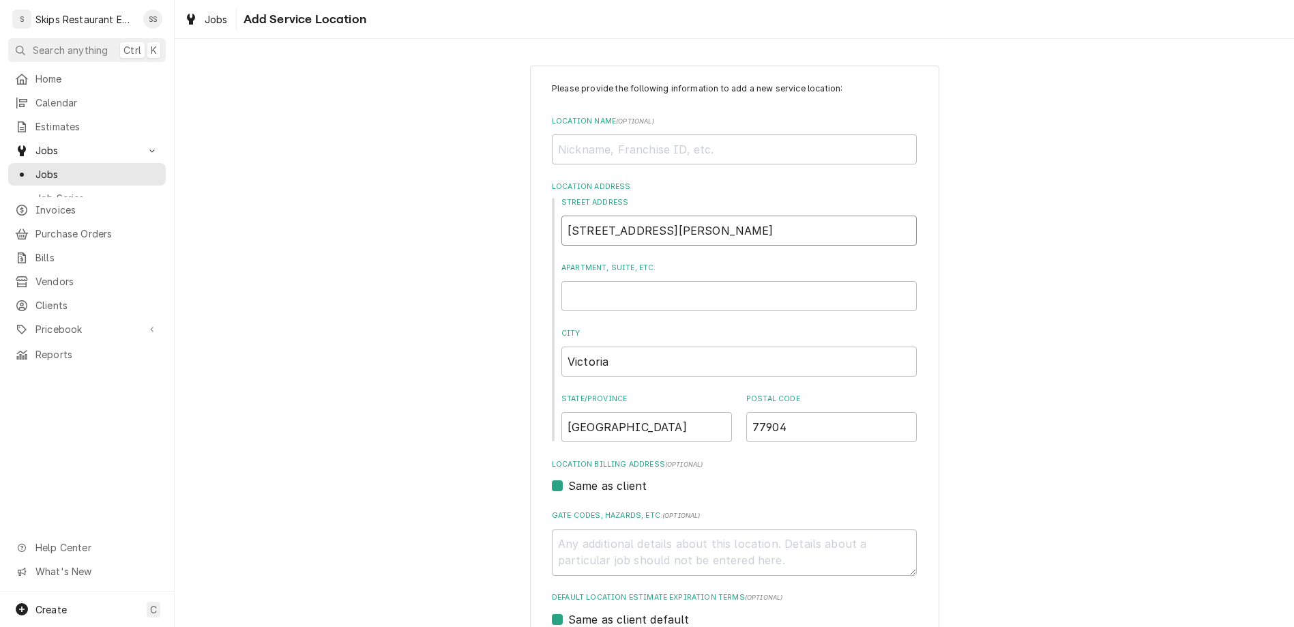
type textarea "x"
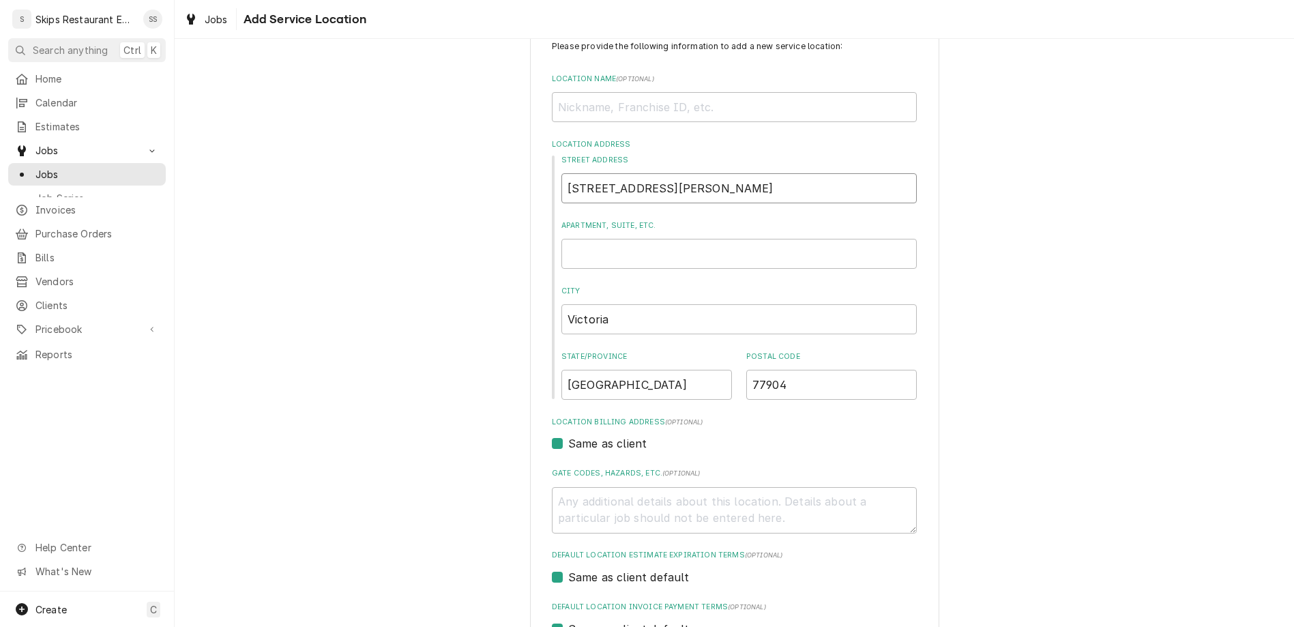
type input "4908 N Navarro St"
type textarea "x"
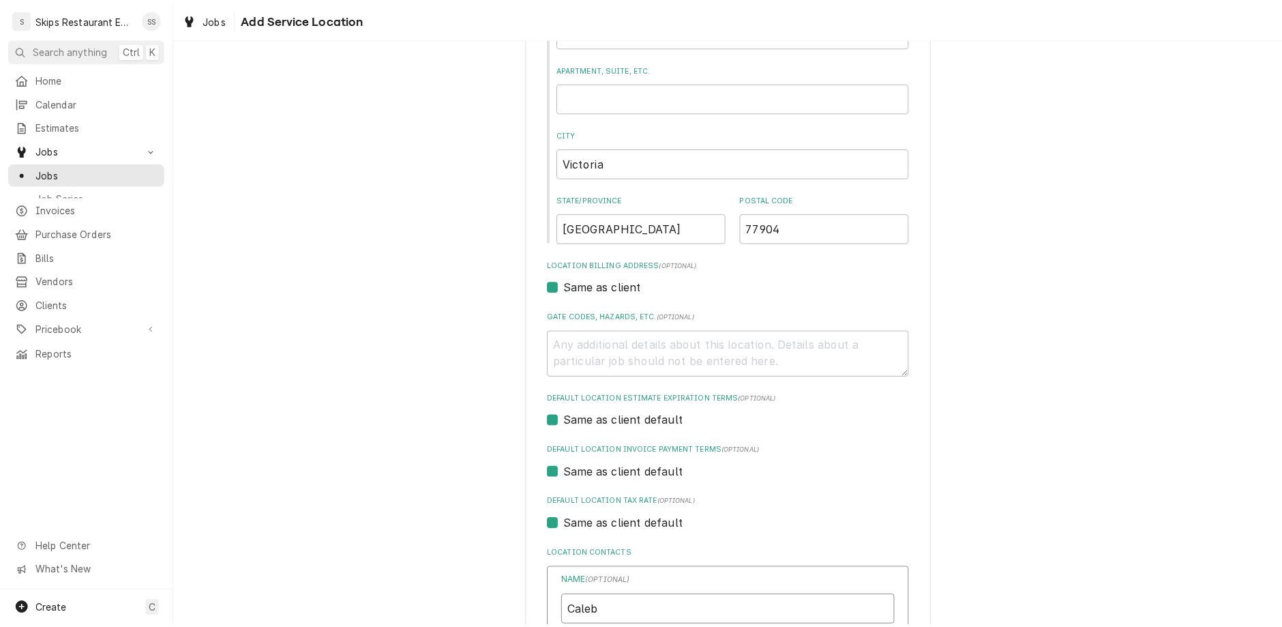
scroll to position [202, 0]
type input "Caleb Hernandez"
type input "(361) 541-9099"
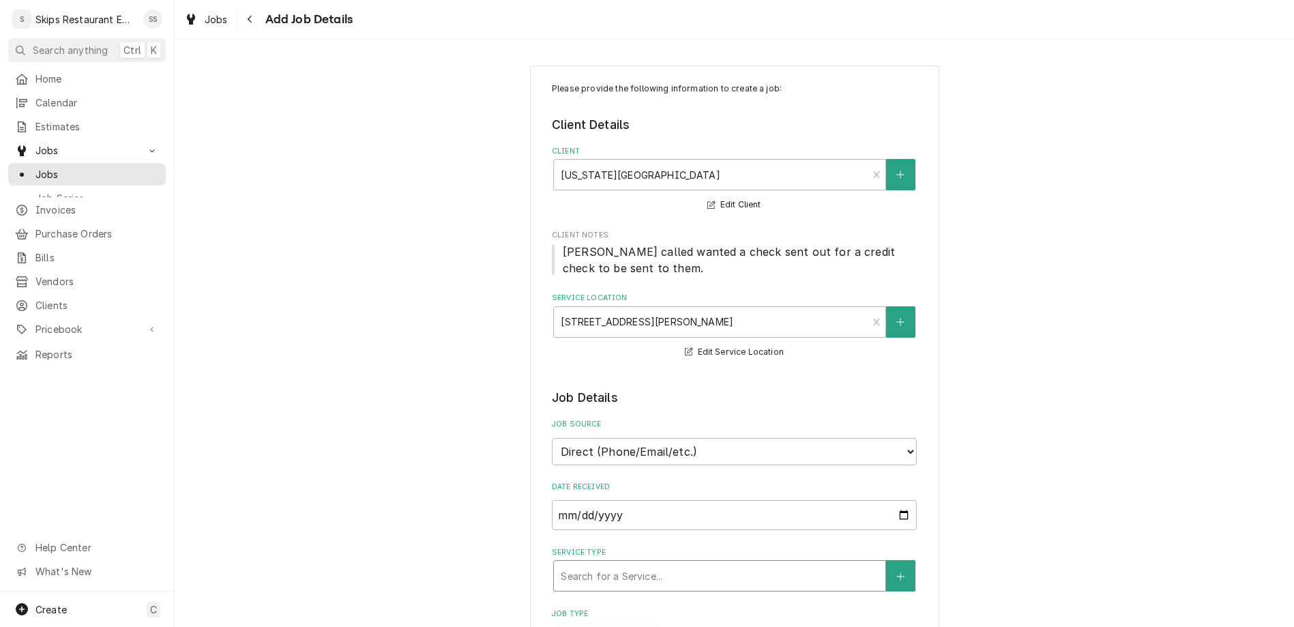
click at [598, 563] on div "Service Type" at bounding box center [720, 575] width 318 height 25
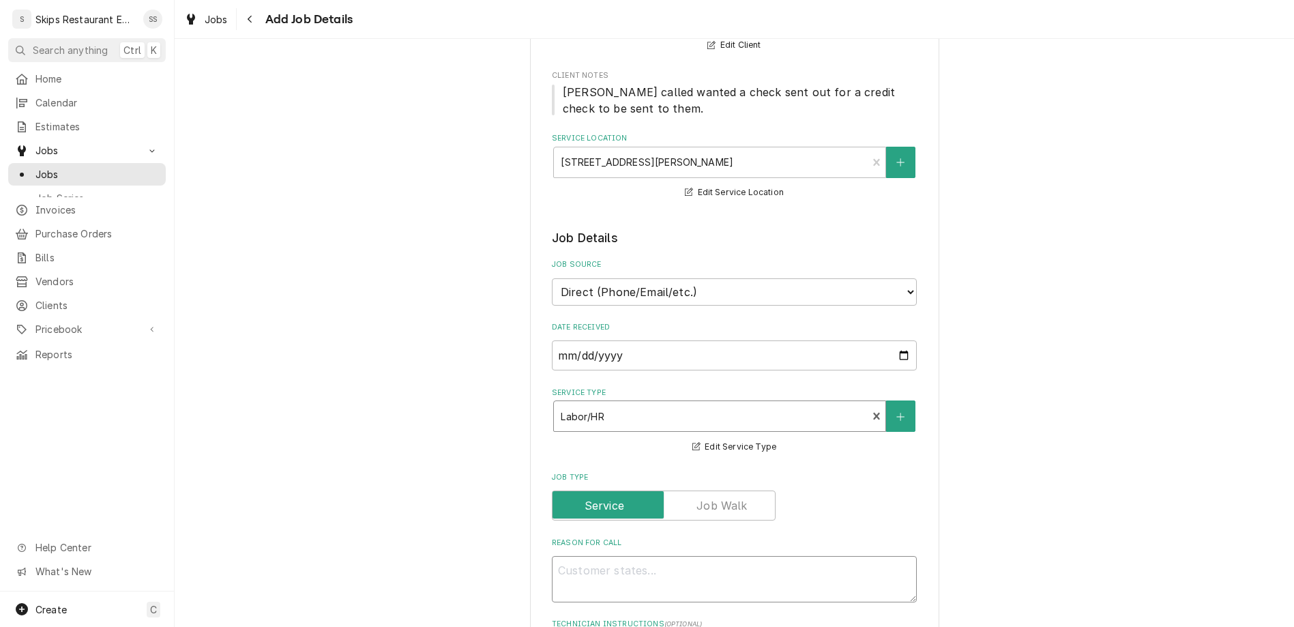
click at [579, 556] on textarea "Reason For Call" at bounding box center [734, 579] width 365 height 46
type textarea "x"
type textarea "S"
type textarea "x"
type textarea "Se"
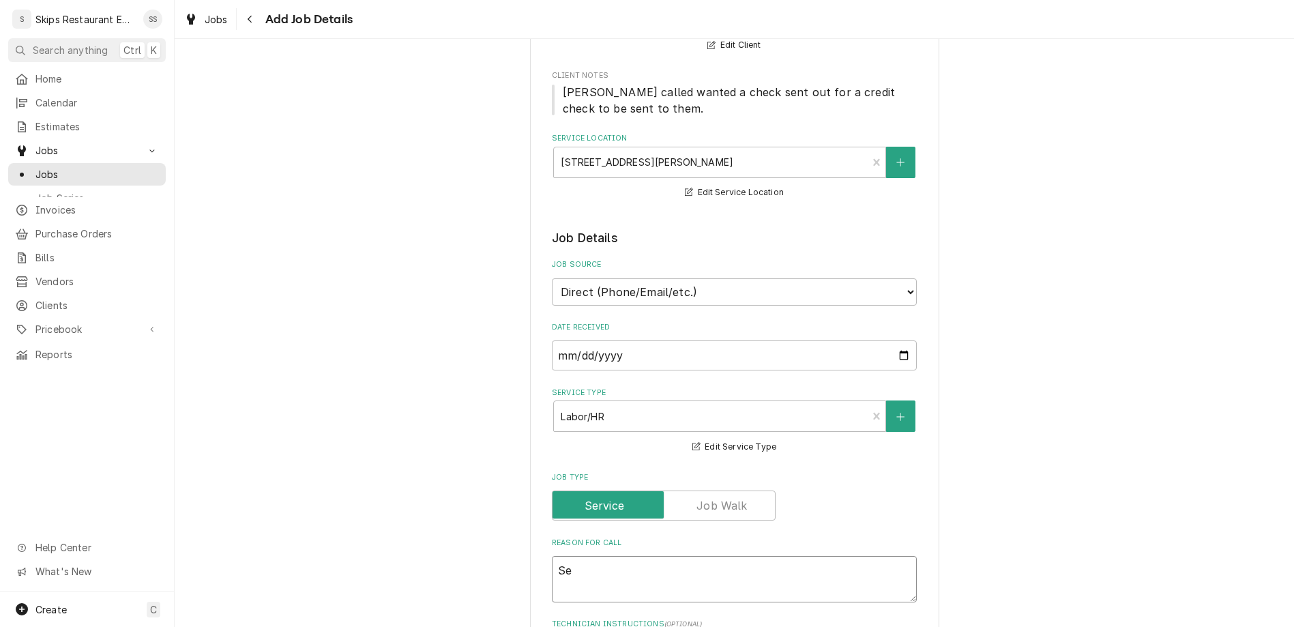
type textarea "x"
type textarea "Ser"
type textarea "x"
type textarea "Sera"
type textarea "x"
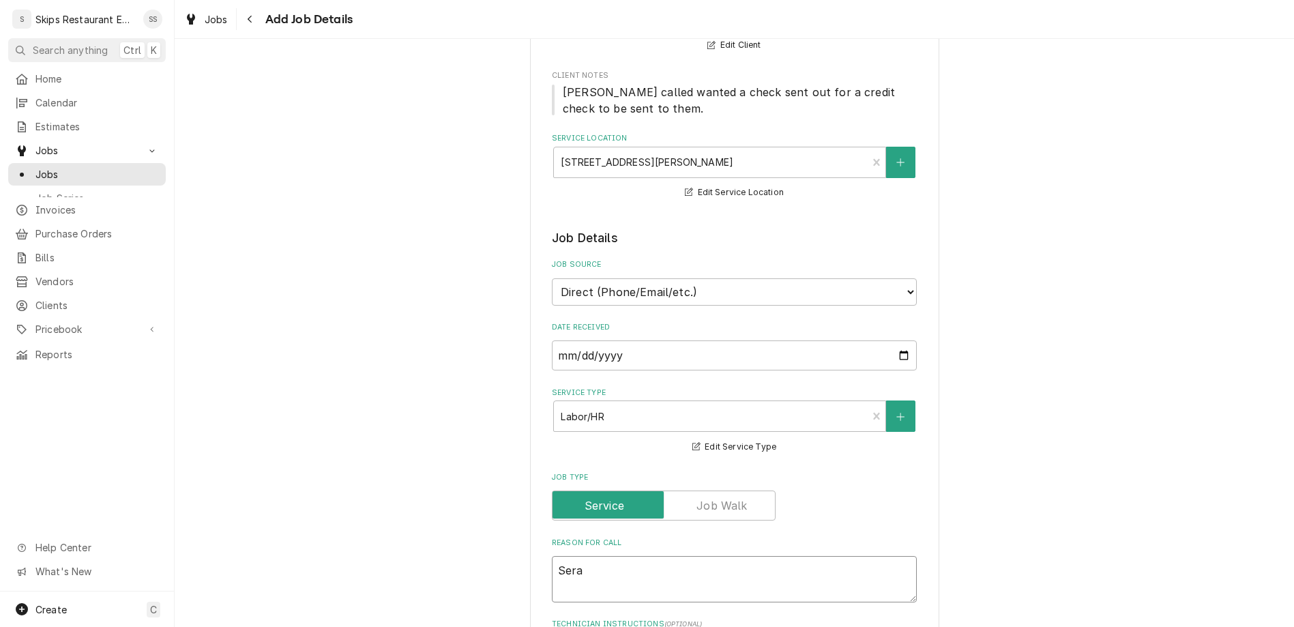
type textarea "Sera"
type textarea "x"
type textarea "Sera P"
type textarea "x"
type textarea "Sera Pl"
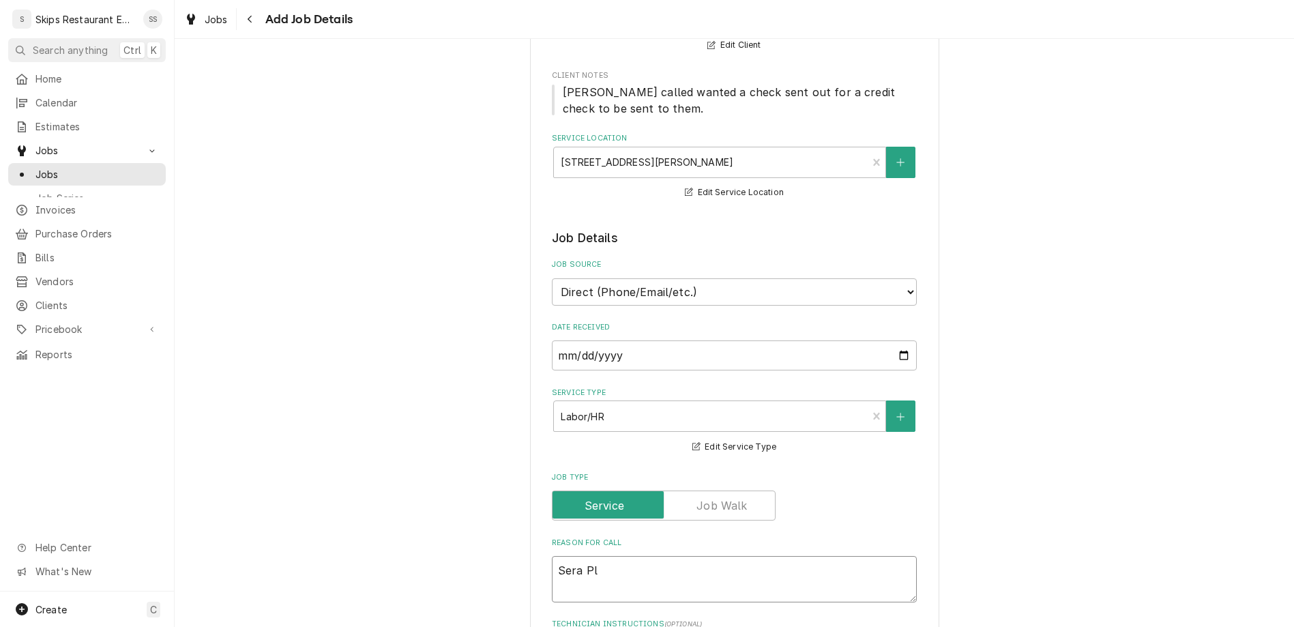
type textarea "x"
type textarea "Sera Pla"
type textarea "x"
type textarea "Sera Plate"
type textarea "x"
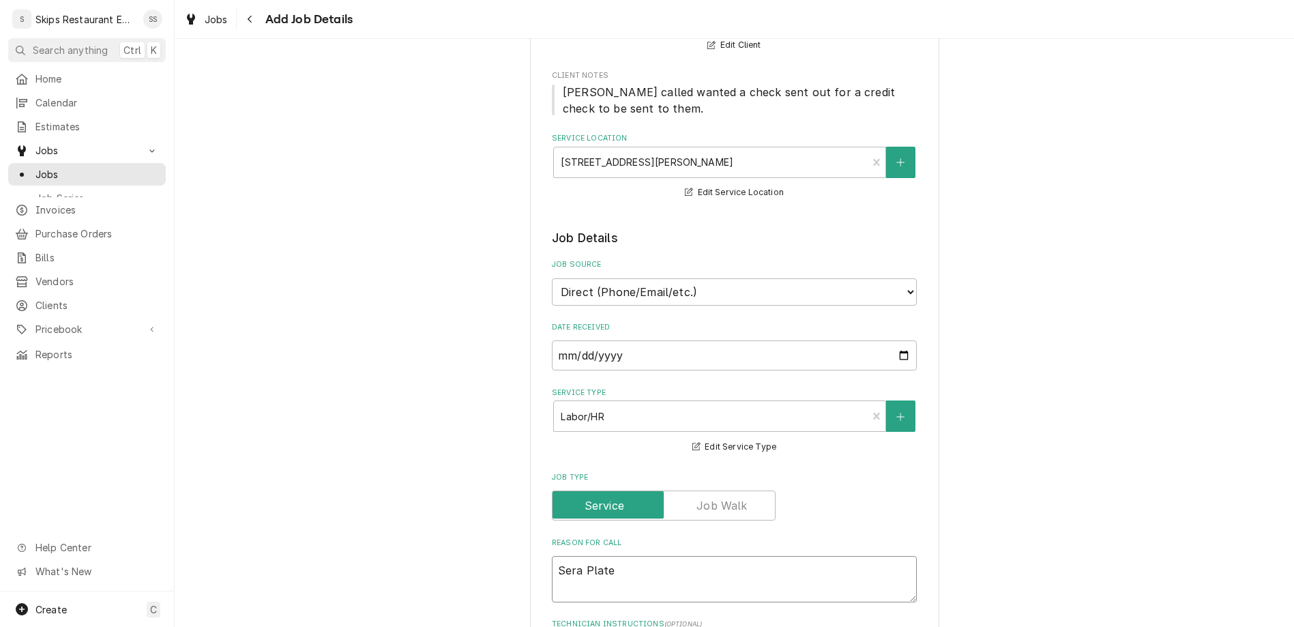
type textarea "Sera Plate"
type textarea "x"
type textarea "Sera Plate o"
type textarea "x"
type textarea "Sera Plate on"
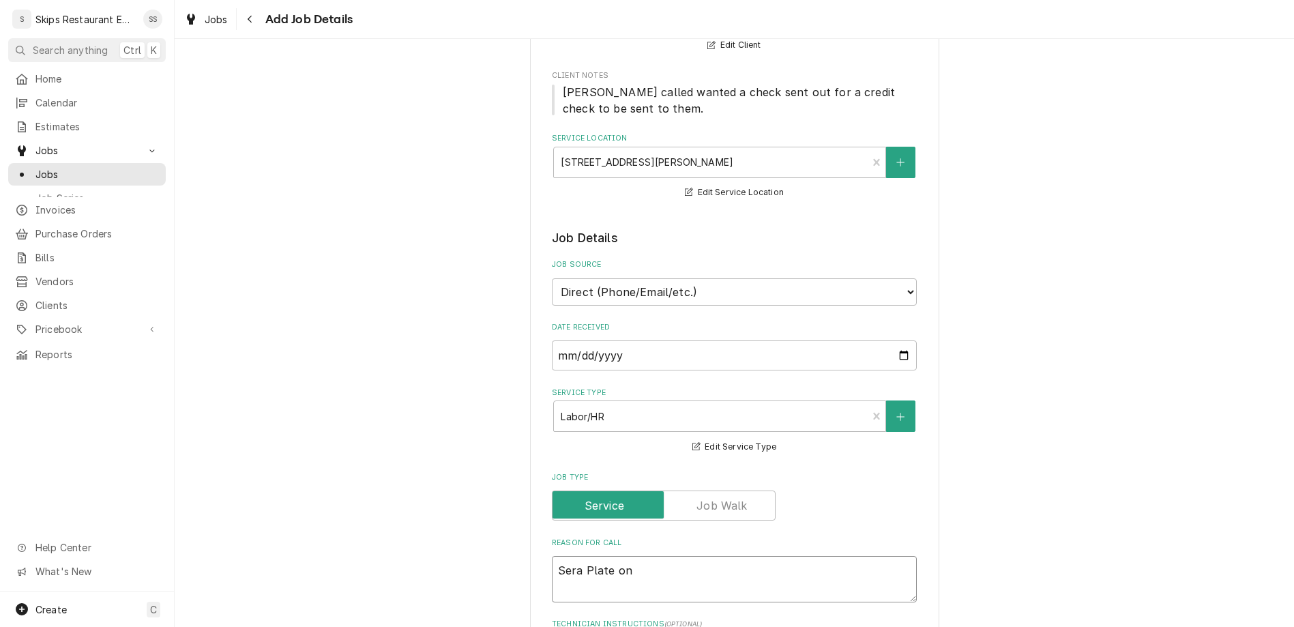
type textarea "x"
type textarea "Sera Plate on"
type textarea "x"
type textarea "Sera Plate on g"
type textarea "x"
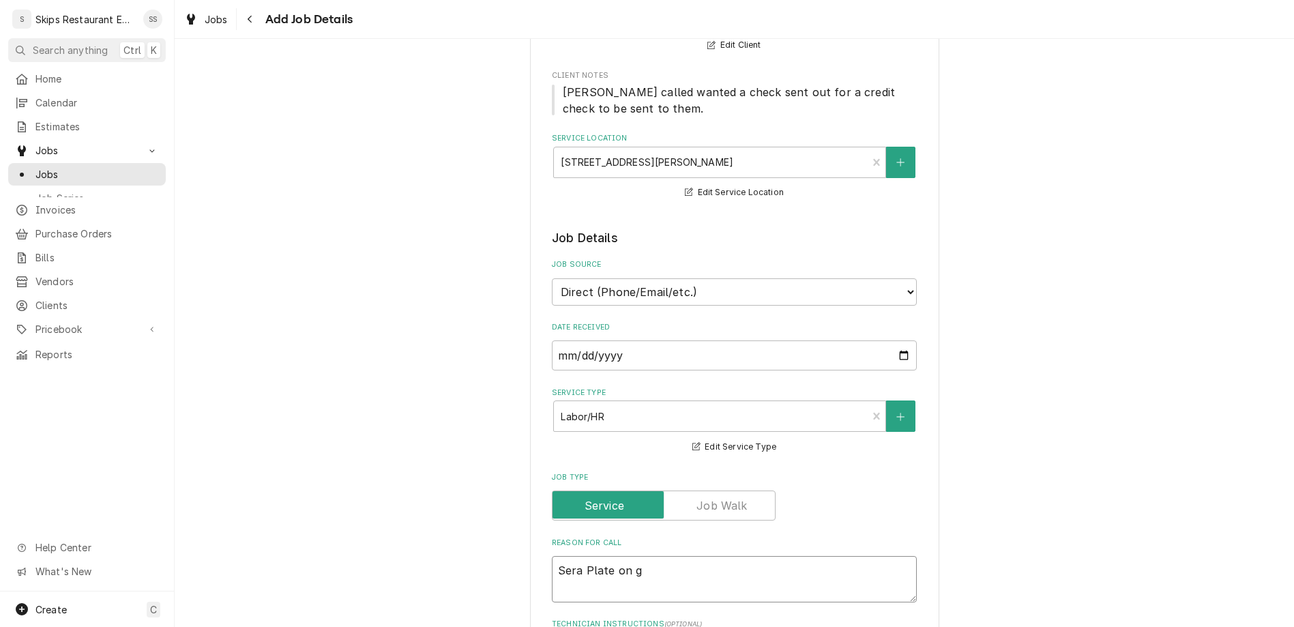
type textarea "Sera Plate on gr"
type textarea "x"
type textarea "Sera Plate on gri"
type textarea "x"
type textarea "Sera Plate on grid"
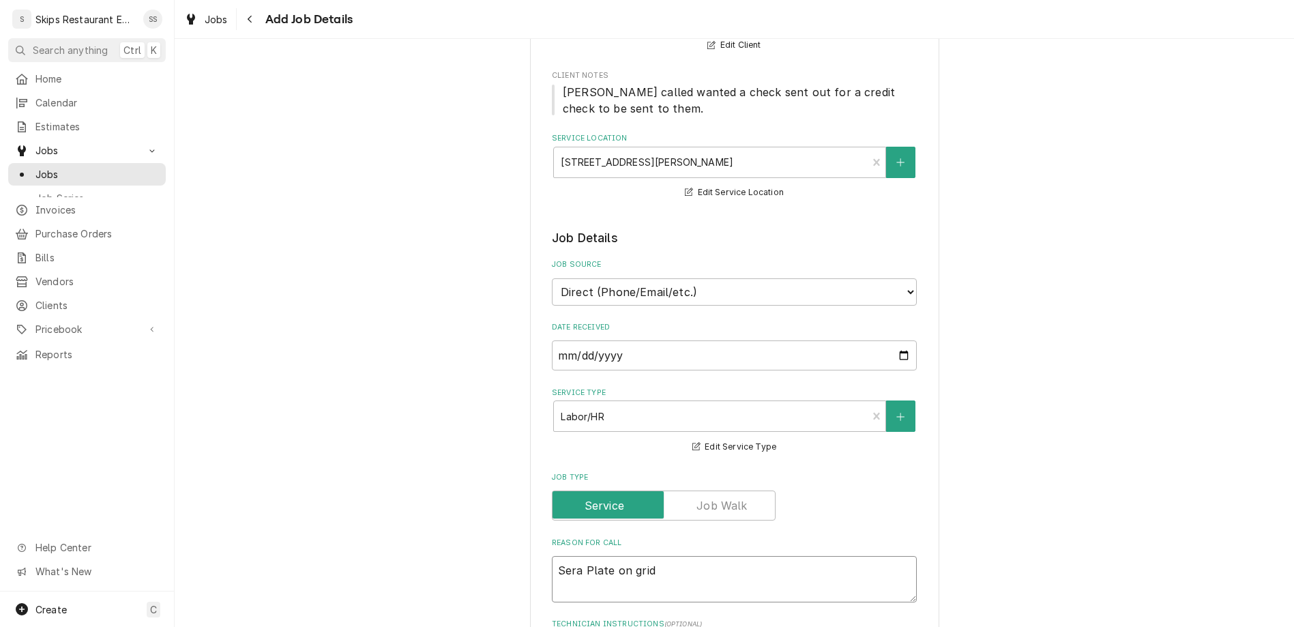
type textarea "x"
type textarea "Sera Plate on gridd"
type textarea "x"
type textarea "Sera Plate on griddl"
type textarea "x"
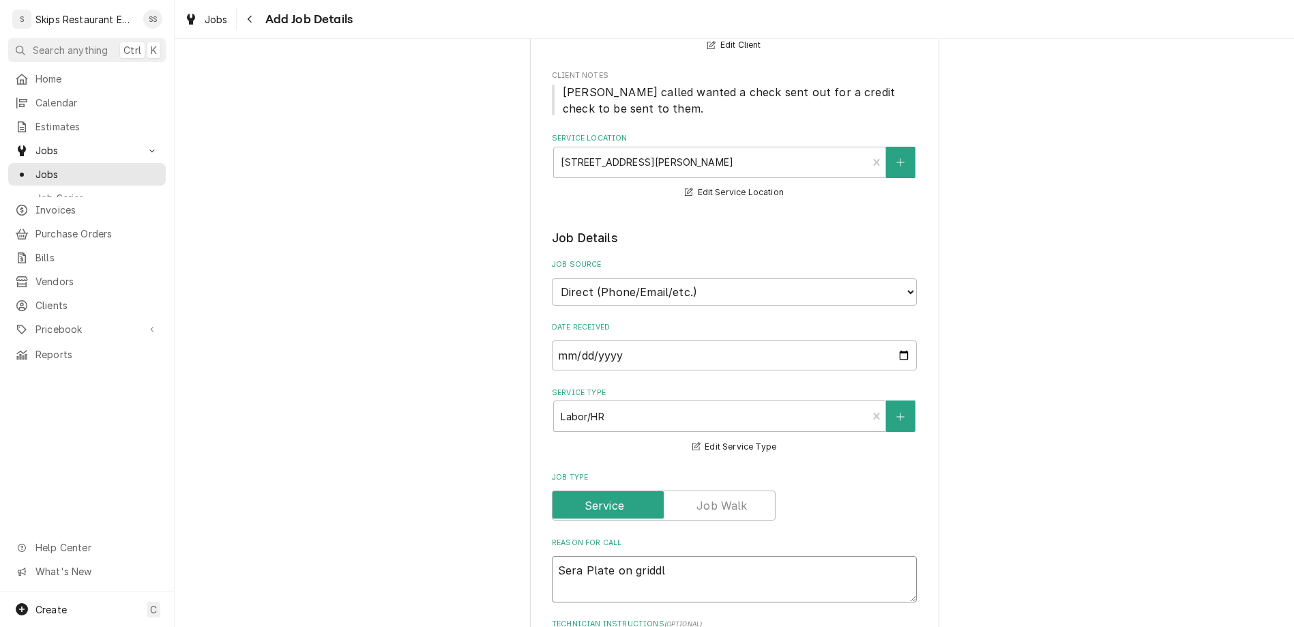
type textarea "Sera Plate on griddle"
type textarea "x"
type textarea "Sera Plate on griddle"
type textarea "x"
type textarea "Sera Plate on griddle n"
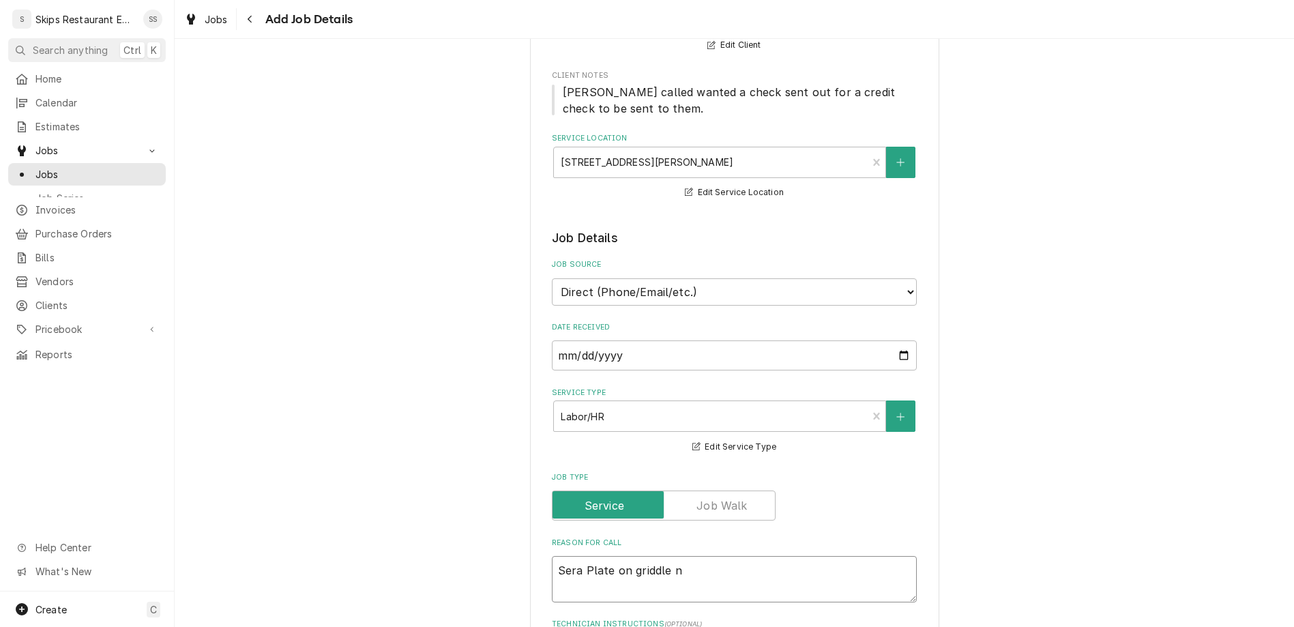
type textarea "x"
type textarea "Sera Plate on griddle no"
type textarea "x"
type textarea "Sera Plate on griddle not"
type textarea "x"
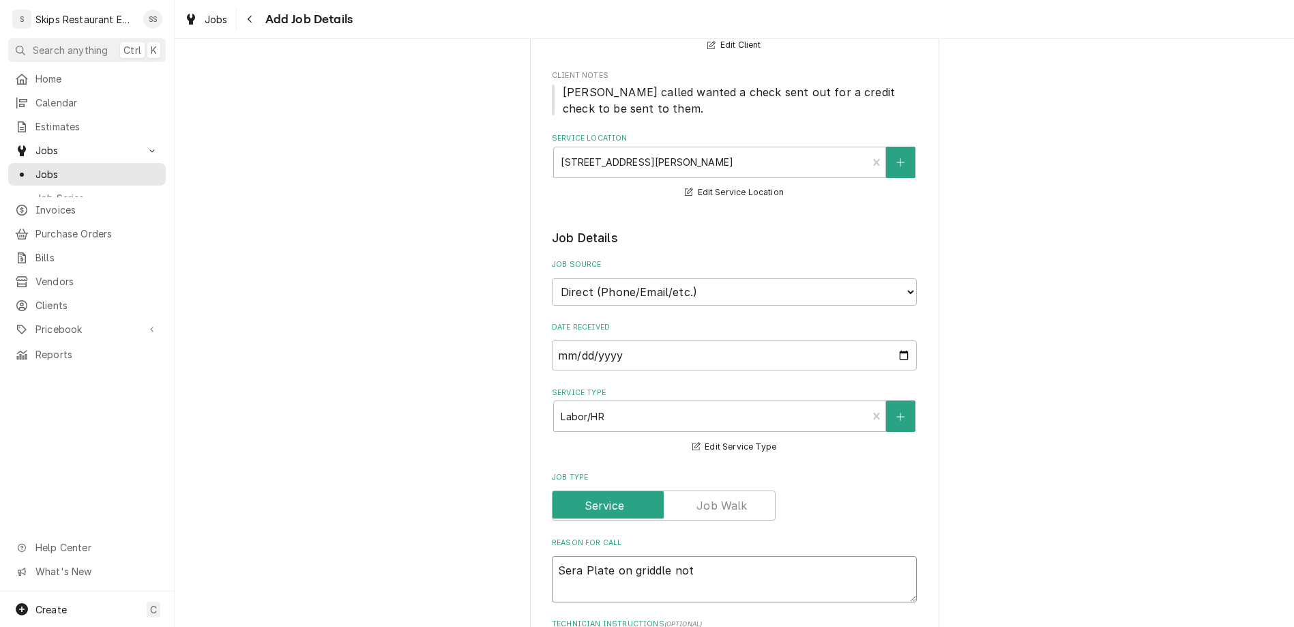
type textarea "Sera Plate on griddle not"
type textarea "x"
type textarea "Sera Plate on griddle not c"
type textarea "x"
type textarea "Sera Plate on griddle not co"
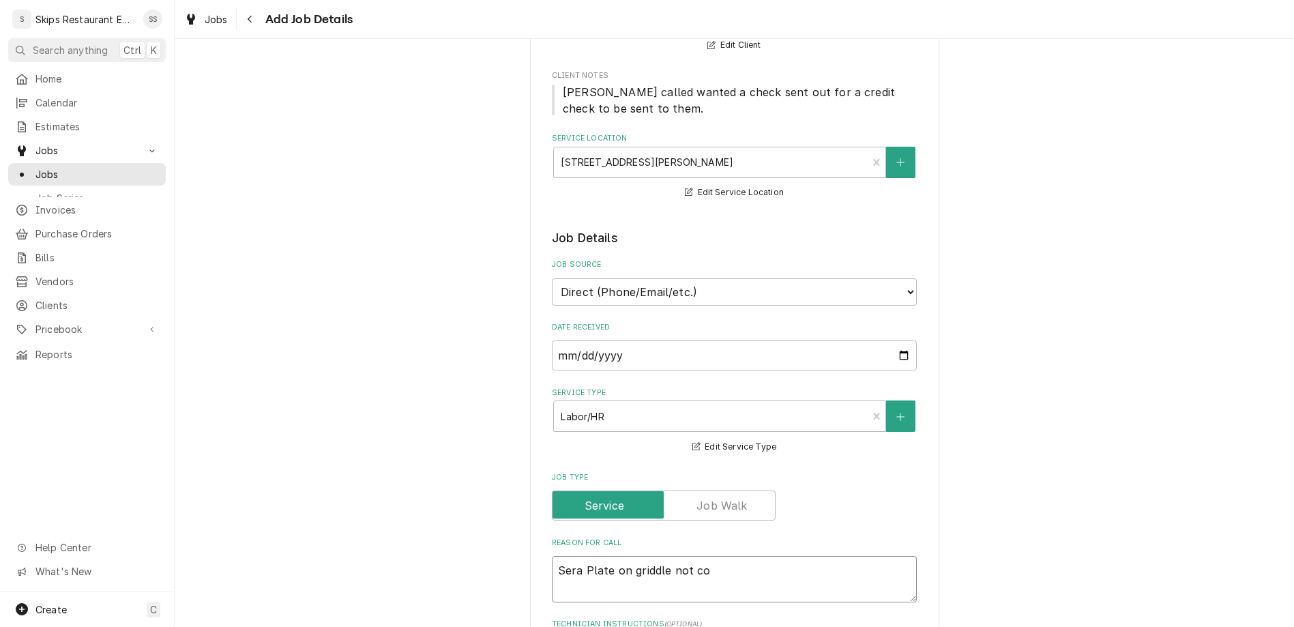
type textarea "x"
type textarea "Sera Plate on griddle not com"
type textarea "x"
type textarea "Sera Plate on griddle not comi"
type textarea "x"
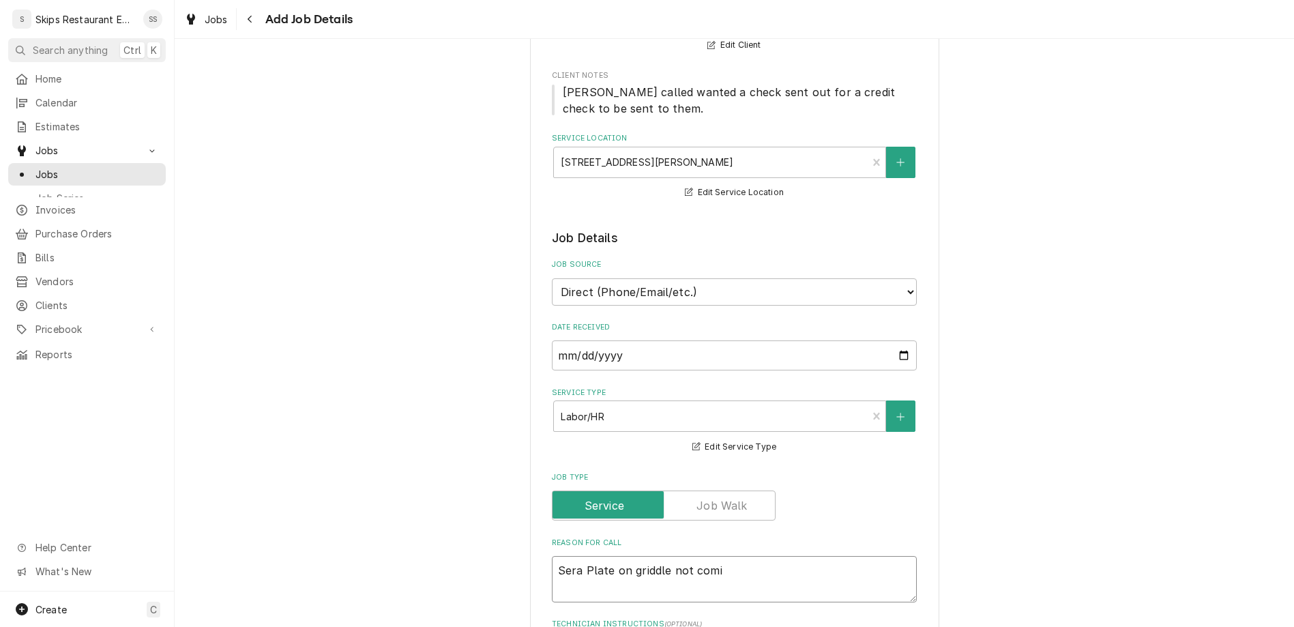
type textarea "Sera Plate on griddle not comin"
type textarea "x"
type textarea "Sera Plate on griddle not coming"
type textarea "x"
type textarea "Sera Plate on griddle not coming"
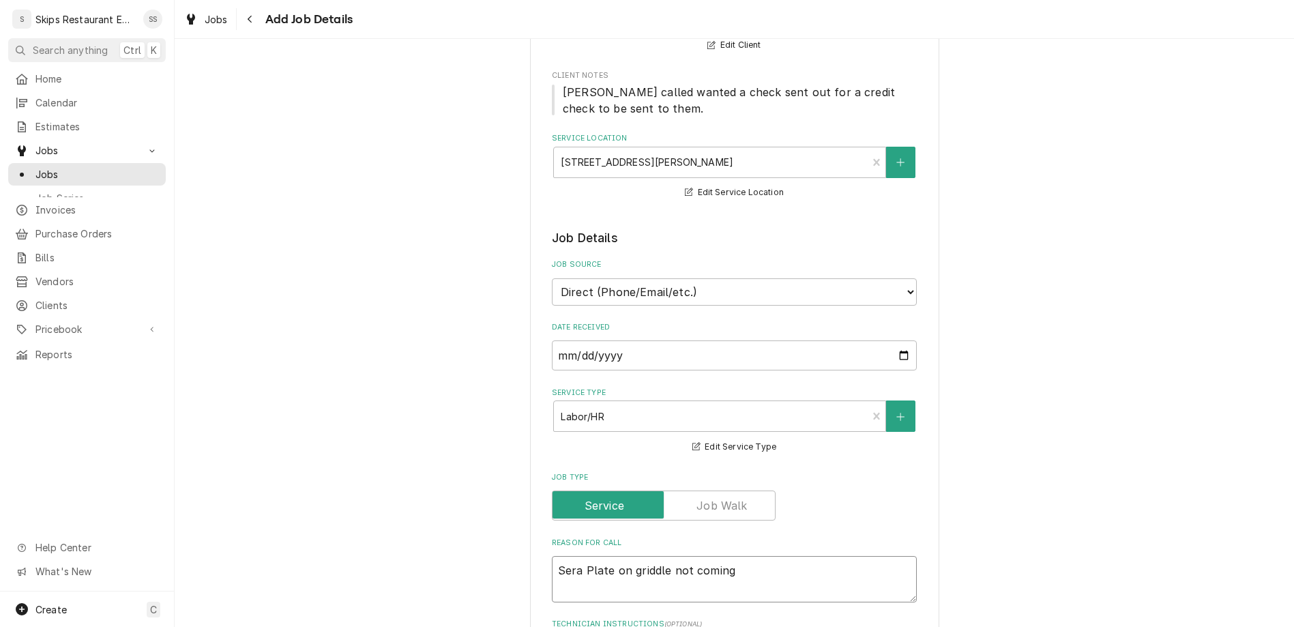
type textarea "x"
type textarea "Sera Plate on griddle not coming o"
type textarea "x"
type textarea "Sera Plate on griddle not coming on"
type textarea "x"
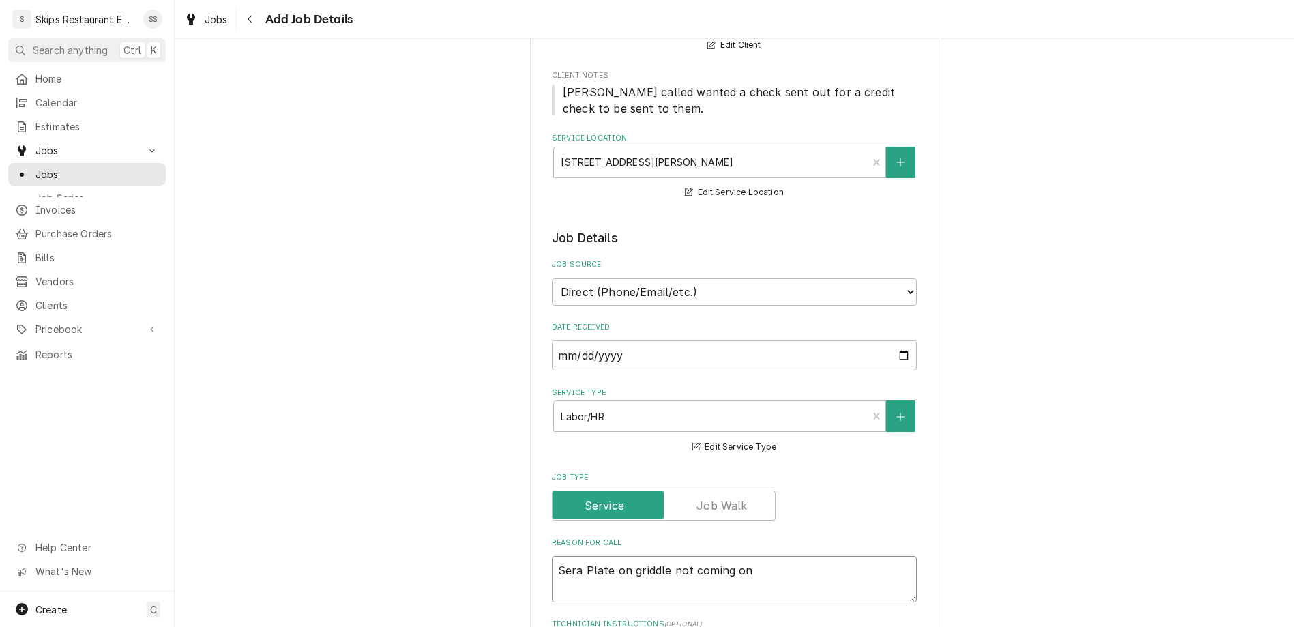
type textarea "Sera Plate on griddle not coming on."
type textarea "x"
type textarea "Sera Plate on griddle not coming on."
type textarea "x"
type textarea "Sera Plate on griddle not coming on."
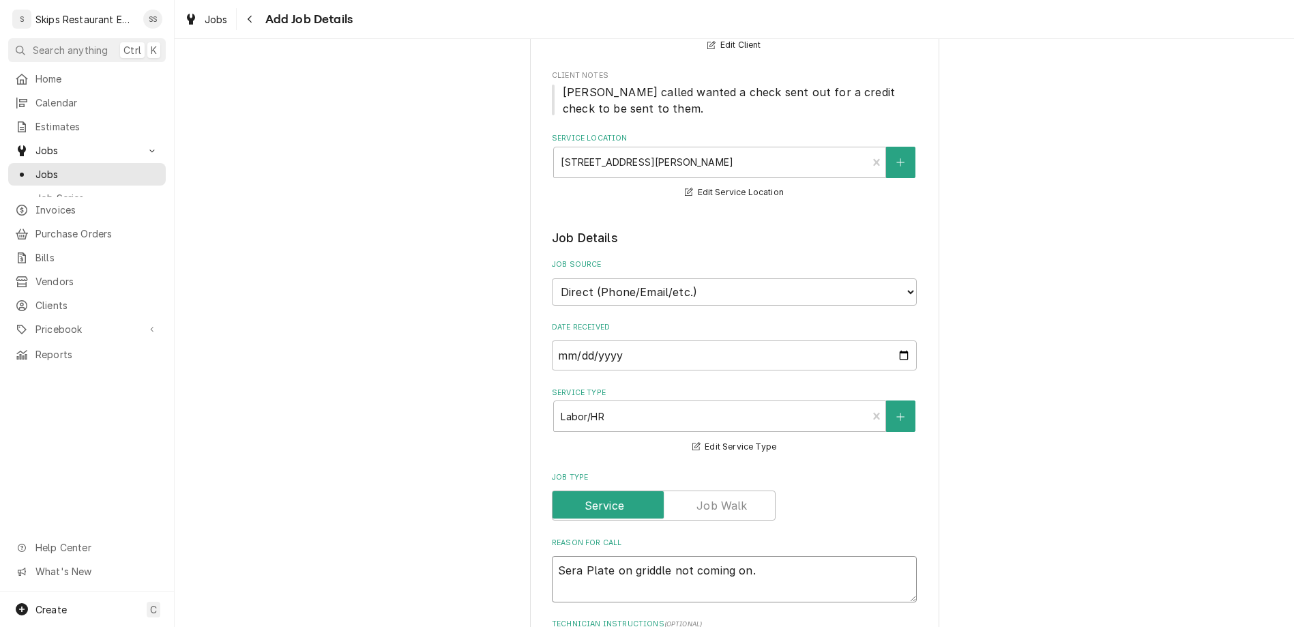
type textarea "x"
type textarea "Sera Plate on griddle not coming on. E"
type textarea "x"
type textarea "Sera Plate on griddle not coming on. Em"
type textarea "x"
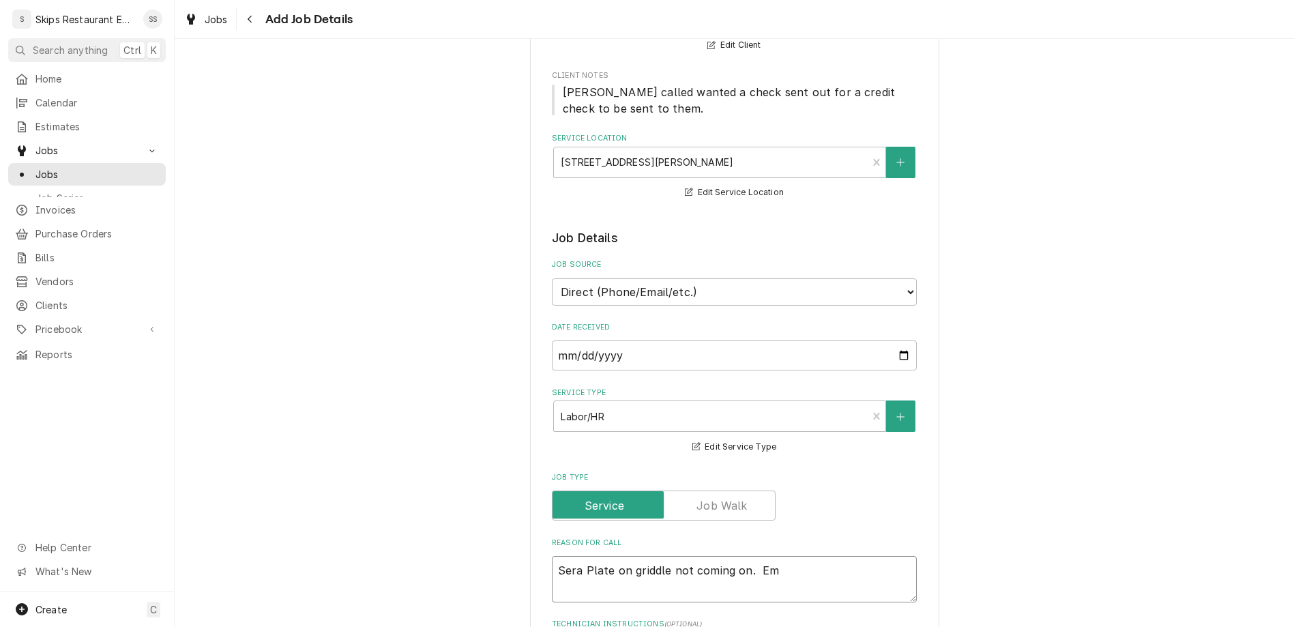
type textarea "Sera Plate on griddle not coming on. Emp"
type textarea "x"
type textarea "Sera Plate on griddle not coming on. Empl"
type textarea "x"
type textarea "Sera Plate on griddle not coming on. Emplo"
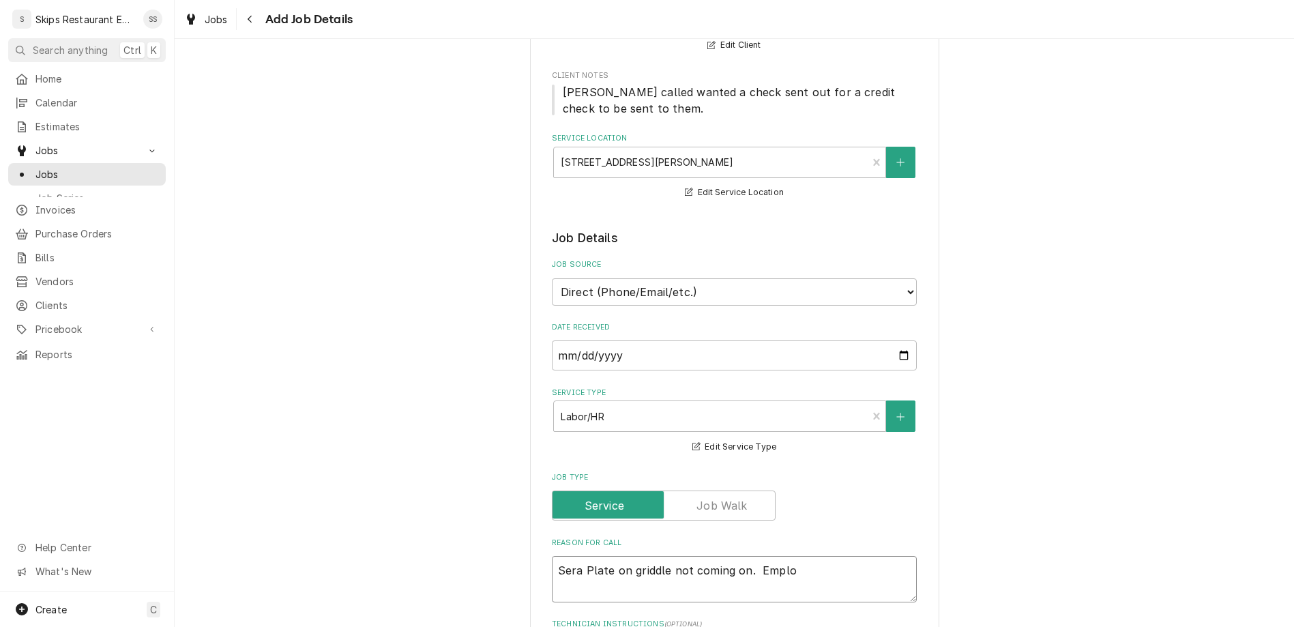
type textarea "x"
type textarea "Sera Plate on griddle not coming on. Employ"
type textarea "x"
type textarea "Sera Plate on griddle not coming on. Employe"
type textarea "x"
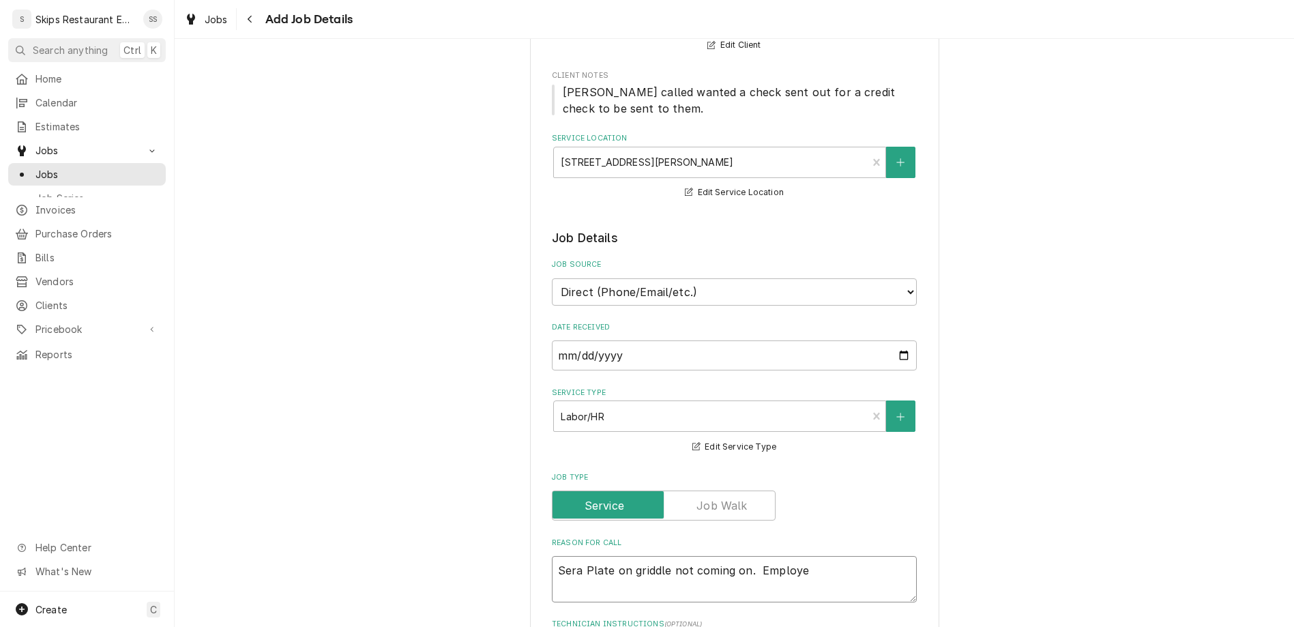
type textarea "Sera Plate on griddle not coming on. Employee"
type textarea "x"
type textarea "Sera Plate on griddle not coming on. Employee"
type textarea "x"
type textarea "Sera Plate on griddle not coming on. Employee s"
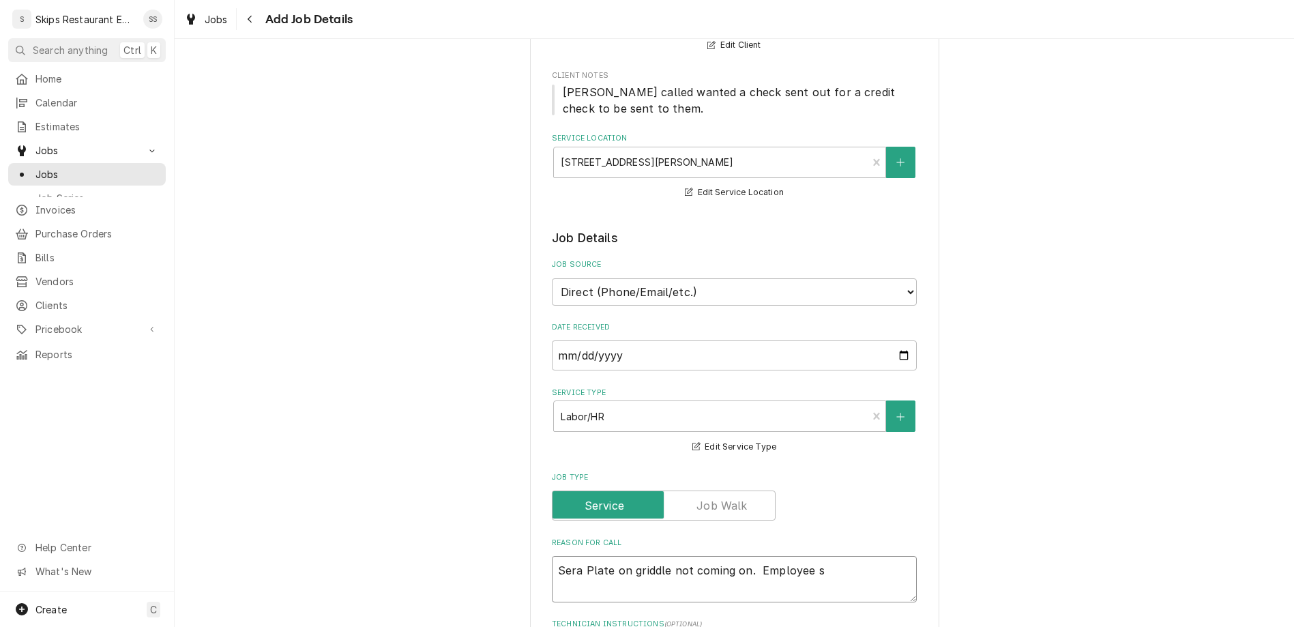
type textarea "x"
type textarea "Sera Plate on griddle not coming on. Employee sm"
type textarea "x"
type textarea "Sera Plate on griddle not coming on. Employee sme"
type textarea "x"
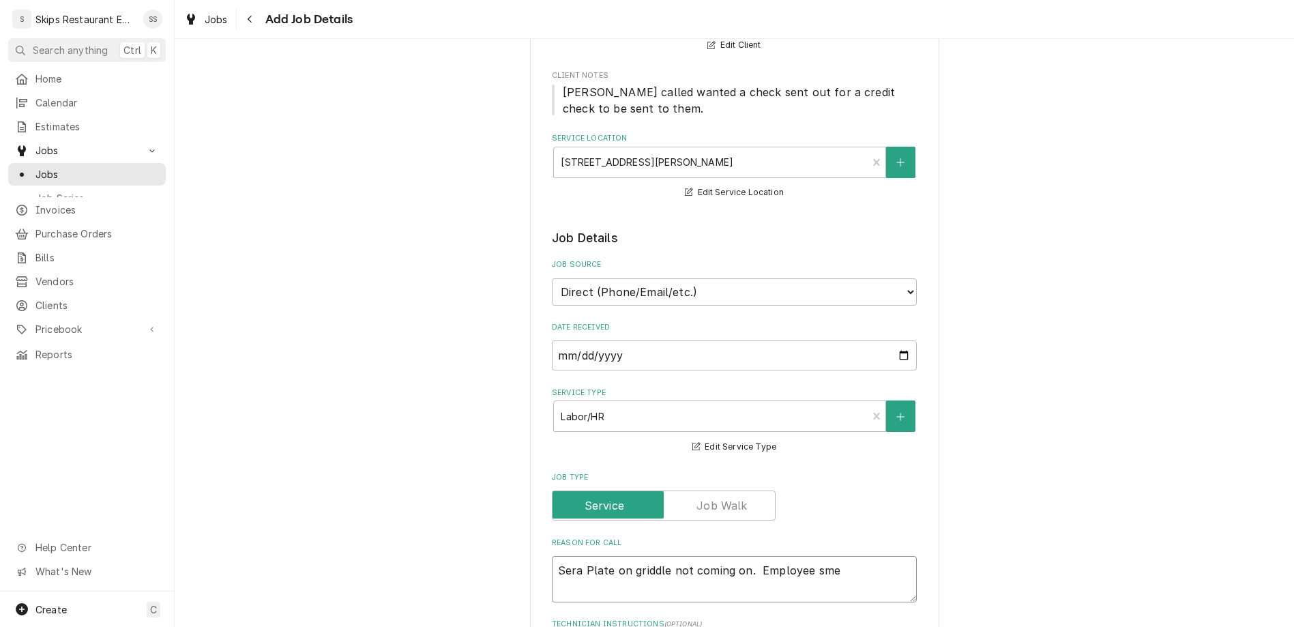
type textarea "Sera Plate on griddle not coming on. Employee smel"
type textarea "x"
type textarea "Sera Plate on griddle not coming on. Employee smell"
type textarea "x"
type textarea "Sera Plate on griddle not coming on. Employee smelle"
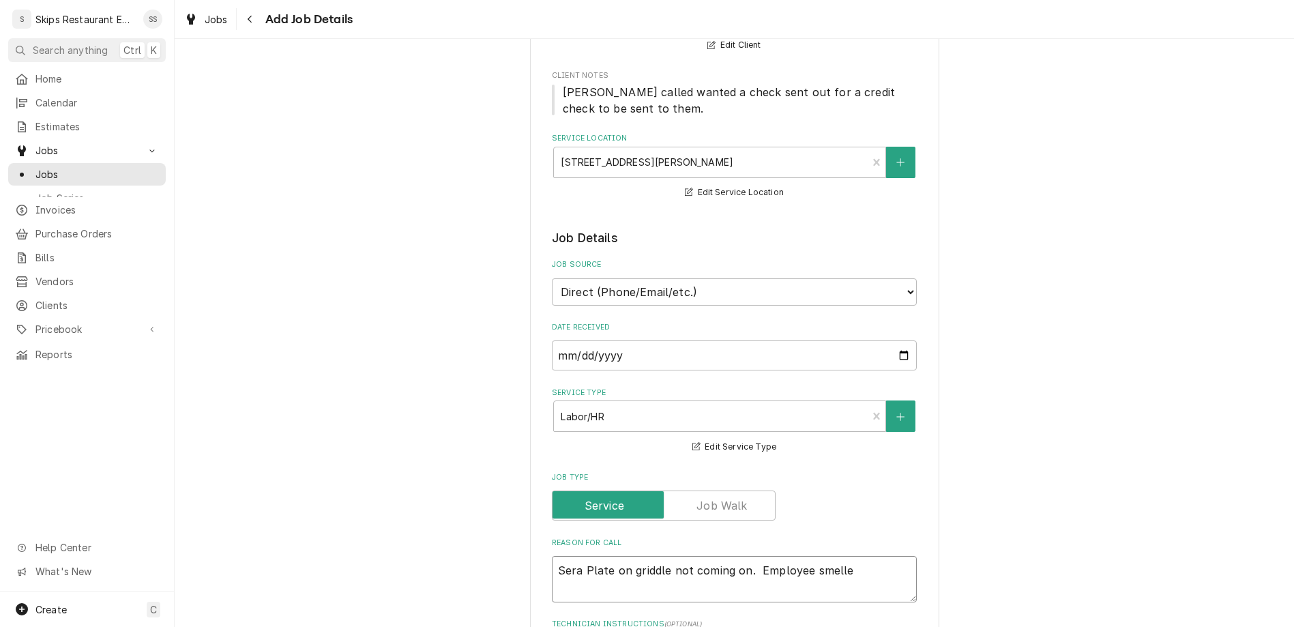
type textarea "x"
type textarea "Sera Plate on griddle not coming on. Employee smelled"
type textarea "x"
type textarea "Sera Plate on griddle not coming on. Employee smelled"
type textarea "x"
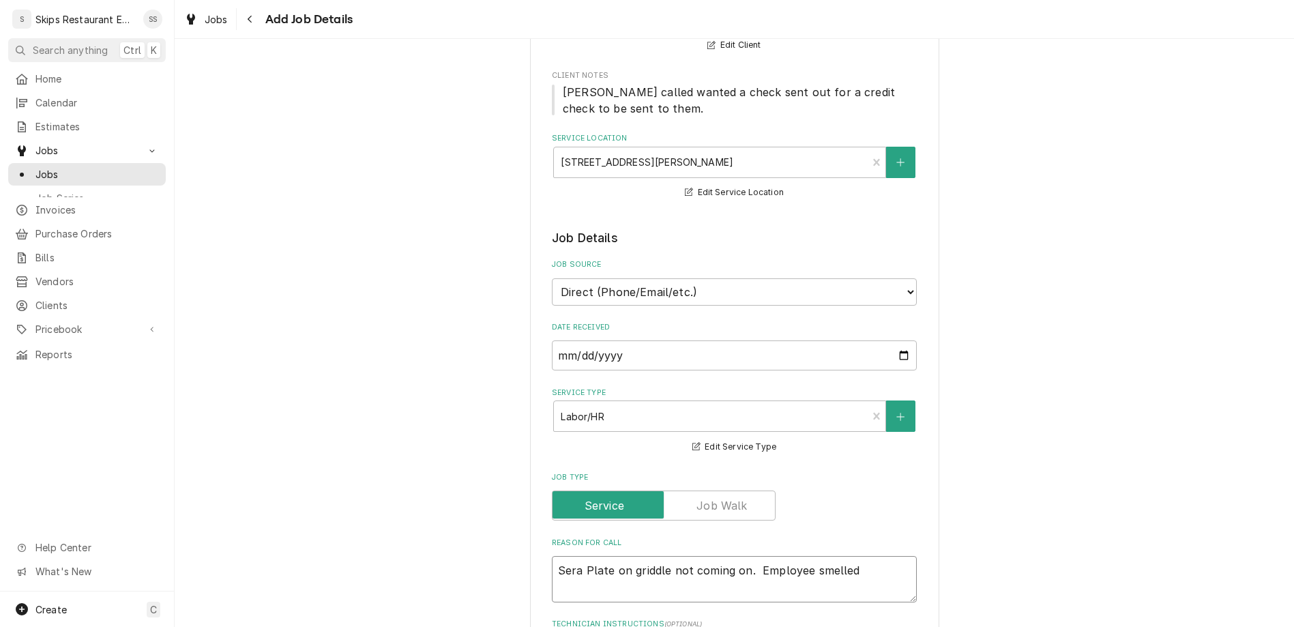
type textarea "Sera Plate on griddle not coming on. Employee smelled b"
type textarea "x"
type textarea "Sera Plate on griddle not coming on. Employee smelled bu"
type textarea "x"
type textarea "Sera Plate on griddle not coming on. Employee smelled bur"
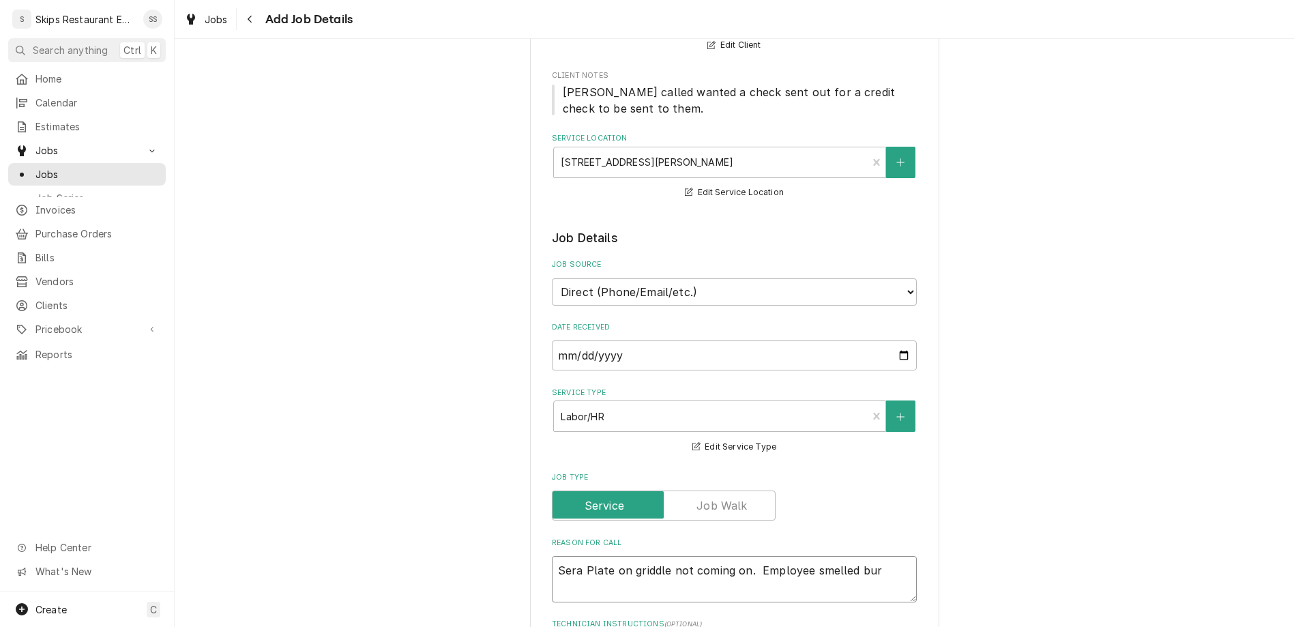
type textarea "x"
type textarea "Sera Plate on griddle not coming on. Employee smelled burn"
type textarea "x"
type textarea "Sera Plate on griddle not coming on. Employee smelled burne"
type textarea "x"
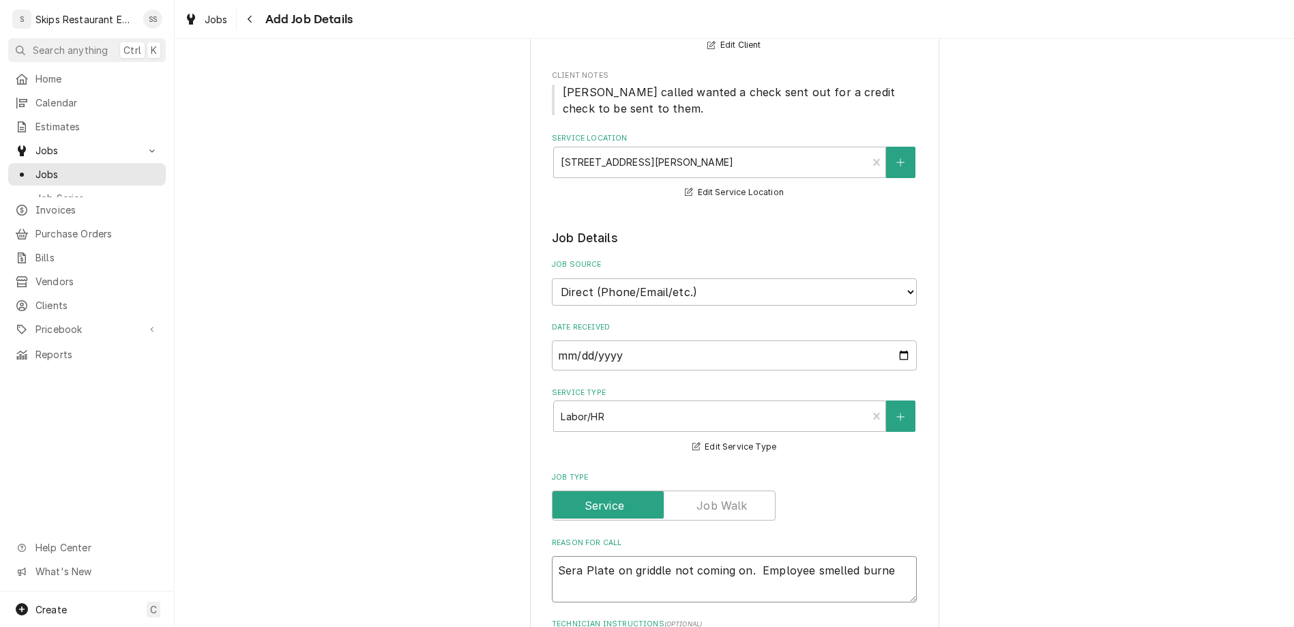
type textarea "Sera Plate on griddle not coming on. Employee smelled burn"
type textarea "x"
type textarea "Sera Plate on griddle not coming on. Employee smelled burnt"
type textarea "x"
type textarea "Sera Plate on griddle not coming on. Employee smelled burnt"
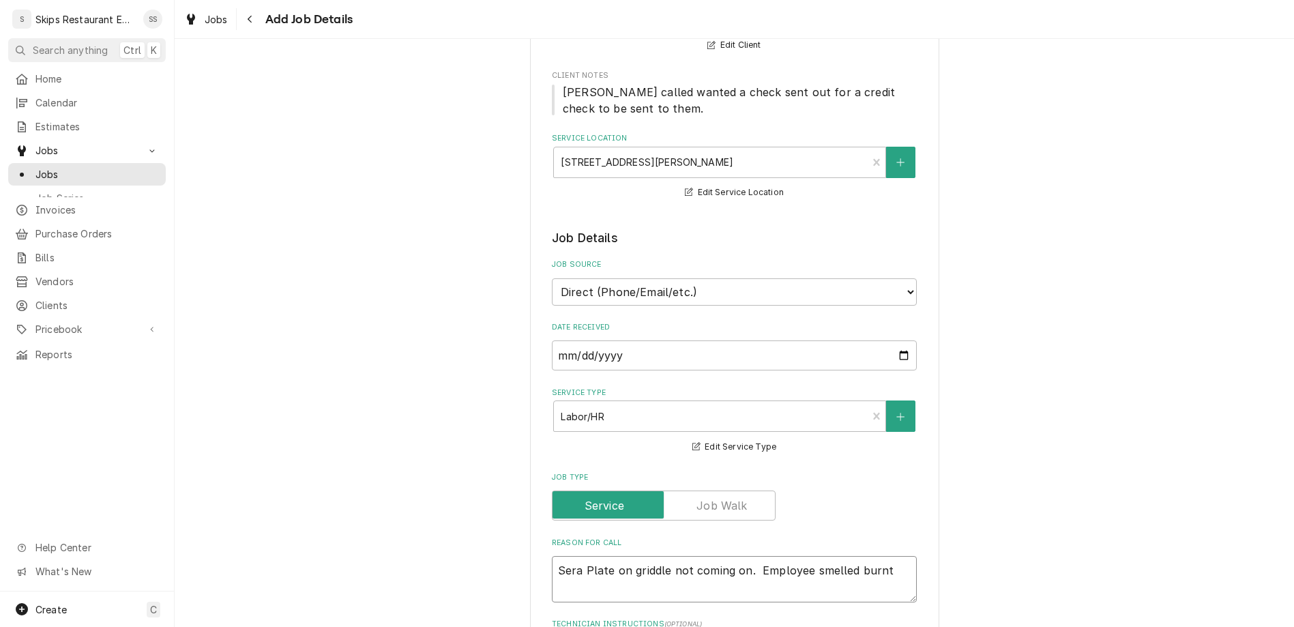
type textarea "x"
type textarea "Sera Plate on griddle not coming on. Employee smelled burnt w"
type textarea "x"
type textarea "Sera Plate on griddle not coming on. Employee smelled burnt wi"
type textarea "x"
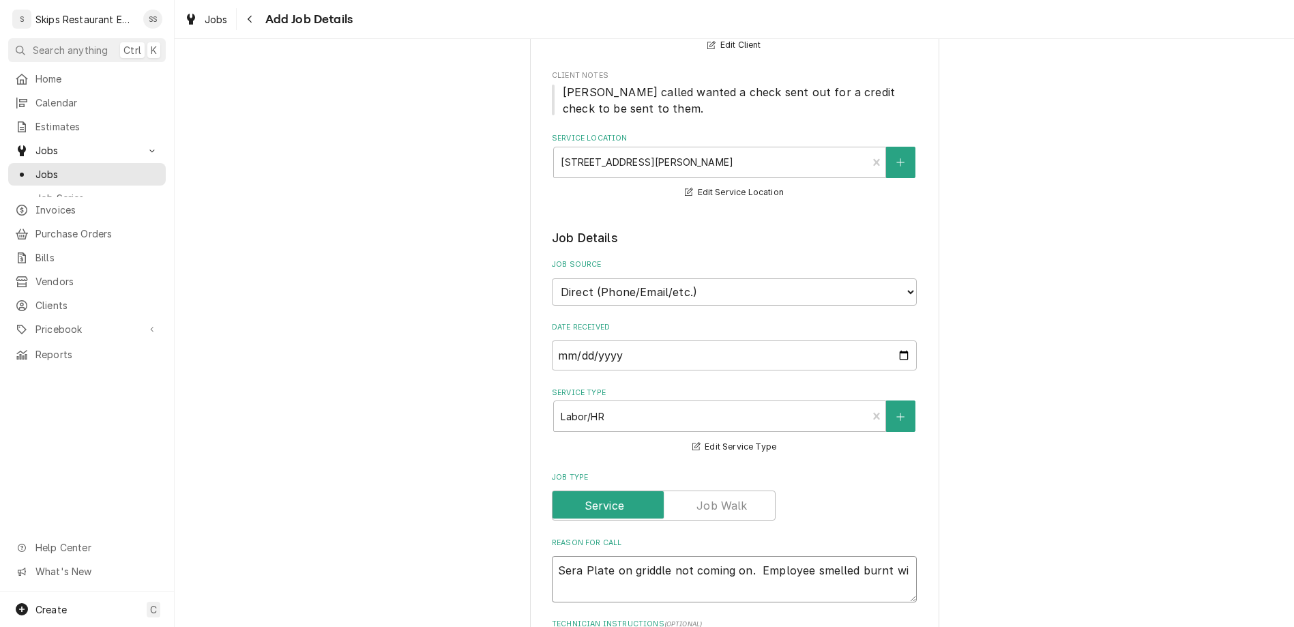
type textarea "Sera Plate on griddle not coming on. Employee smelled burnt wir"
type textarea "x"
type textarea "Sera Plate on griddle not coming on. Employee smelled burnt wiri"
type textarea "x"
type textarea "Sera Plate on griddle not coming on. Employee smelled burnt wirin"
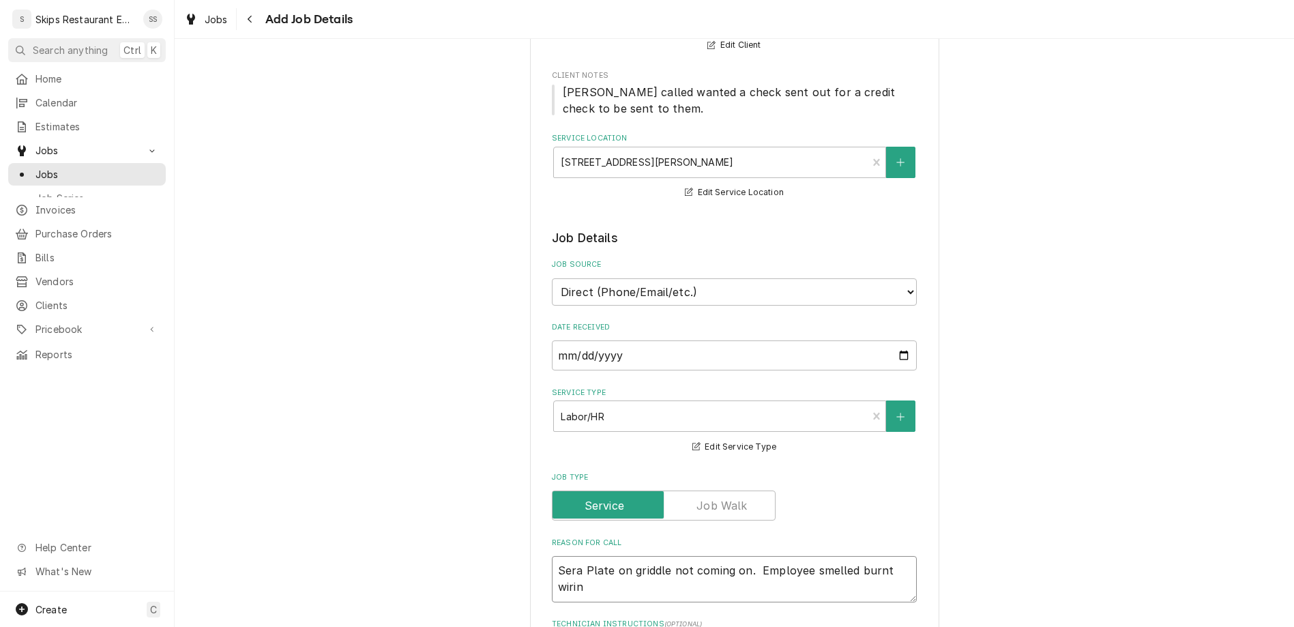
type textarea "x"
type textarea "Sera Plate on griddle not coming on. Employee smelled burnt wiring"
type textarea "x"
type textarea "Sera Plate on griddle not coming on. Employee smelled burnt wiring."
type textarea "x"
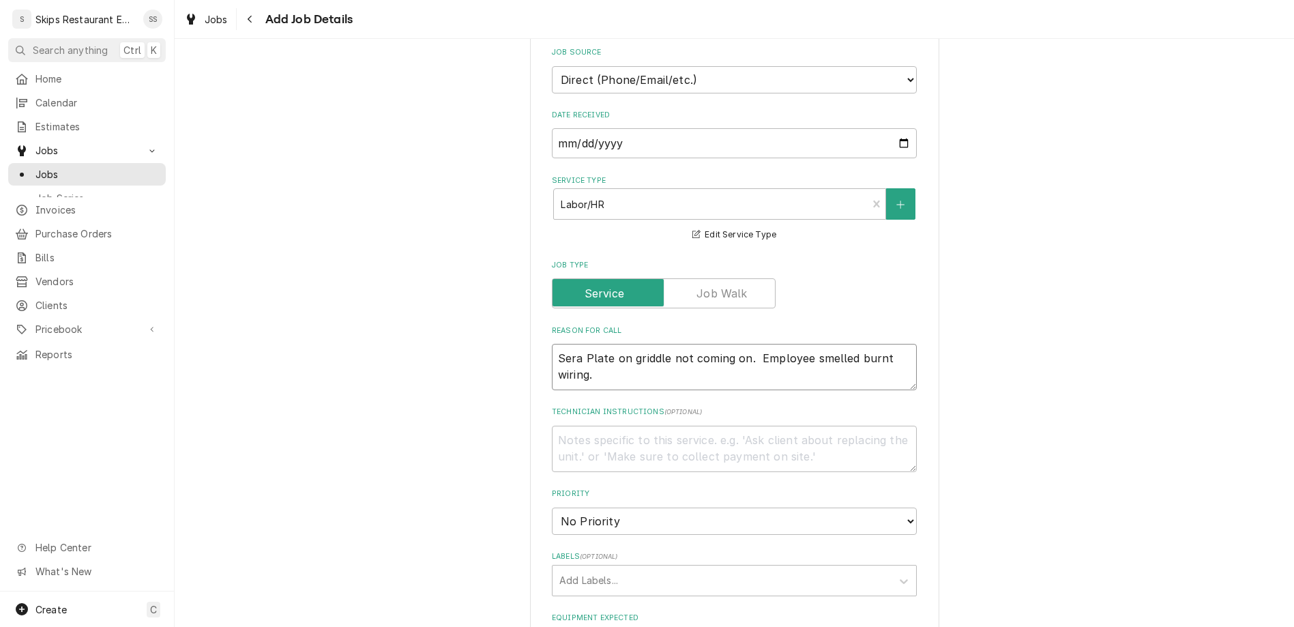
scroll to position [372, 0]
type textarea "Sera Plate on griddle not coming on. Employee smelled burnt wiring."
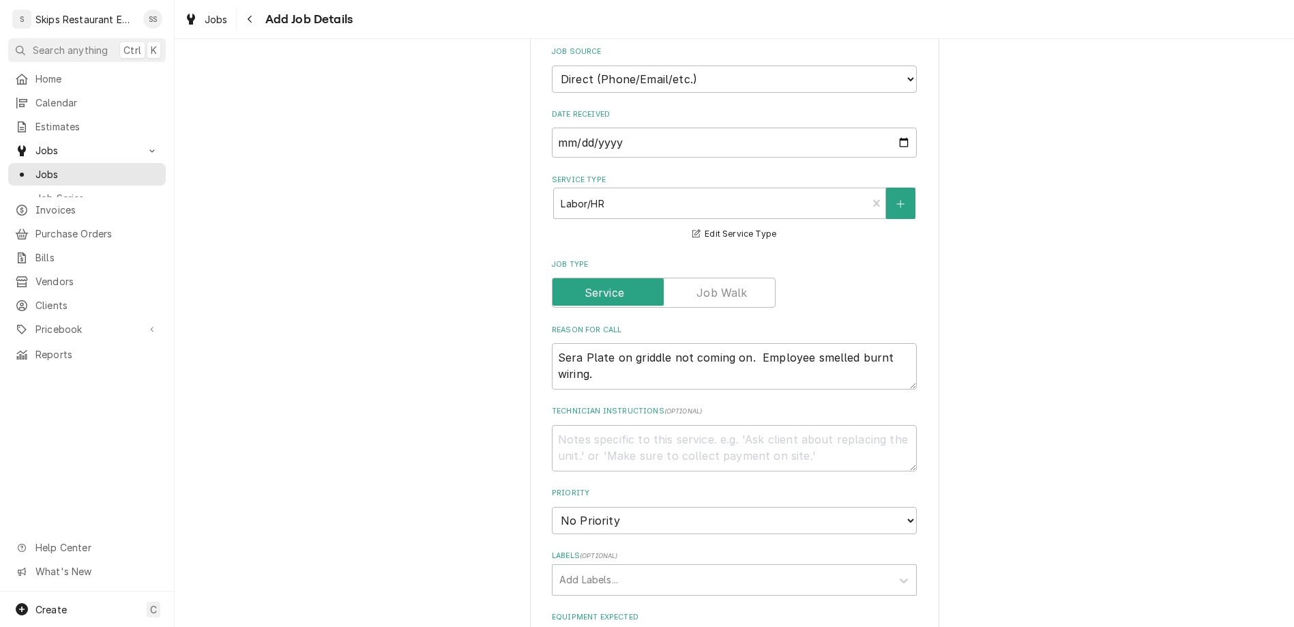
type textarea "x"
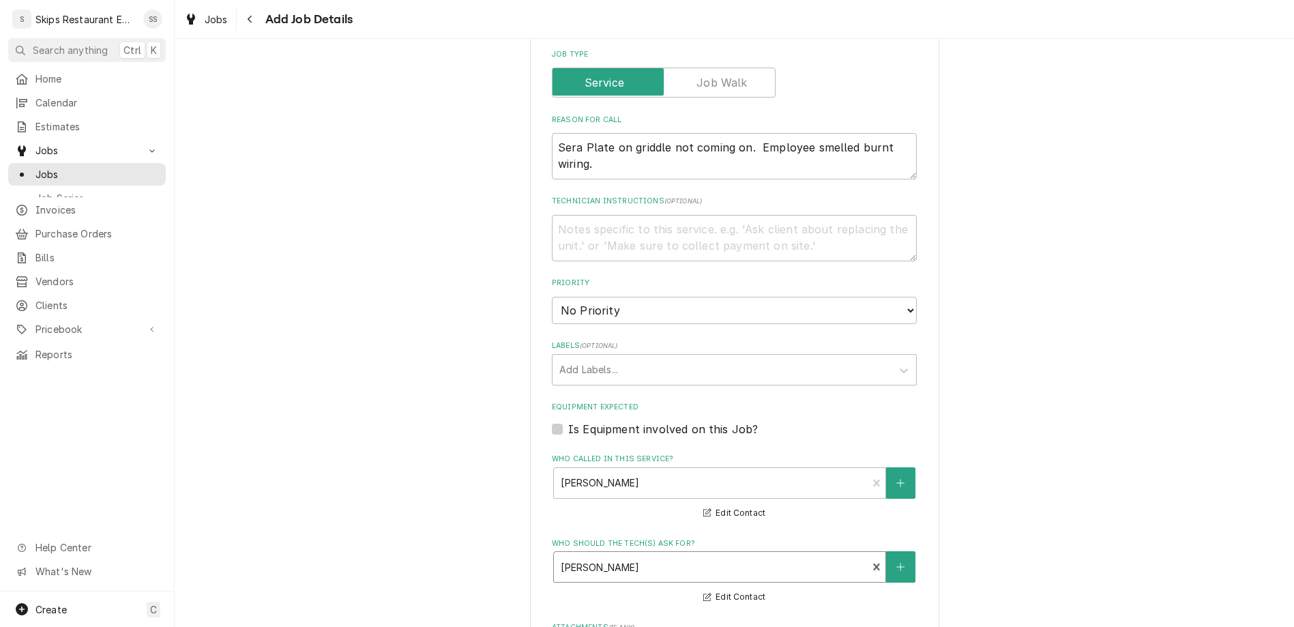
scroll to position [583, 0]
type input "2025-09-10"
type textarea "x"
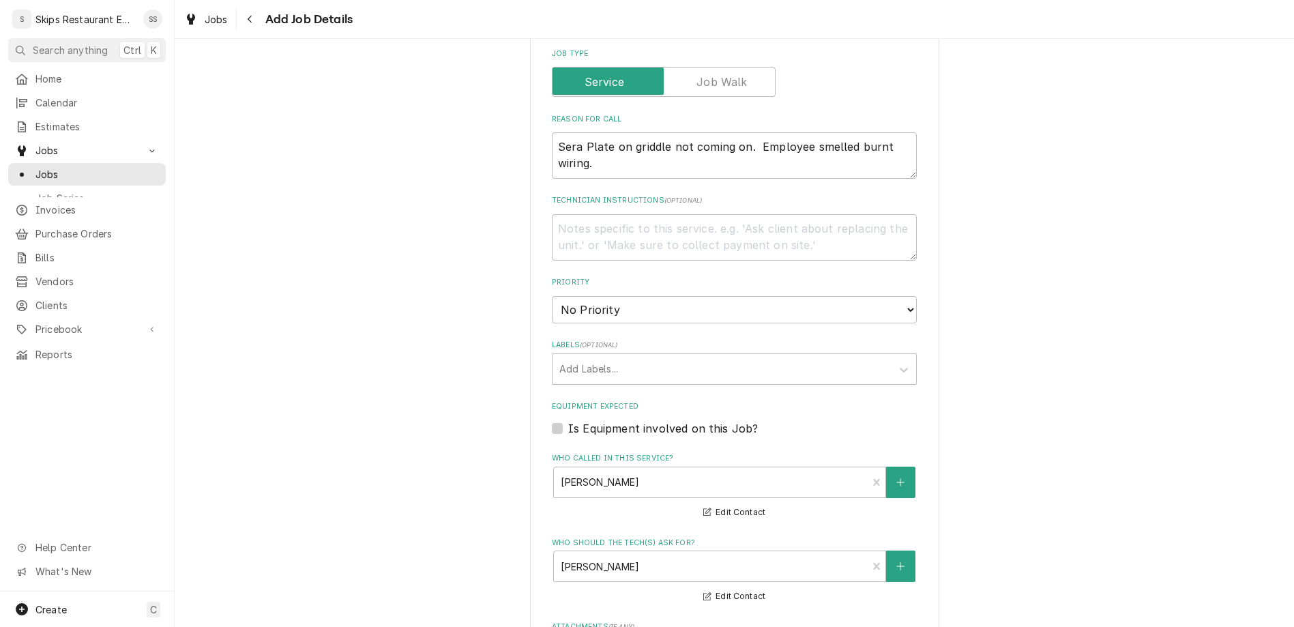
select select "09:00:00"
click option "9:00 AM" at bounding box center [0, 0] width 0 height 0
type textarea "x"
type input "1"
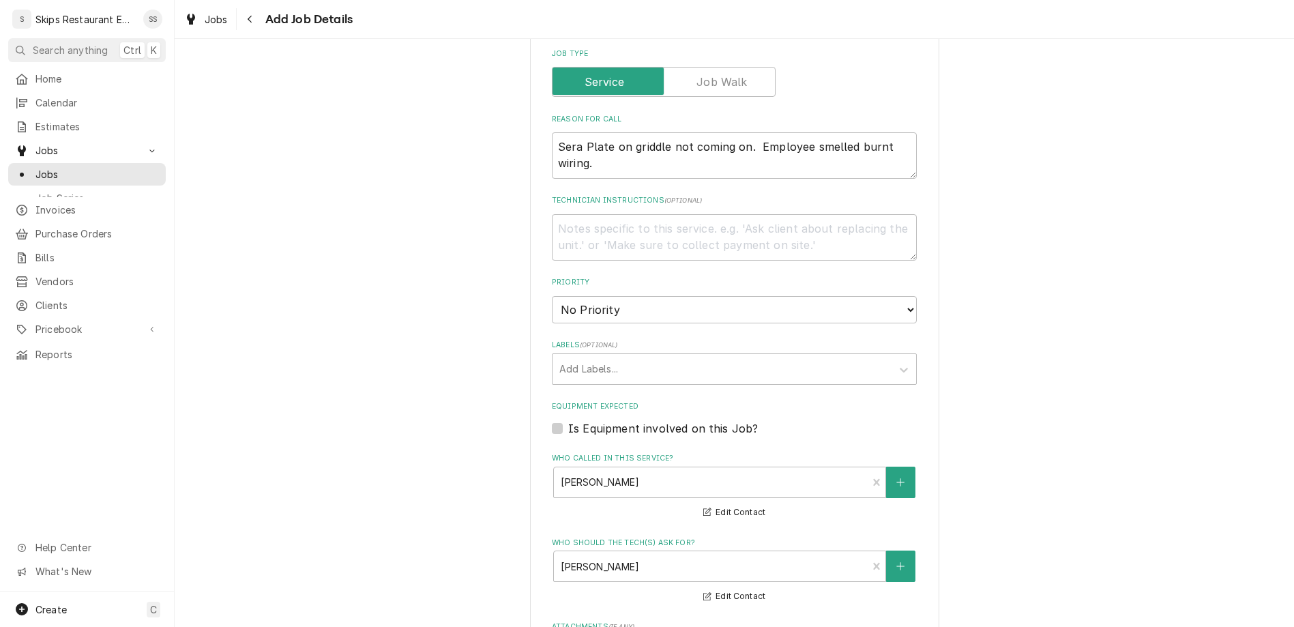
type textarea "x"
type input "1"
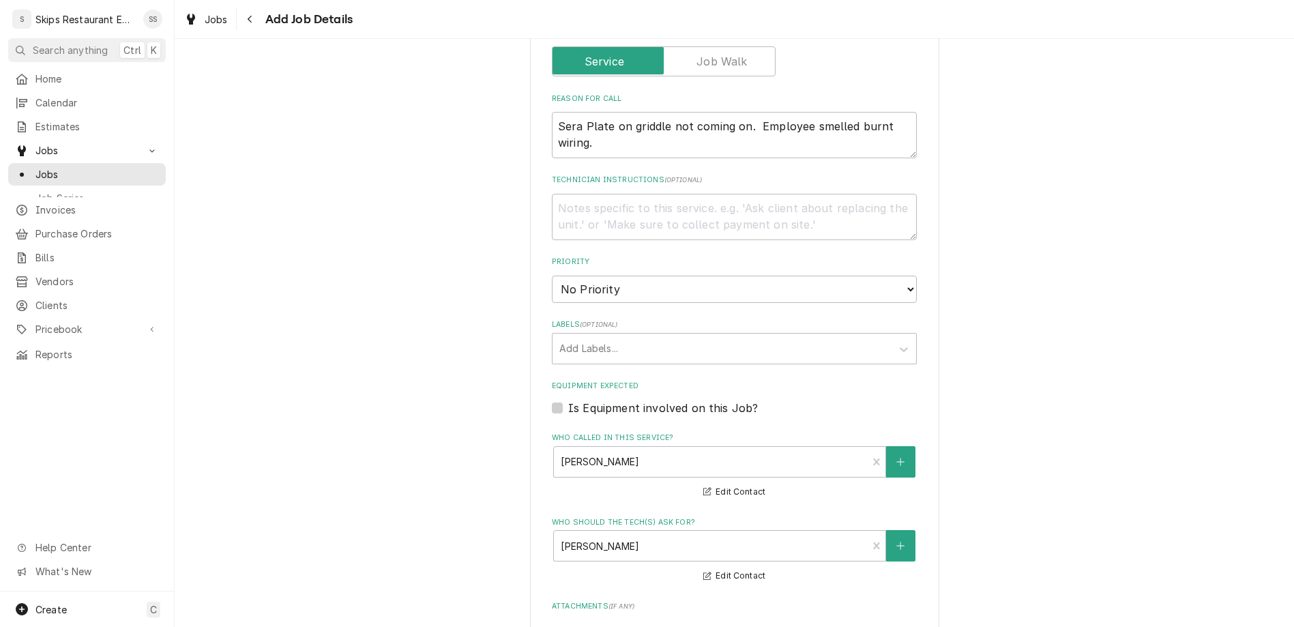
type textarea "x"
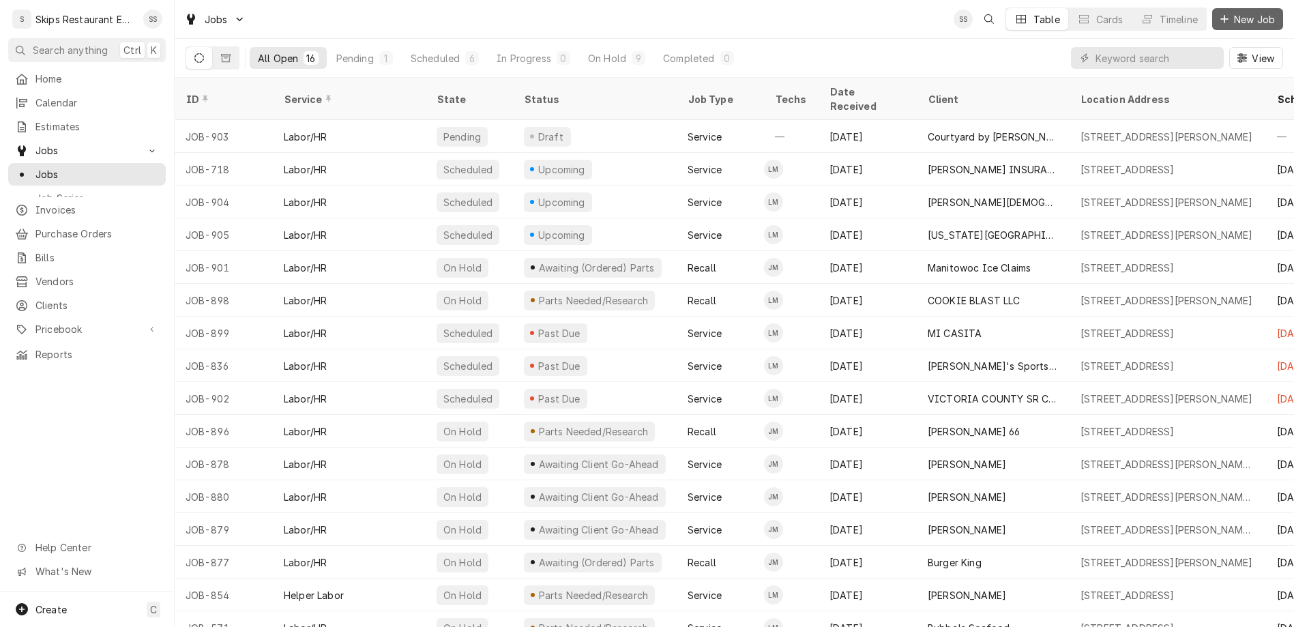
click at [1256, 14] on span "New Job" at bounding box center [1254, 19] width 46 height 14
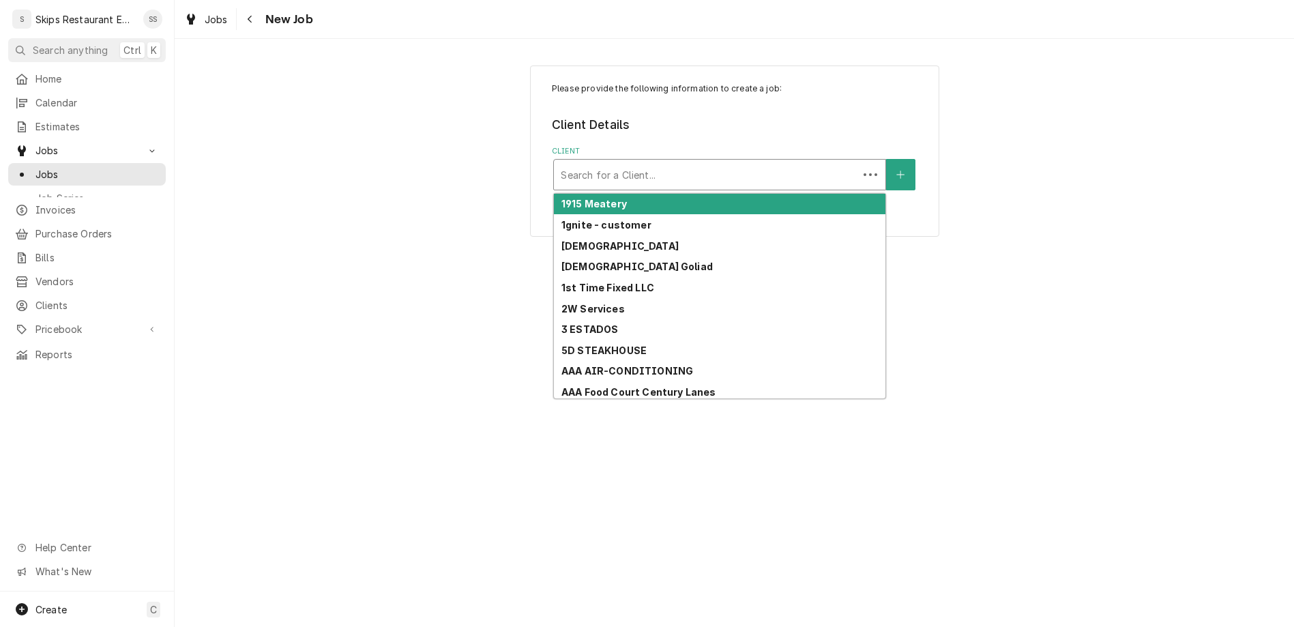
click at [643, 162] on div "Client" at bounding box center [706, 174] width 291 height 25
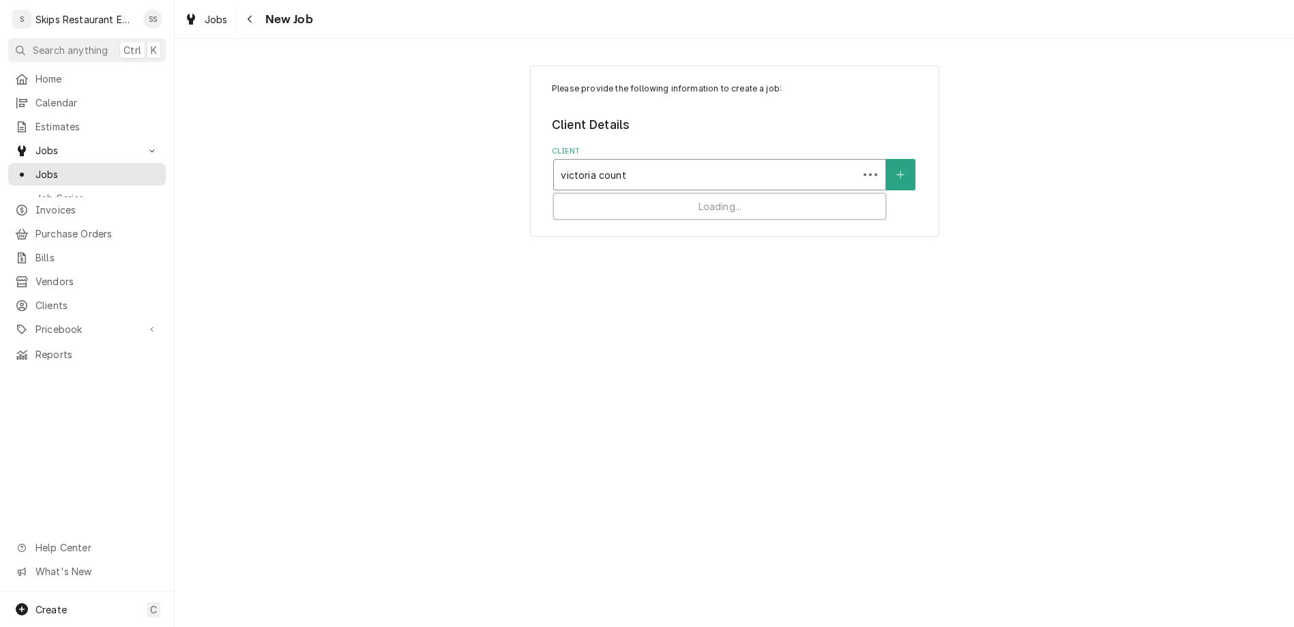
type input "[GEOGRAPHIC_DATA]"
click at [651, 162] on div "Client" at bounding box center [720, 174] width 318 height 25
type input "juven"
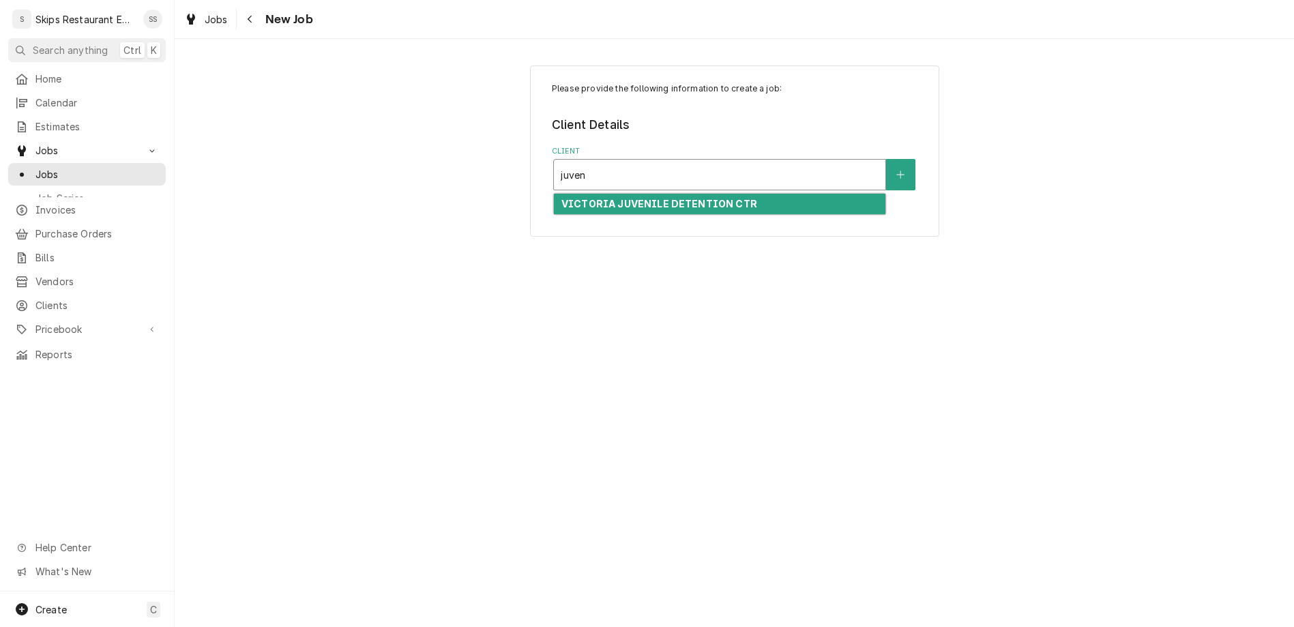
click at [636, 198] on strong "VICTORIA JUVENILE DETENTION CTR" at bounding box center [659, 204] width 196 height 12
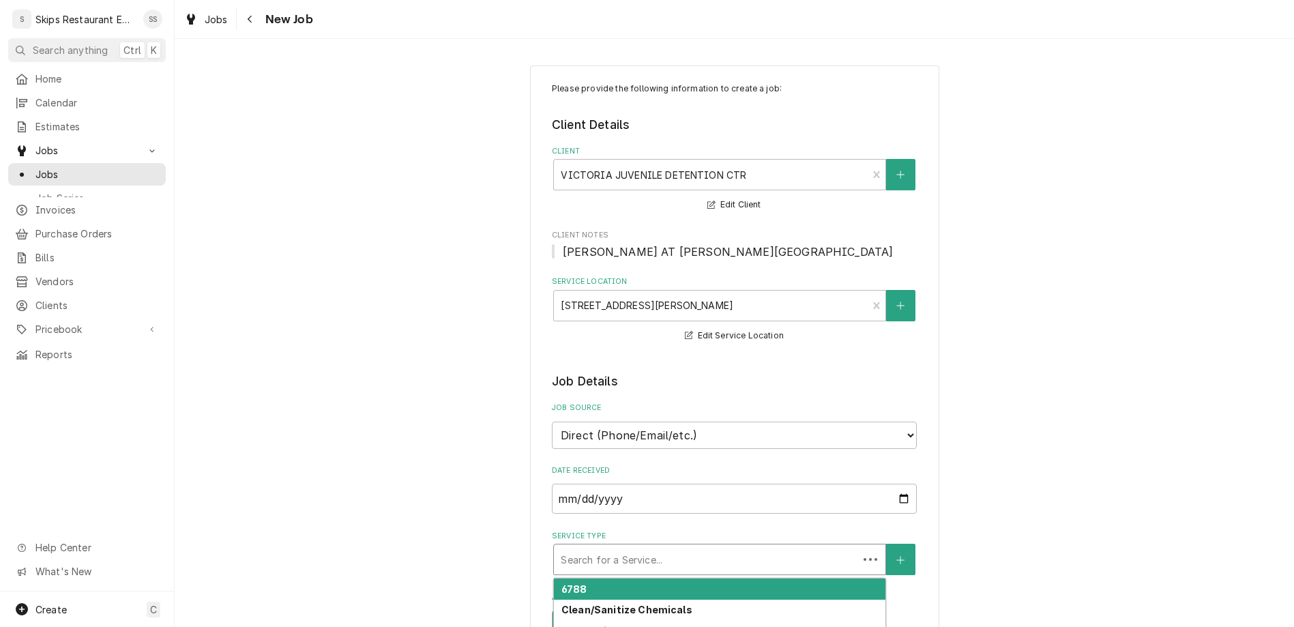
click at [619, 547] on div "Service Type" at bounding box center [706, 559] width 291 height 25
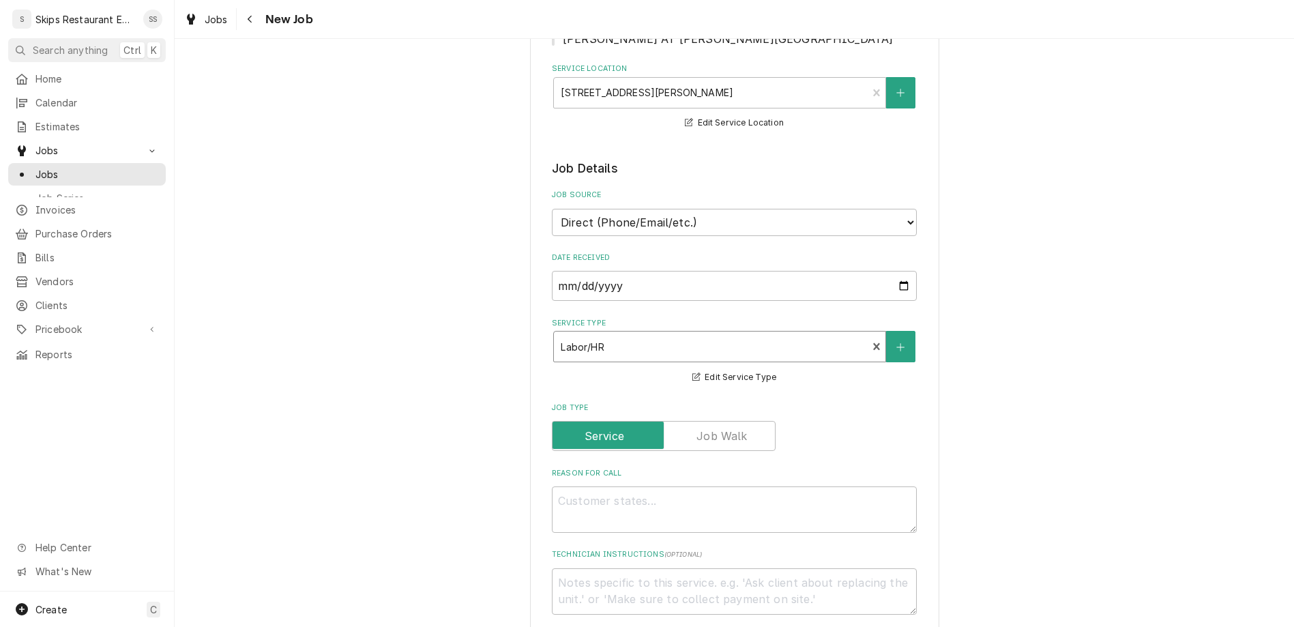
scroll to position [319, 0]
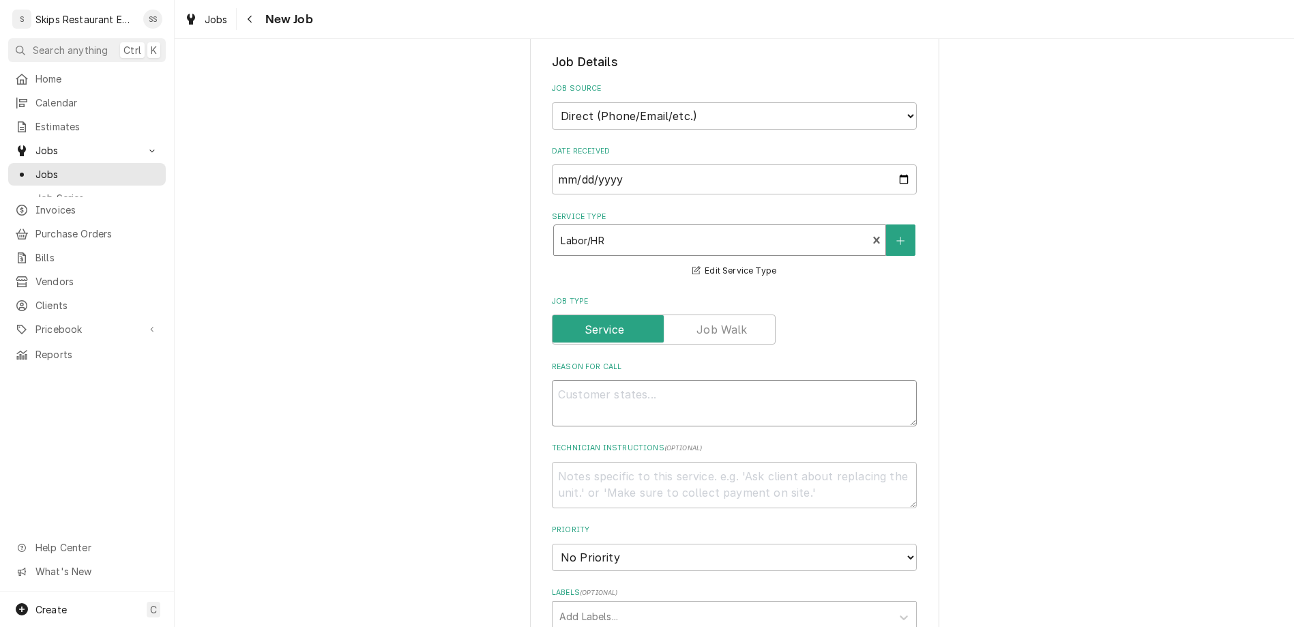
click at [589, 380] on textarea "Reason For Call" at bounding box center [734, 403] width 365 height 46
type textarea "x"
type textarea "g"
type textarea "x"
type textarea "ga"
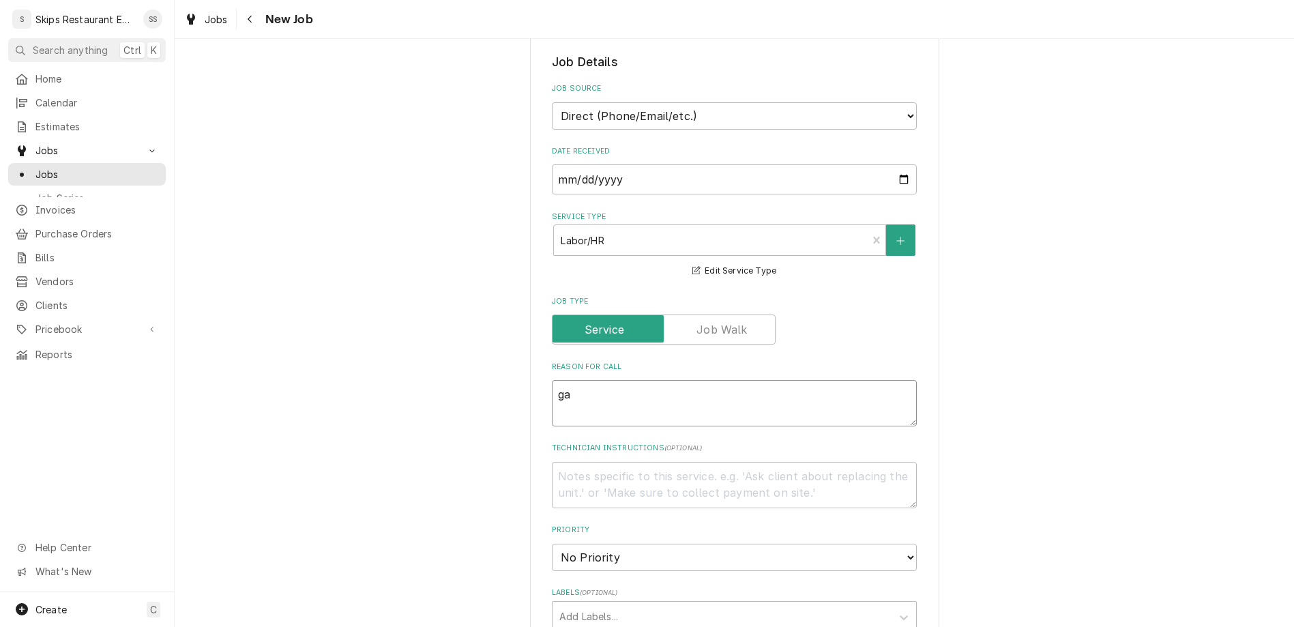
type textarea "x"
type textarea "gas"
type textarea "x"
type textarea "gas"
type textarea "x"
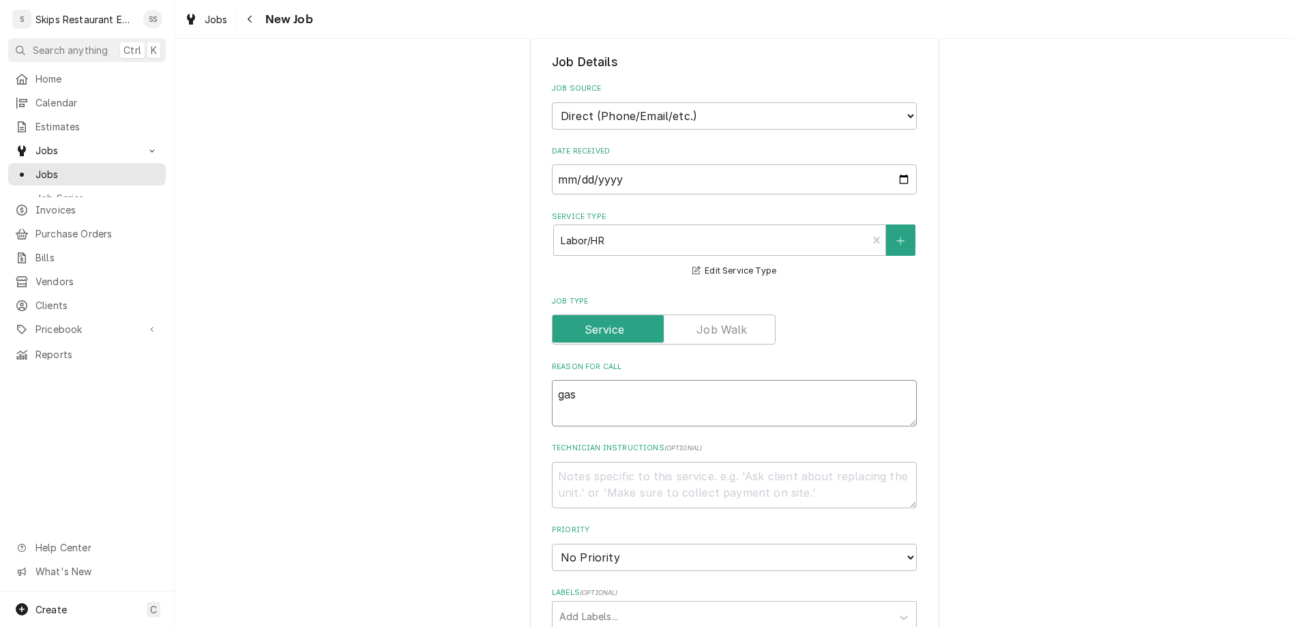
type textarea "gas l"
type textarea "x"
type textarea "gas le"
type textarea "x"
type textarea "gas lea"
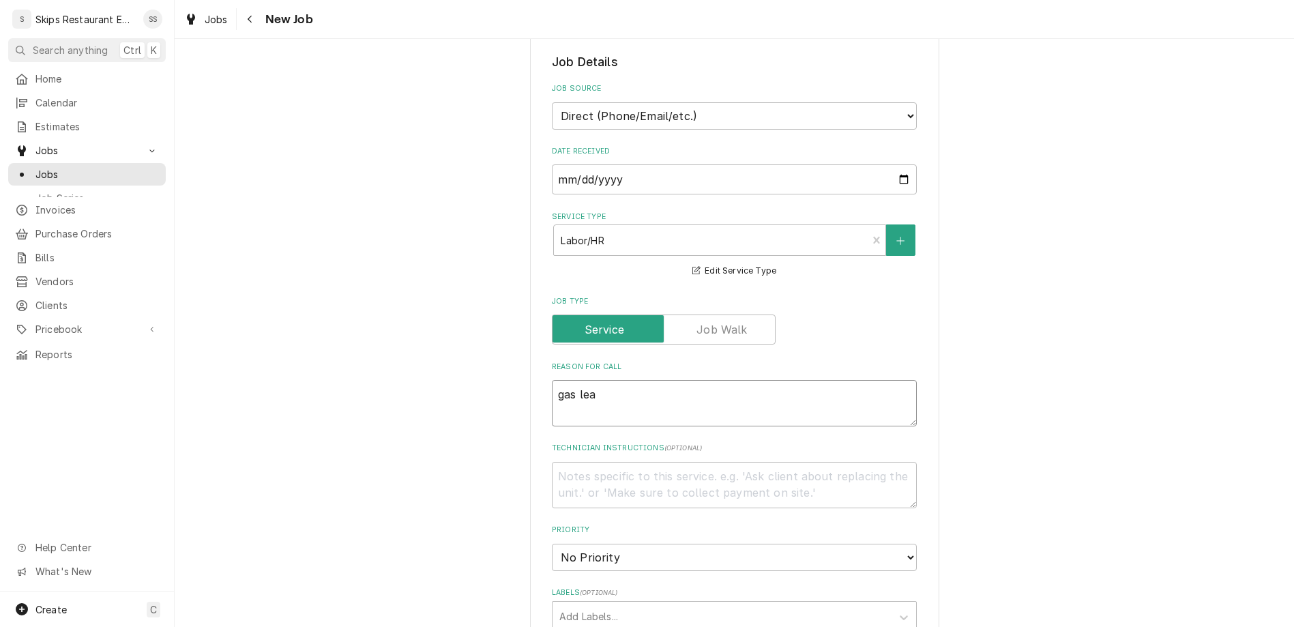
type textarea "x"
type textarea "gas leak"
type textarea "x"
type textarea "gas leak"
type textarea "x"
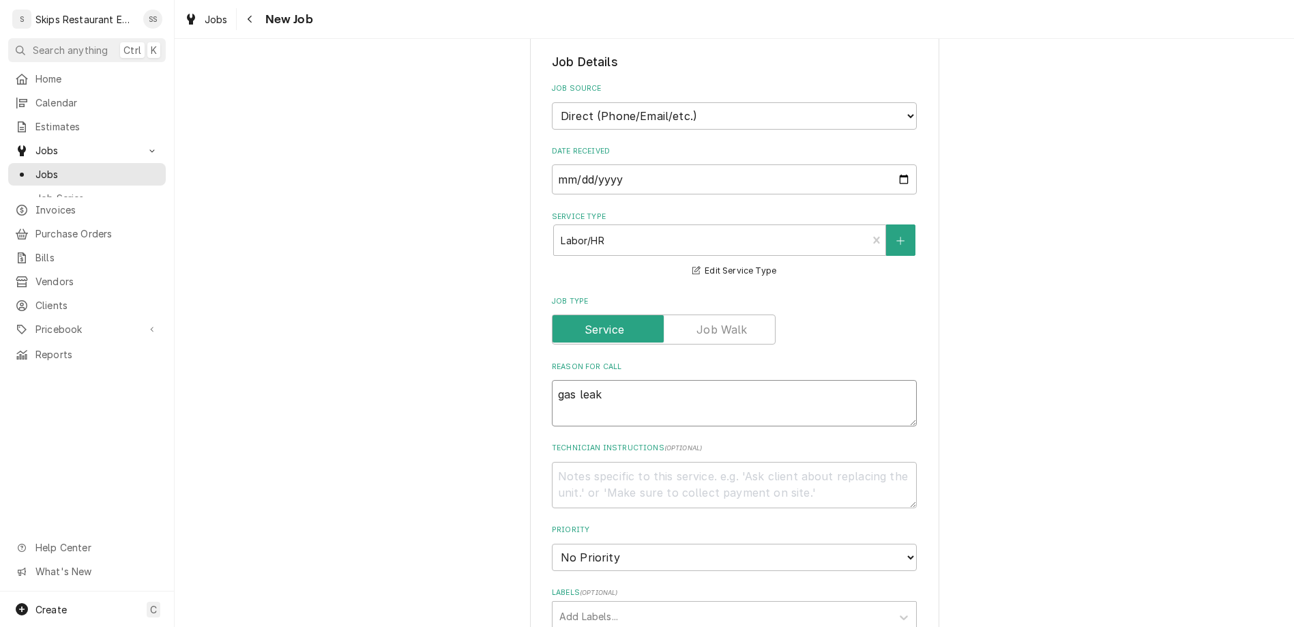
type textarea "gas leak o"
type textarea "x"
type textarea "gas leak on"
type textarea "x"
type textarea "gas leak on"
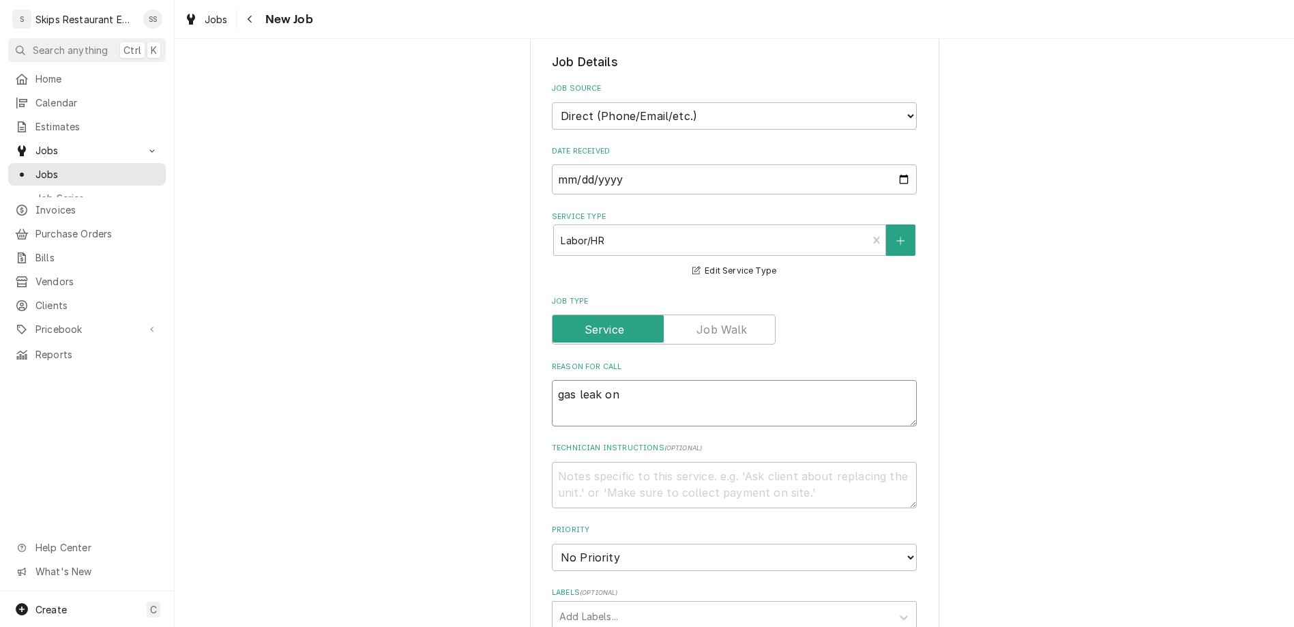
type textarea "x"
type textarea "gas leak on s"
type textarea "x"
type textarea "gas leak on sto"
type textarea "x"
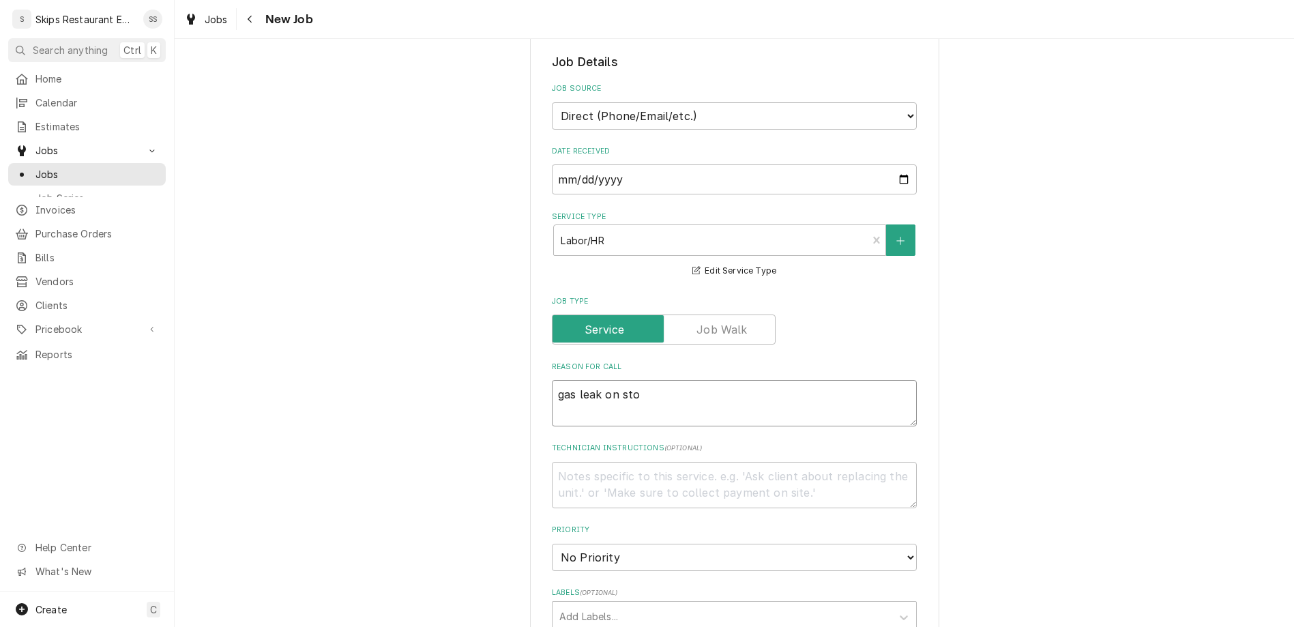
type textarea "gas leak on stov"
type textarea "x"
type textarea "gas leak on stove"
type textarea "x"
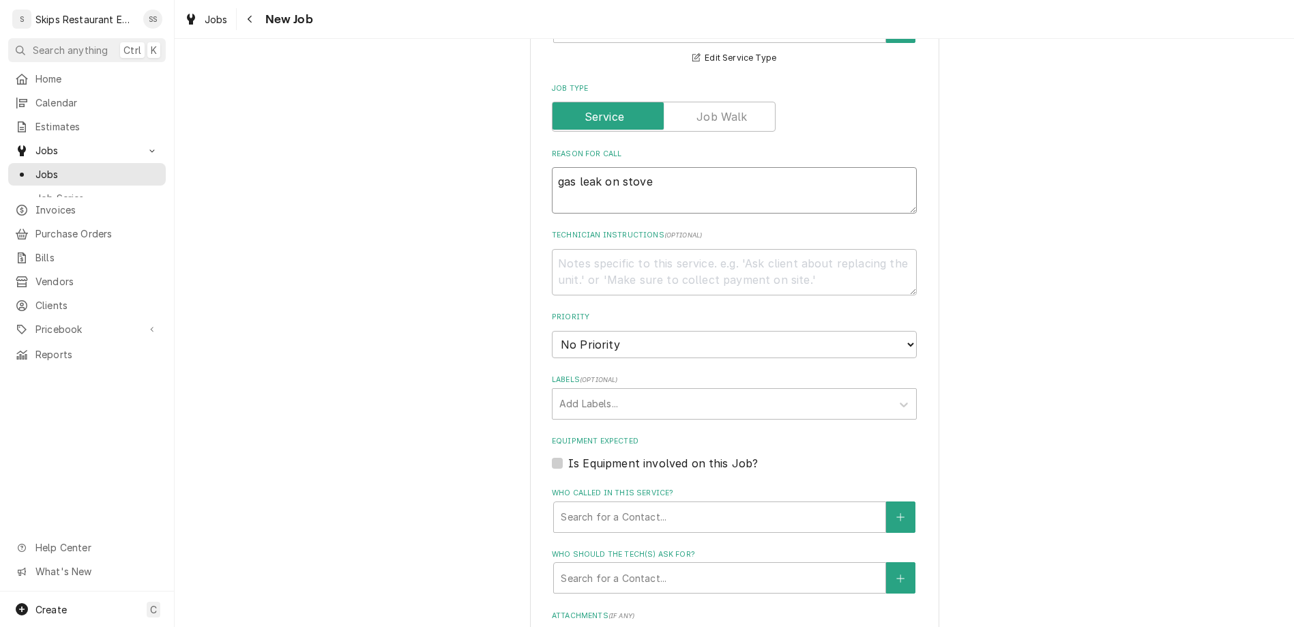
type textarea "gas leak on stove"
click at [574, 455] on label "Is Equipment involved on this Job?" at bounding box center [663, 463] width 190 height 16
click at [574, 455] on input "Equipment Expected" at bounding box center [750, 470] width 365 height 30
checkbox input "true"
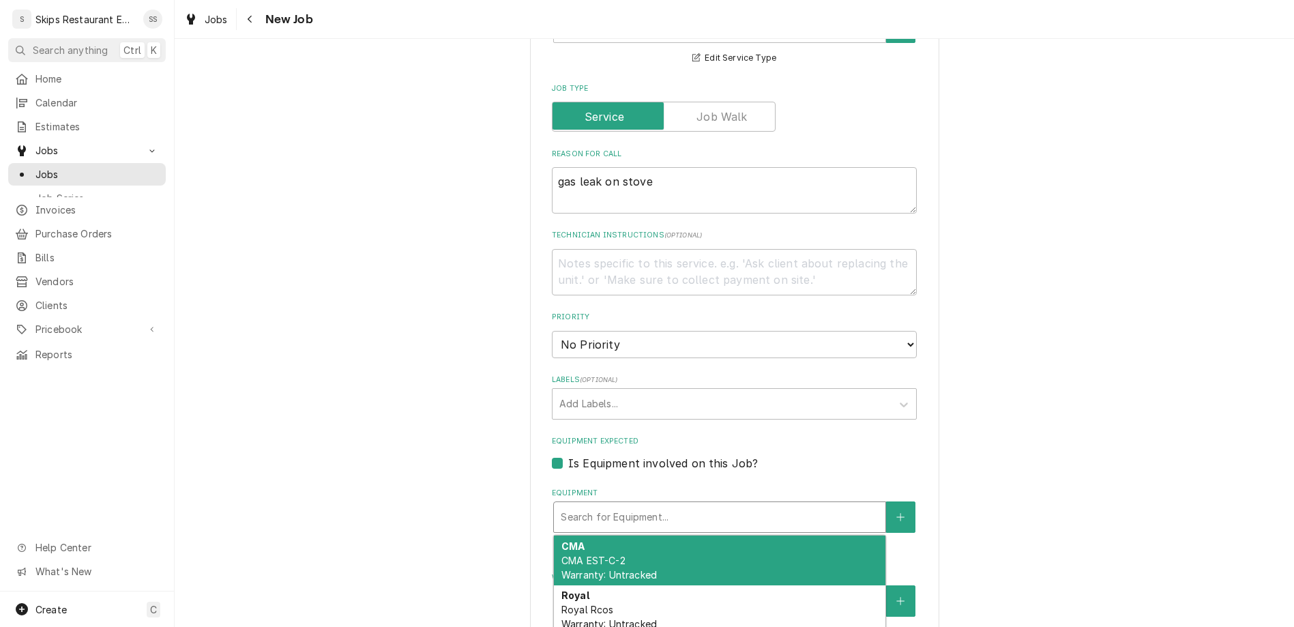
click at [613, 505] on div "Equipment" at bounding box center [720, 517] width 318 height 25
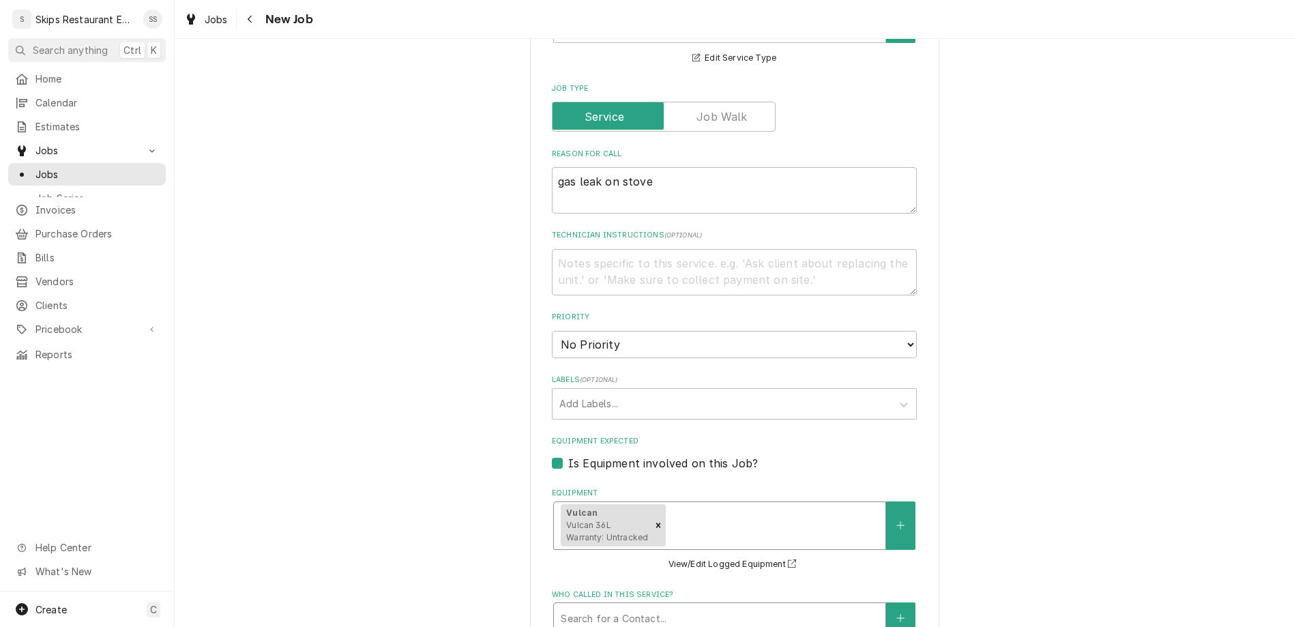
click at [786, 606] on div "Who called in this service?" at bounding box center [720, 618] width 318 height 25
type textarea "x"
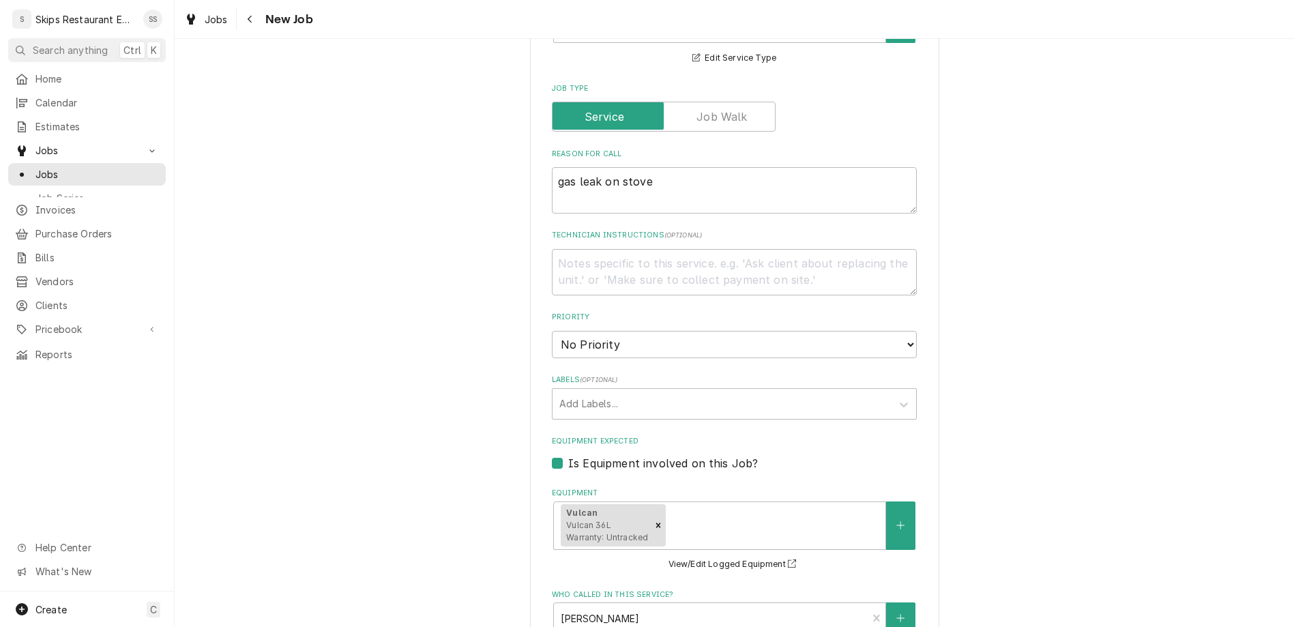
scroll to position [648, 0]
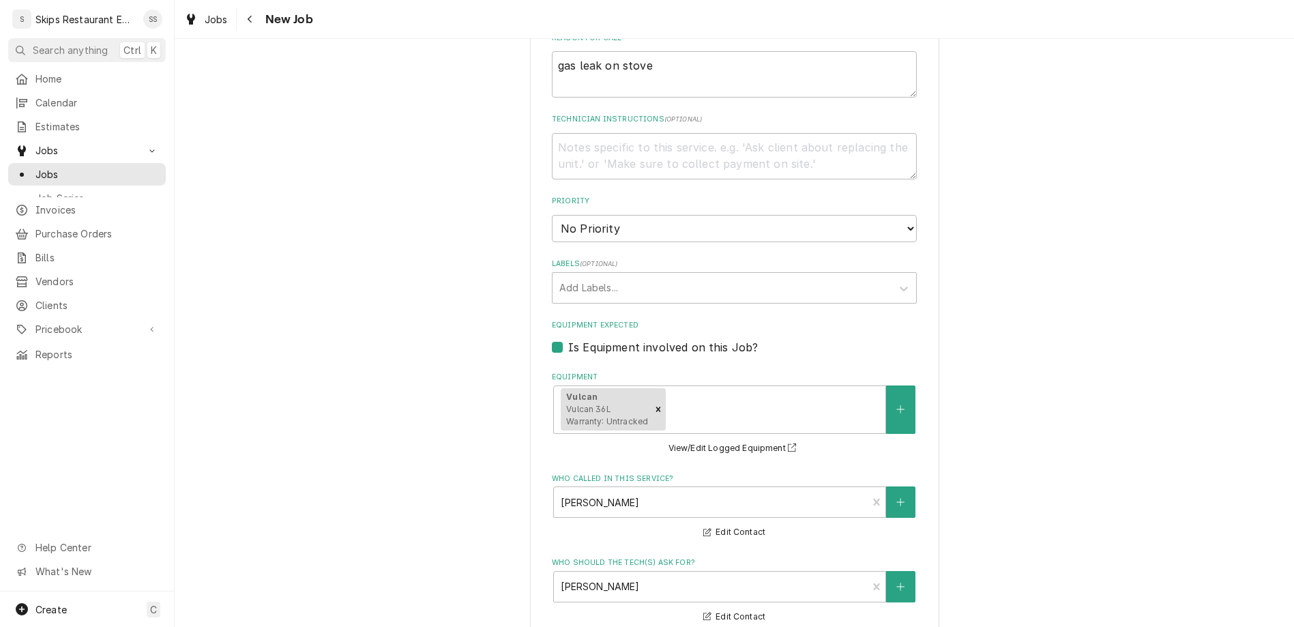
type input "[DATE]"
type textarea "x"
select select "13:00:00"
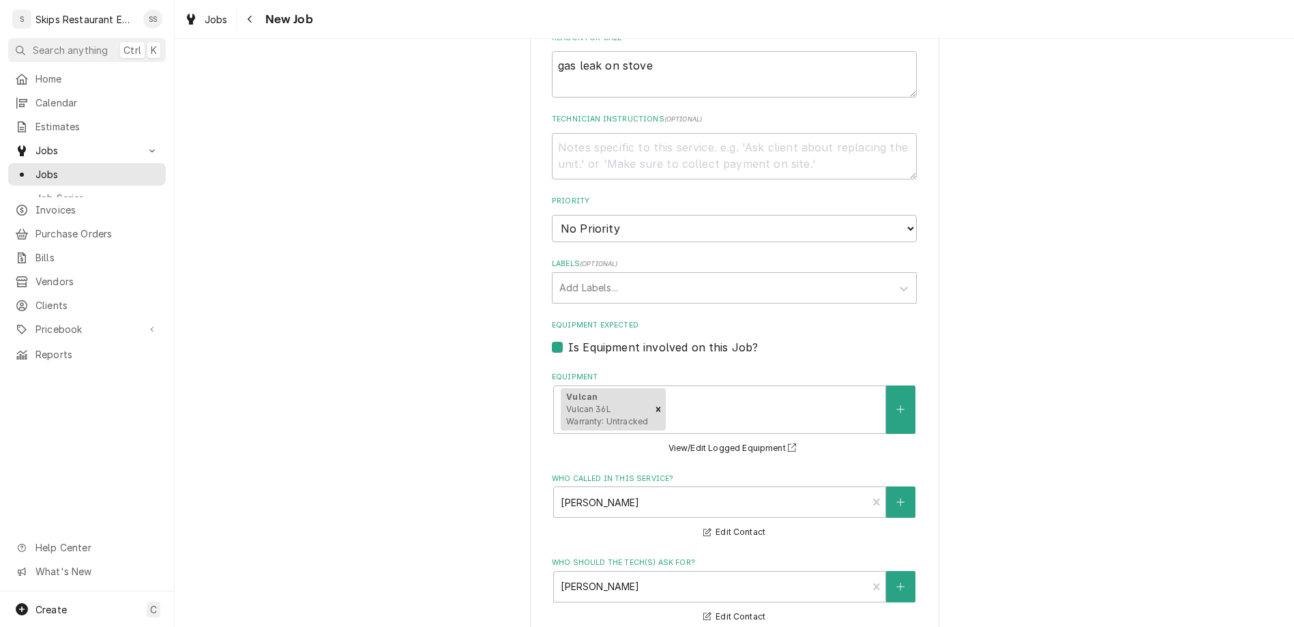
click option "1:00 PM" at bounding box center [0, 0] width 0 height 0
type textarea "x"
type input "1"
type textarea "x"
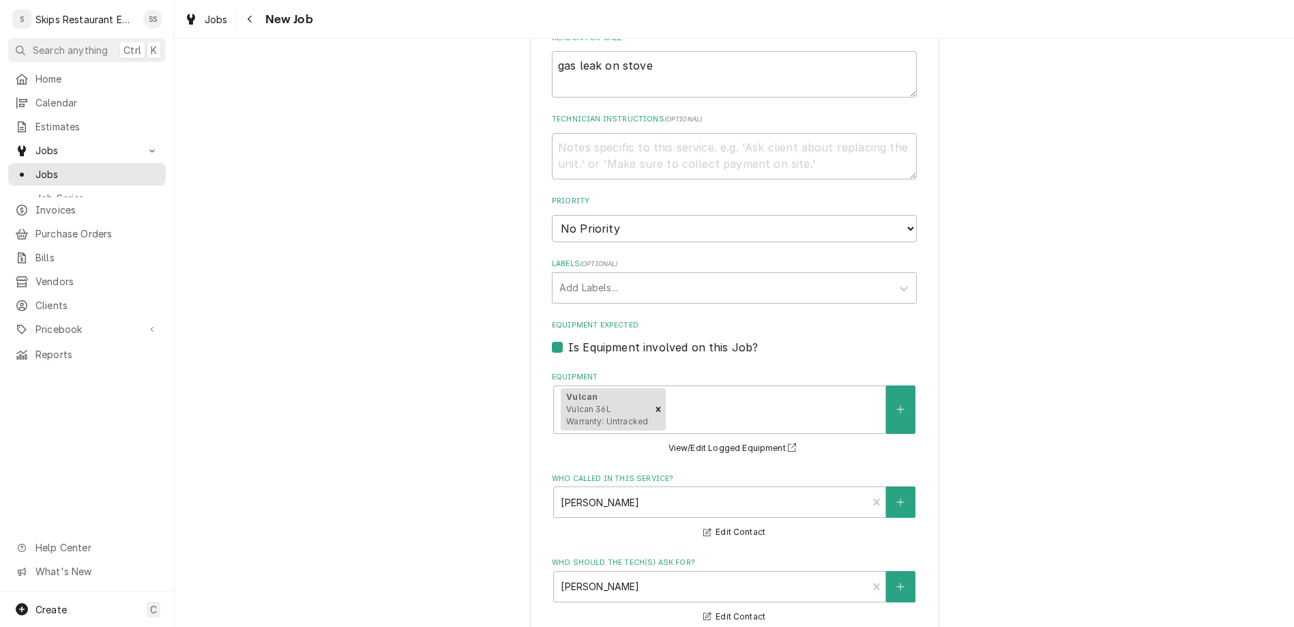
type input "1"
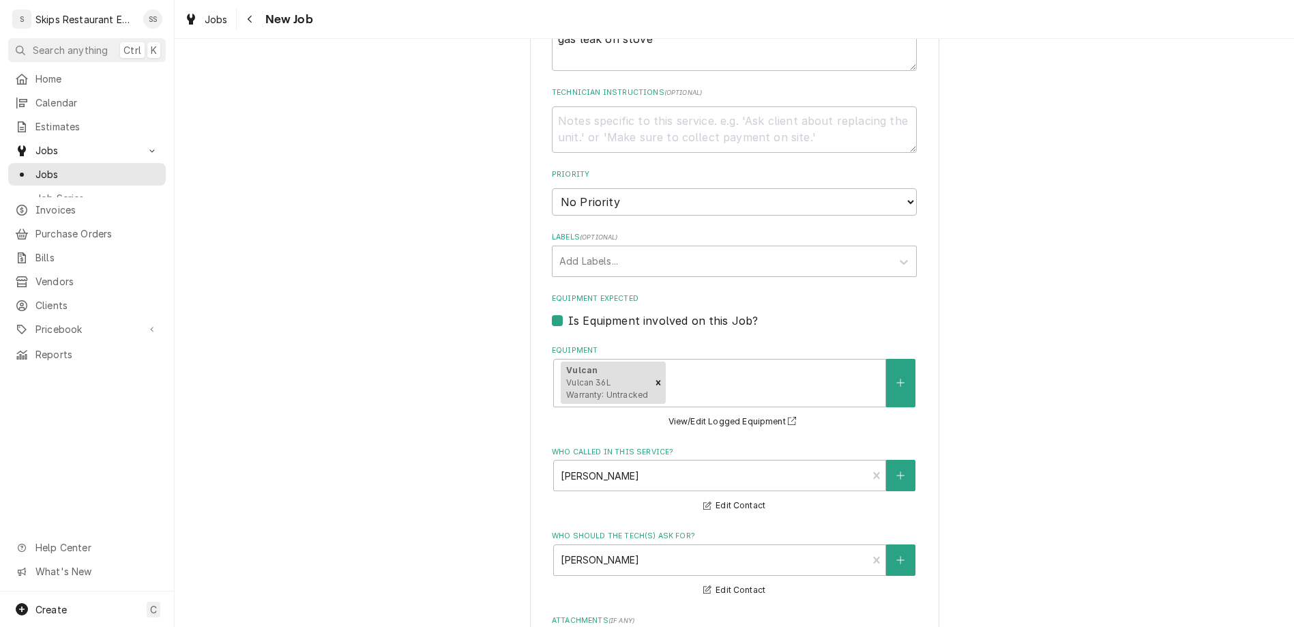
scroll to position [679, 0]
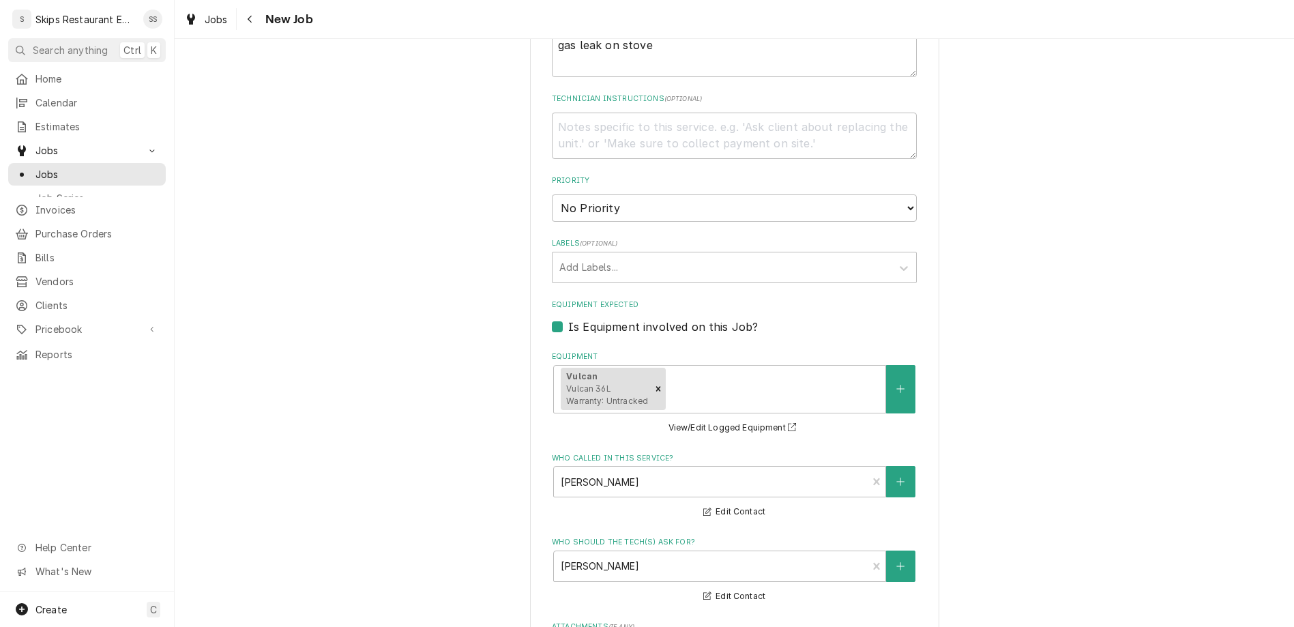
type textarea "x"
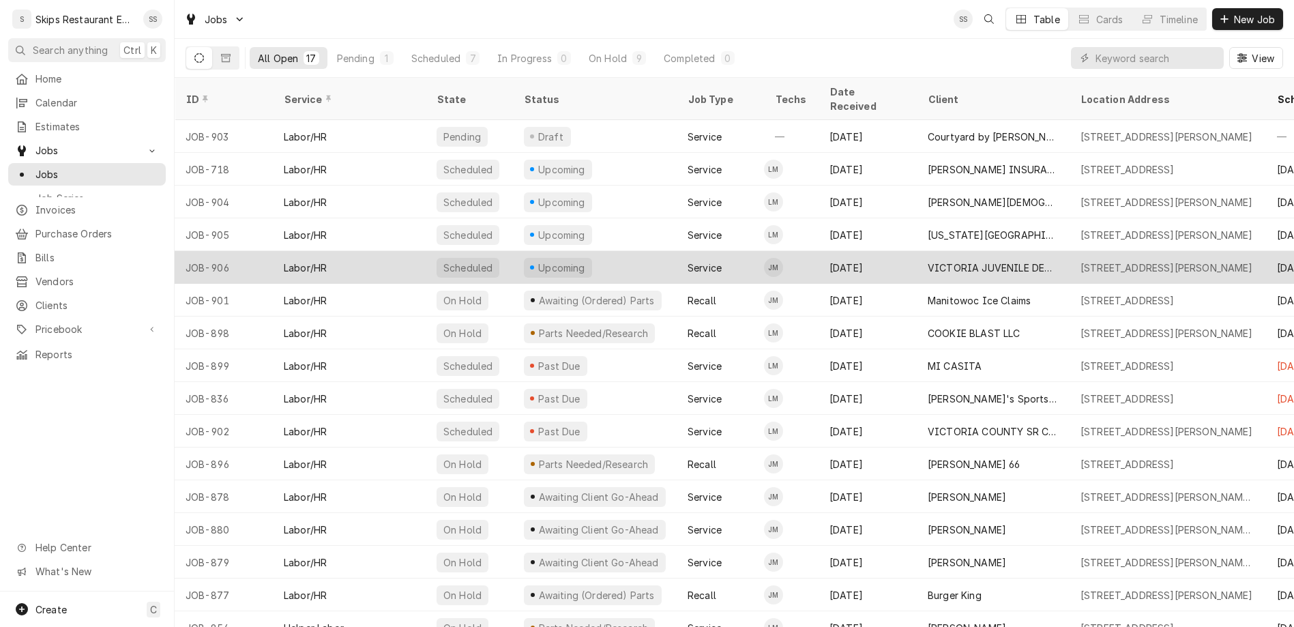
click at [917, 251] on div "VICTORIA JUVENILE DETENTION CTR" at bounding box center [993, 267] width 153 height 33
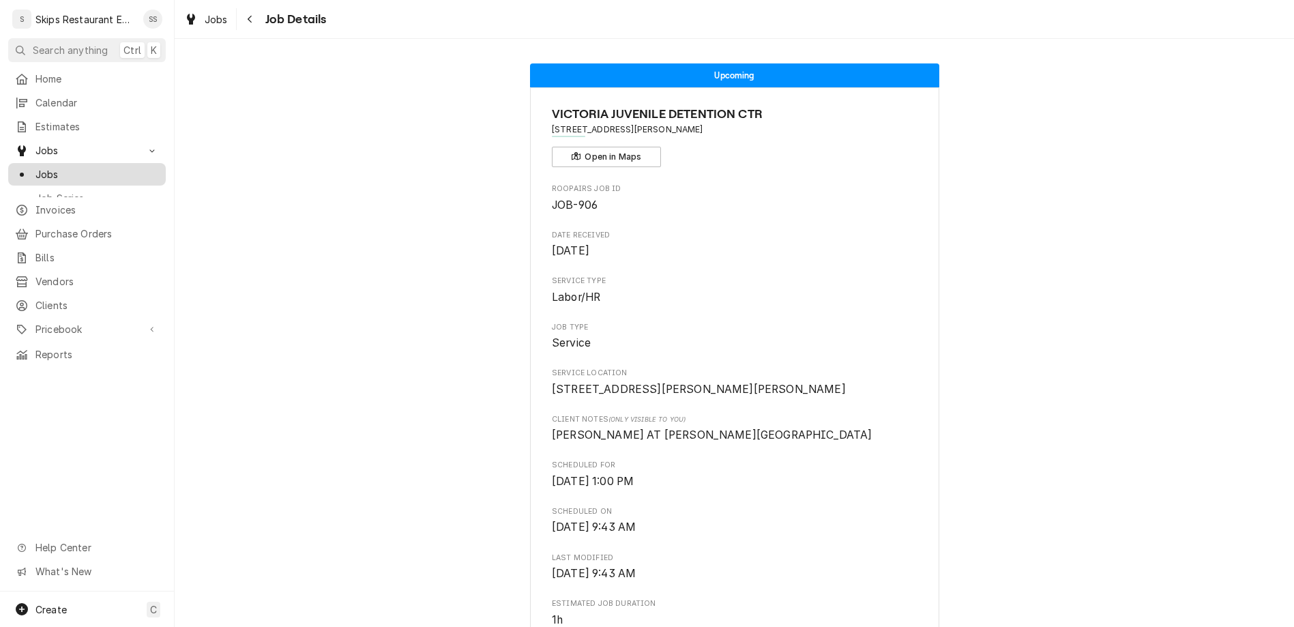
click at [35, 167] on span "Jobs" at bounding box center [96, 174] width 123 height 14
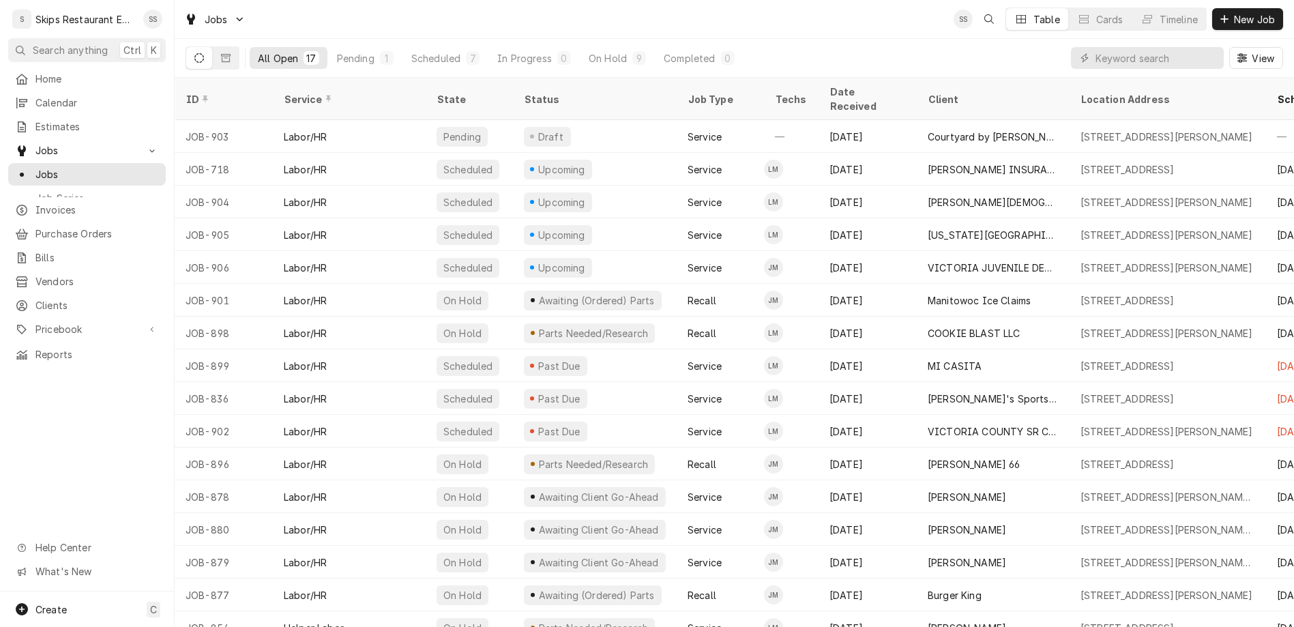
click at [956, 40] on div "All Open 17 Pending 1 Scheduled 7 In Progress 0 On Hold 9 Completed 0 View" at bounding box center [734, 58] width 1097 height 38
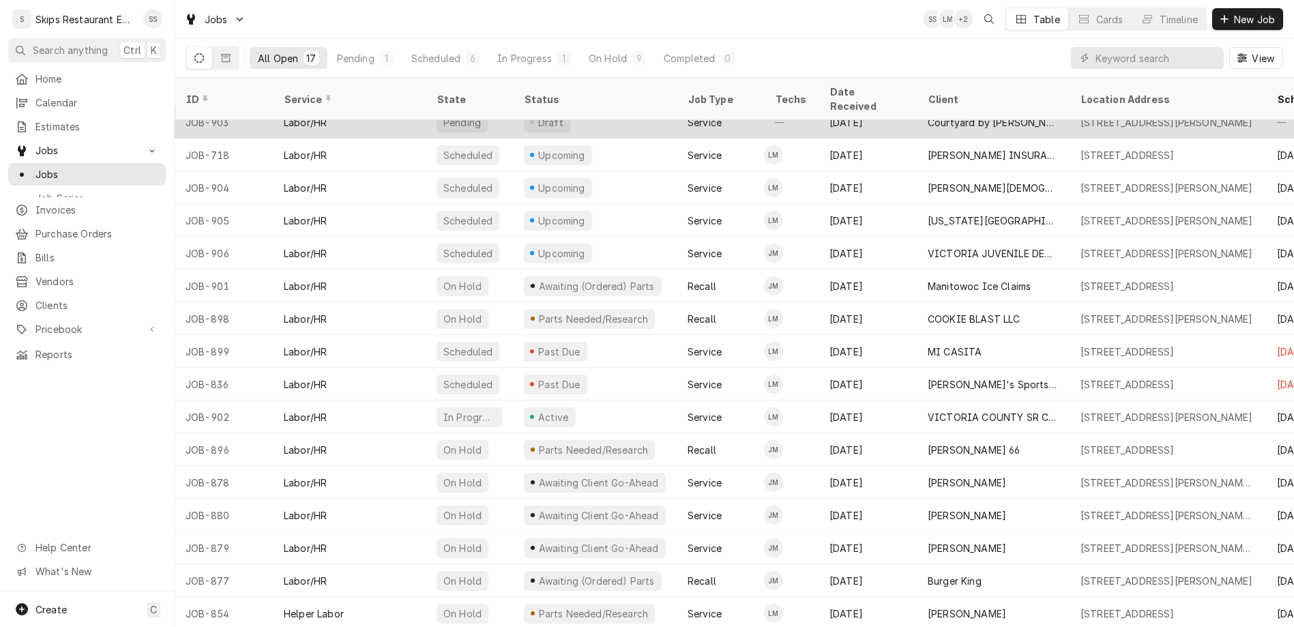
scroll to position [20, 0]
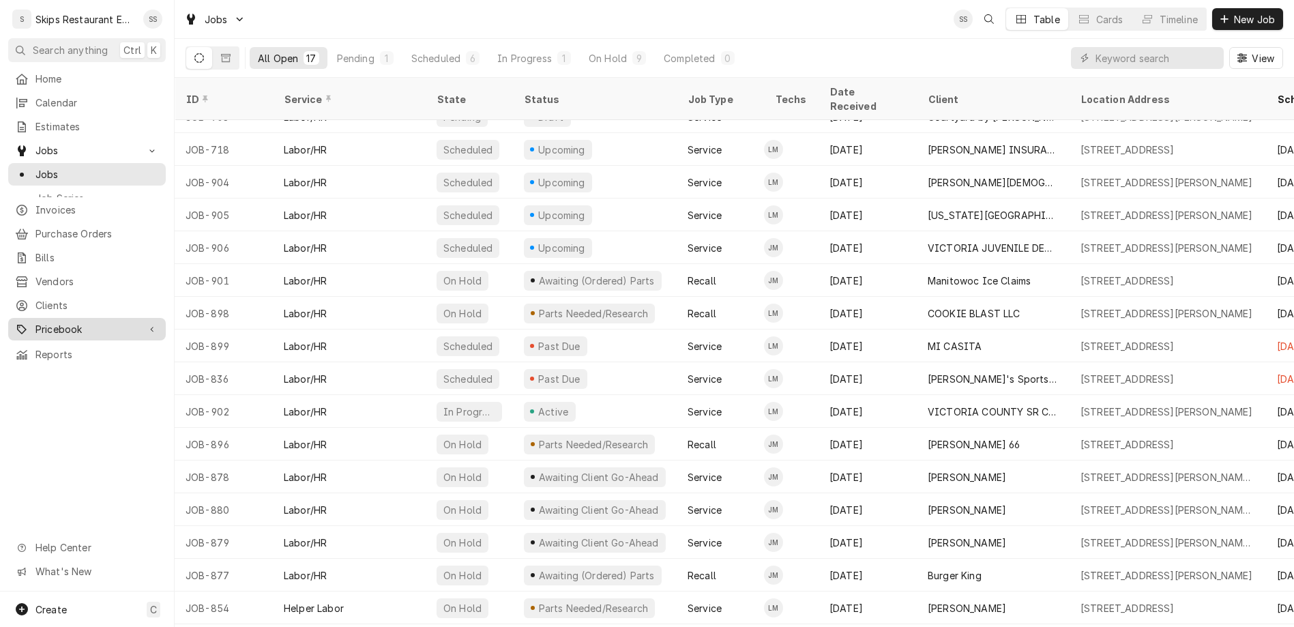
click at [48, 322] on span "Pricebook" at bounding box center [86, 329] width 103 height 14
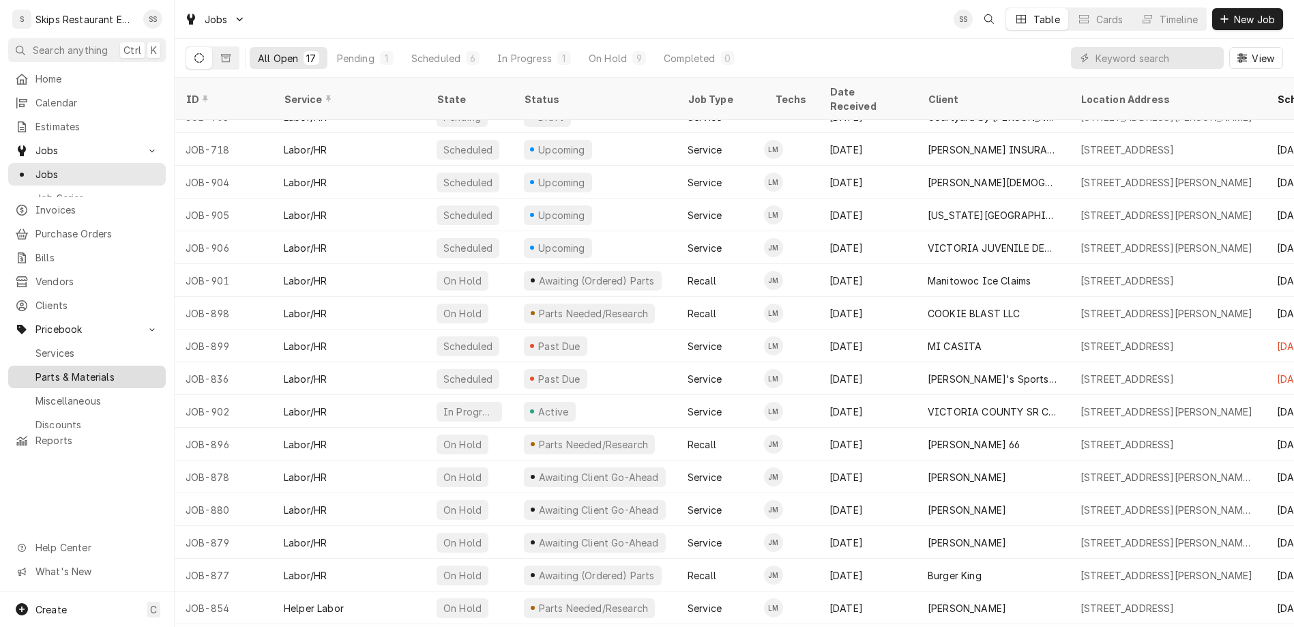
click at [44, 370] on span "Parts & Materials" at bounding box center [96, 377] width 123 height 14
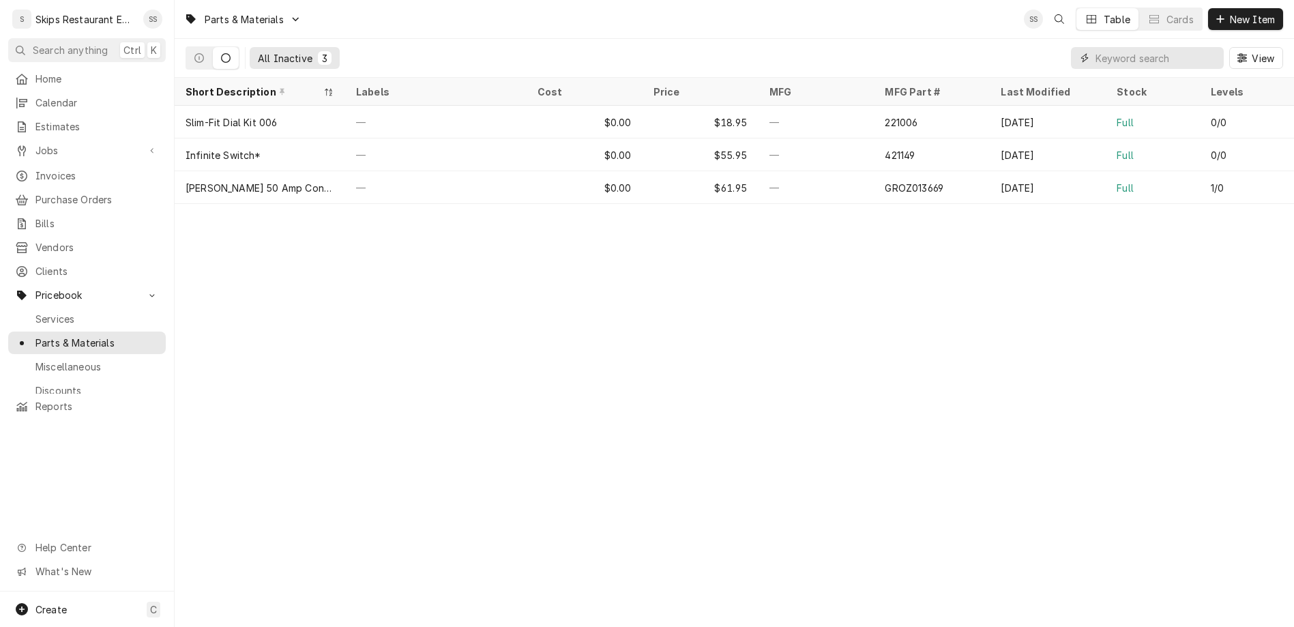
click at [1164, 47] on input "Dynamic Content Wrapper" at bounding box center [1155, 58] width 121 height 22
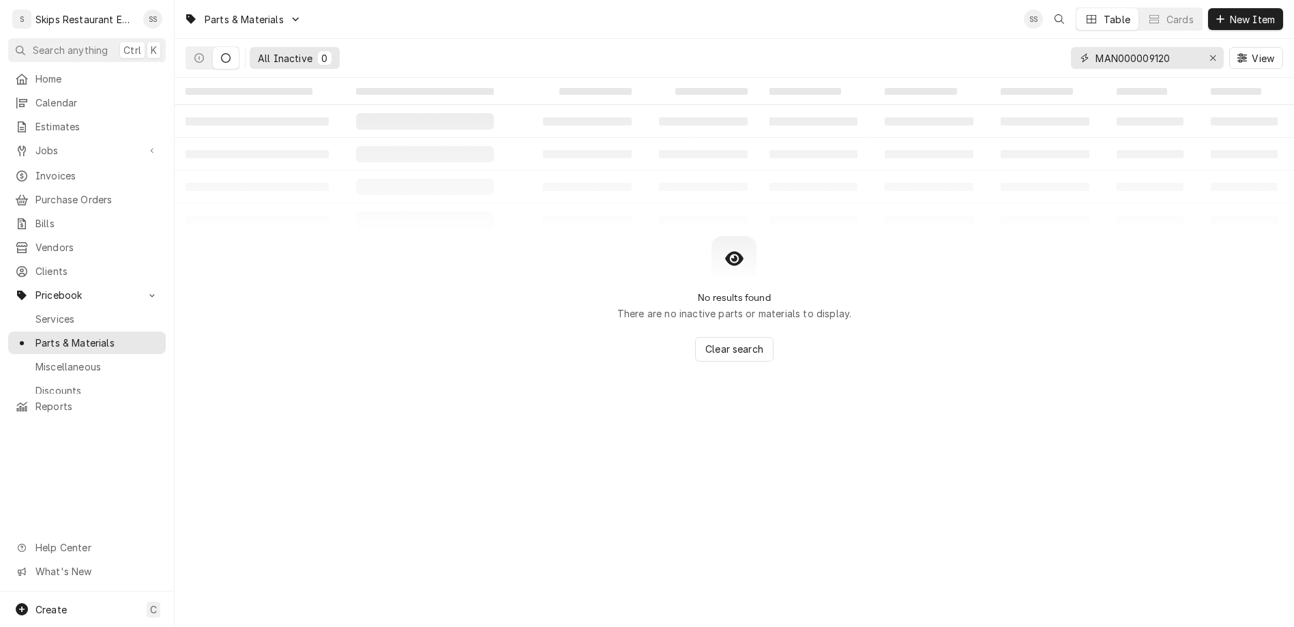
drag, startPoint x: 1207, startPoint y: 43, endPoint x: 1074, endPoint y: 44, distance: 133.7
click at [1095, 47] on input "MAN000009120" at bounding box center [1146, 58] width 102 height 22
click at [1145, 47] on input "000016053" at bounding box center [1146, 58] width 102 height 22
type input "MAN000016053"
click at [35, 143] on span "Jobs" at bounding box center [86, 150] width 103 height 14
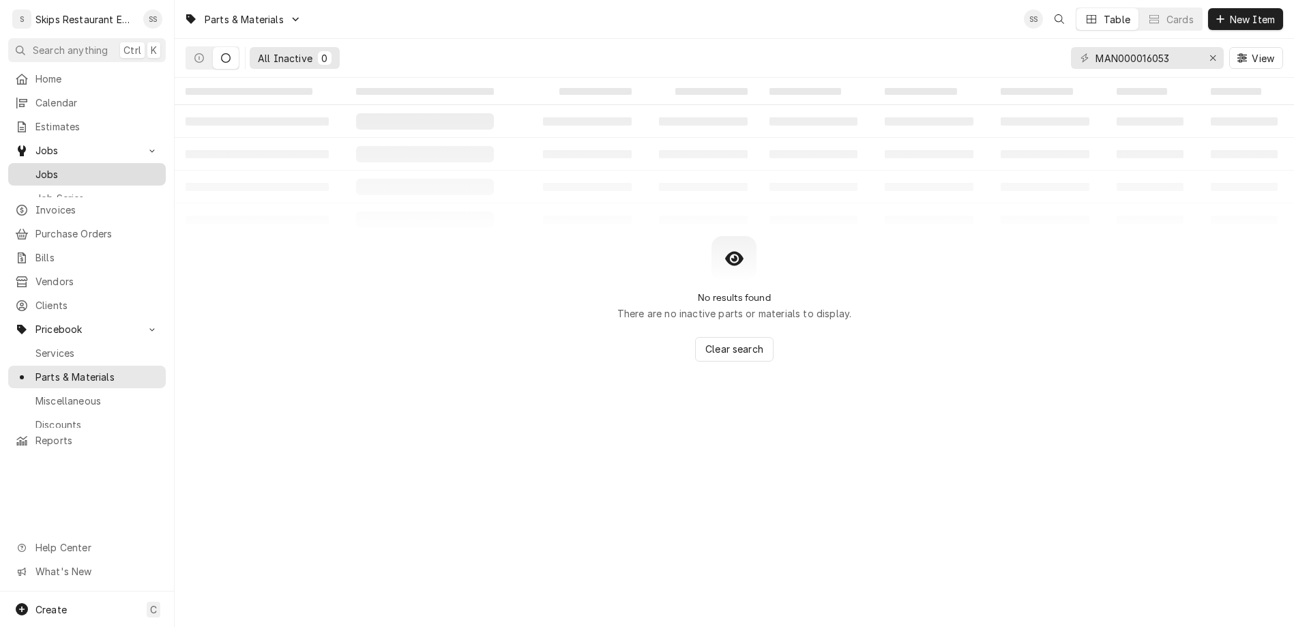
click at [35, 167] on span "Jobs" at bounding box center [96, 174] width 123 height 14
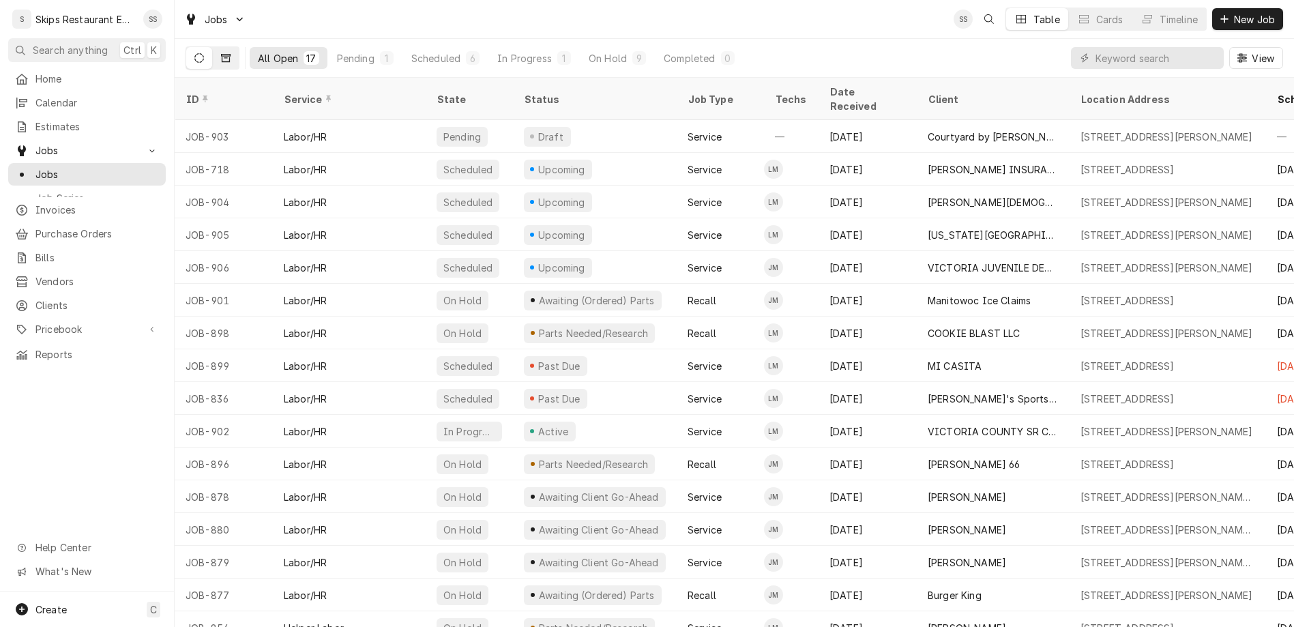
click at [221, 53] on icon "Dynamic Content Wrapper" at bounding box center [226, 58] width 10 height 10
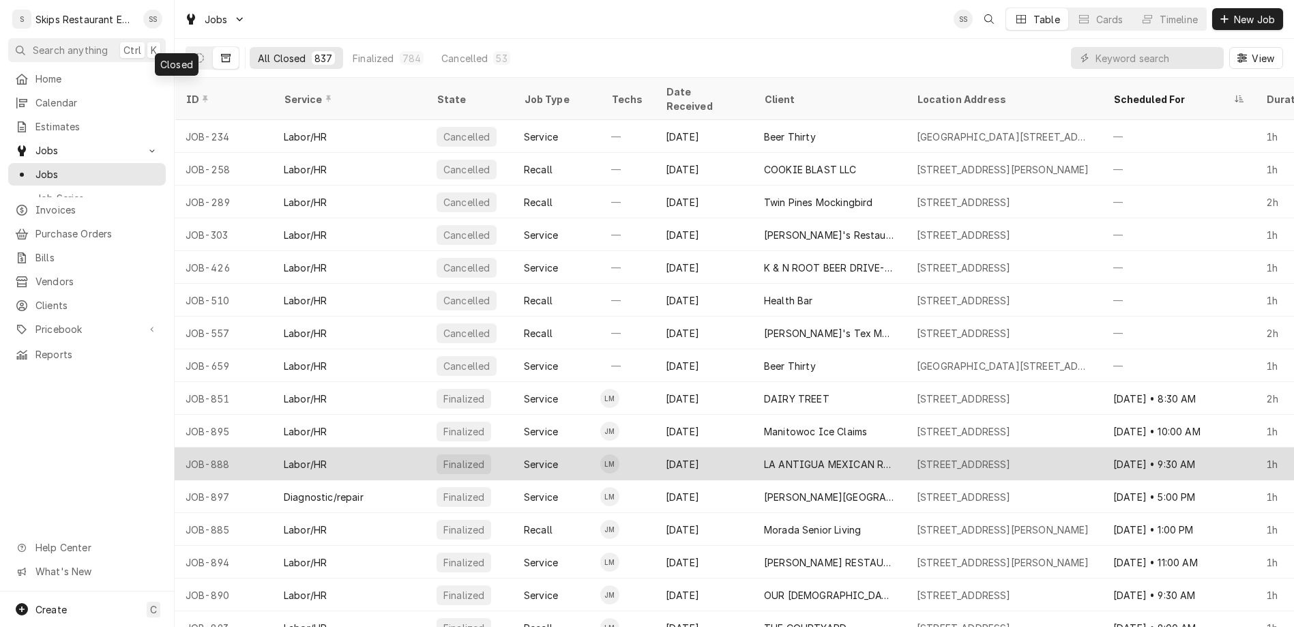
click at [906, 447] on div "[STREET_ADDRESS]" at bounding box center [1004, 463] width 196 height 33
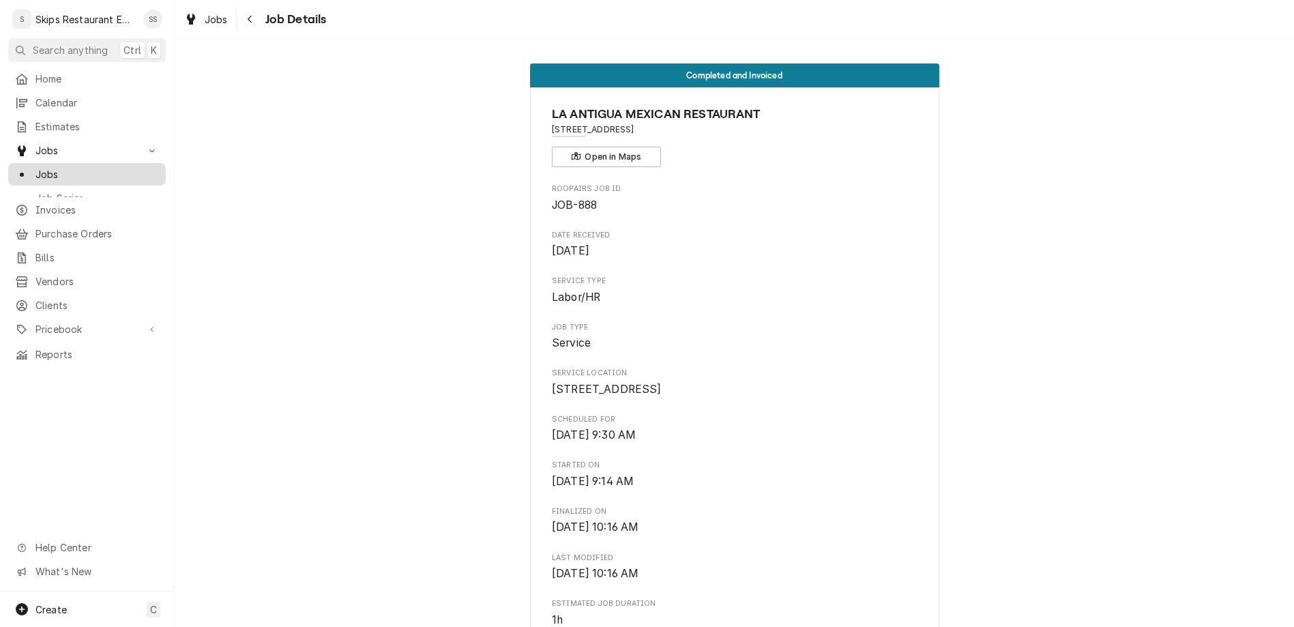
click at [35, 167] on span "Jobs" at bounding box center [96, 174] width 123 height 14
